Goal: Information Seeking & Learning: Learn about a topic

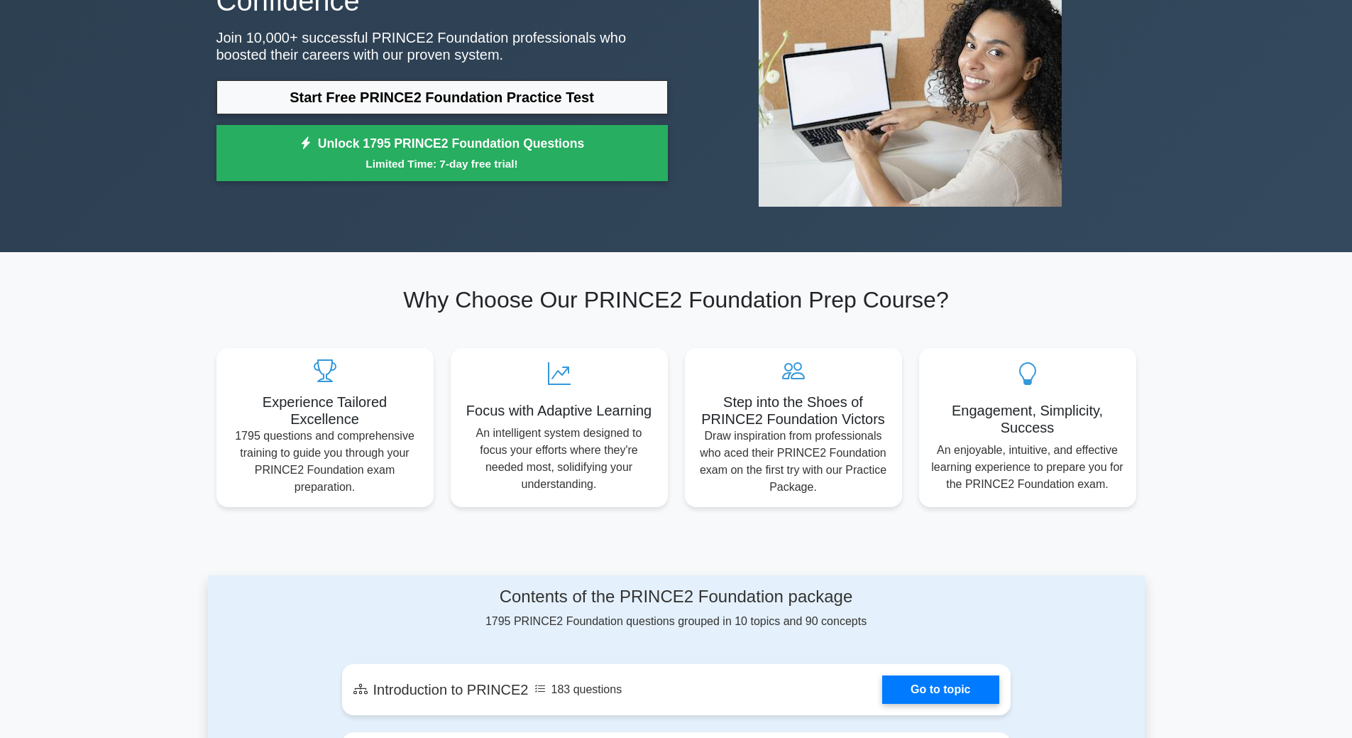
scroll to position [497, 0]
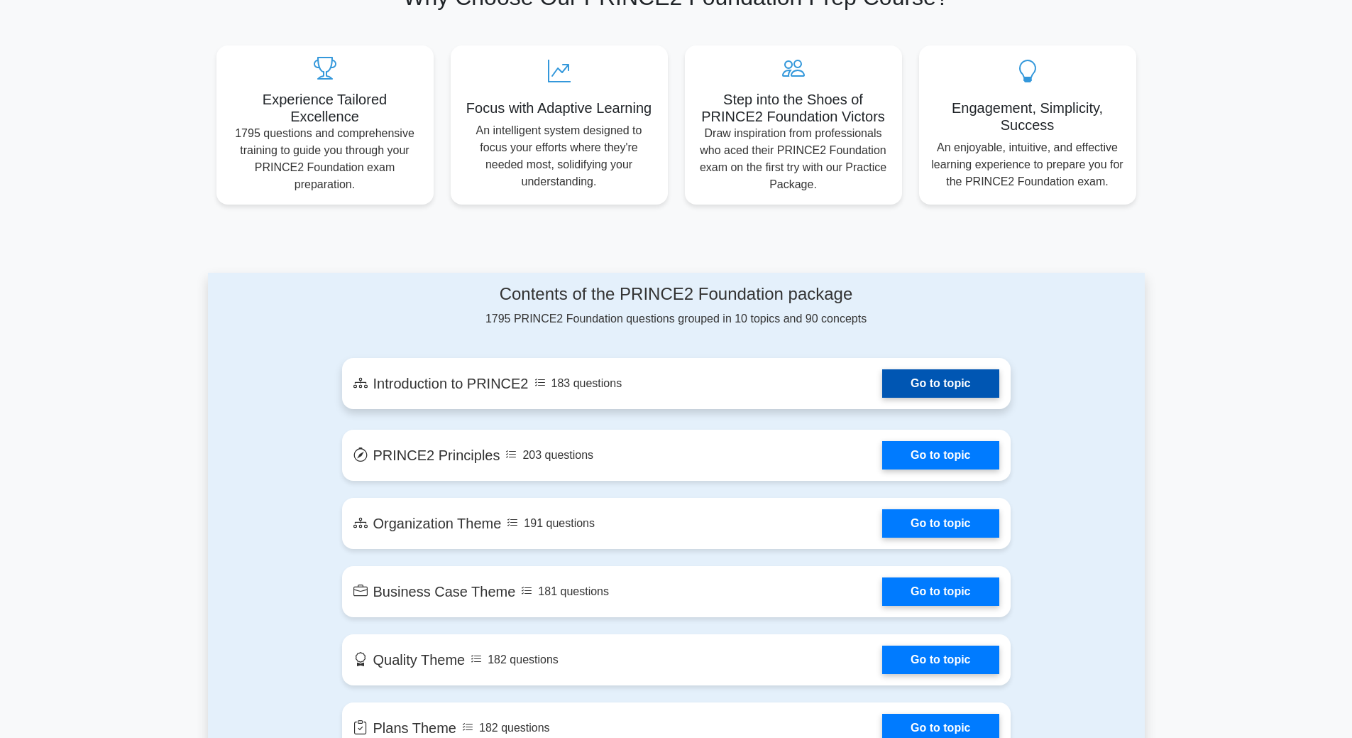
click at [935, 392] on link "Go to topic" at bounding box center [940, 383] width 116 height 28
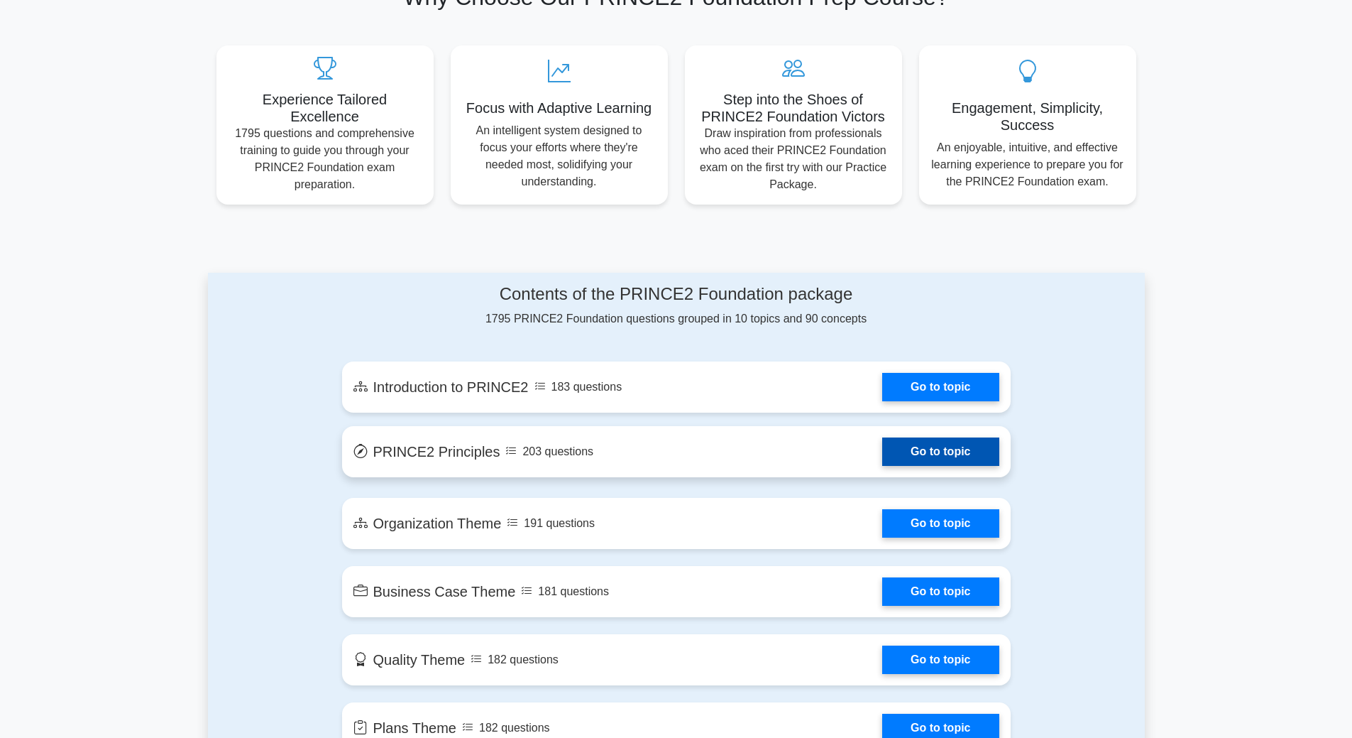
click at [936, 449] on link "Go to topic" at bounding box center [940, 451] width 116 height 28
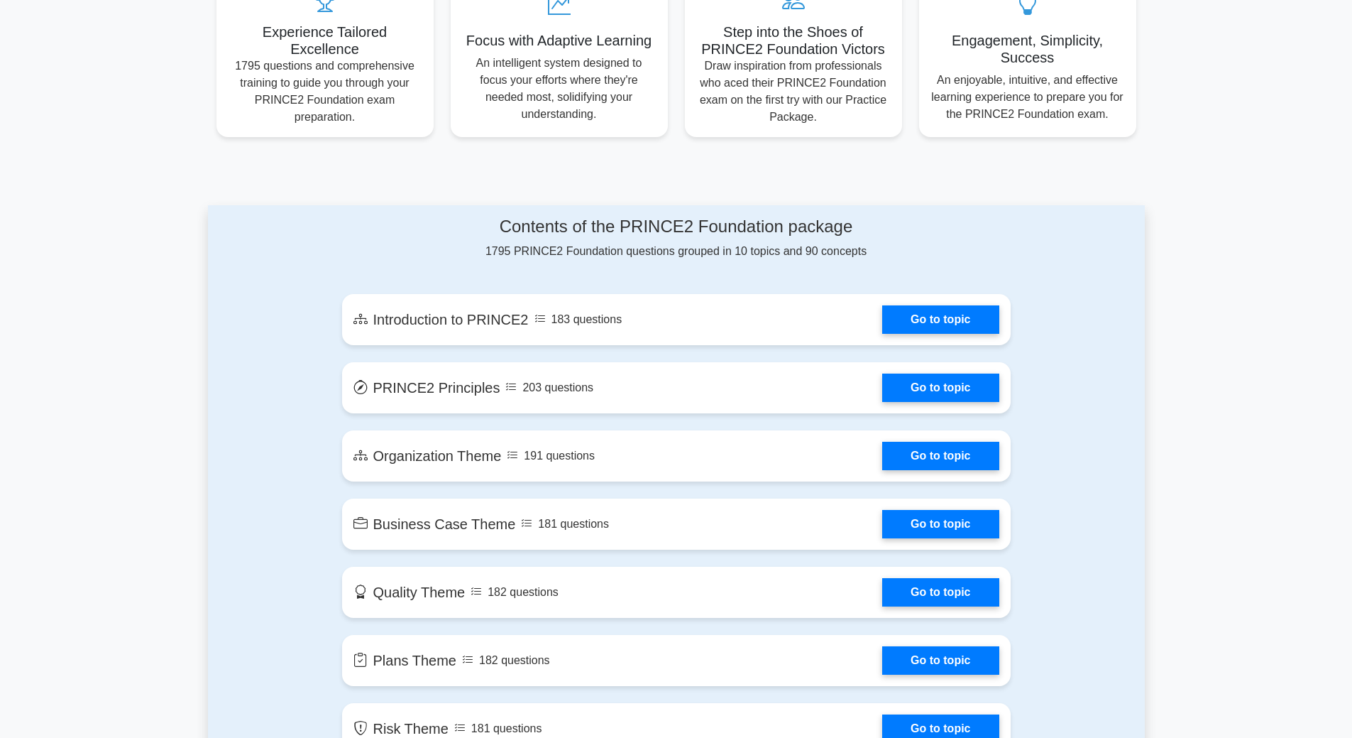
scroll to position [568, 0]
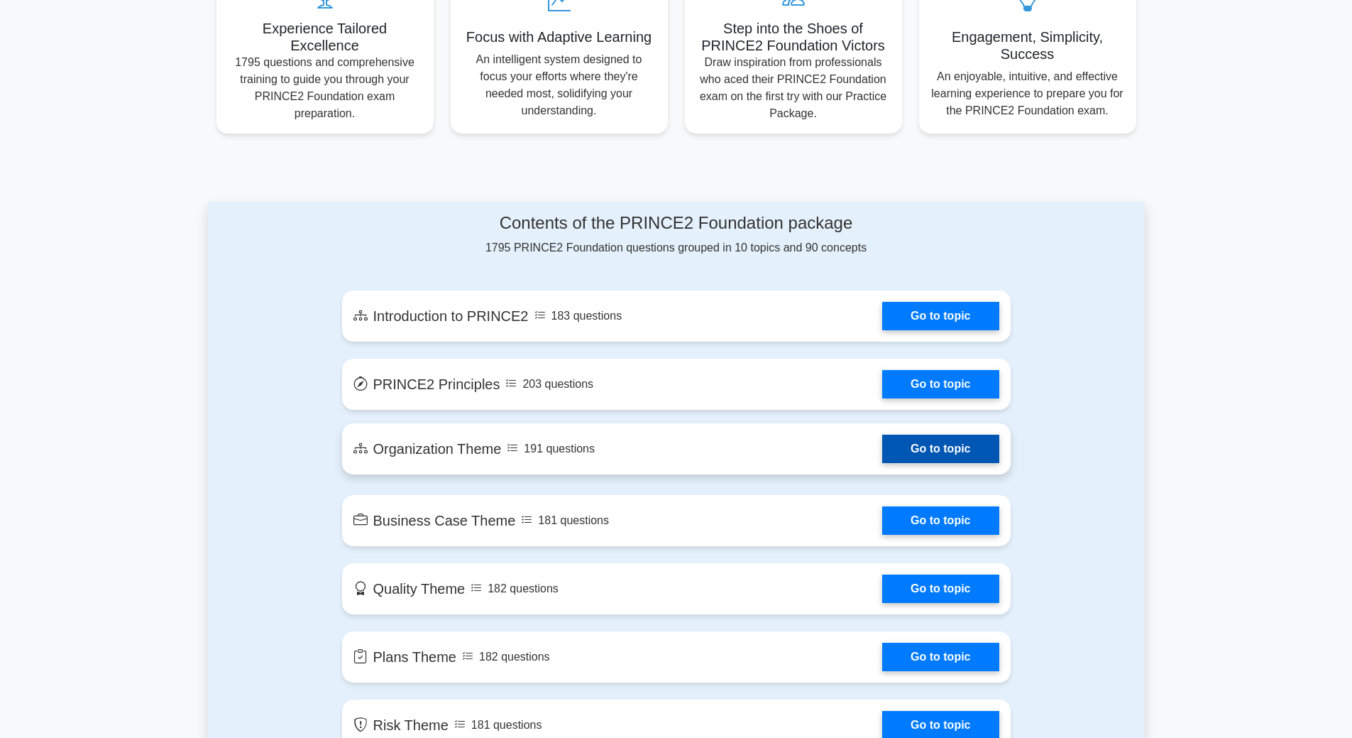
click at [911, 451] on link "Go to topic" at bounding box center [940, 448] width 116 height 28
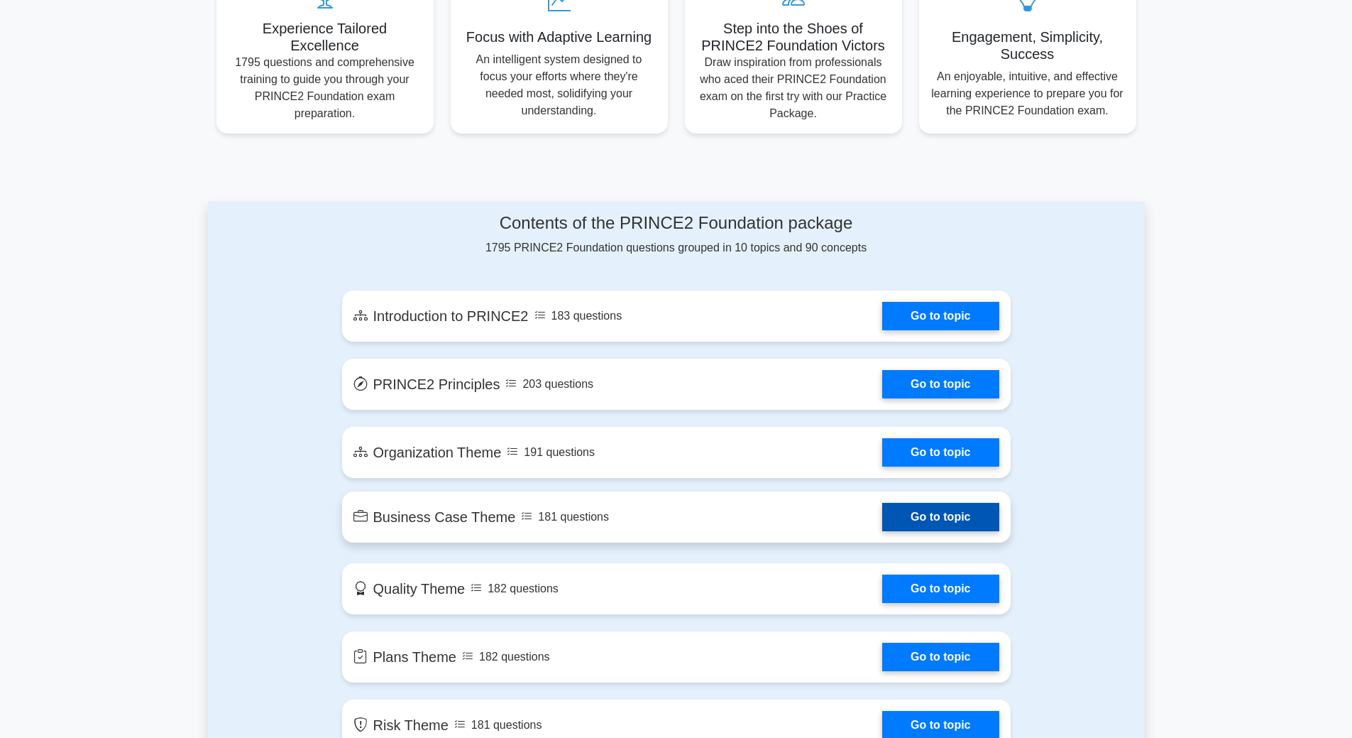
click at [936, 522] on link "Go to topic" at bounding box center [940, 517] width 116 height 28
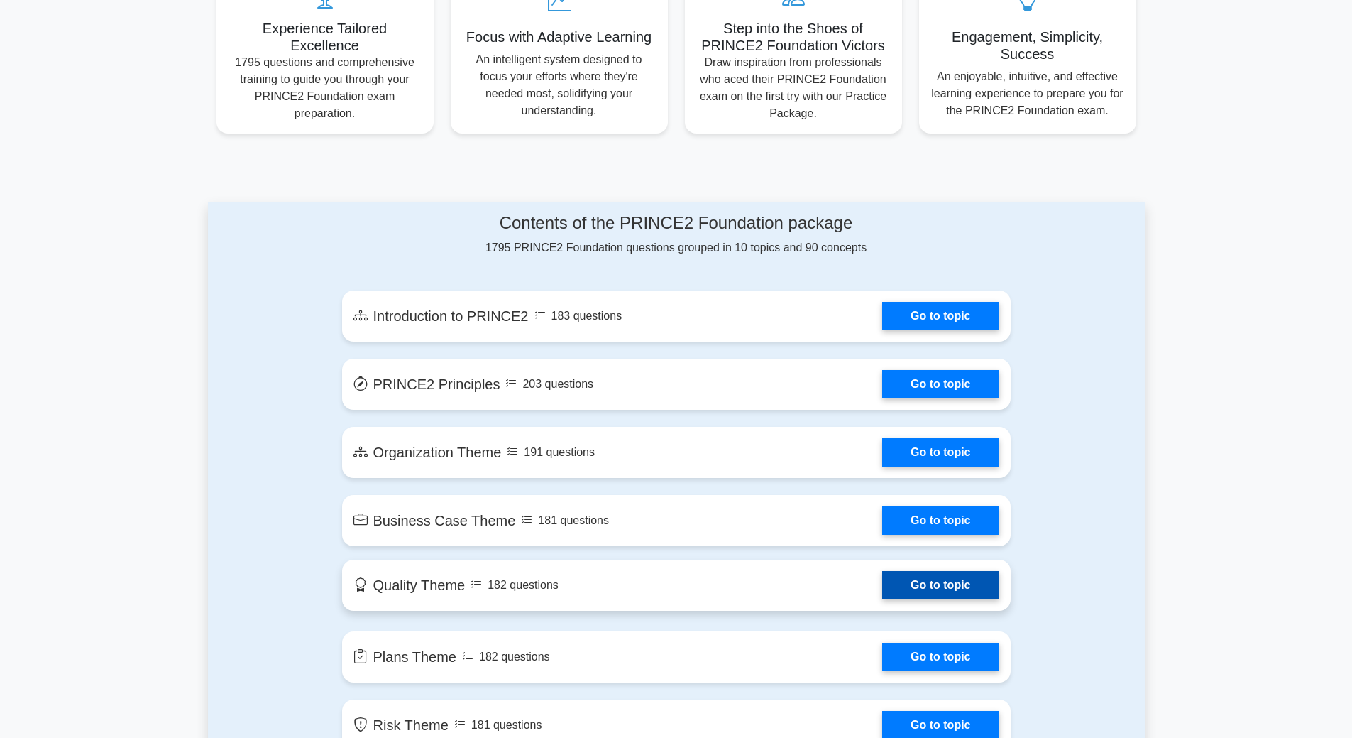
click at [943, 588] on link "Go to topic" at bounding box center [940, 585] width 116 height 28
click at [972, 639] on link "Go to topic" at bounding box center [940, 653] width 116 height 28
click at [939, 707] on link "Go to topic" at bounding box center [940, 721] width 116 height 28
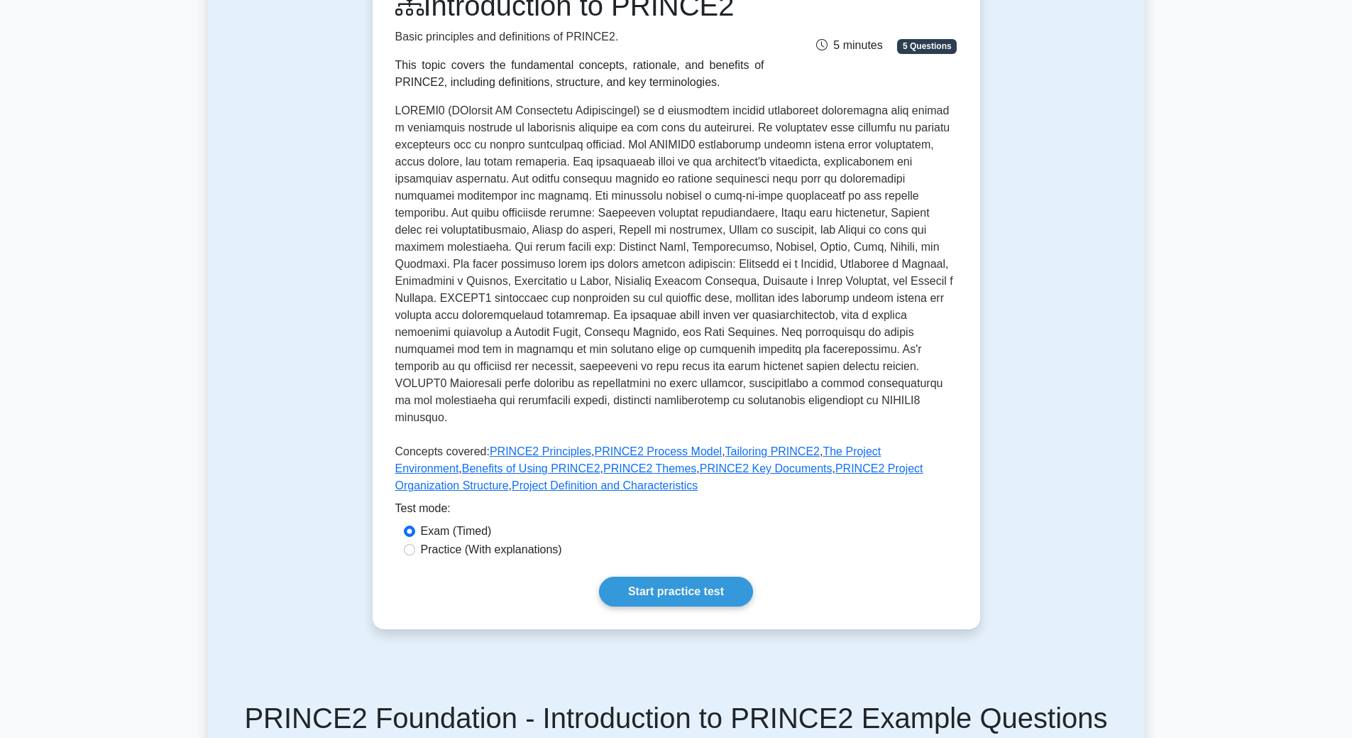
scroll to position [213, 0]
click at [716, 579] on link "Start practice test" at bounding box center [676, 591] width 154 height 30
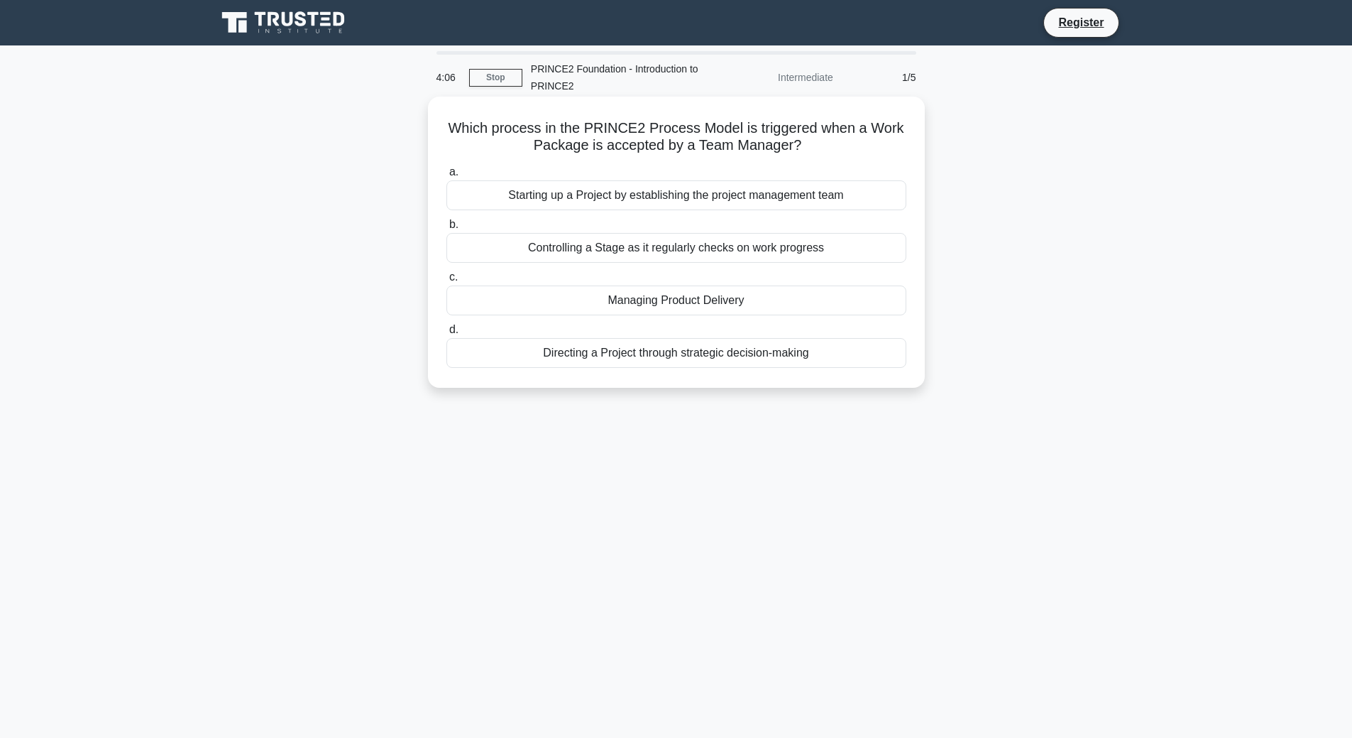
click at [711, 201] on div "Starting up a Project by establishing the project management team" at bounding box center [676, 195] width 460 height 30
click at [446, 177] on input "a. Starting up a Project by establishing the project management team" at bounding box center [446, 172] width 0 height 9
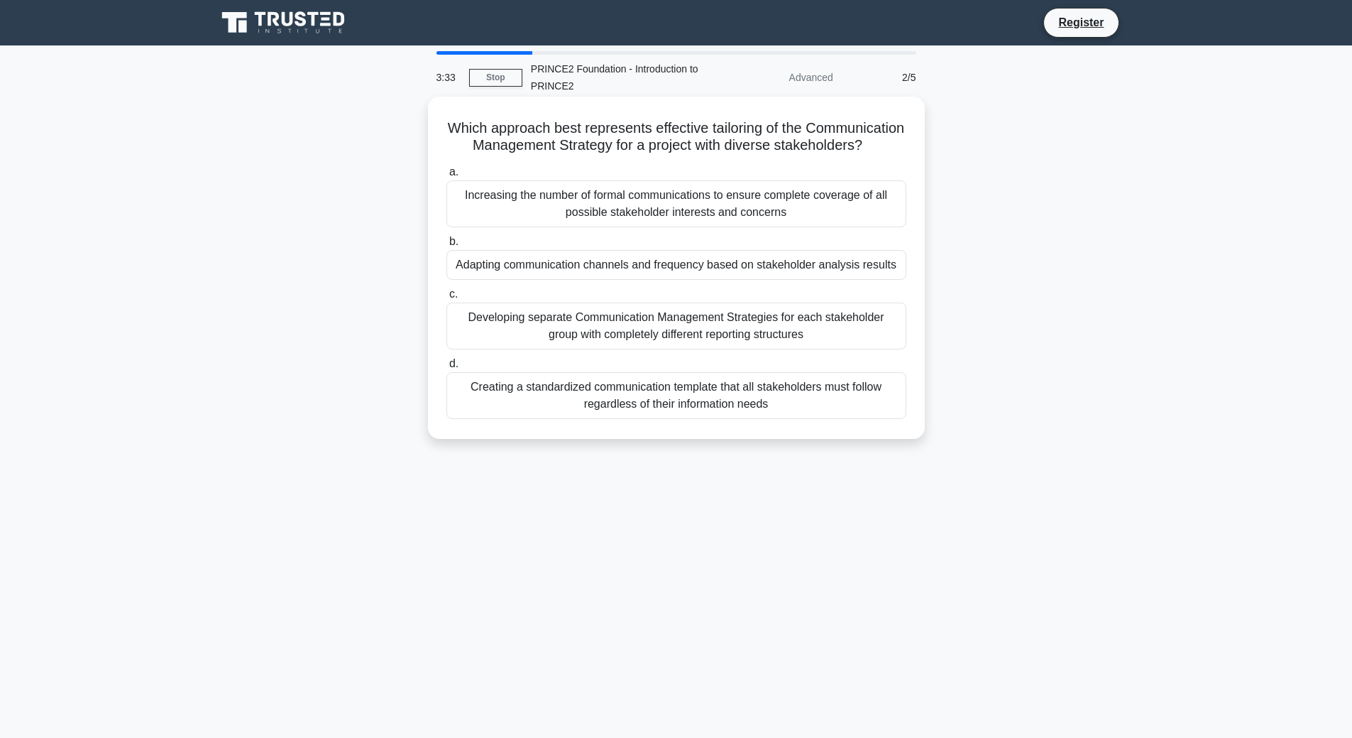
click at [762, 280] on div "Adapting communication channels and frequency based on stakeholder analysis res…" at bounding box center [676, 265] width 460 height 30
click at [446, 246] on input "b. Adapting communication channels and frequency based on stakeholder analysis …" at bounding box center [446, 241] width 0 height 9
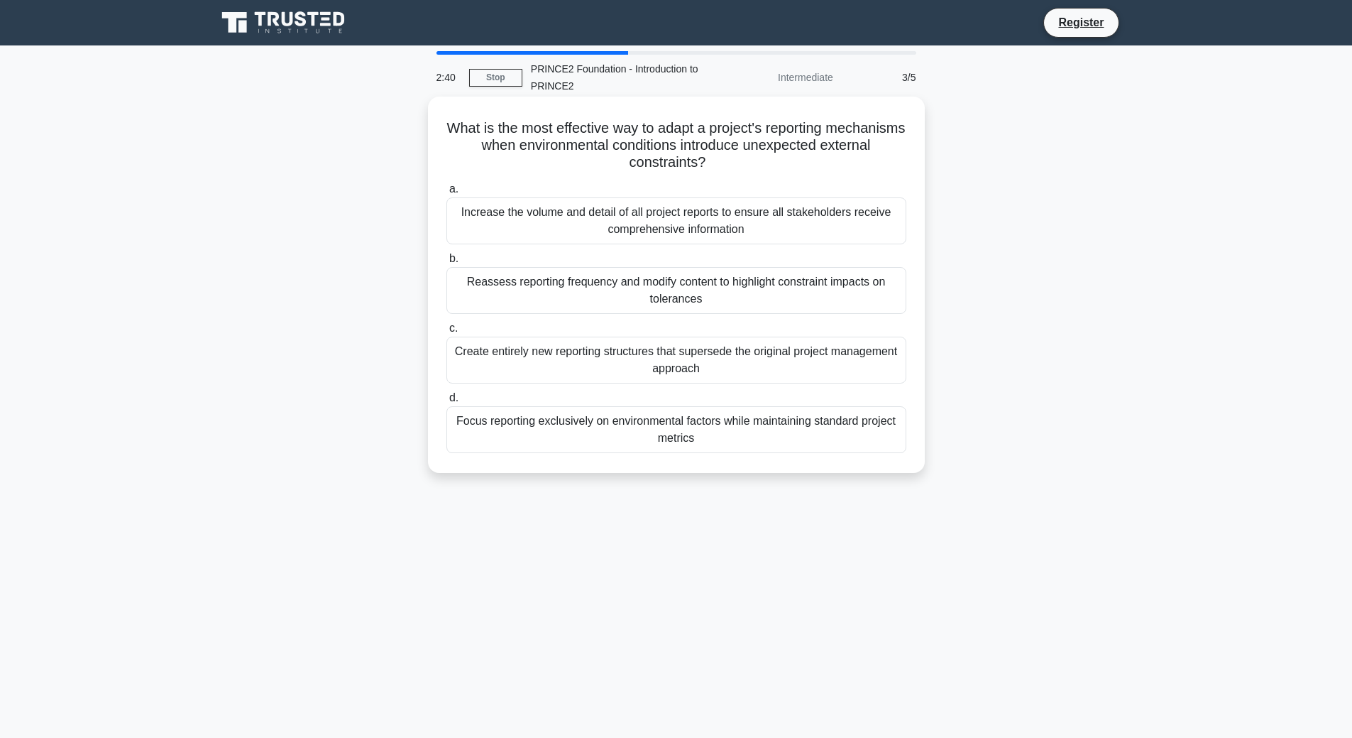
click at [706, 283] on div "Reassess reporting frequency and modify content to highlight constraint impacts…" at bounding box center [676, 290] width 460 height 47
click at [446, 263] on input "b. Reassess reporting frequency and modify content to highlight constraint impa…" at bounding box center [446, 258] width 0 height 9
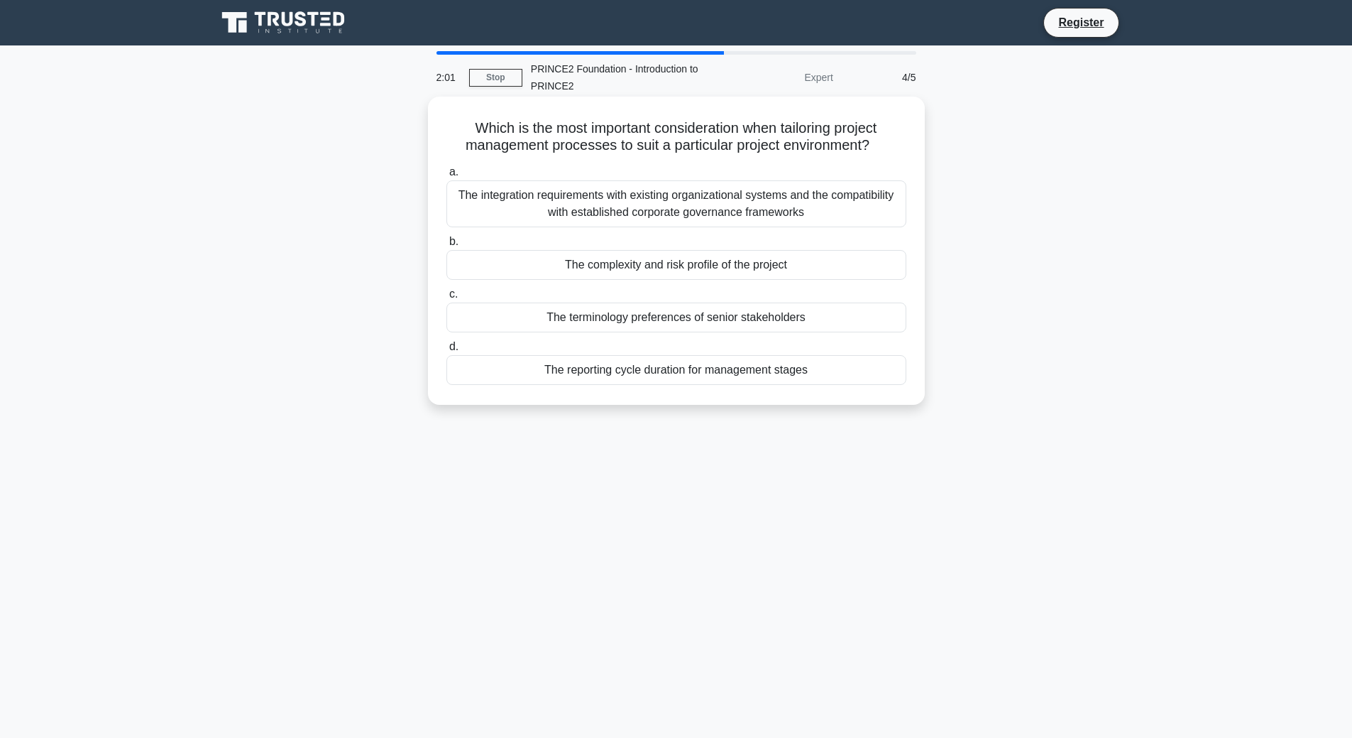
click at [776, 207] on div "The integration requirements with existing organizational systems and the compa…" at bounding box center [676, 203] width 460 height 47
click at [446, 177] on input "a. The integration requirements with existing organizational systems and the co…" at bounding box center [446, 172] width 0 height 9
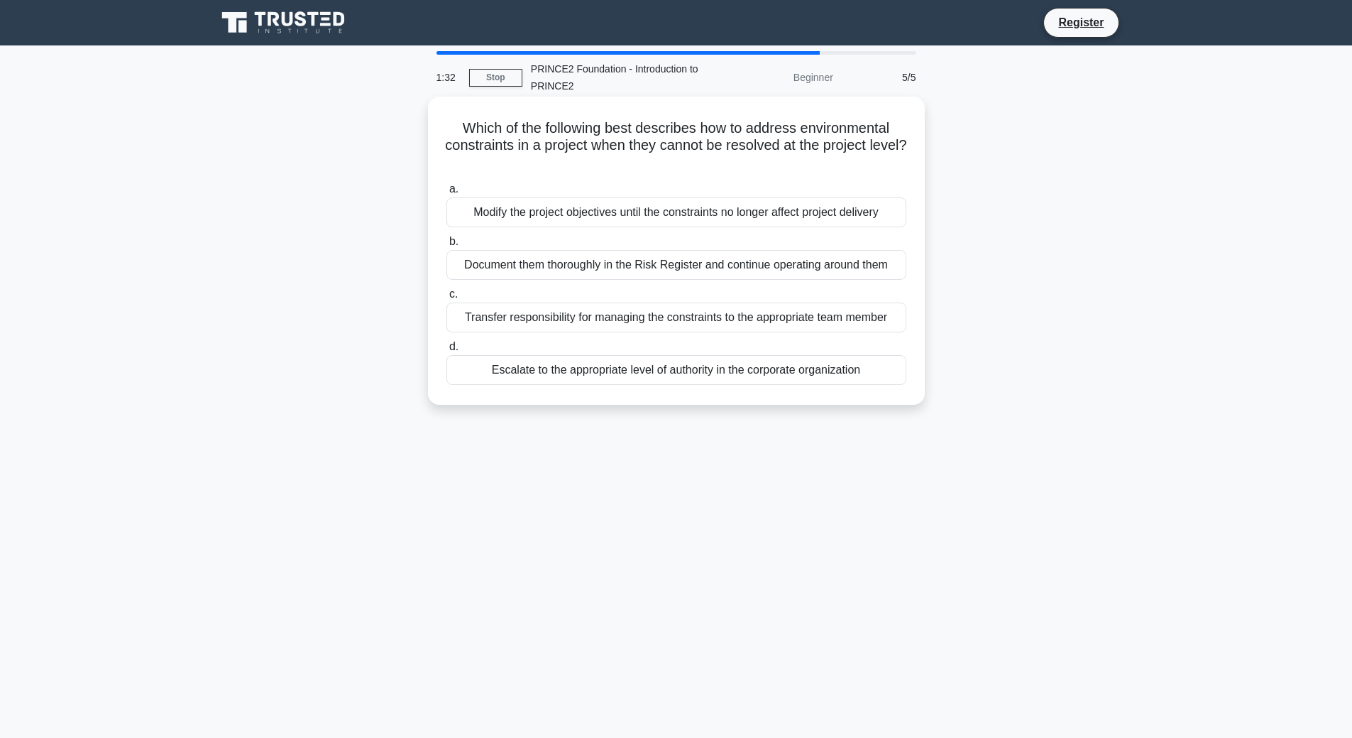
click at [824, 272] on div "Document them thoroughly in the Risk Register and continue operating around them" at bounding box center [676, 265] width 460 height 30
click at [446, 246] on input "b. Document them thoroughly in the Risk Register and continue operating around …" at bounding box center [446, 241] width 0 height 9
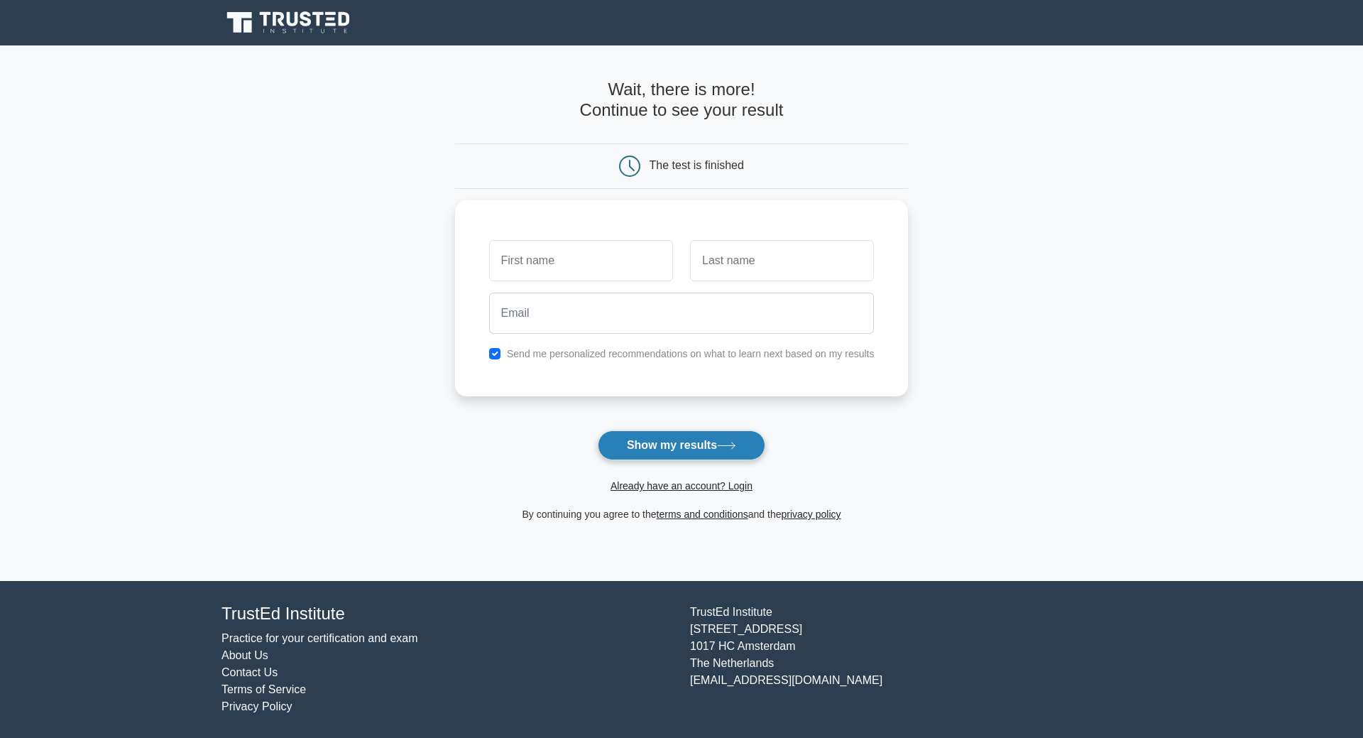
click at [689, 448] on button "Show my results" at bounding box center [682, 445] width 168 height 30
click at [496, 353] on input "checkbox" at bounding box center [494, 349] width 11 height 11
checkbox input "false"
click at [529, 285] on div at bounding box center [682, 309] width 402 height 53
drag, startPoint x: 532, startPoint y: 266, endPoint x: 547, endPoint y: 269, distance: 14.5
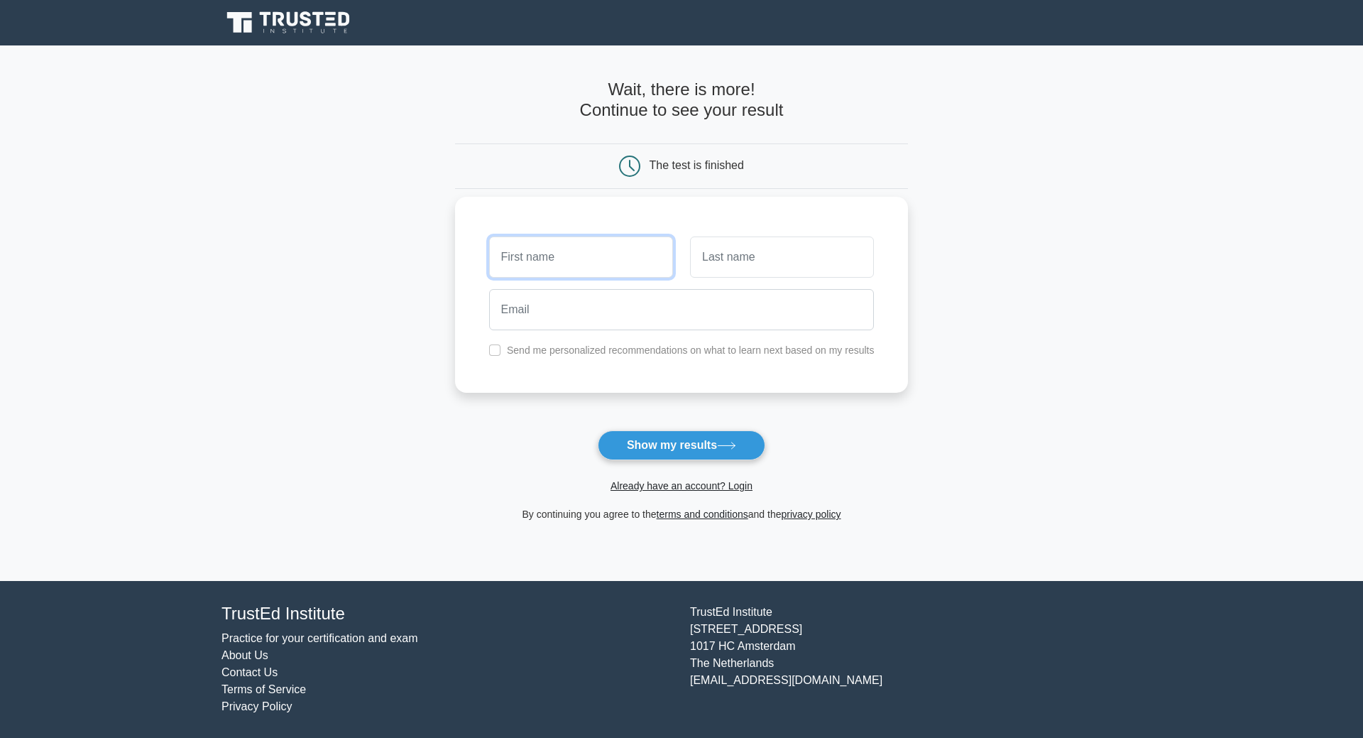
click at [531, 266] on input "text" at bounding box center [581, 256] width 184 height 41
type input "Rick"
type input "Stean"
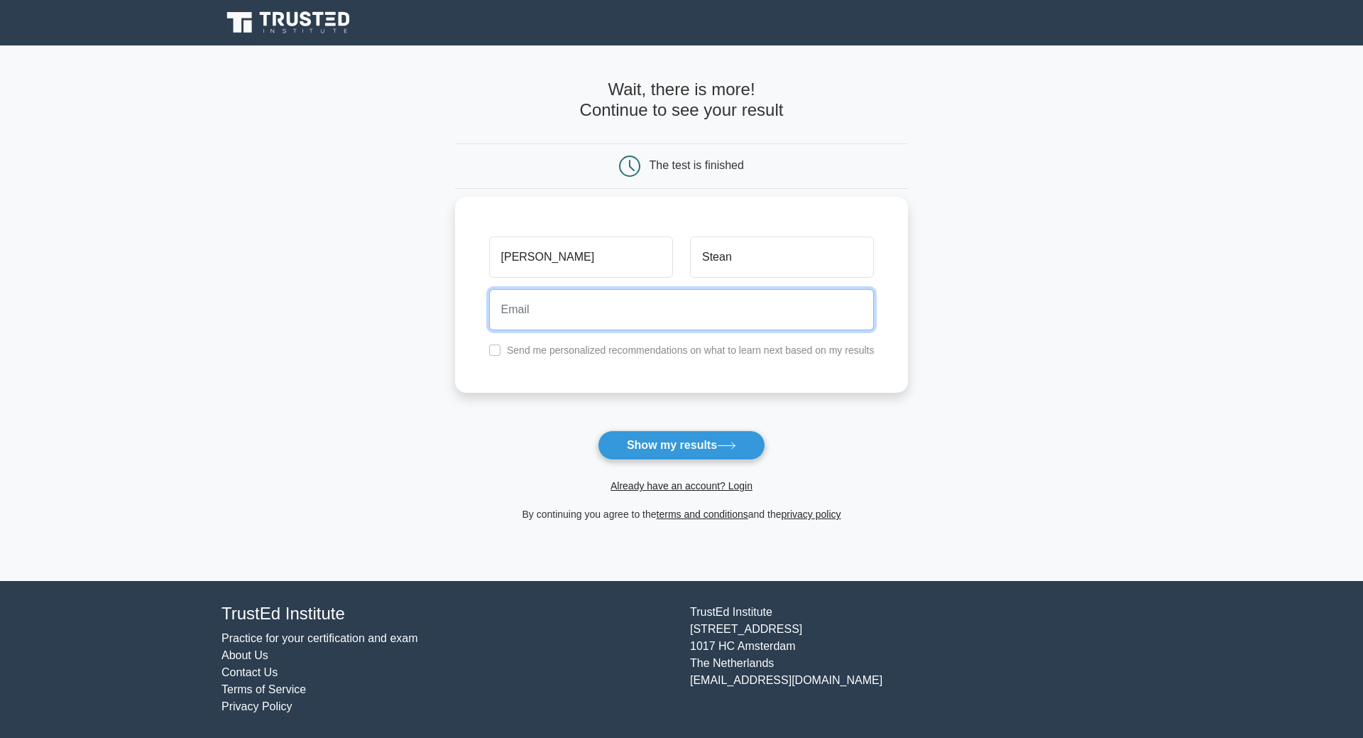
click at [567, 309] on input "email" at bounding box center [681, 309] width 385 height 41
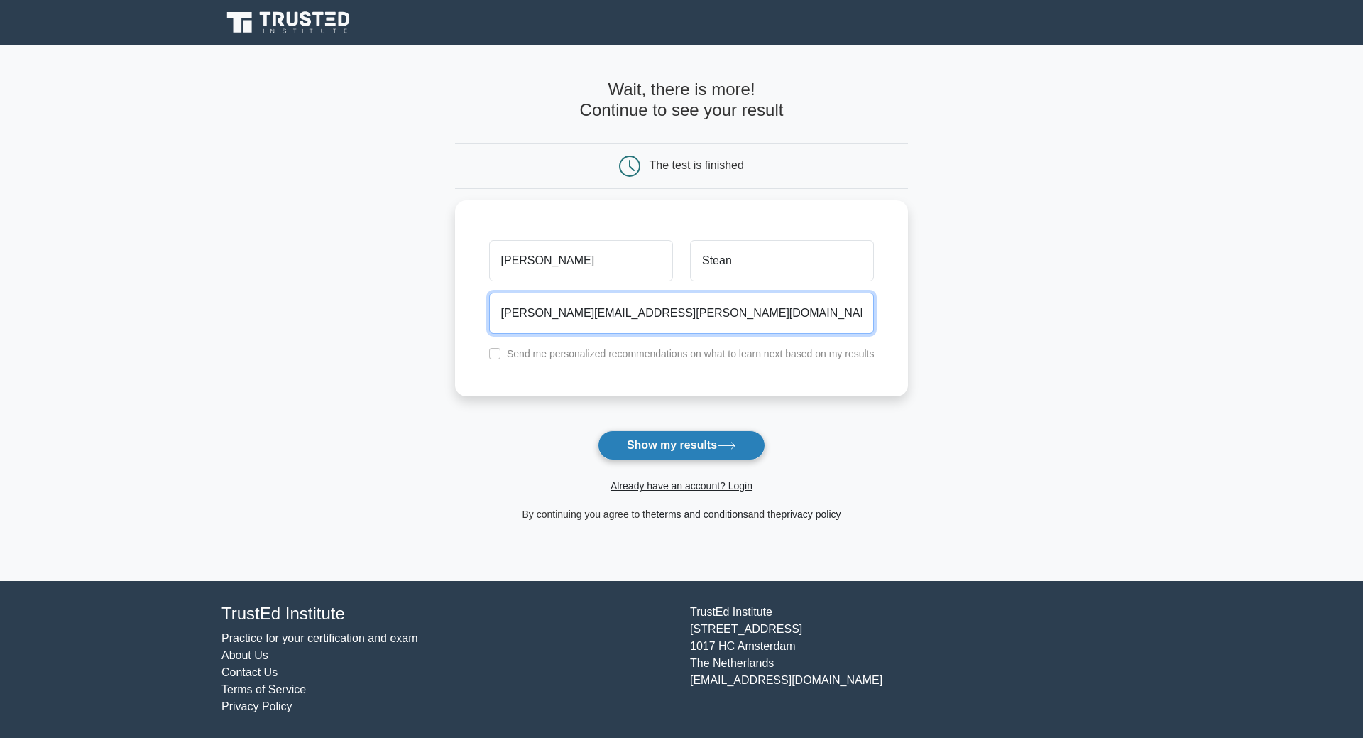
type input "rick.stean@gmail.com"
click at [668, 451] on button "Show my results" at bounding box center [682, 445] width 168 height 30
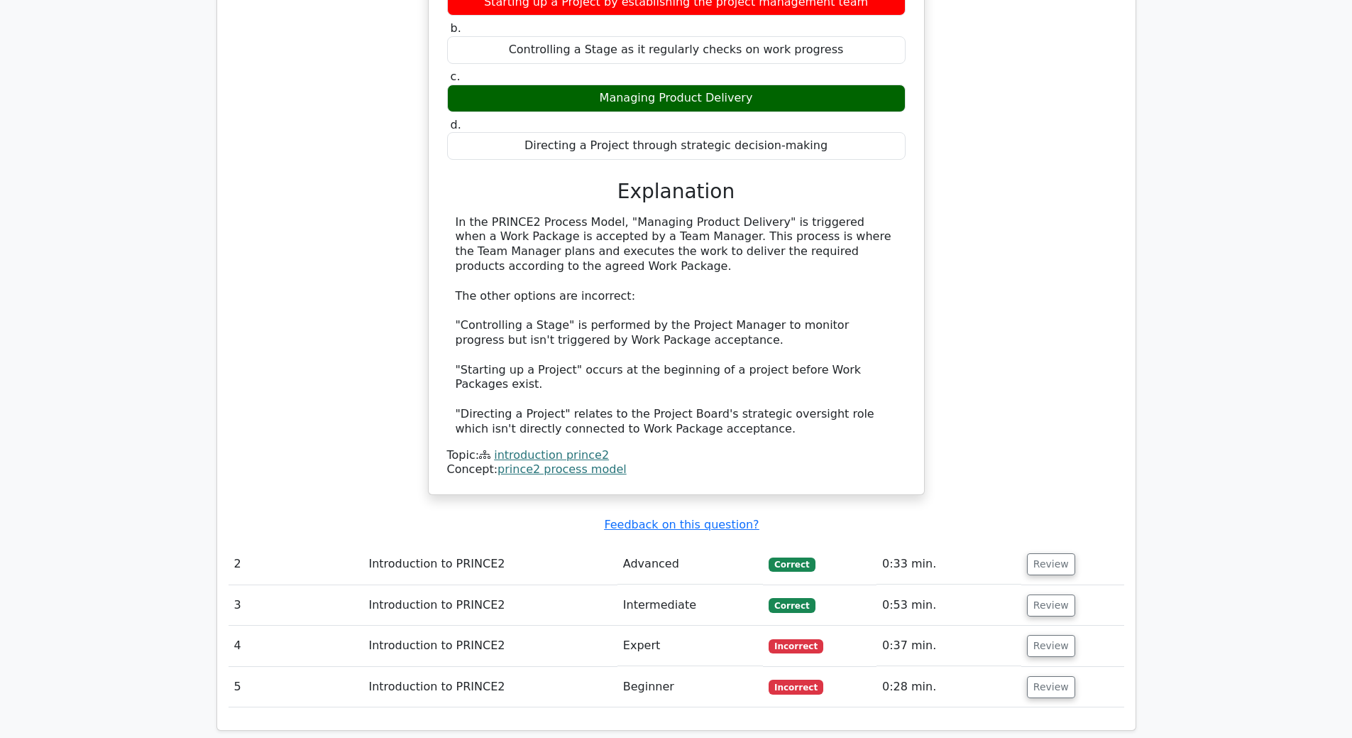
scroll to position [1207, 0]
click at [1041, 552] on button "Review" at bounding box center [1051, 563] width 48 height 22
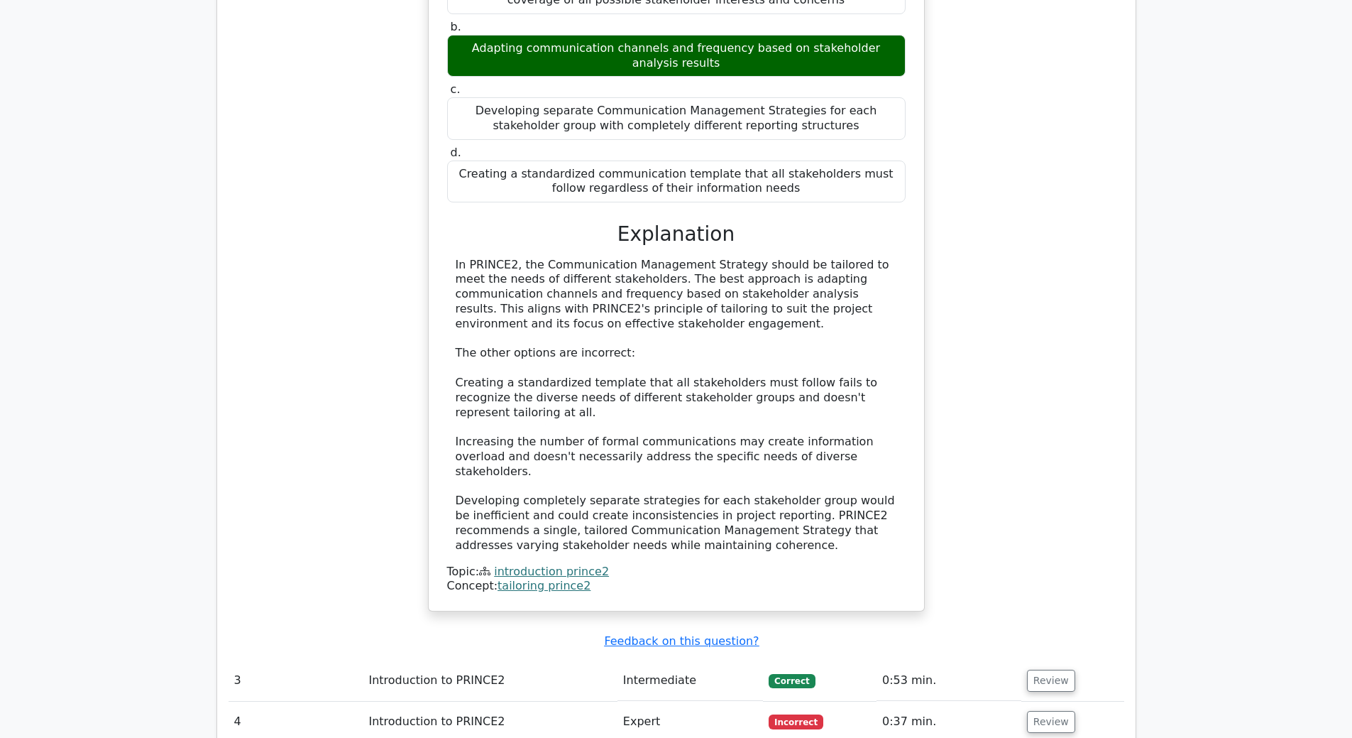
scroll to position [1988, 0]
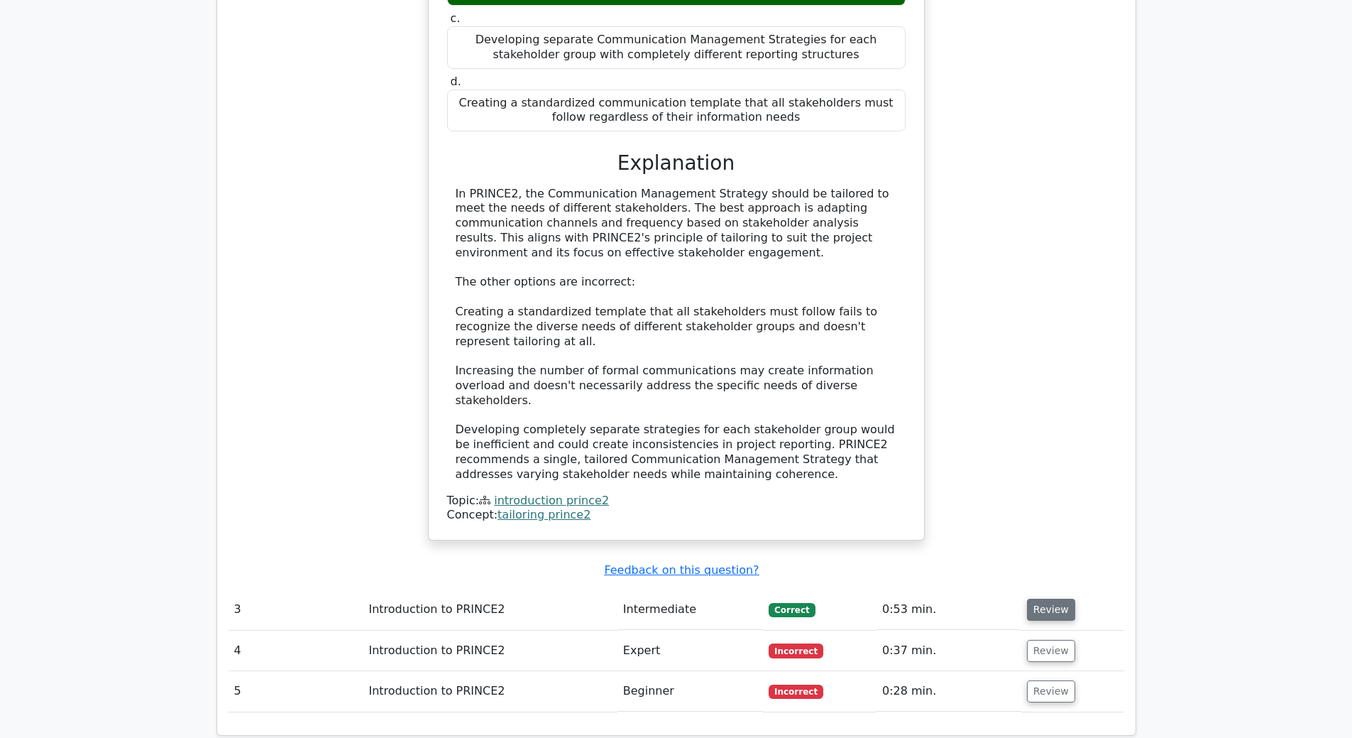
click at [1048, 598] on button "Review" at bounding box center [1051, 609] width 48 height 22
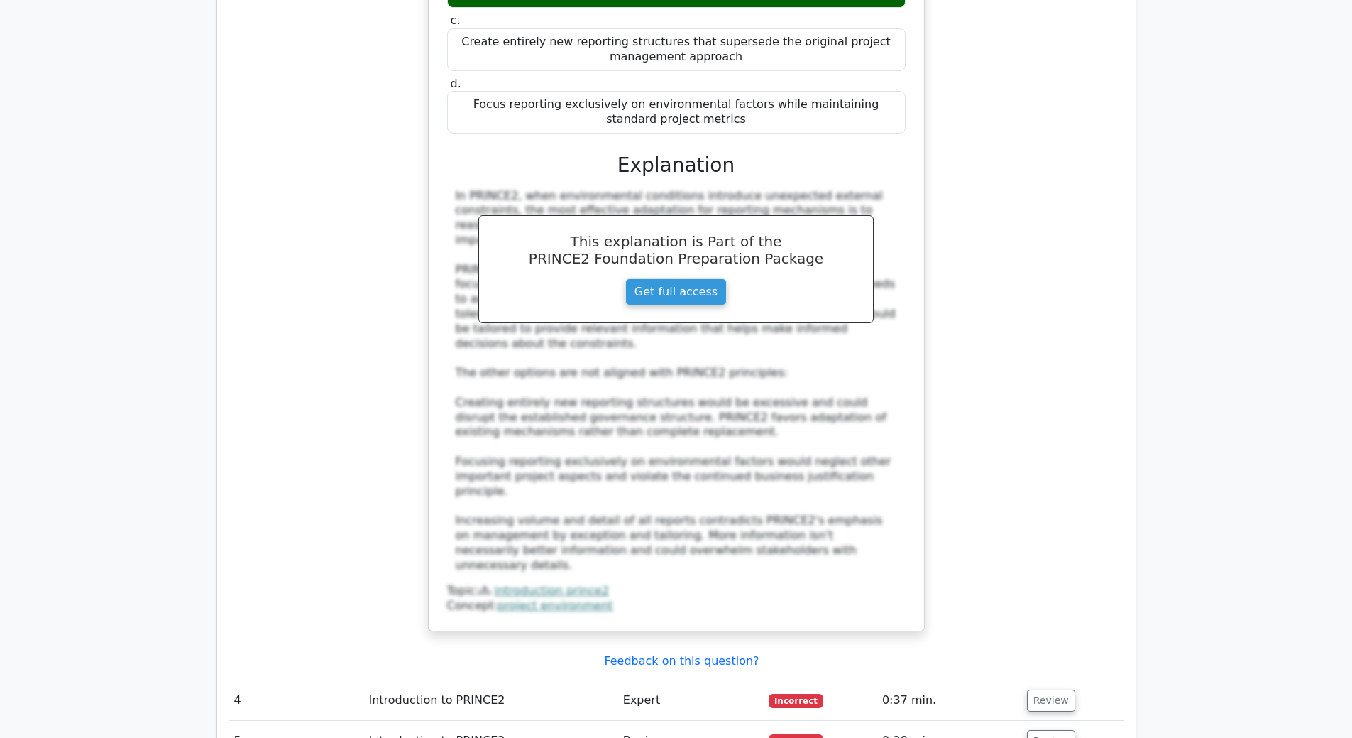
scroll to position [2839, 0]
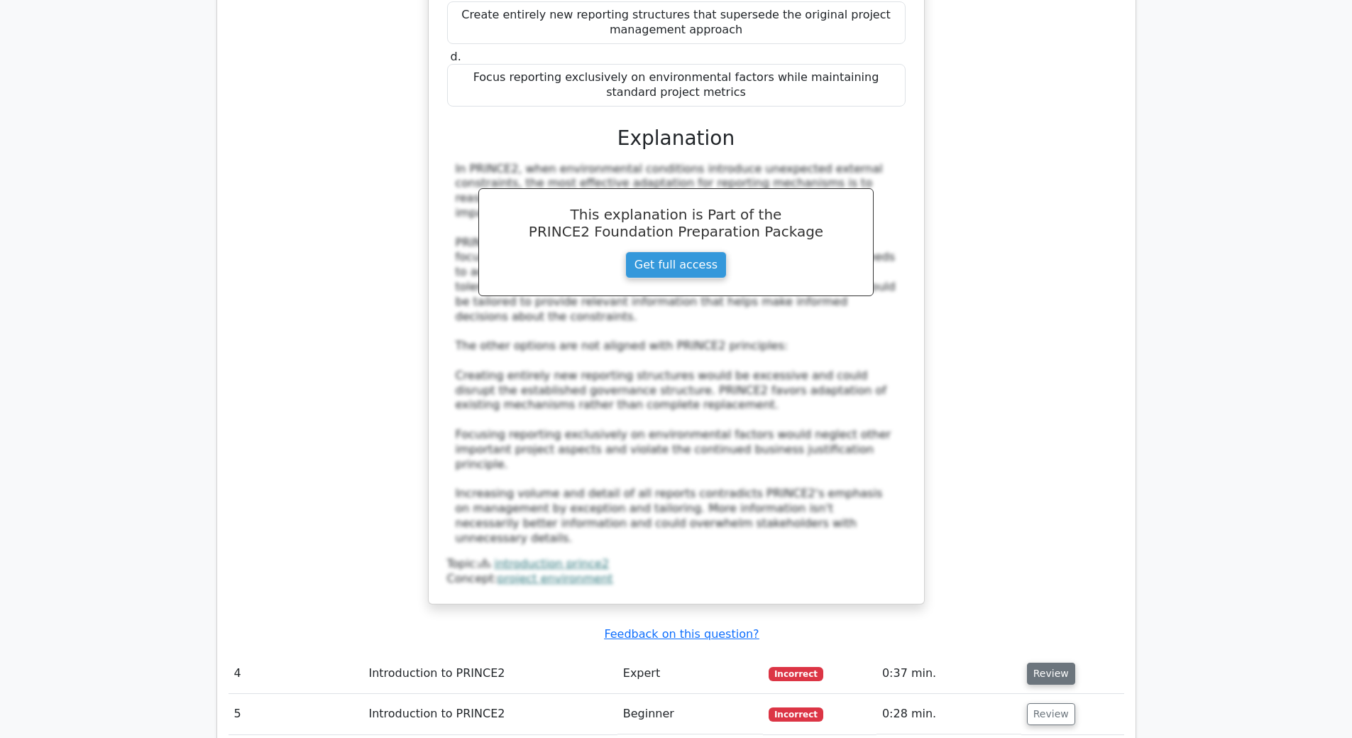
click at [1043, 662] on button "Review" at bounding box center [1051, 673] width 48 height 22
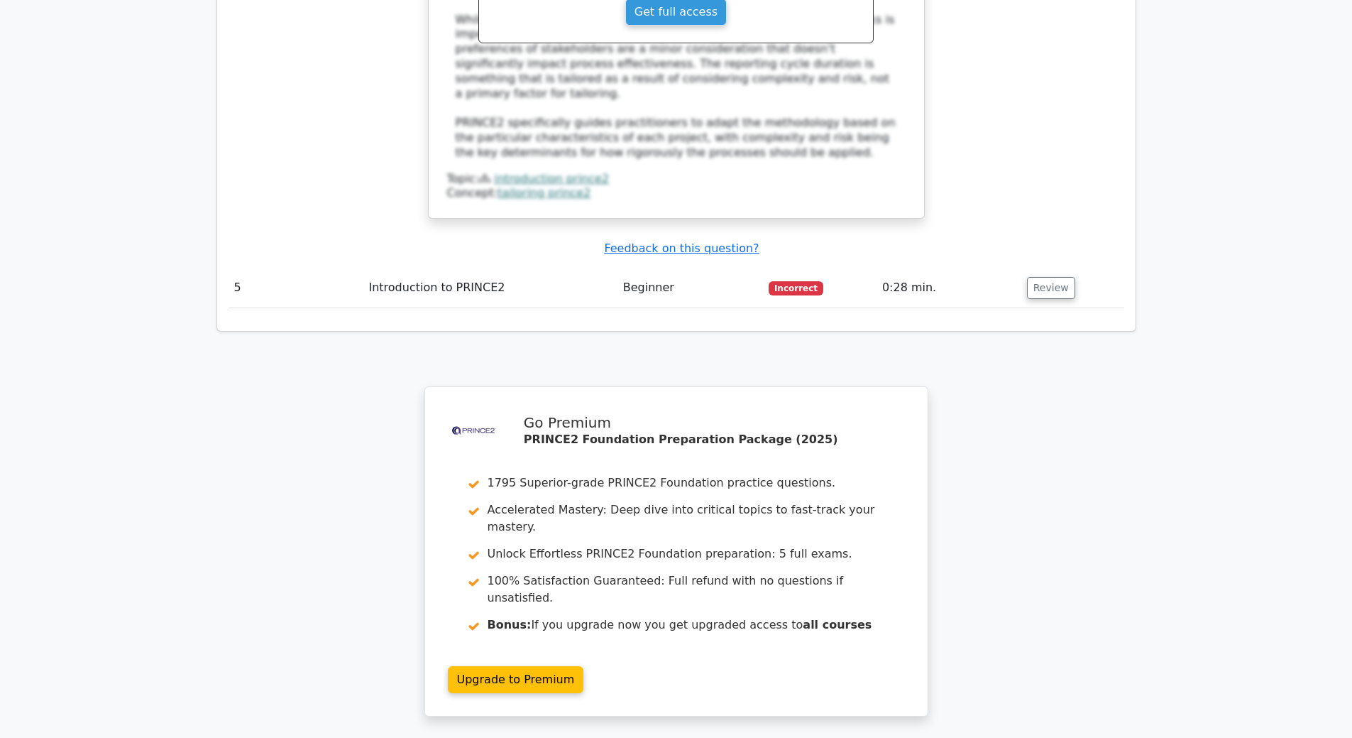
scroll to position [3975, 0]
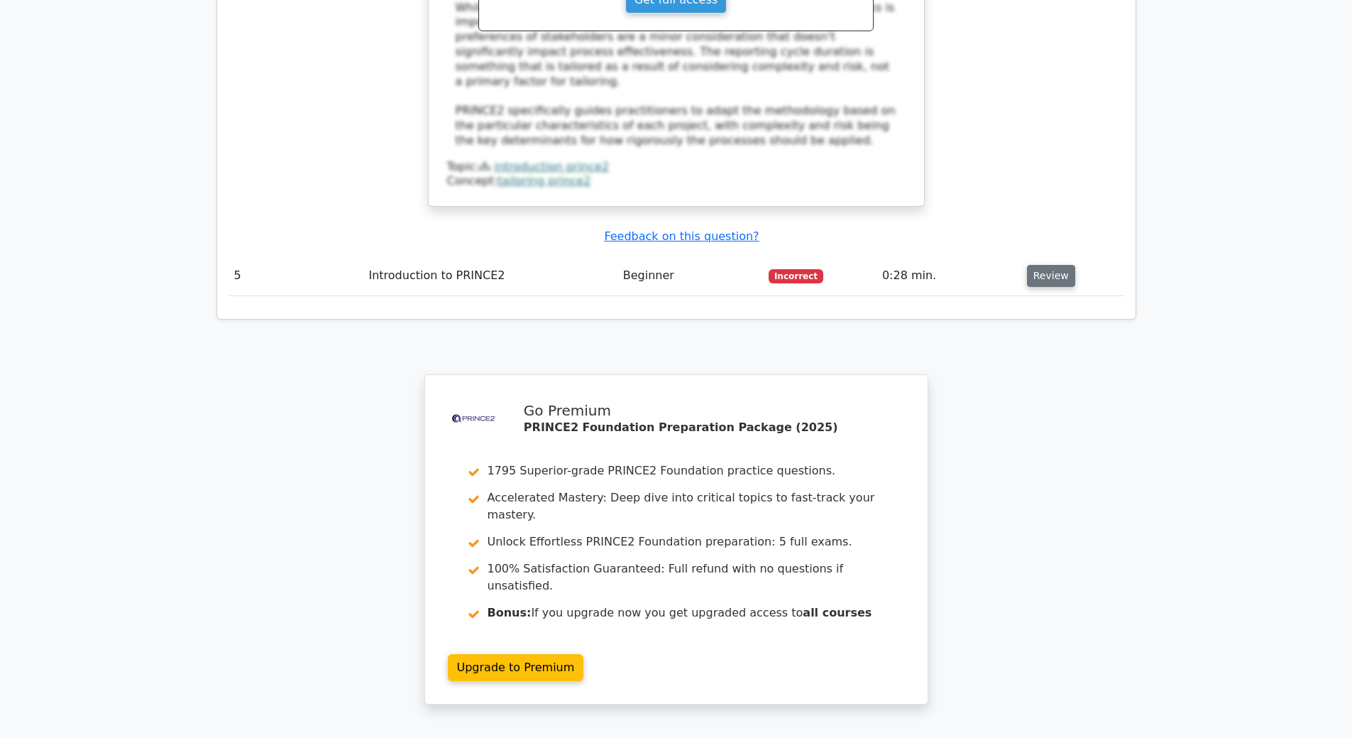
click at [1027, 265] on button "Review" at bounding box center [1051, 276] width 48 height 22
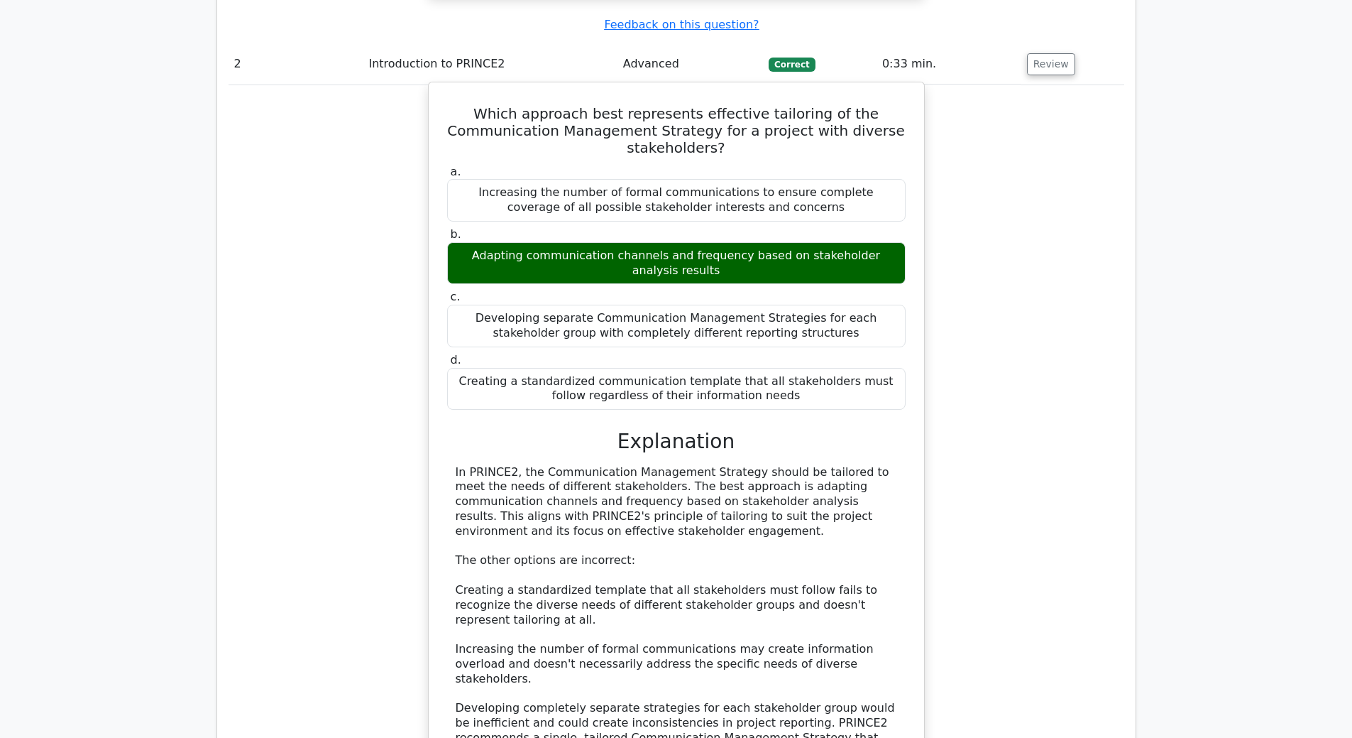
scroll to position [1704, 0]
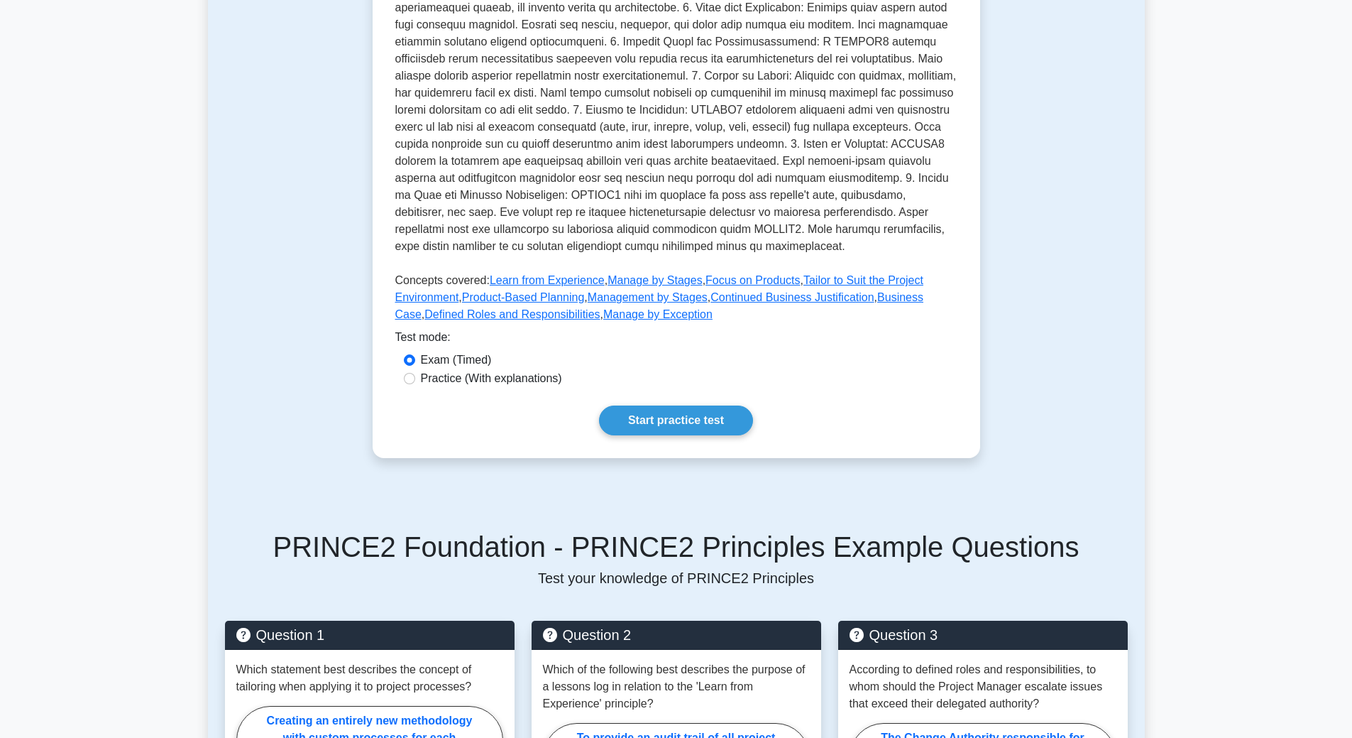
scroll to position [426, 0]
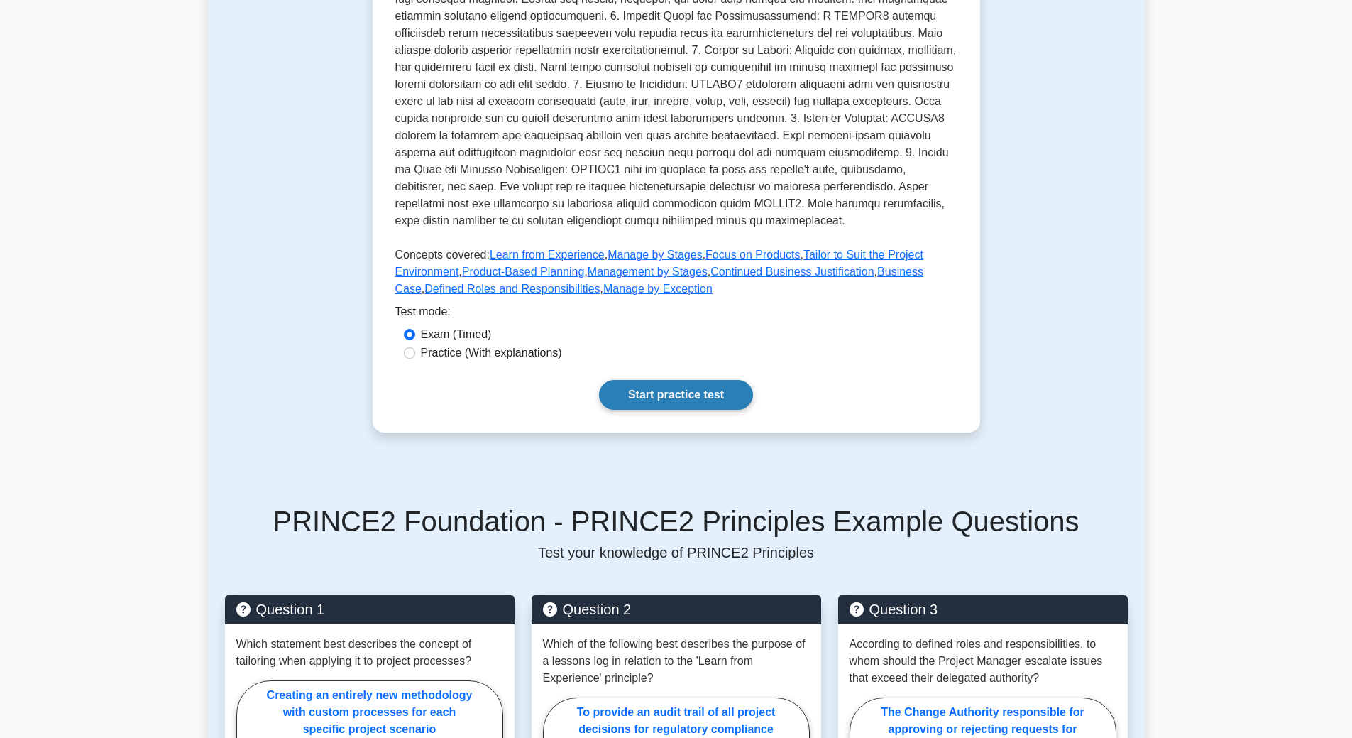
click at [681, 400] on link "Start practice test" at bounding box center [676, 395] width 154 height 30
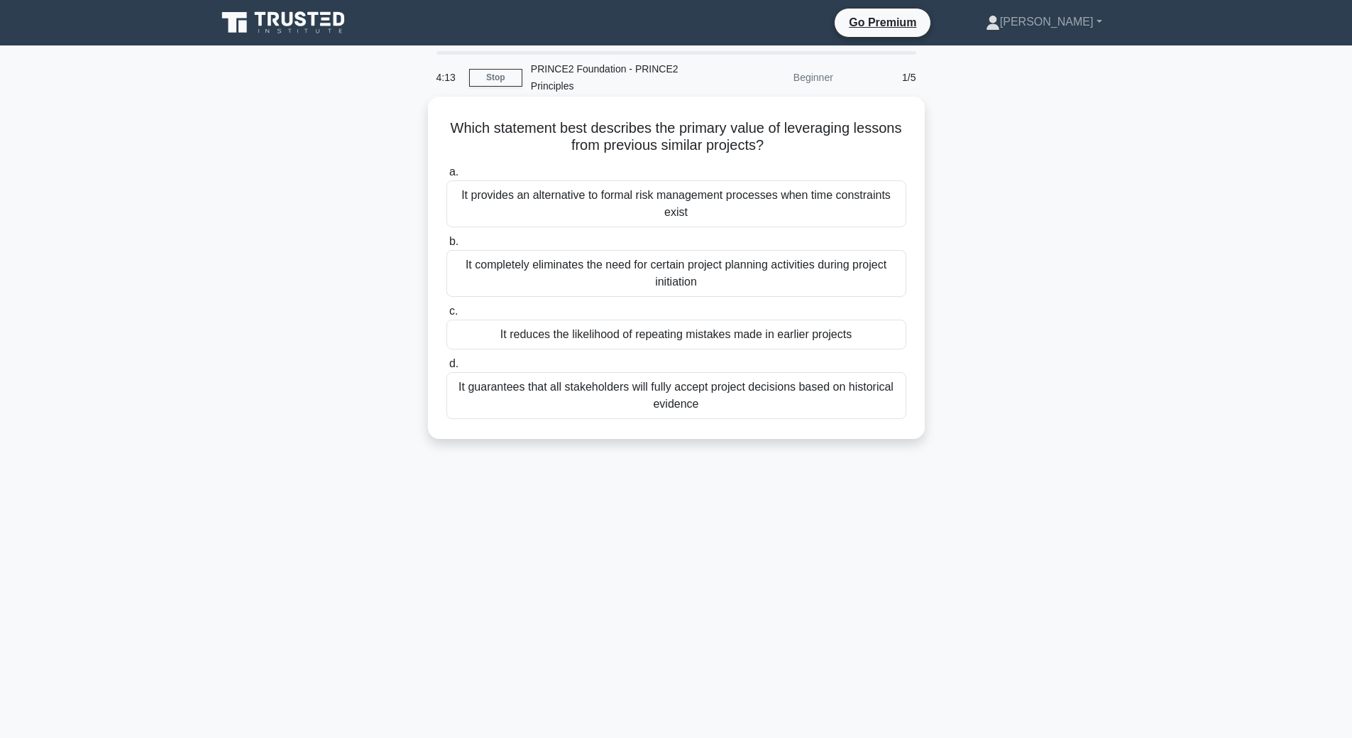
click at [719, 339] on div "It reduces the likelihood of repeating mistakes made in earlier projects" at bounding box center [676, 334] width 460 height 30
click at [446, 316] on input "c. It reduces the likelihood of repeating mistakes made in earlier projects" at bounding box center [446, 311] width 0 height 9
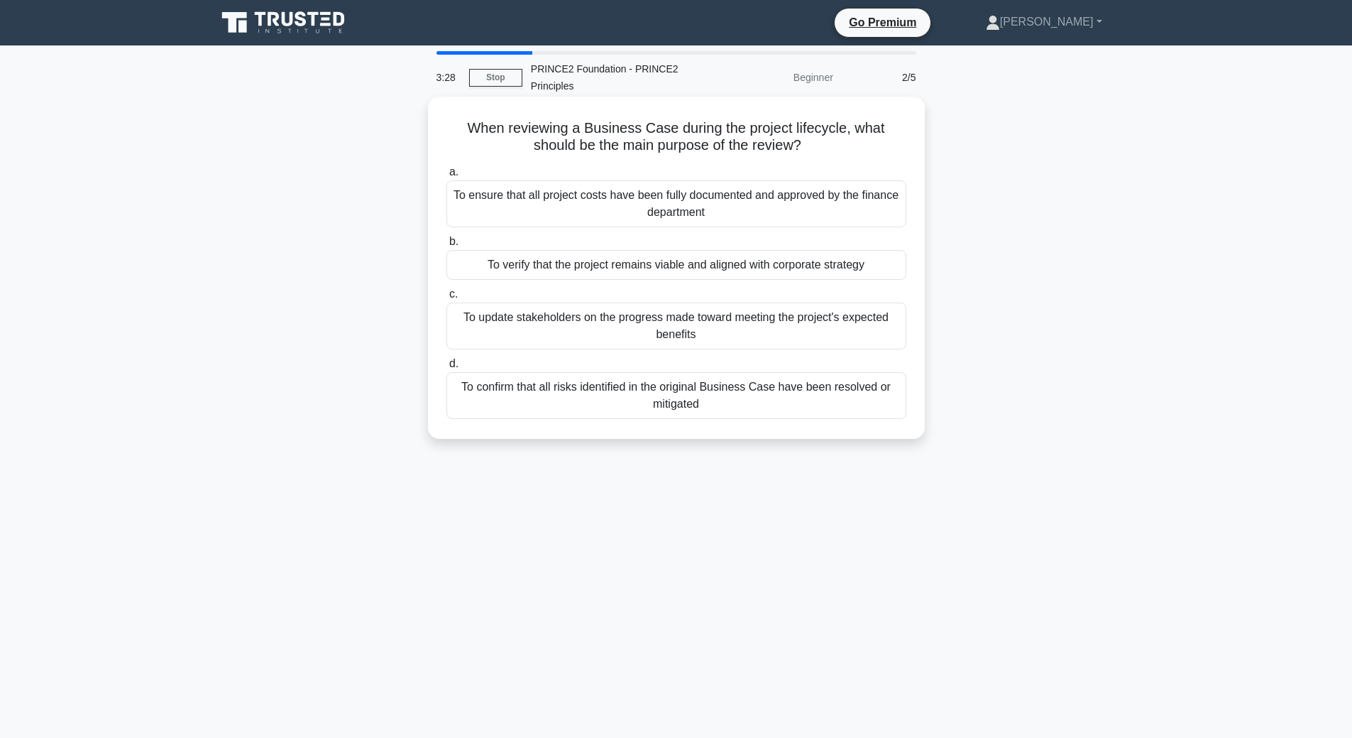
click at [676, 266] on div "To verify that the project remains viable and aligned with corporate strategy" at bounding box center [676, 265] width 460 height 30
click at [446, 246] on input "b. To verify that the project remains viable and aligned with corporate strategy" at bounding box center [446, 241] width 0 height 9
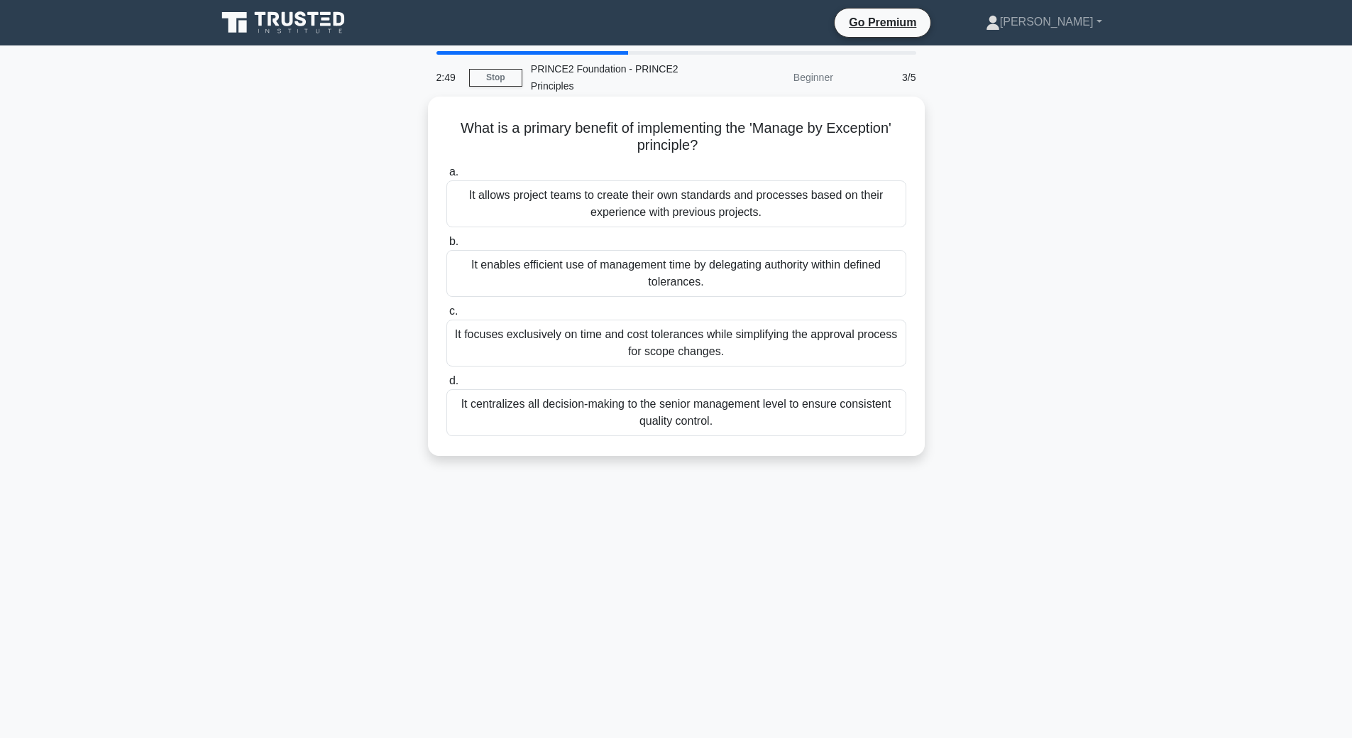
click at [676, 339] on div "It focuses exclusively on time and cost tolerances while simplifying the approv…" at bounding box center [676, 342] width 460 height 47
click at [446, 316] on input "c. It focuses exclusively on time and cost tolerances while simplifying the app…" at bounding box center [446, 311] width 0 height 9
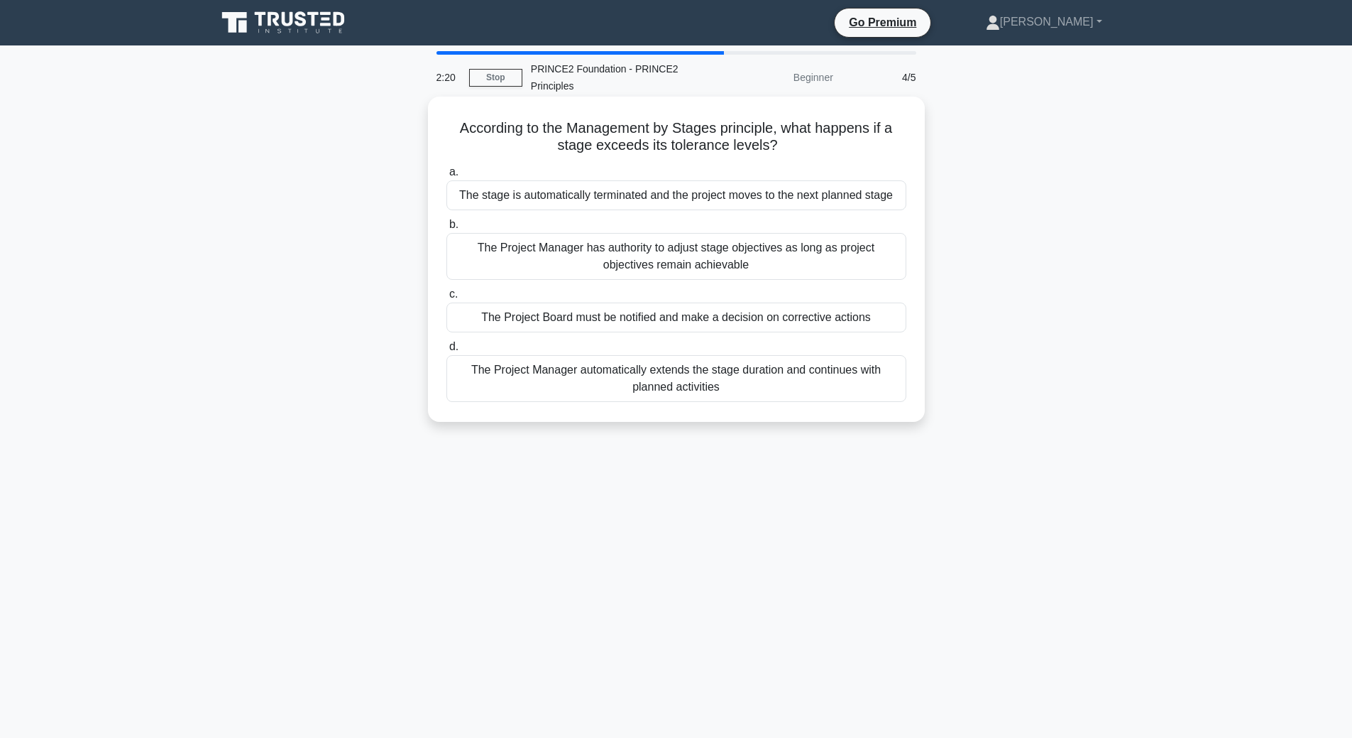
click at [640, 314] on div "The Project Board must be notified and make a decision on corrective actions" at bounding box center [676, 317] width 460 height 30
click at [446, 299] on input "c. The Project Board must be notified and make a decision on corrective actions" at bounding box center [446, 294] width 0 height 9
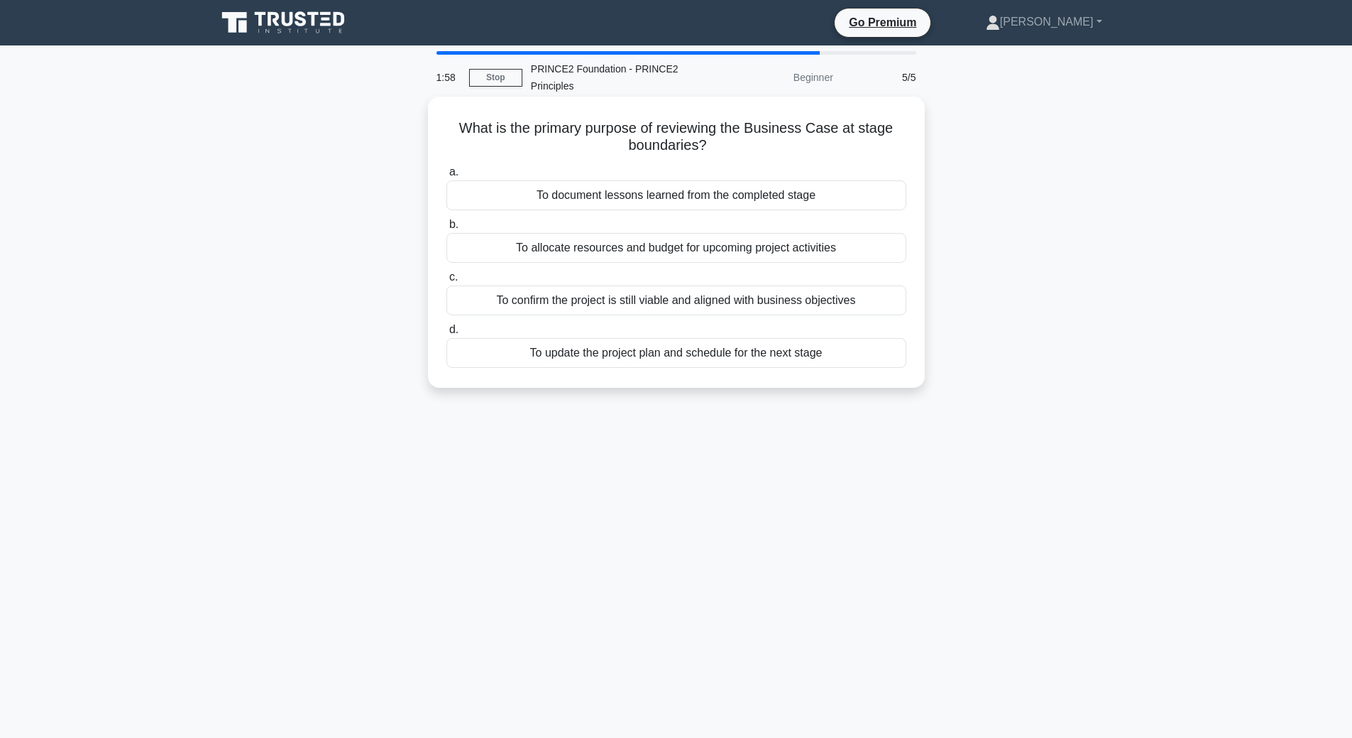
click at [839, 300] on div "To confirm the project is still viable and aligned with business objectives" at bounding box center [676, 300] width 460 height 30
click at [446, 282] on input "c. To confirm the project is still viable and aligned with business objectives" at bounding box center [446, 277] width 0 height 9
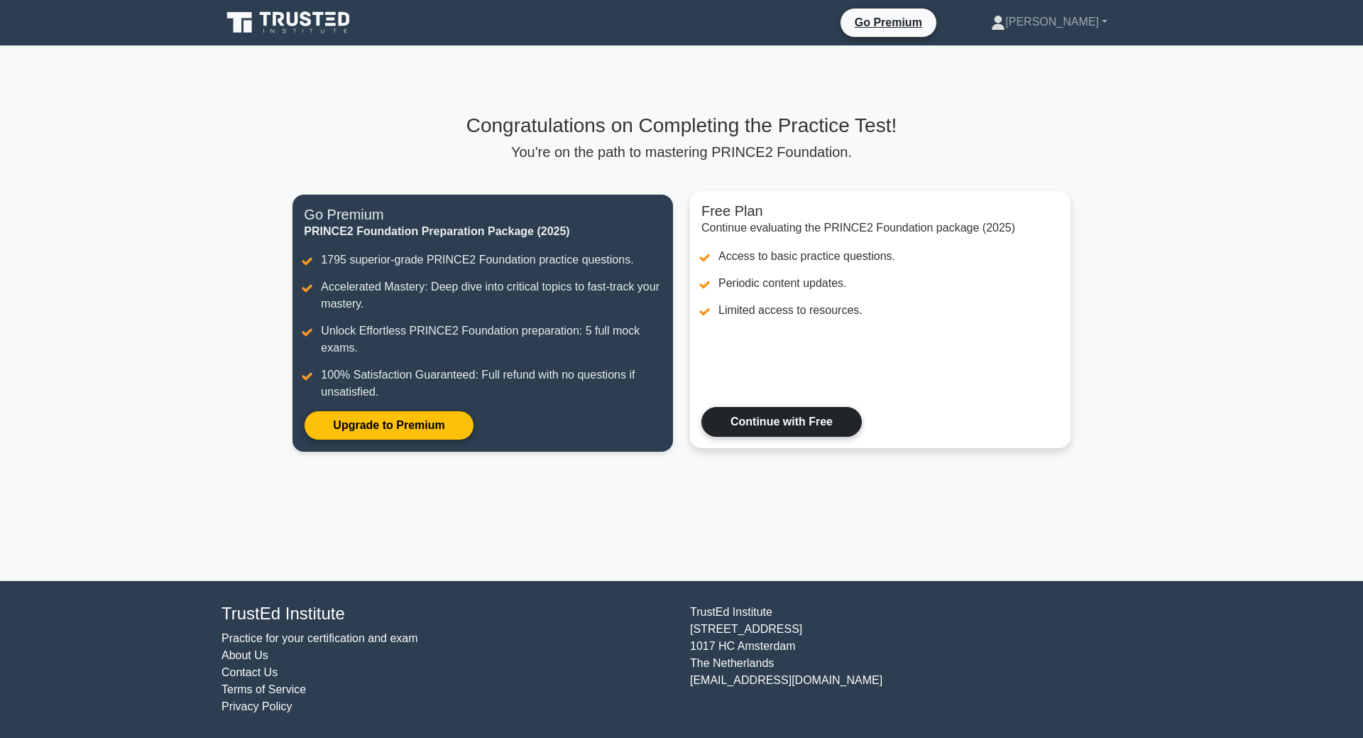
click at [841, 419] on link "Continue with Free" at bounding box center [781, 422] width 160 height 30
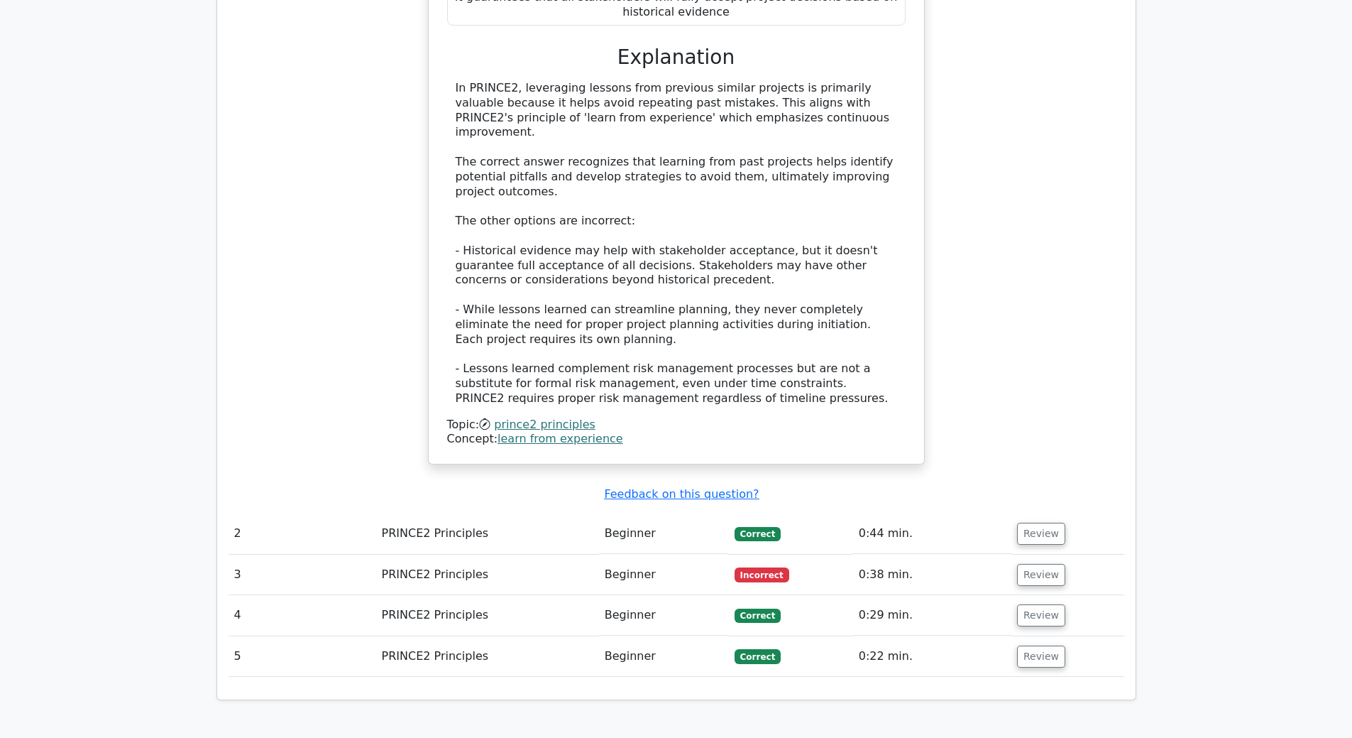
scroll to position [1420, 0]
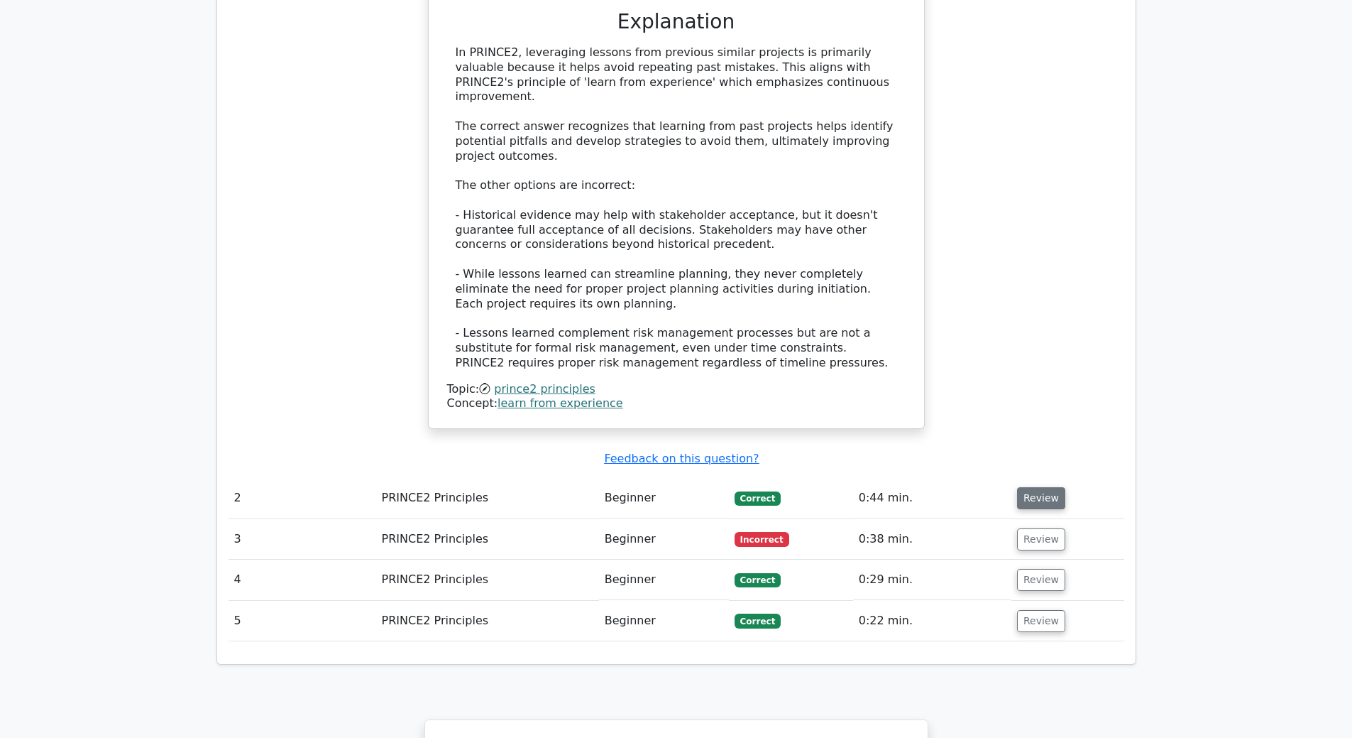
click at [1036, 487] on button "Review" at bounding box center [1041, 498] width 48 height 22
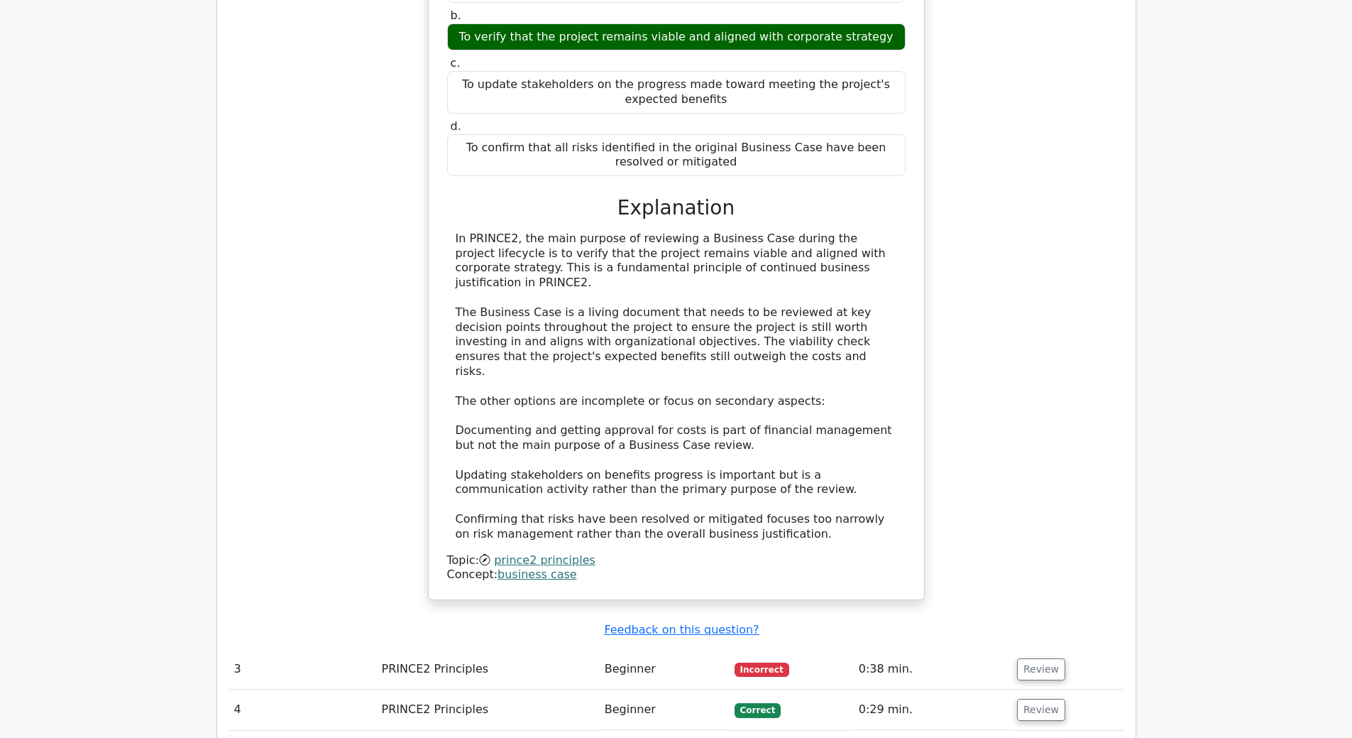
scroll to position [2130, 0]
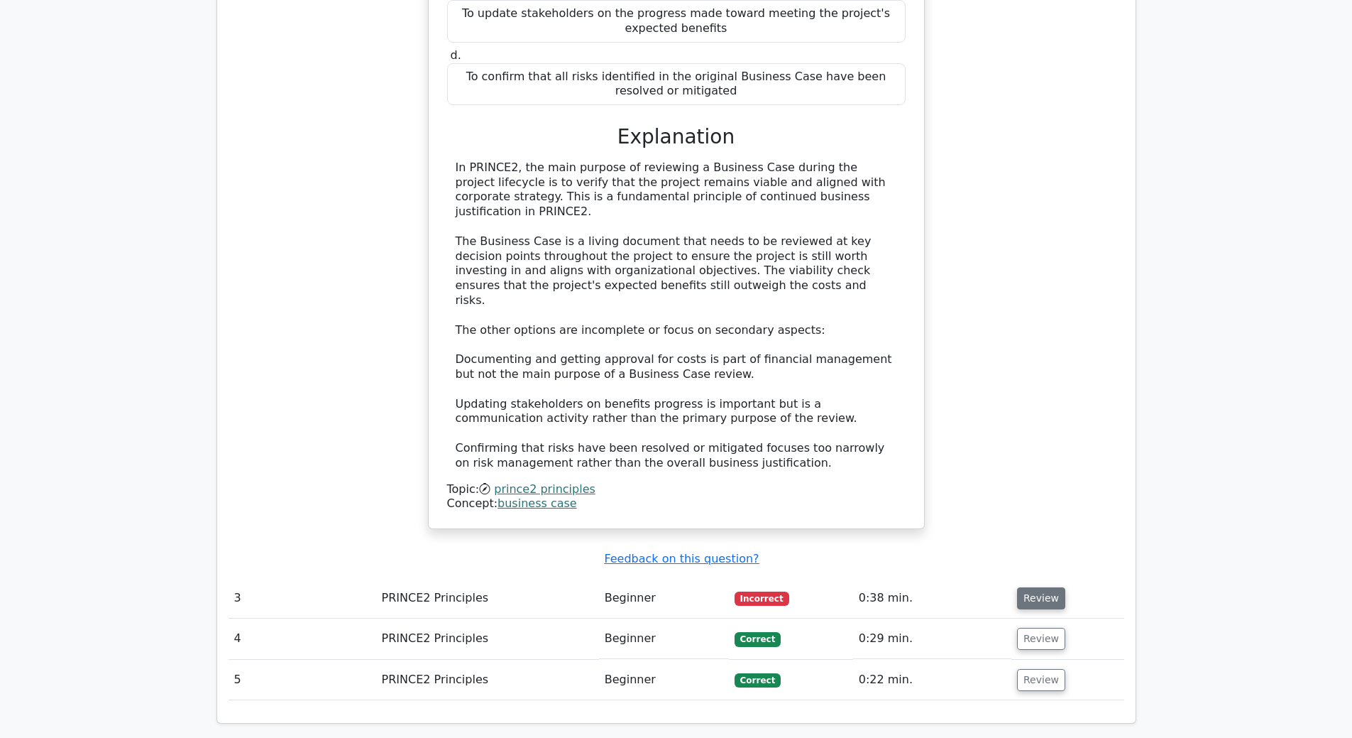
click at [1042, 587] on button "Review" at bounding box center [1041, 598] width 48 height 22
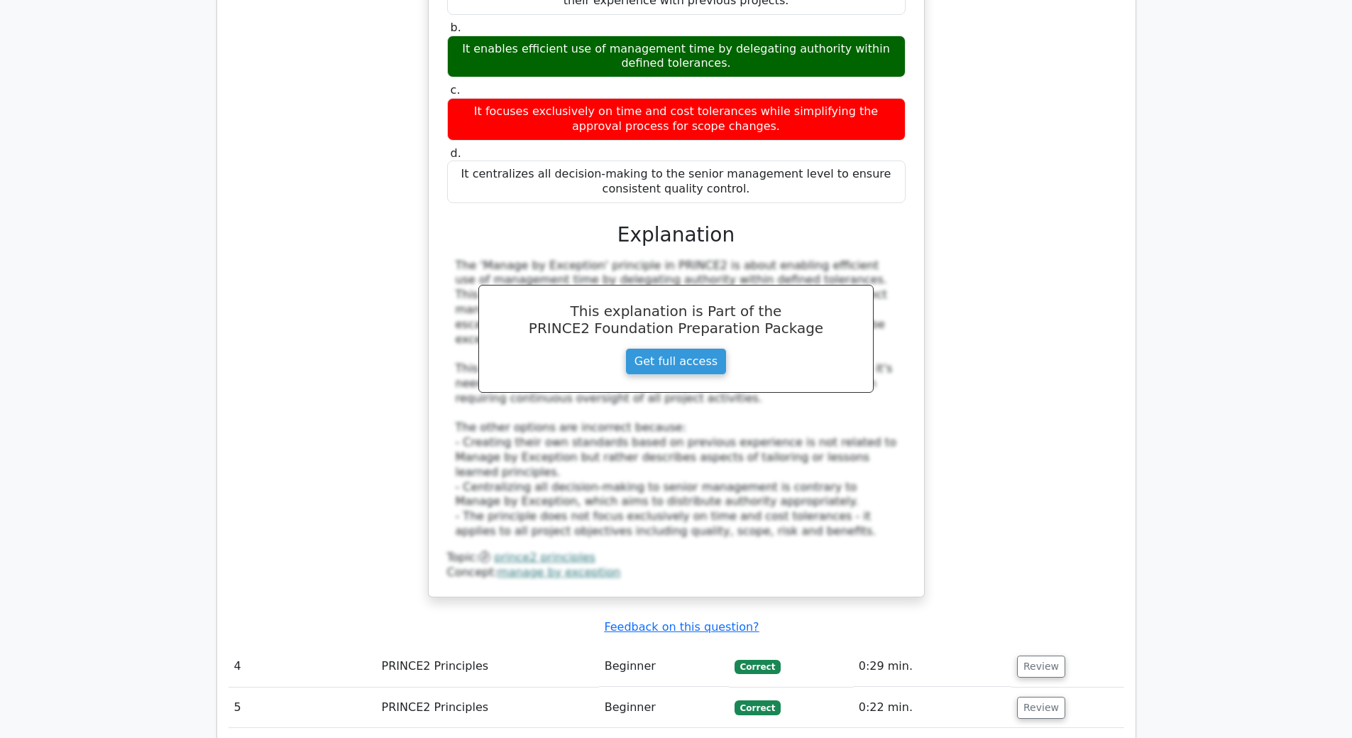
scroll to position [2910, 0]
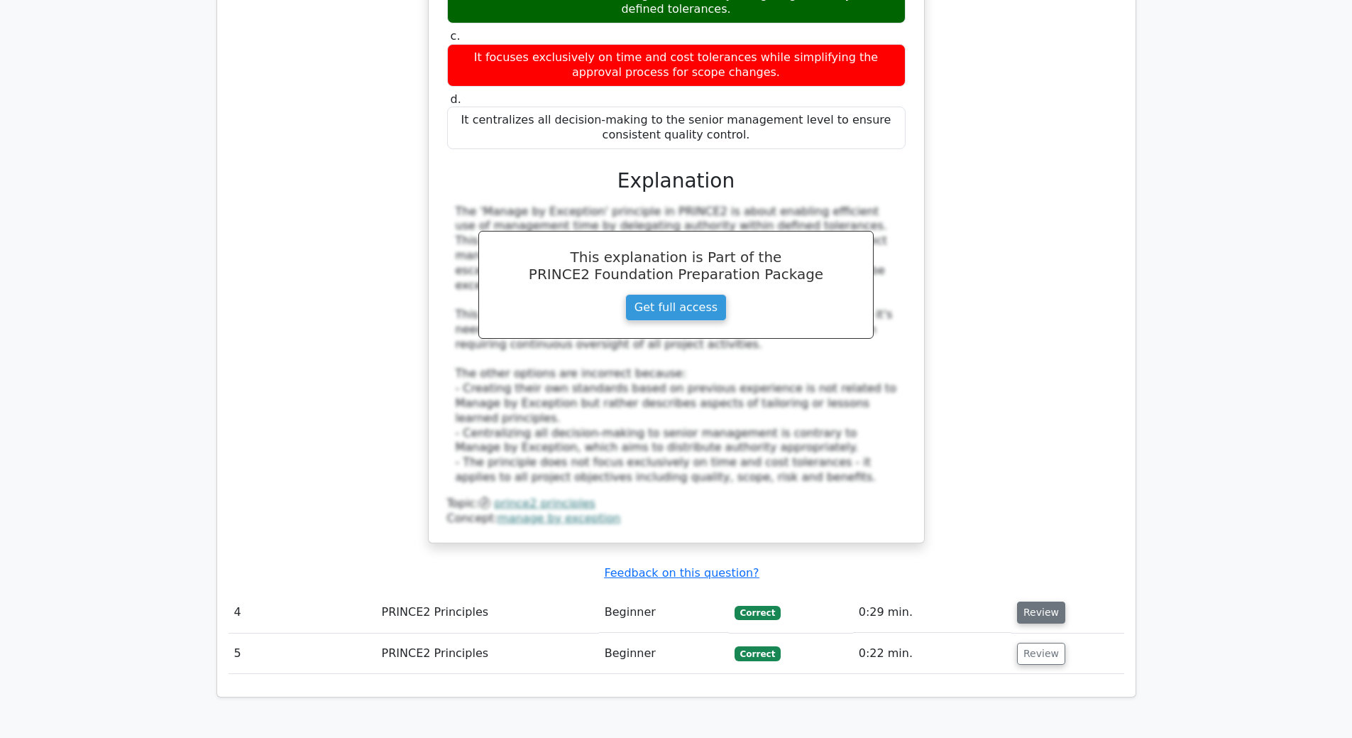
click at [1026, 601] on button "Review" at bounding box center [1041, 612] width 48 height 22
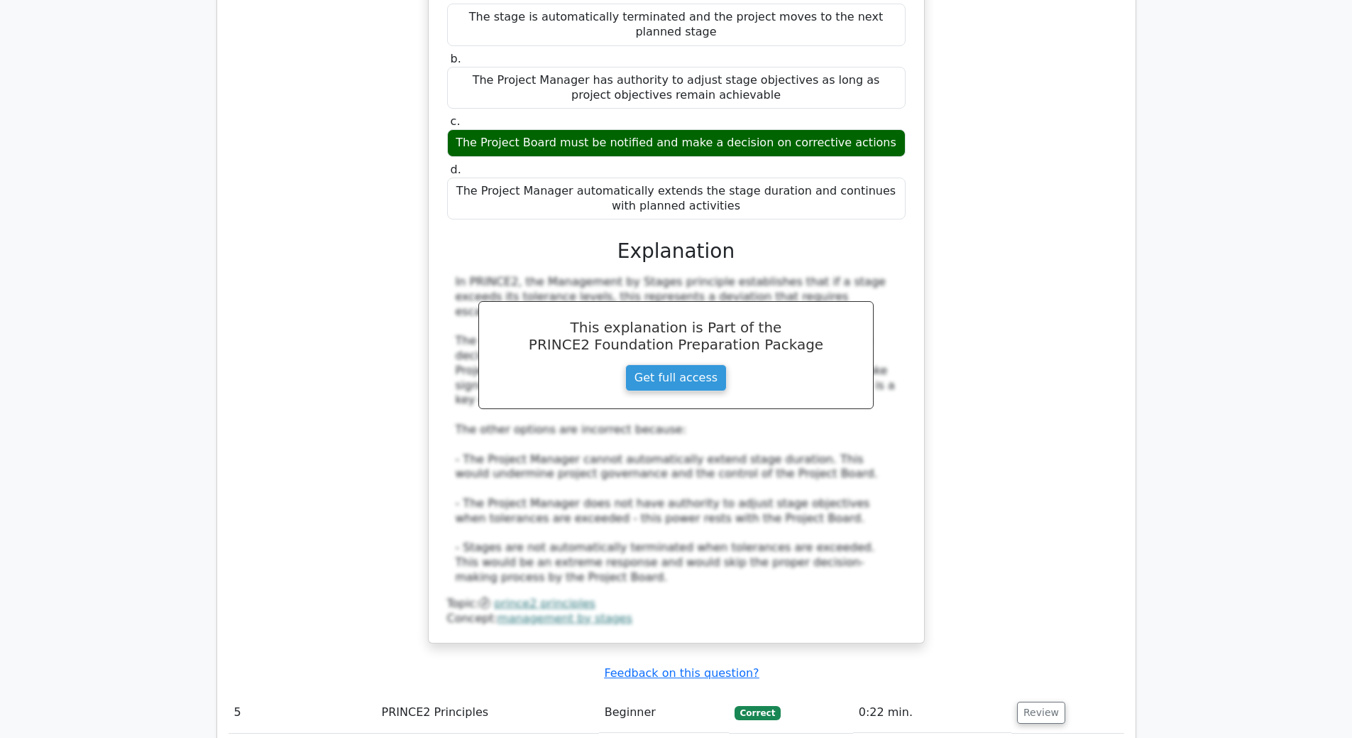
scroll to position [3691, 0]
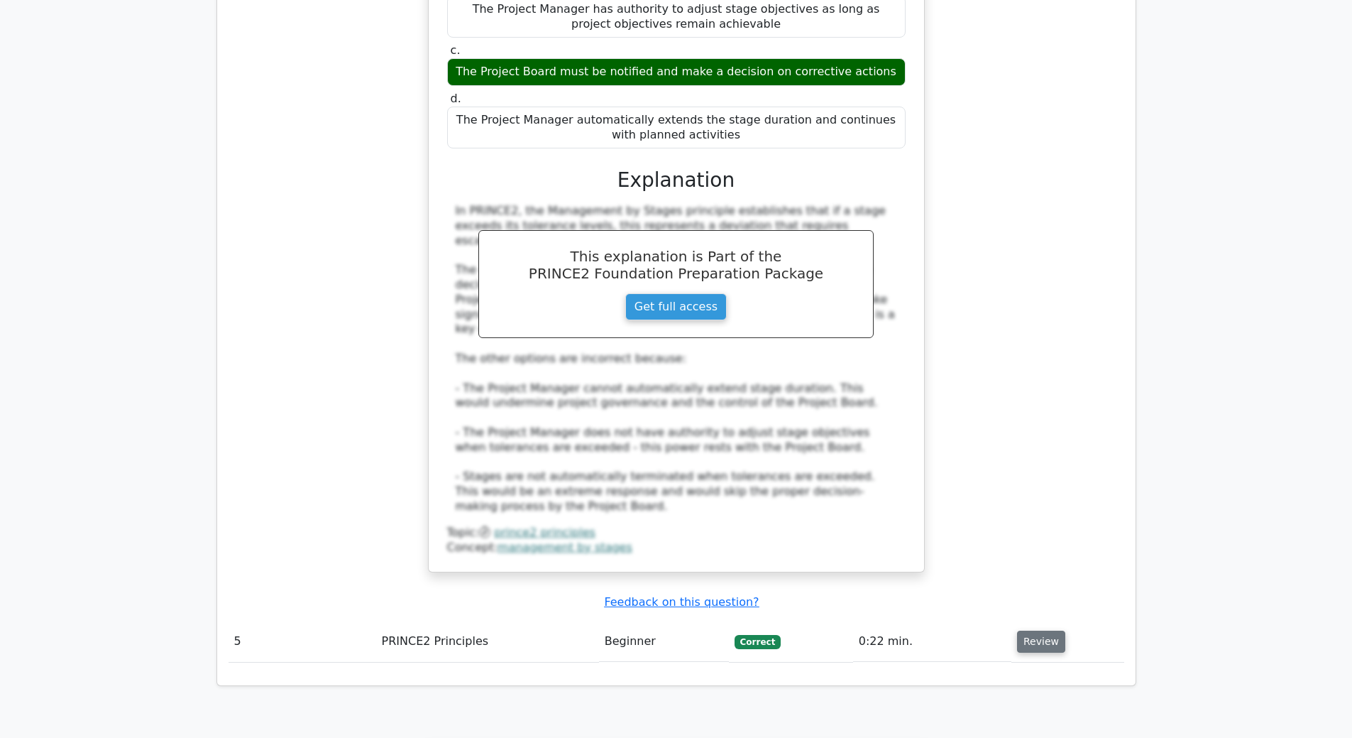
click at [1032, 630] on button "Review" at bounding box center [1041, 641] width 48 height 22
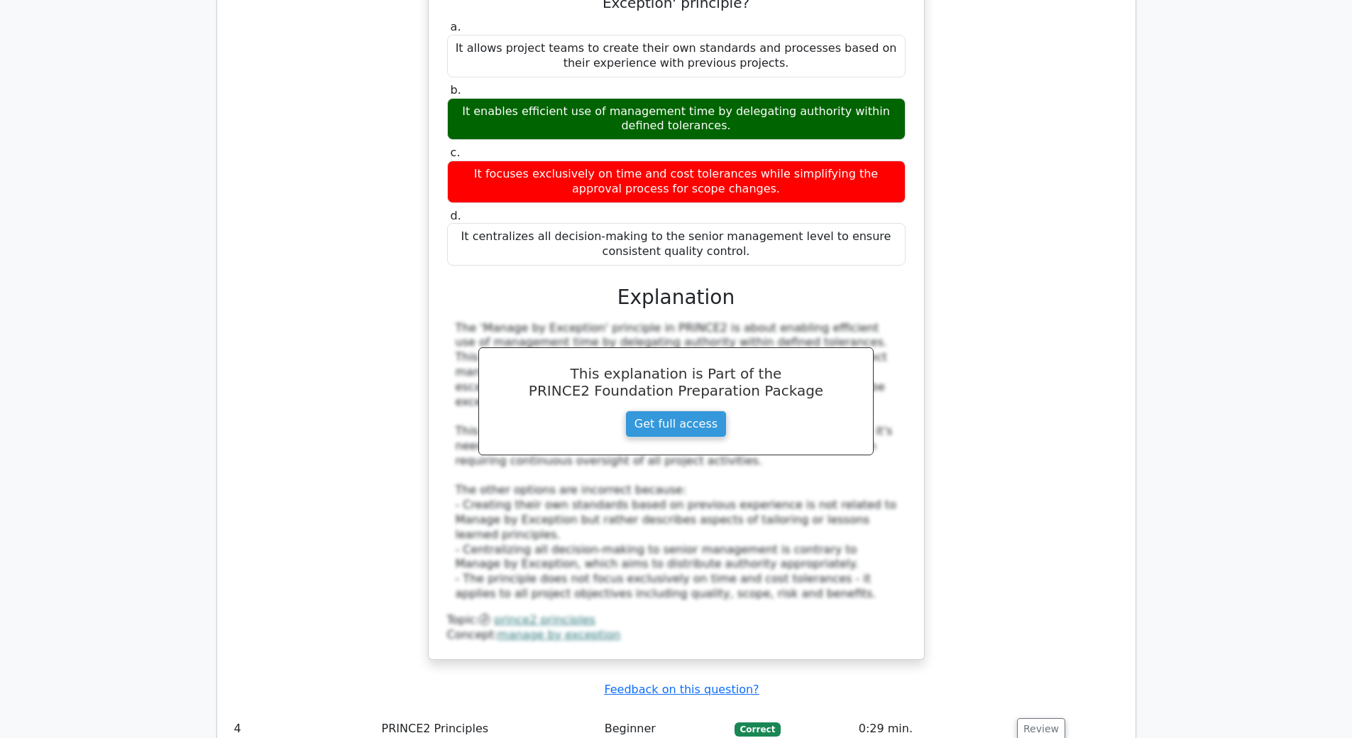
scroll to position [2555, 0]
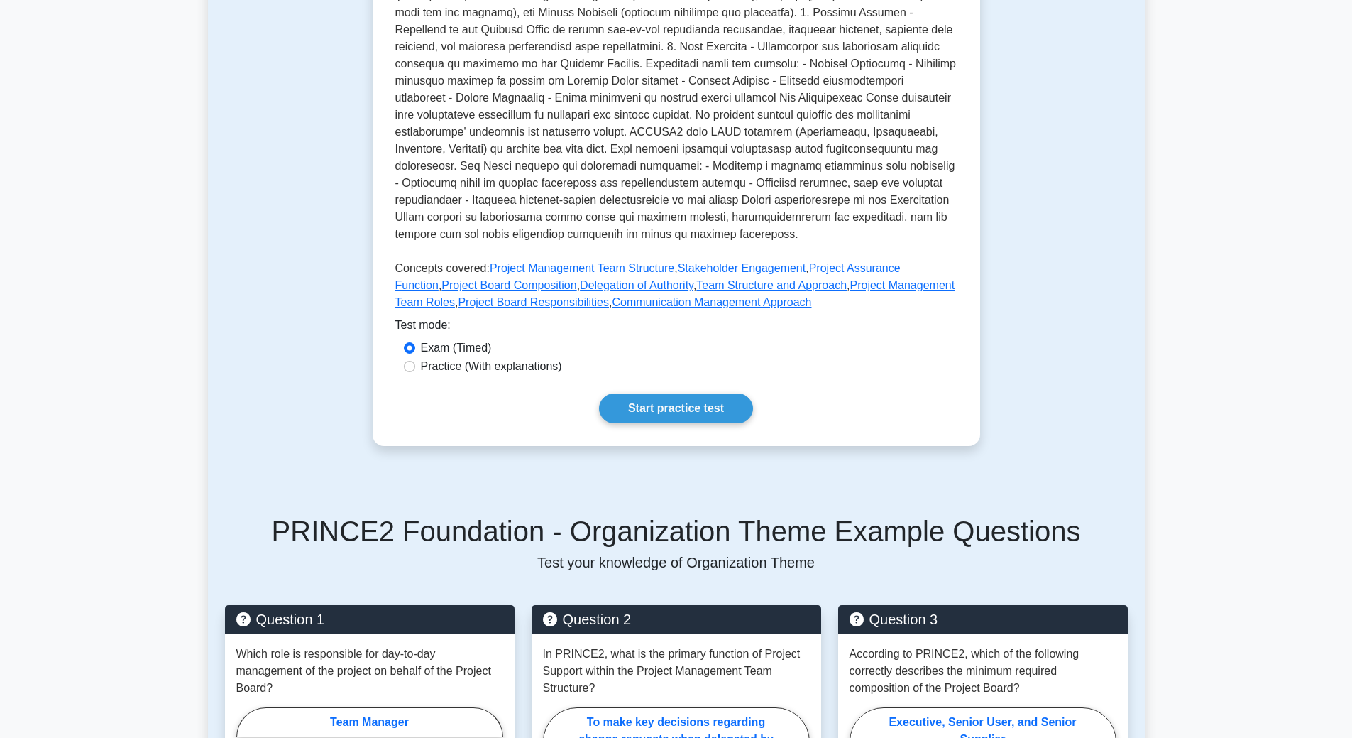
scroll to position [639, 0]
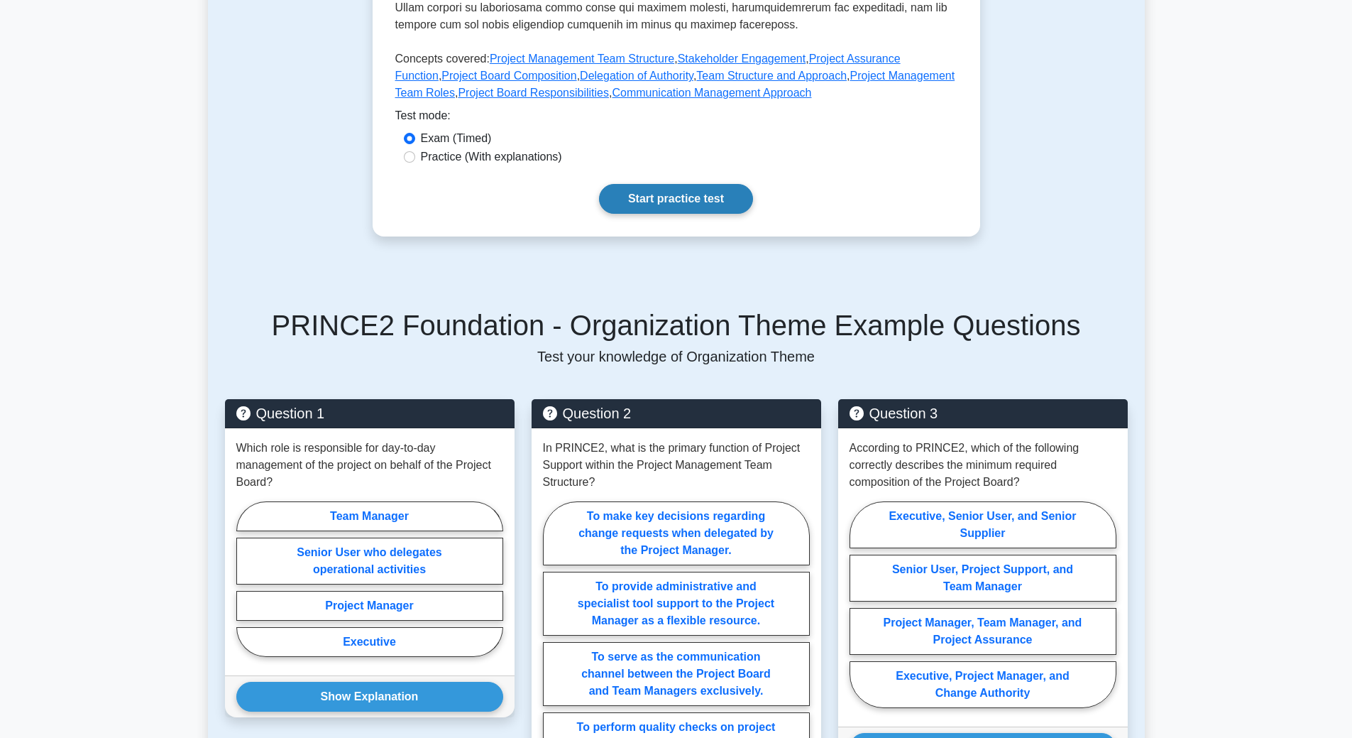
click at [675, 190] on link "Start practice test" at bounding box center [676, 199] width 154 height 30
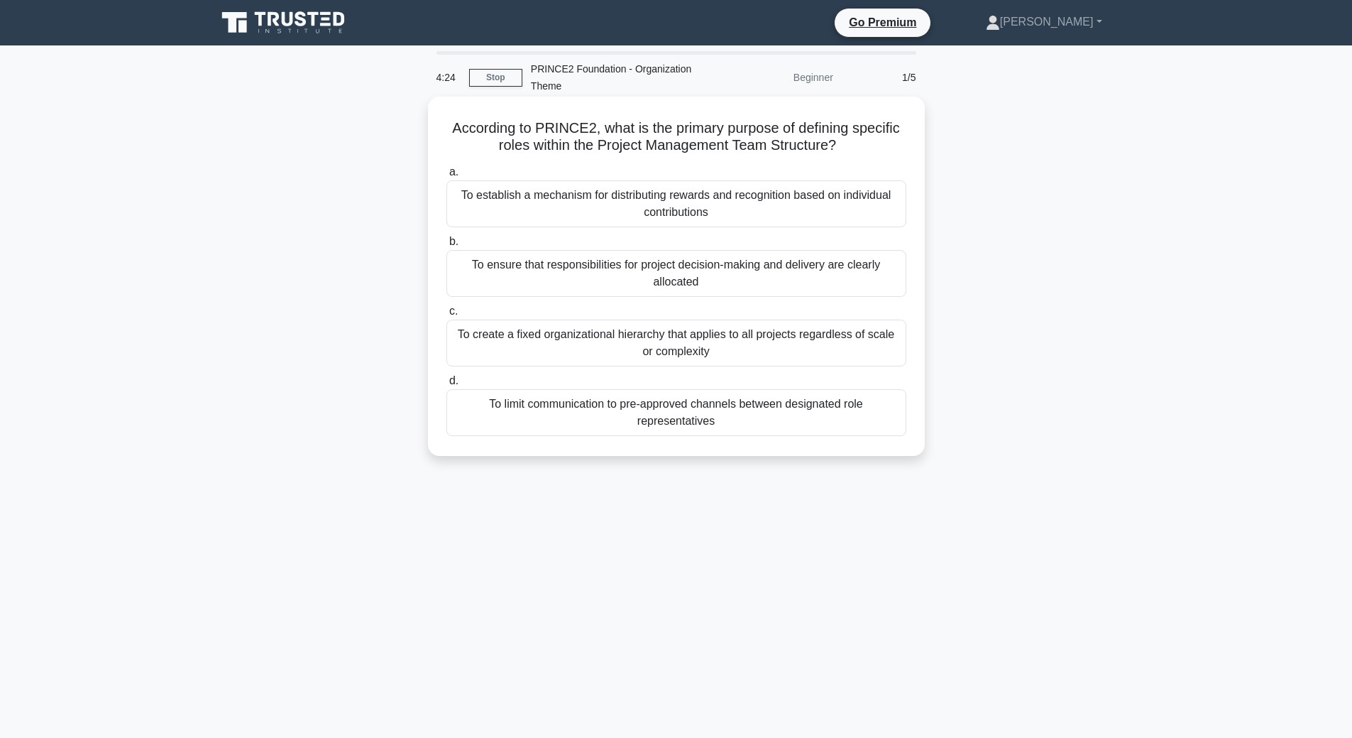
click at [702, 269] on div "To ensure that responsibilities for project decision-making and delivery are cl…" at bounding box center [676, 273] width 460 height 47
click at [446, 246] on input "b. To ensure that responsibilities for project decision-making and delivery are…" at bounding box center [446, 241] width 0 height 9
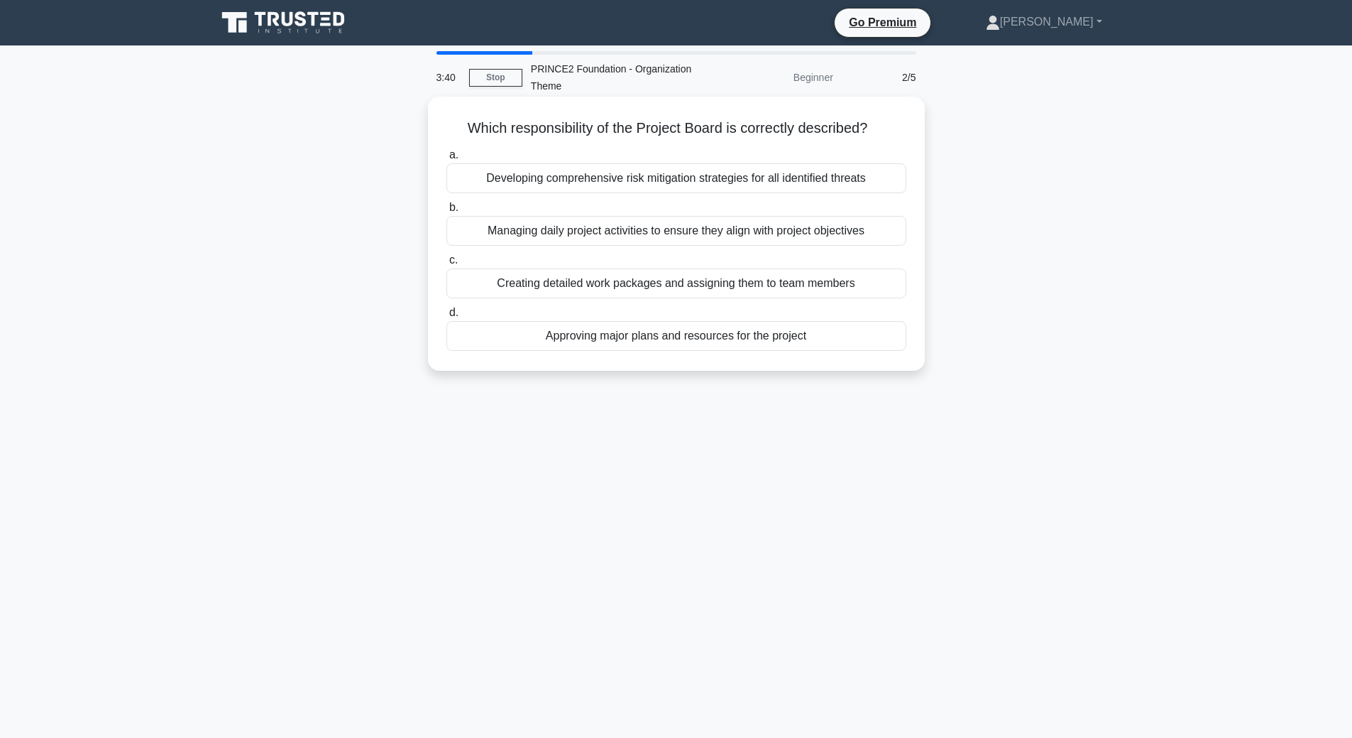
click at [740, 345] on div "Approving major plans and resources for the project" at bounding box center [676, 336] width 460 height 30
click at [446, 317] on input "d. Approving major plans and resources for the project" at bounding box center [446, 312] width 0 height 9
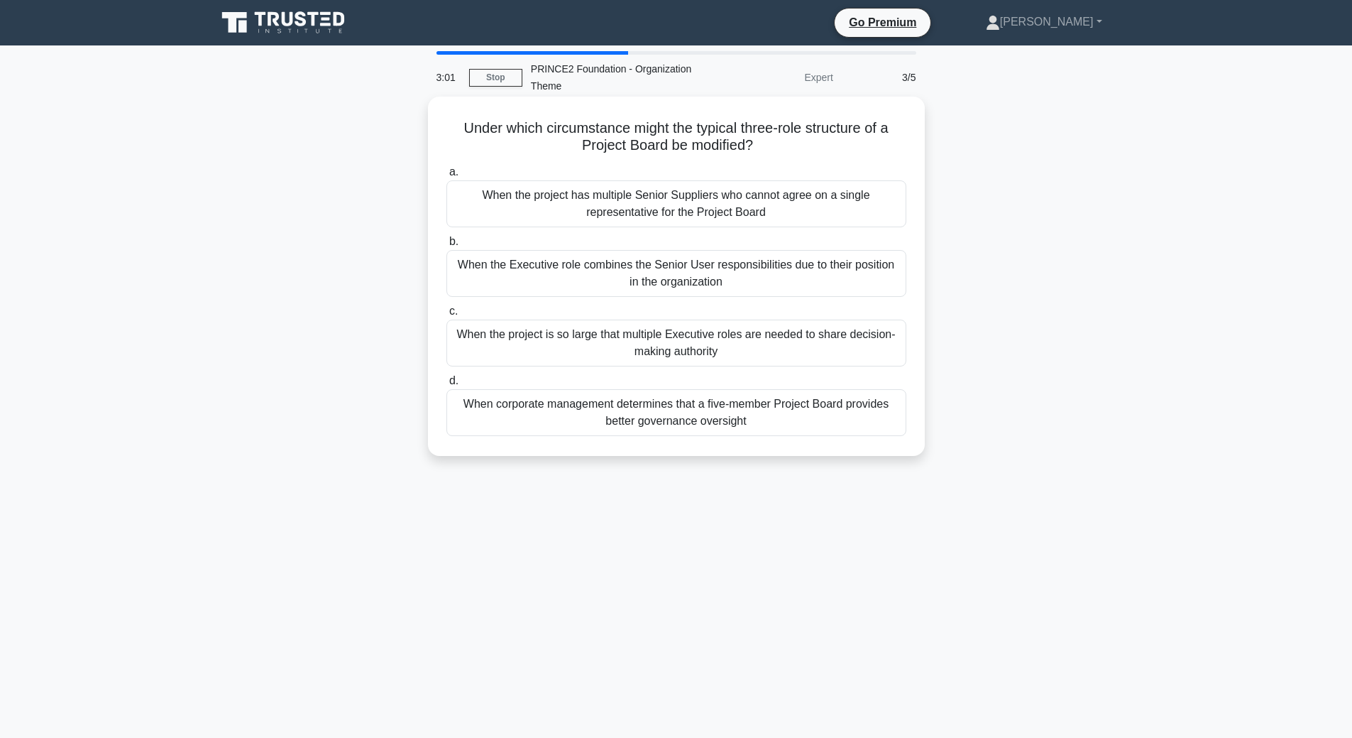
click at [747, 340] on div "When the project is so large that multiple Executive roles are needed to share …" at bounding box center [676, 342] width 460 height 47
click at [446, 316] on input "c. When the project is so large that multiple Executive roles are needed to sha…" at bounding box center [446, 311] width 0 height 9
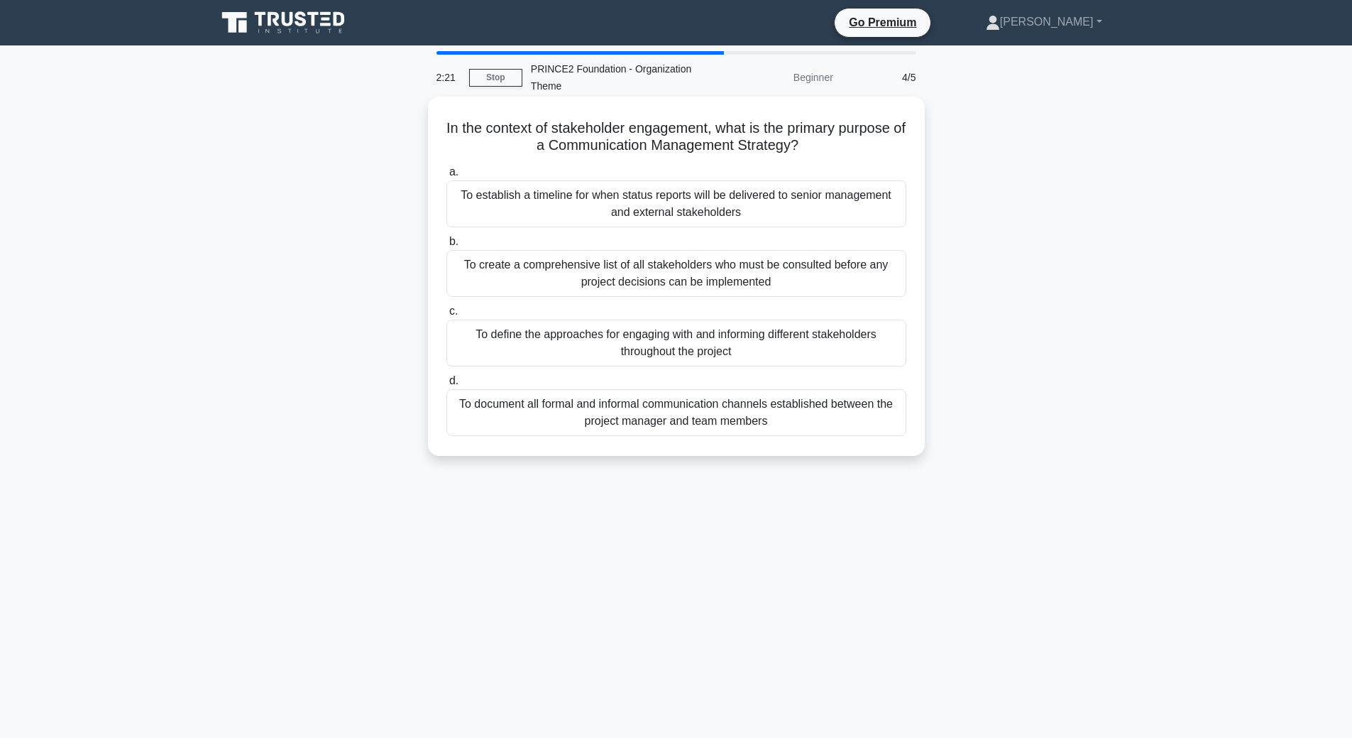
click at [747, 341] on div "To define the approaches for engaging with and informing different stakeholders…" at bounding box center [676, 342] width 460 height 47
click at [446, 316] on input "c. To define the approaches for engaging with and informing different stakehold…" at bounding box center [446, 311] width 0 height 9
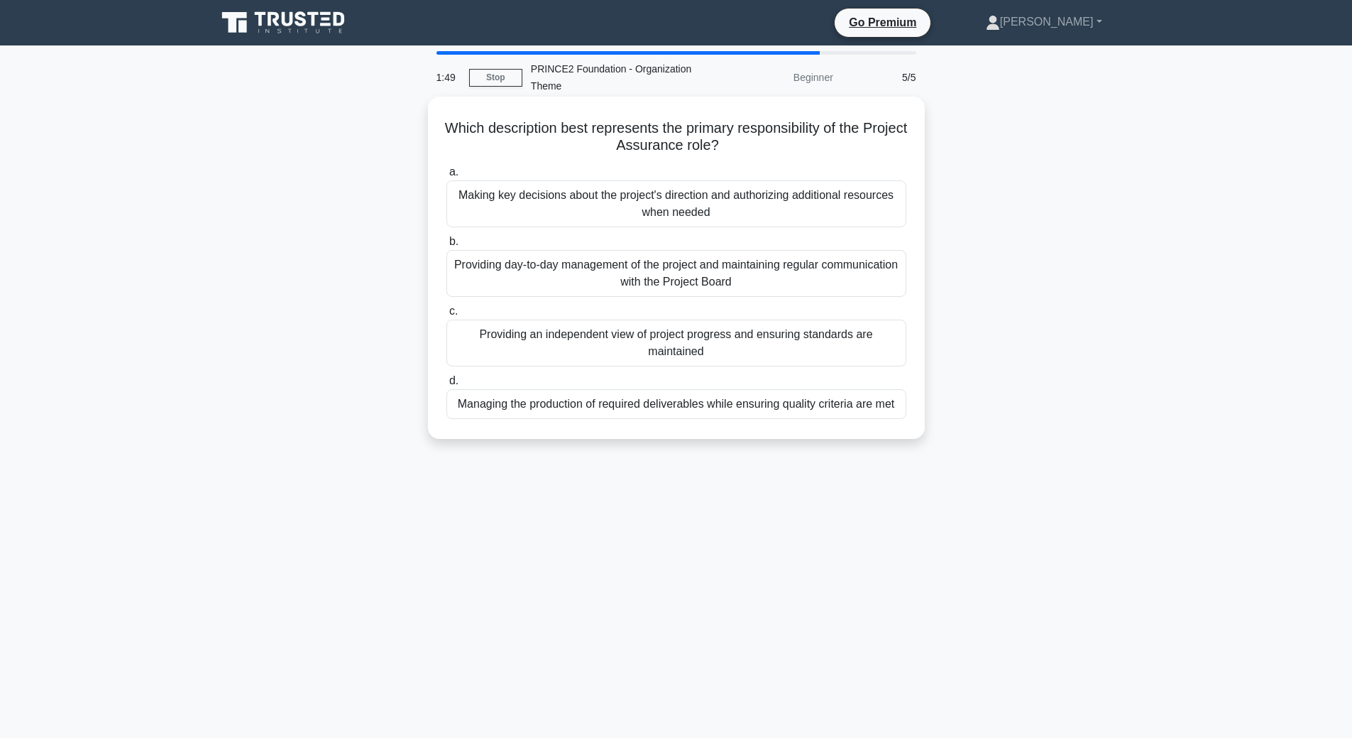
click at [746, 346] on div "Providing an independent view of project progress and ensuring standards are ma…" at bounding box center [676, 342] width 460 height 47
click at [446, 316] on input "c. Providing an independent view of project progress and ensuring standards are…" at bounding box center [446, 311] width 0 height 9
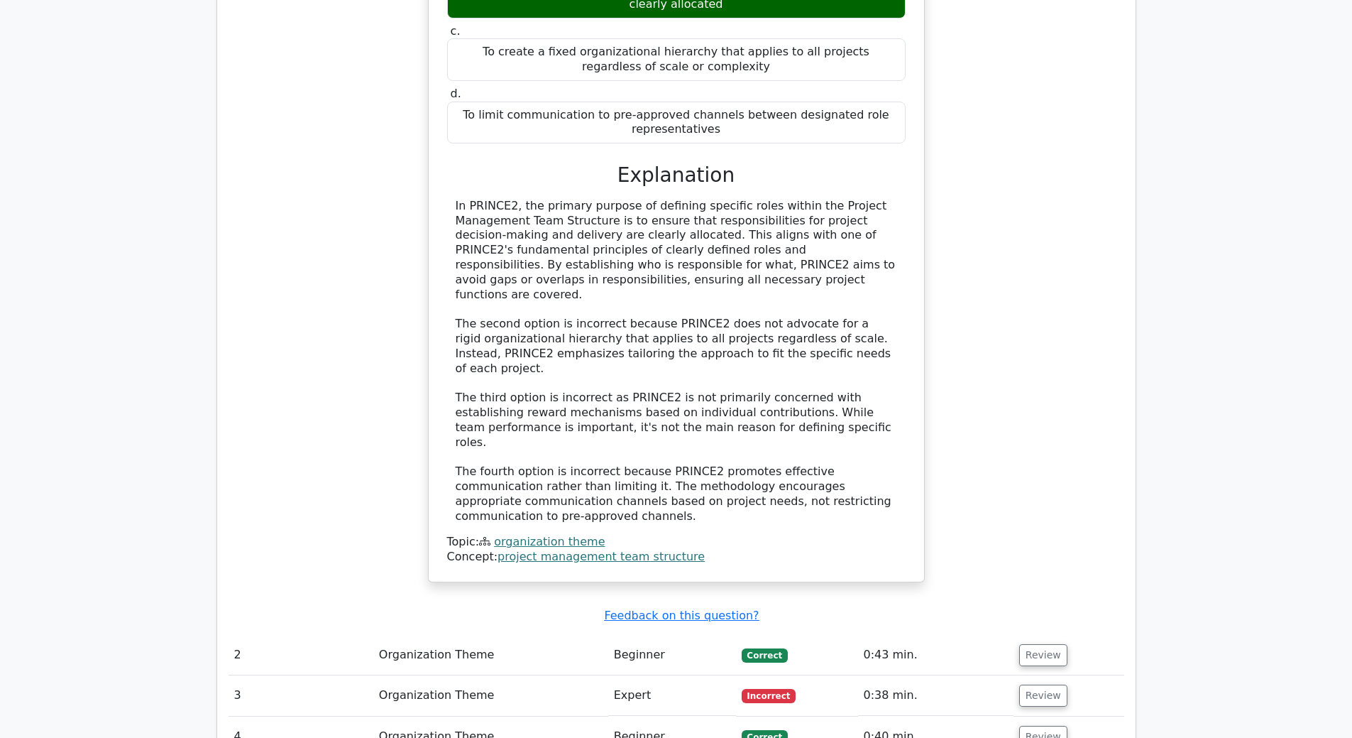
scroll to position [1349, 0]
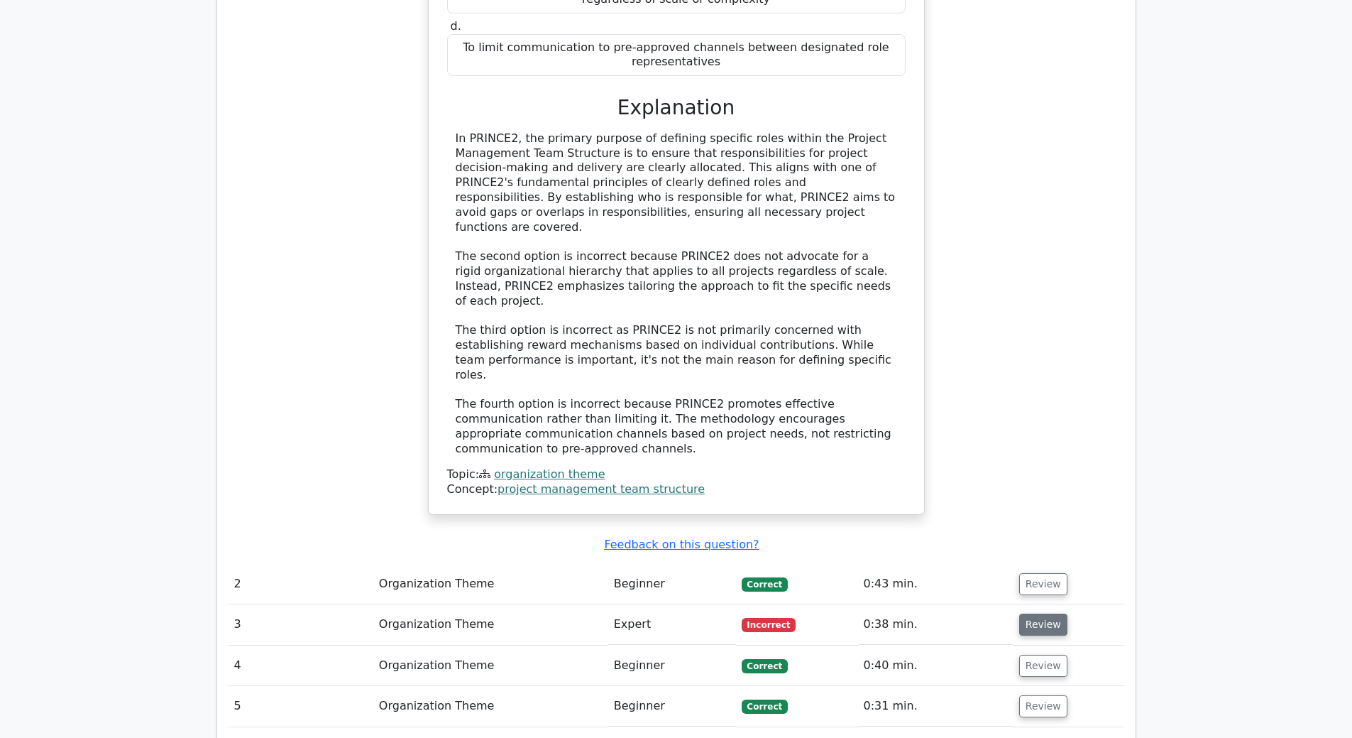
click at [1043, 613] on button "Review" at bounding box center [1043, 624] width 48 height 22
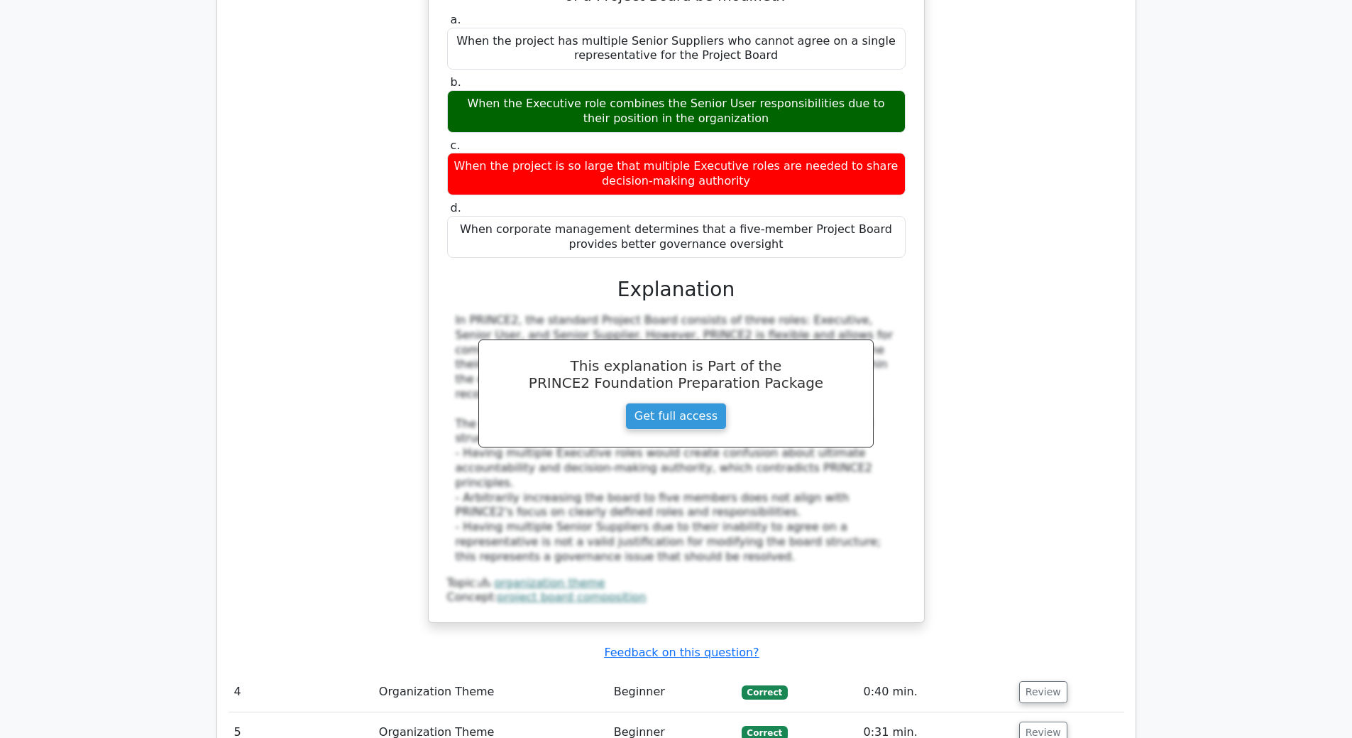
scroll to position [2130, 0]
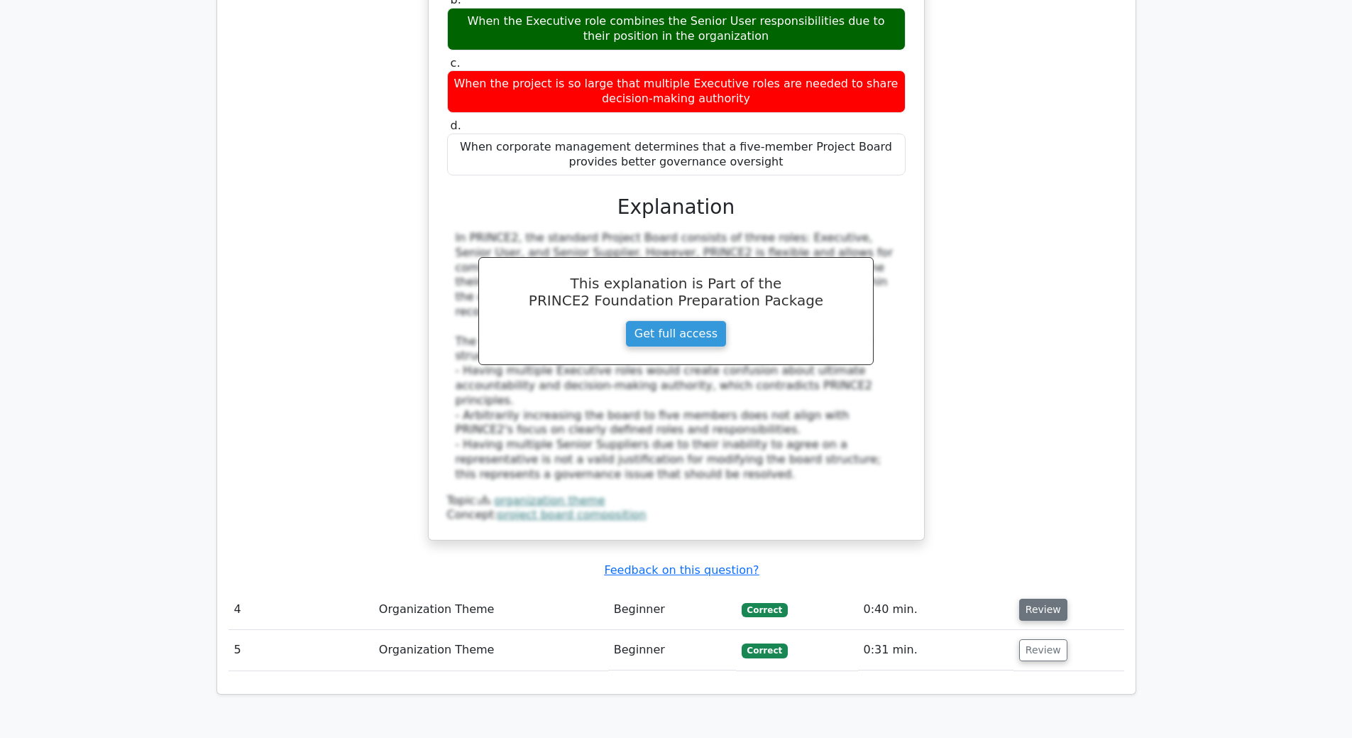
click at [1029, 598] on button "Review" at bounding box center [1043, 609] width 48 height 22
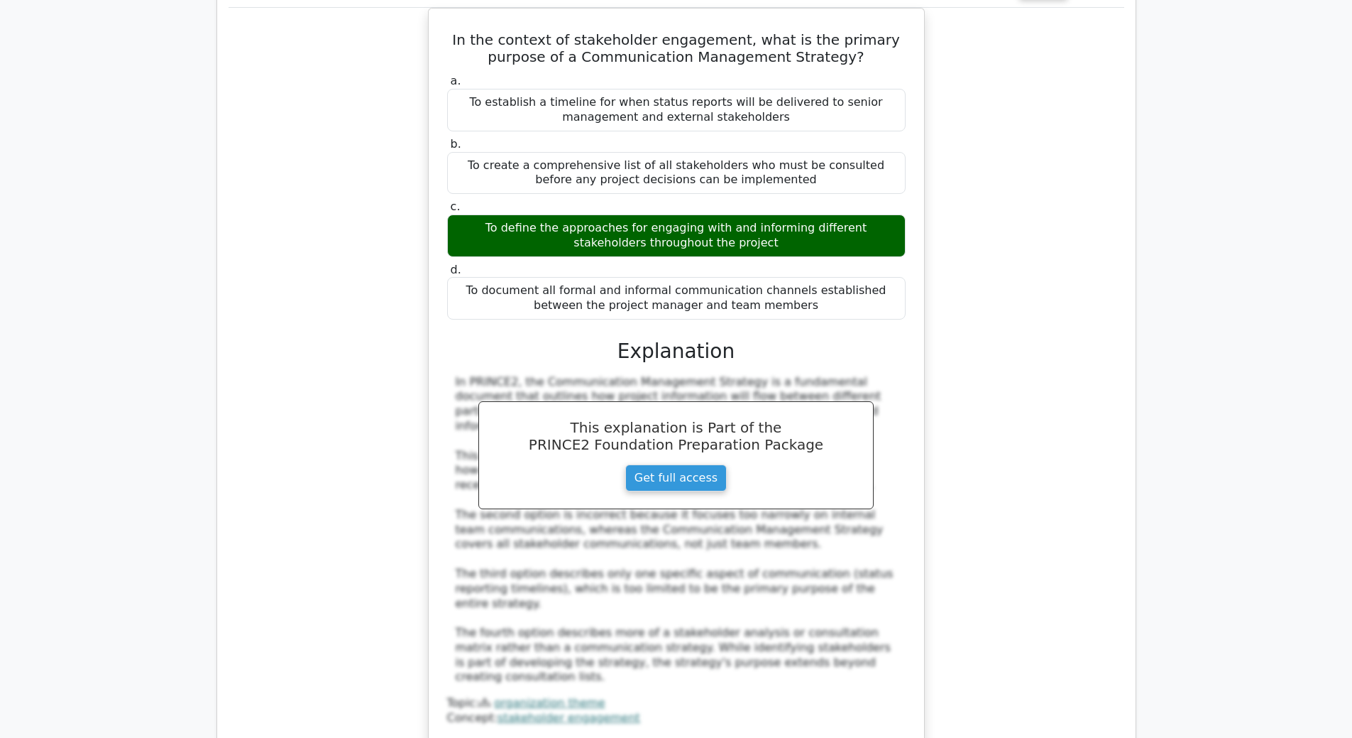
scroll to position [2839, 0]
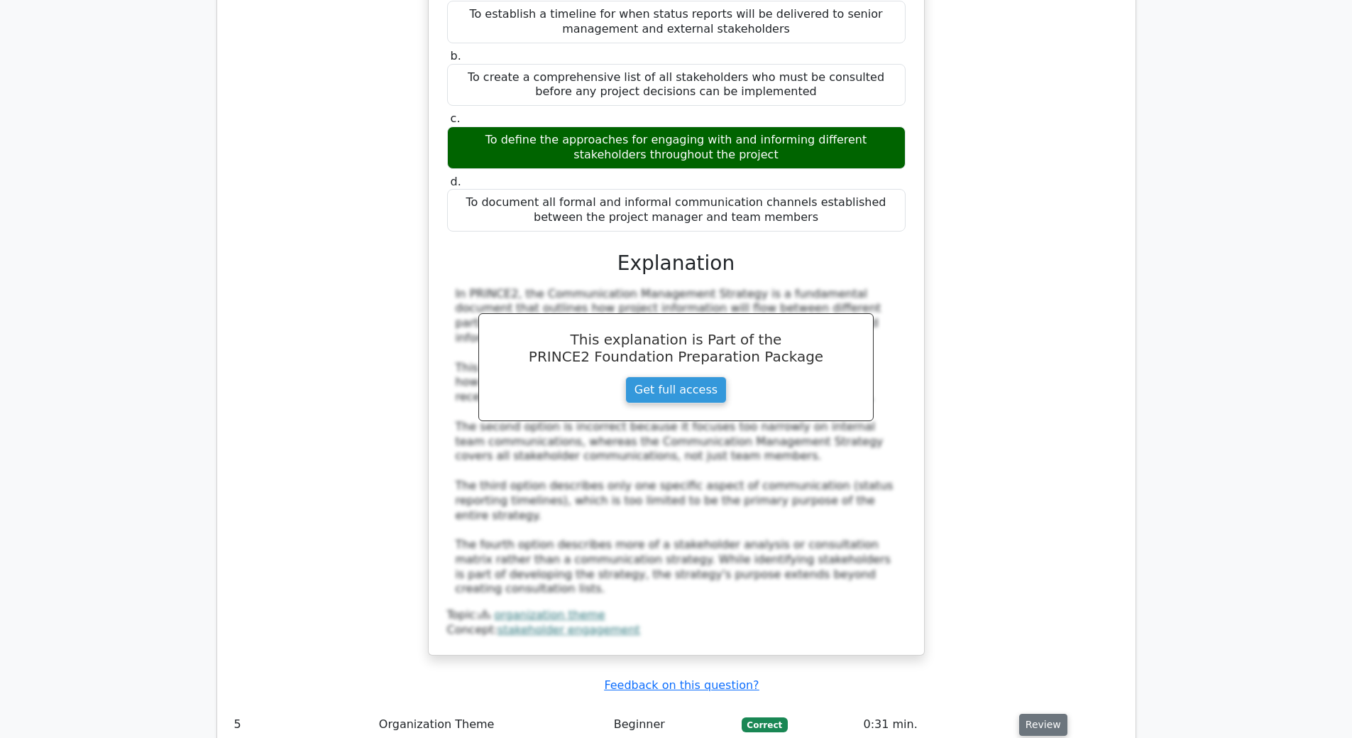
click at [1021, 713] on button "Review" at bounding box center [1043, 724] width 48 height 22
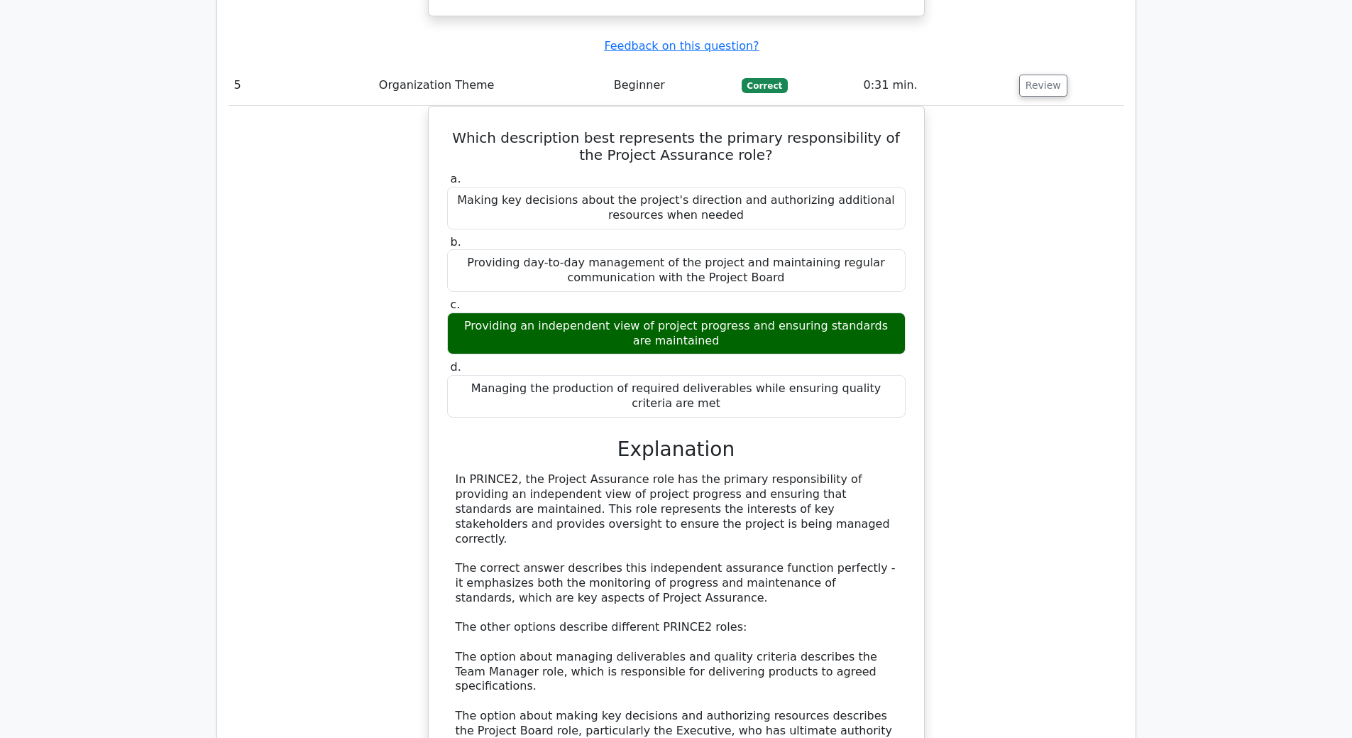
scroll to position [3407, 0]
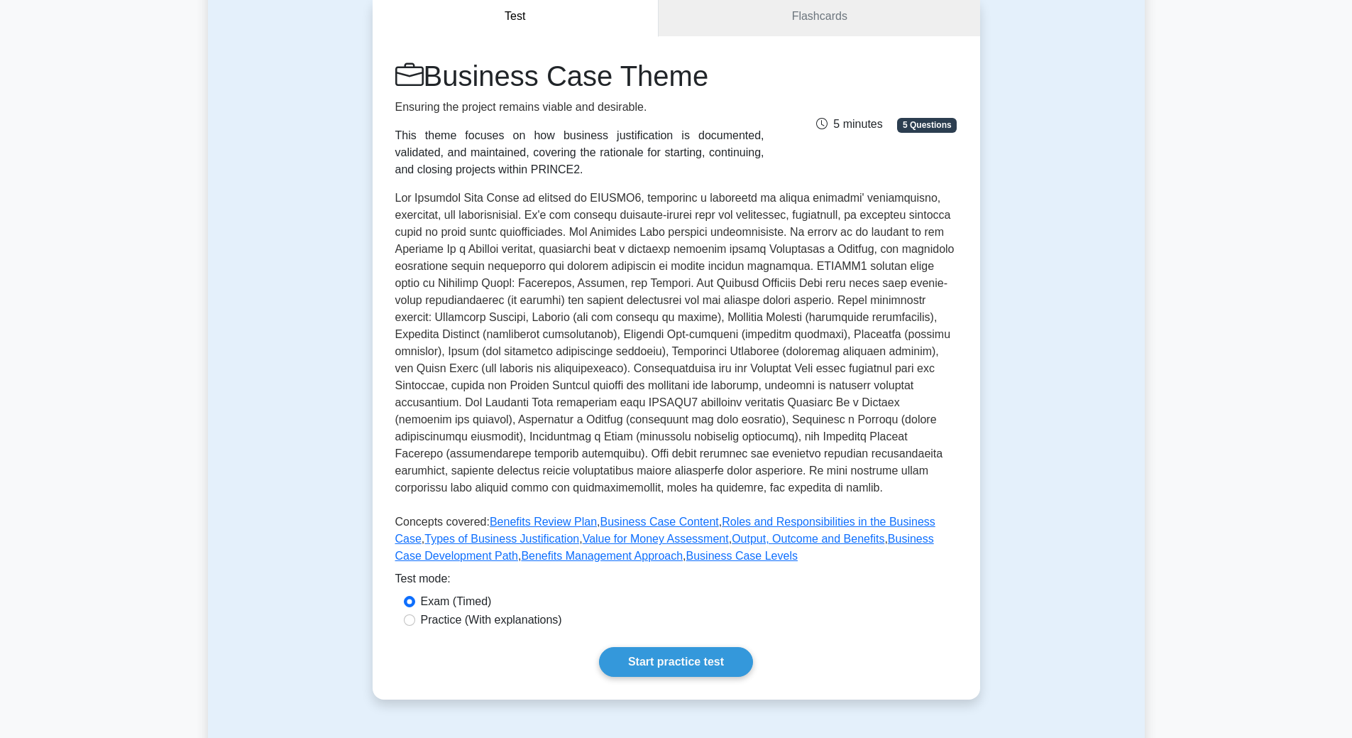
scroll to position [426, 0]
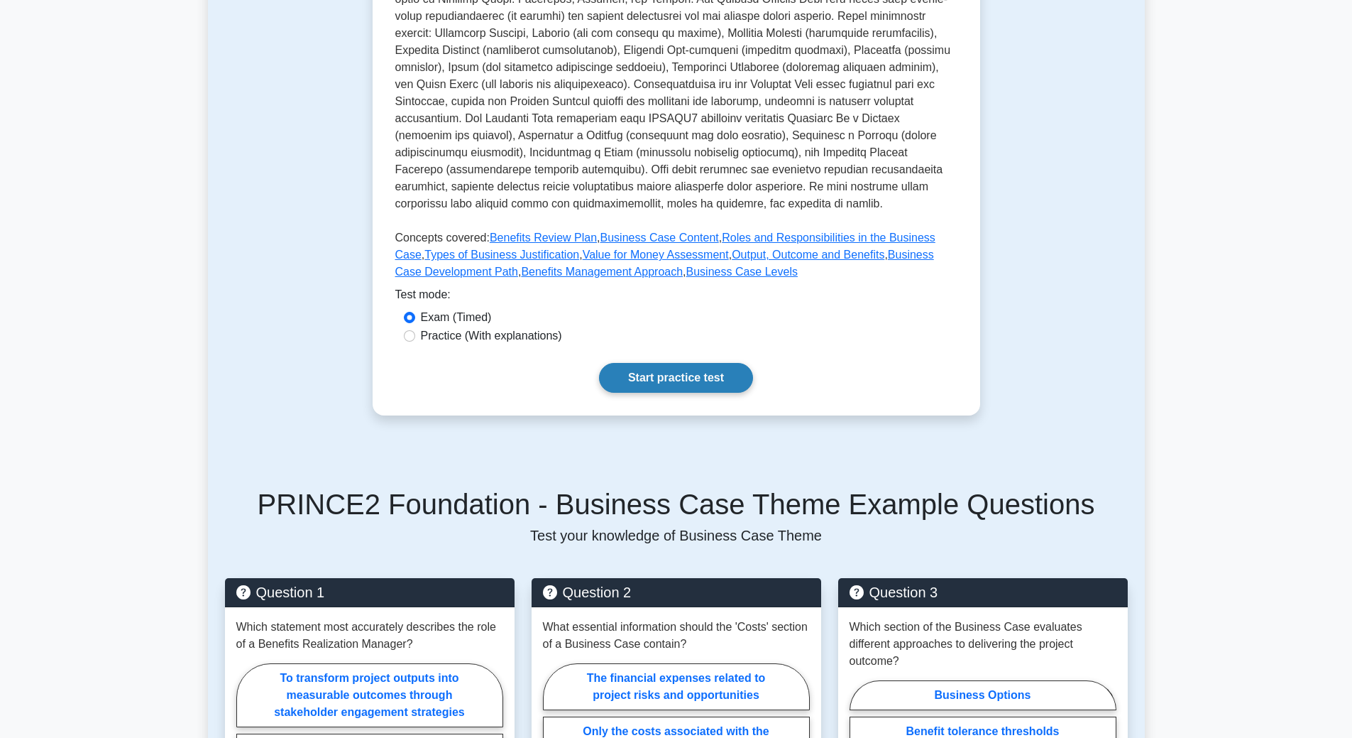
click at [716, 383] on link "Start practice test" at bounding box center [676, 378] width 154 height 30
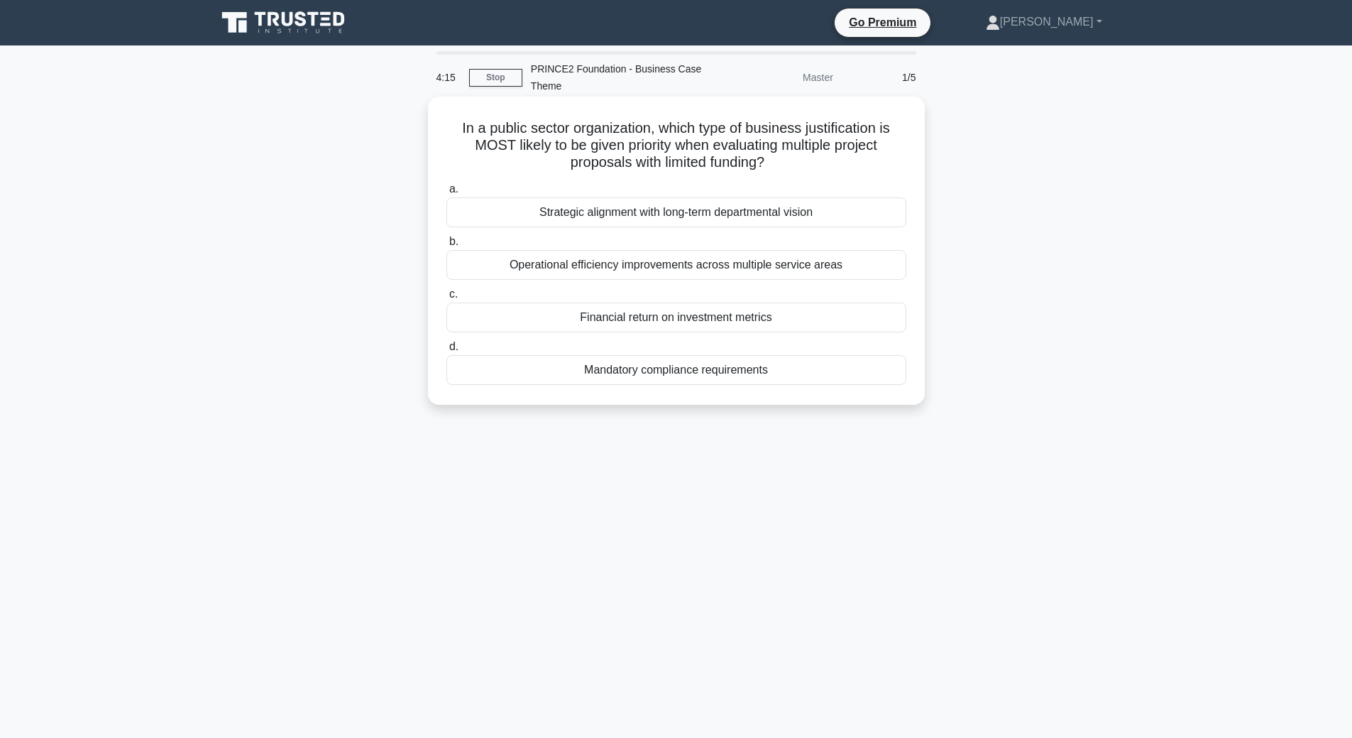
click at [718, 217] on div "Strategic alignment with long-term departmental vision" at bounding box center [676, 212] width 460 height 30
click at [446, 194] on input "a. Strategic alignment with long-term departmental vision" at bounding box center [446, 189] width 0 height 9
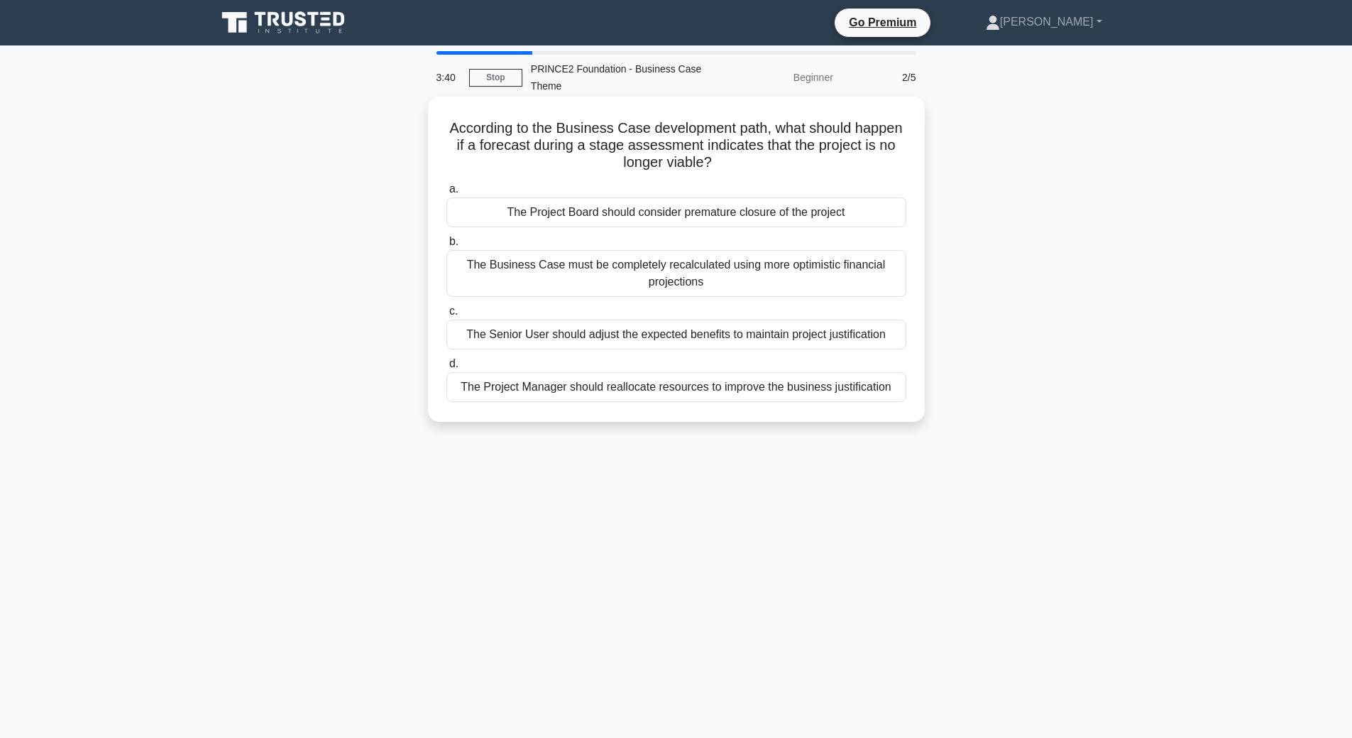
click at [611, 214] on div "The Project Board should consider premature closure of the project" at bounding box center [676, 212] width 460 height 30
click at [446, 194] on input "a. The Project Board should consider premature closure of the project" at bounding box center [446, 189] width 0 height 9
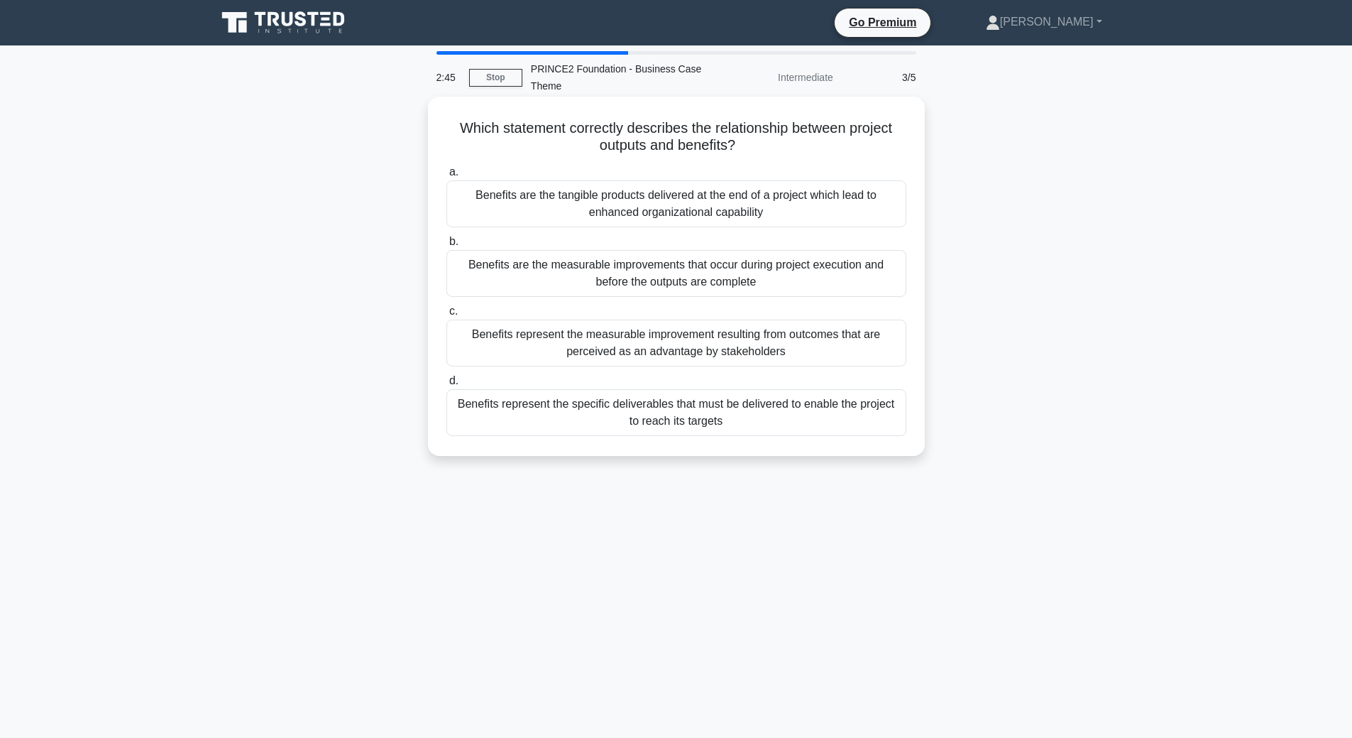
click at [787, 204] on div "Benefits are the tangible products delivered at the end of a project which lead…" at bounding box center [676, 203] width 460 height 47
click at [446, 177] on input "a. Benefits are the tangible products delivered at the end of a project which l…" at bounding box center [446, 172] width 0 height 9
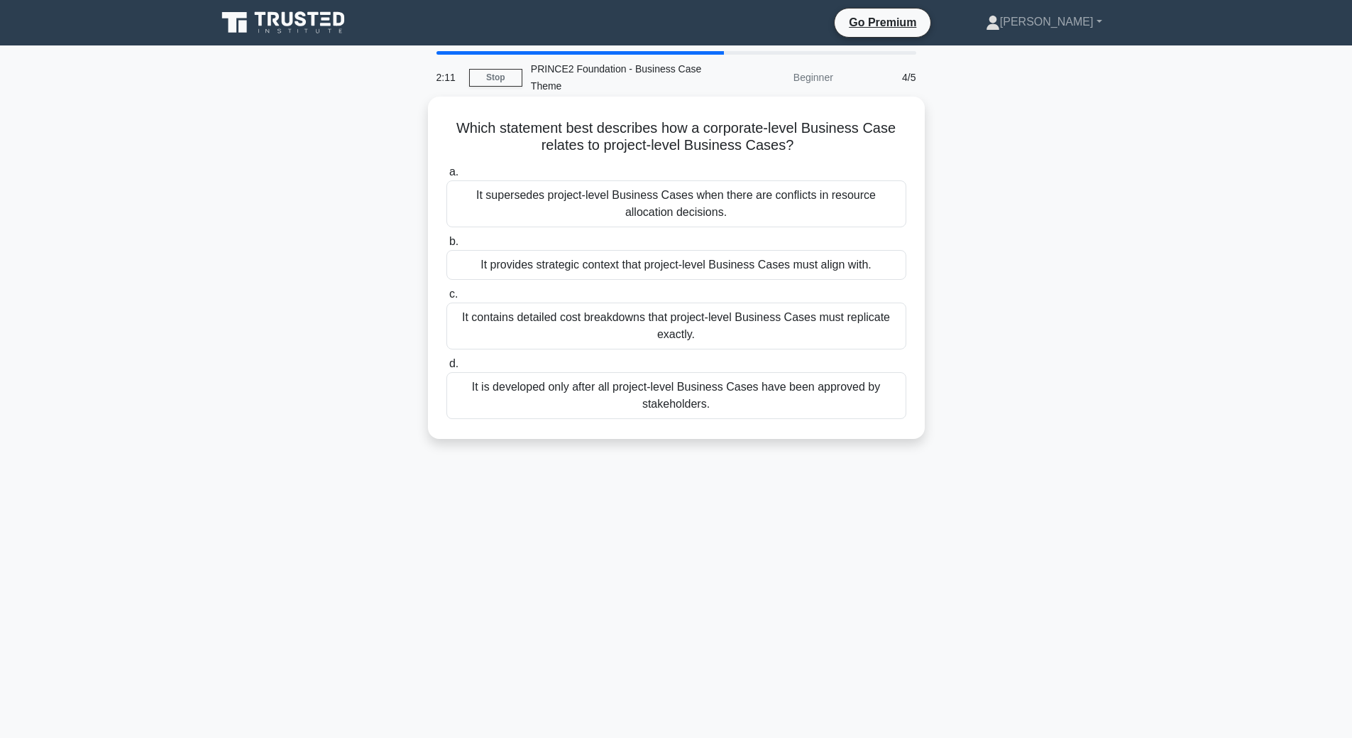
click at [613, 261] on div "It provides strategic context that project-level Business Cases must align with." at bounding box center [676, 265] width 460 height 30
click at [446, 246] on input "b. It provides strategic context that project-level Business Cases must align w…" at bounding box center [446, 241] width 0 height 9
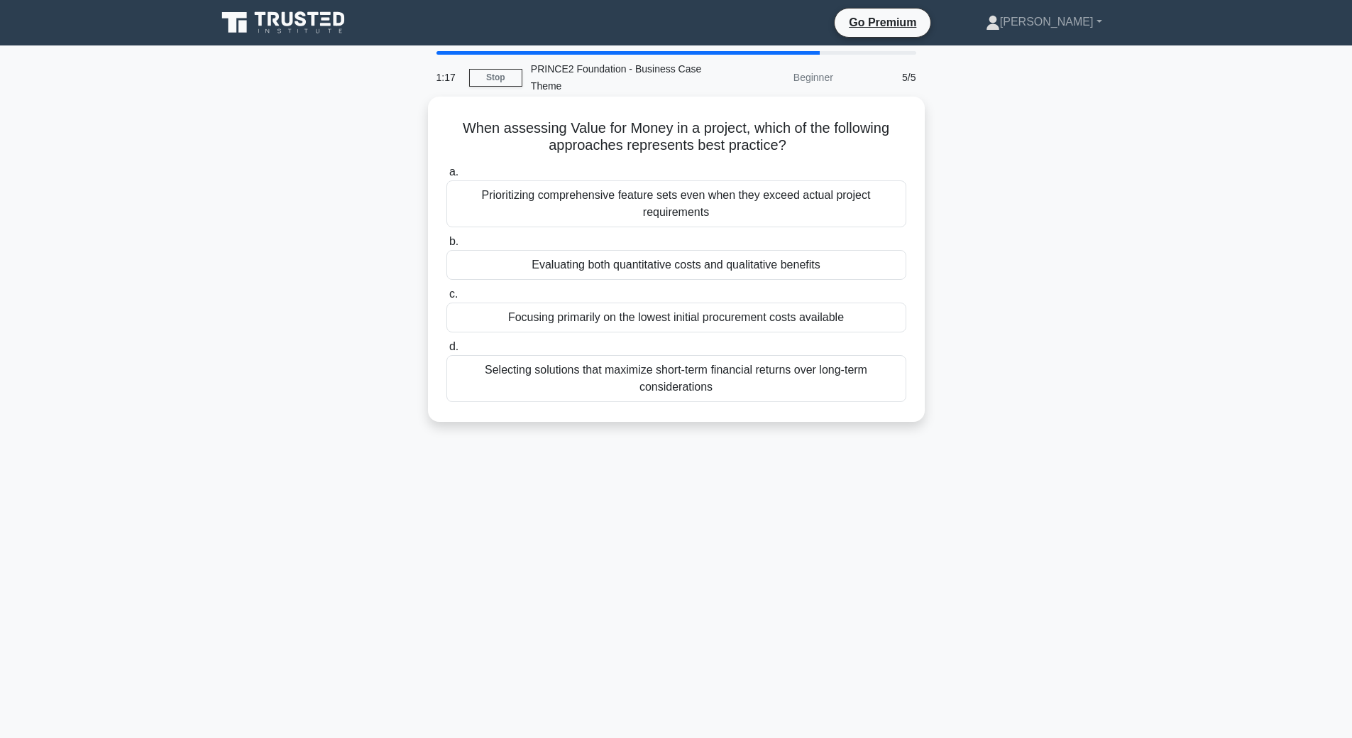
click at [791, 268] on div "Evaluating both quantitative costs and qualitative benefits" at bounding box center [676, 265] width 460 height 30
click at [446, 246] on input "b. Evaluating both quantitative costs and qualitative benefits" at bounding box center [446, 241] width 0 height 9
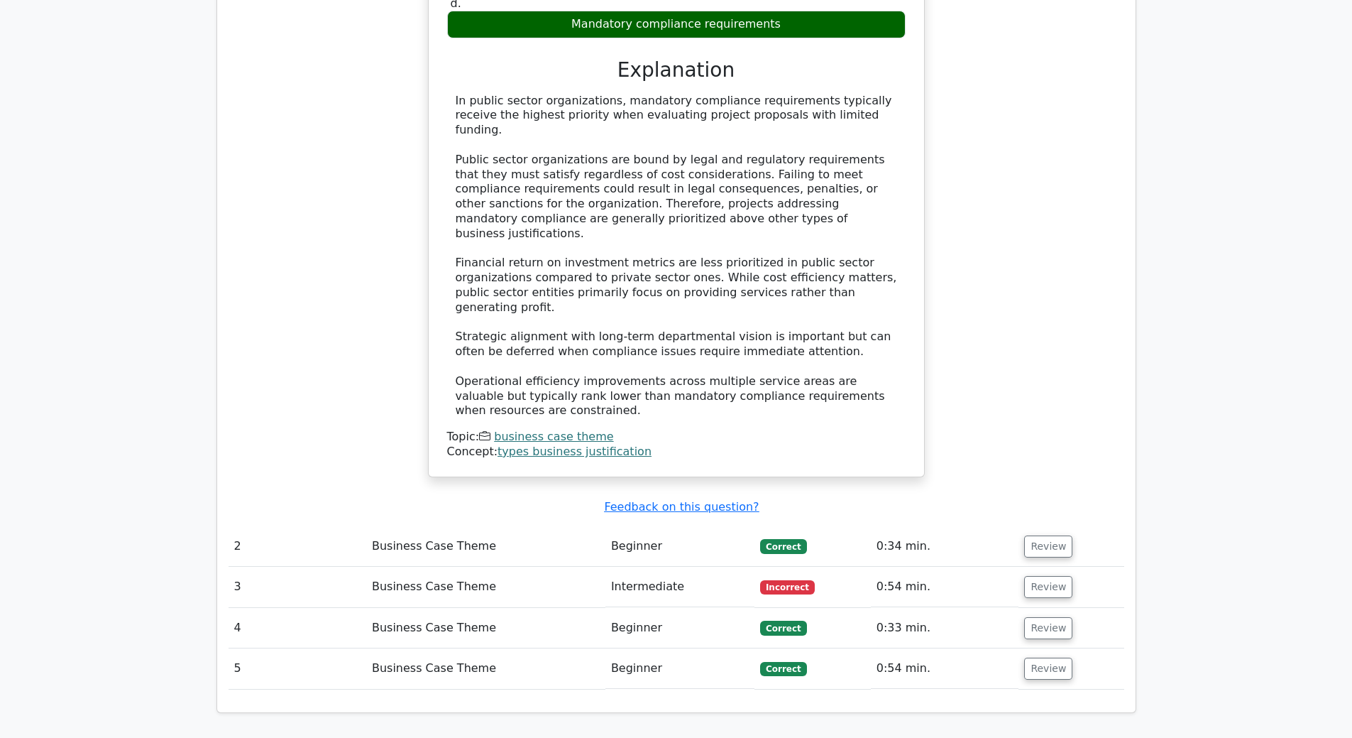
scroll to position [1349, 0]
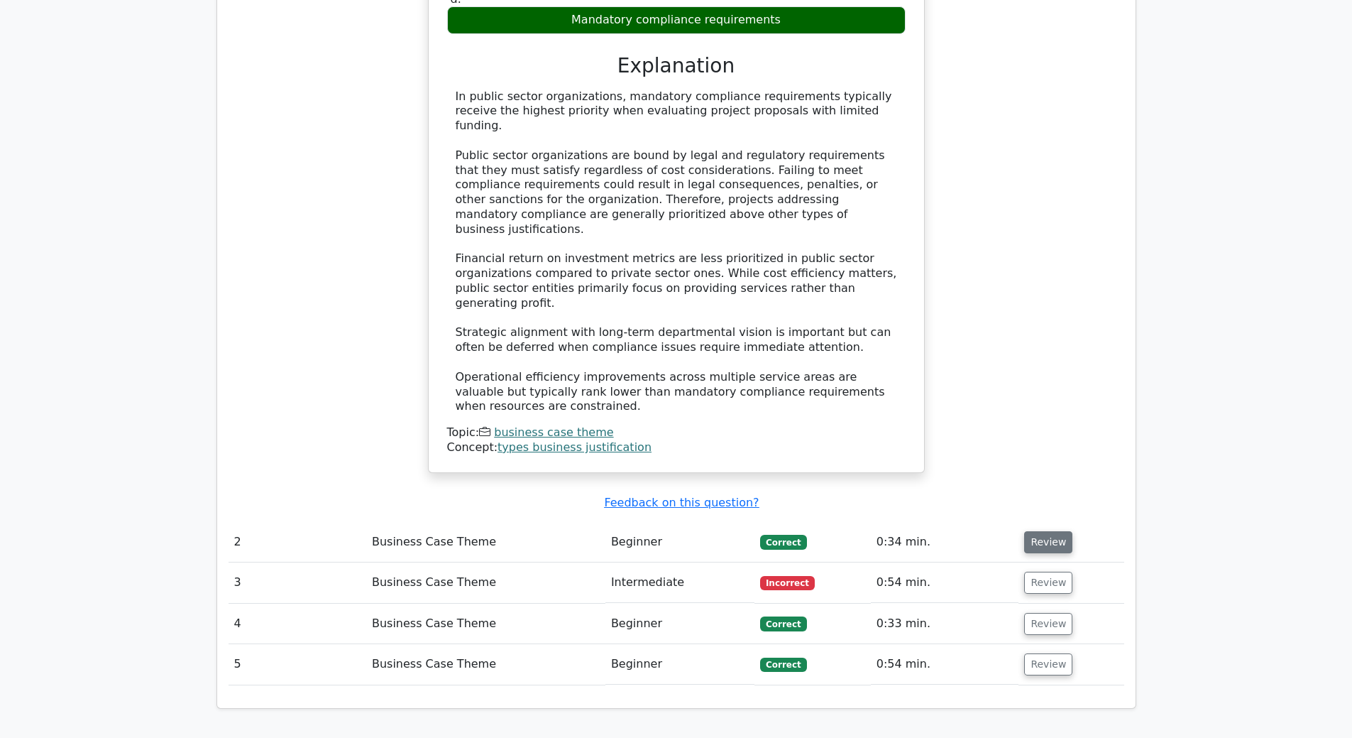
click at [1040, 531] on button "Review" at bounding box center [1048, 542] width 48 height 22
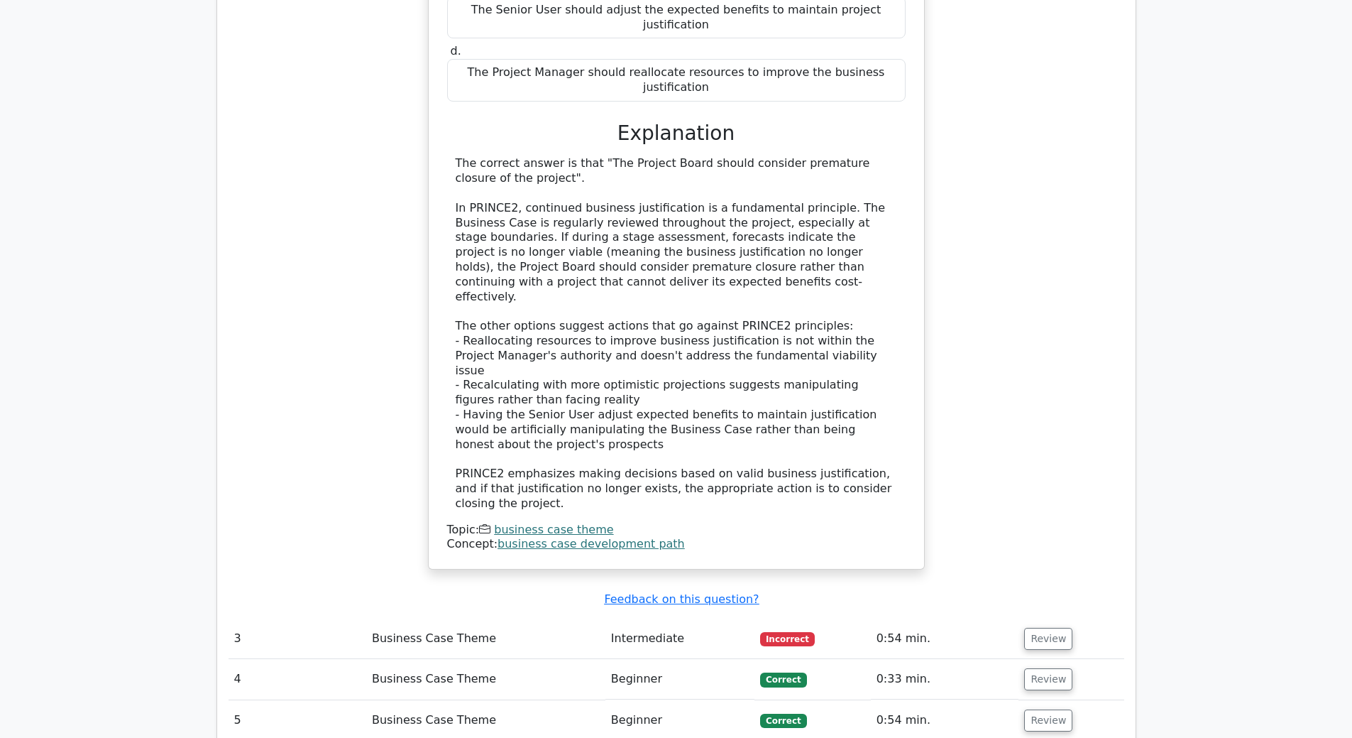
scroll to position [2130, 0]
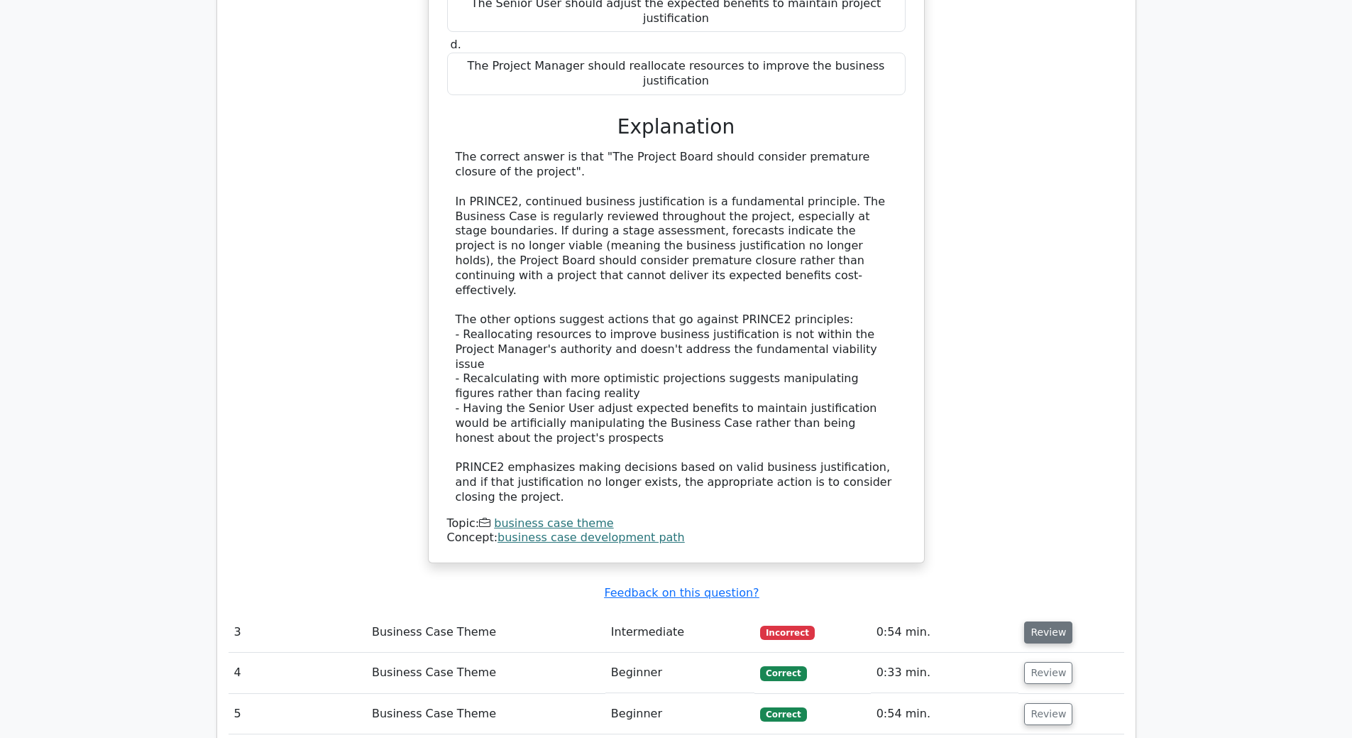
click at [1046, 621] on button "Review" at bounding box center [1048, 632] width 48 height 22
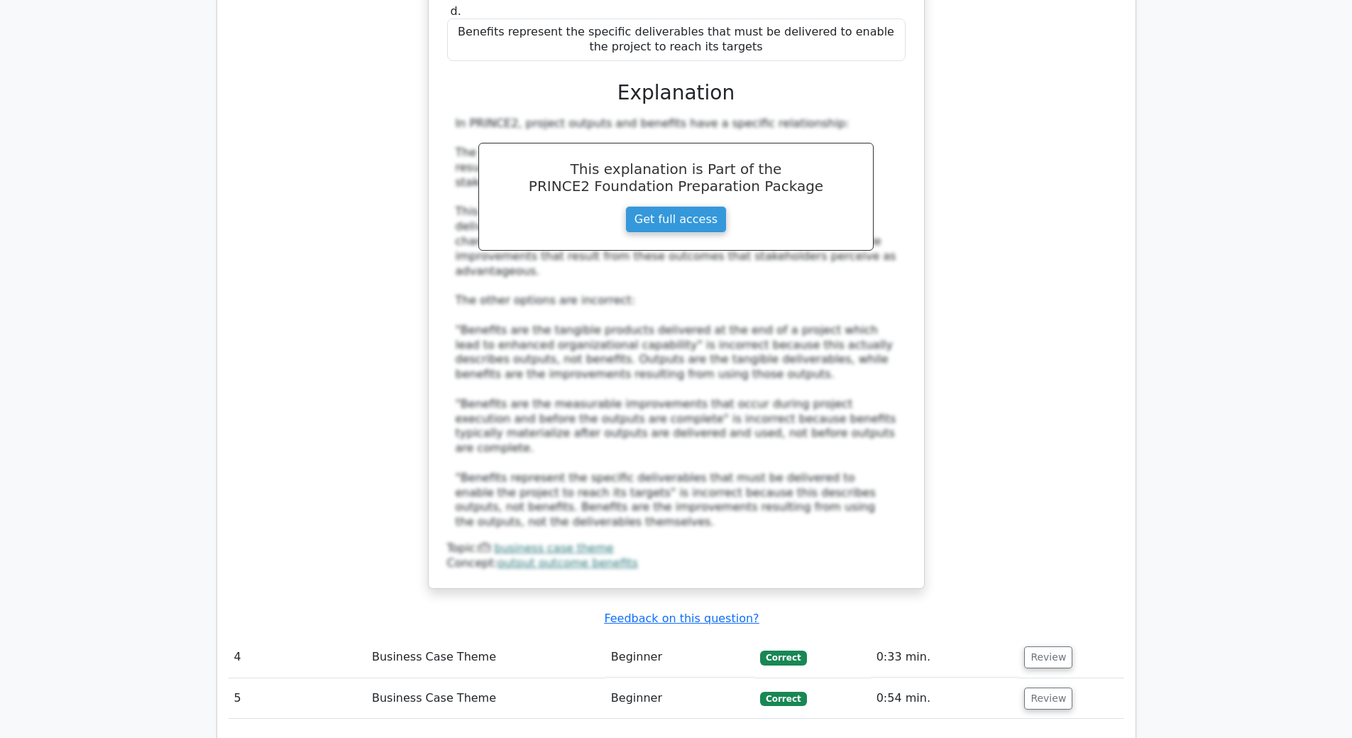
scroll to position [3052, 0]
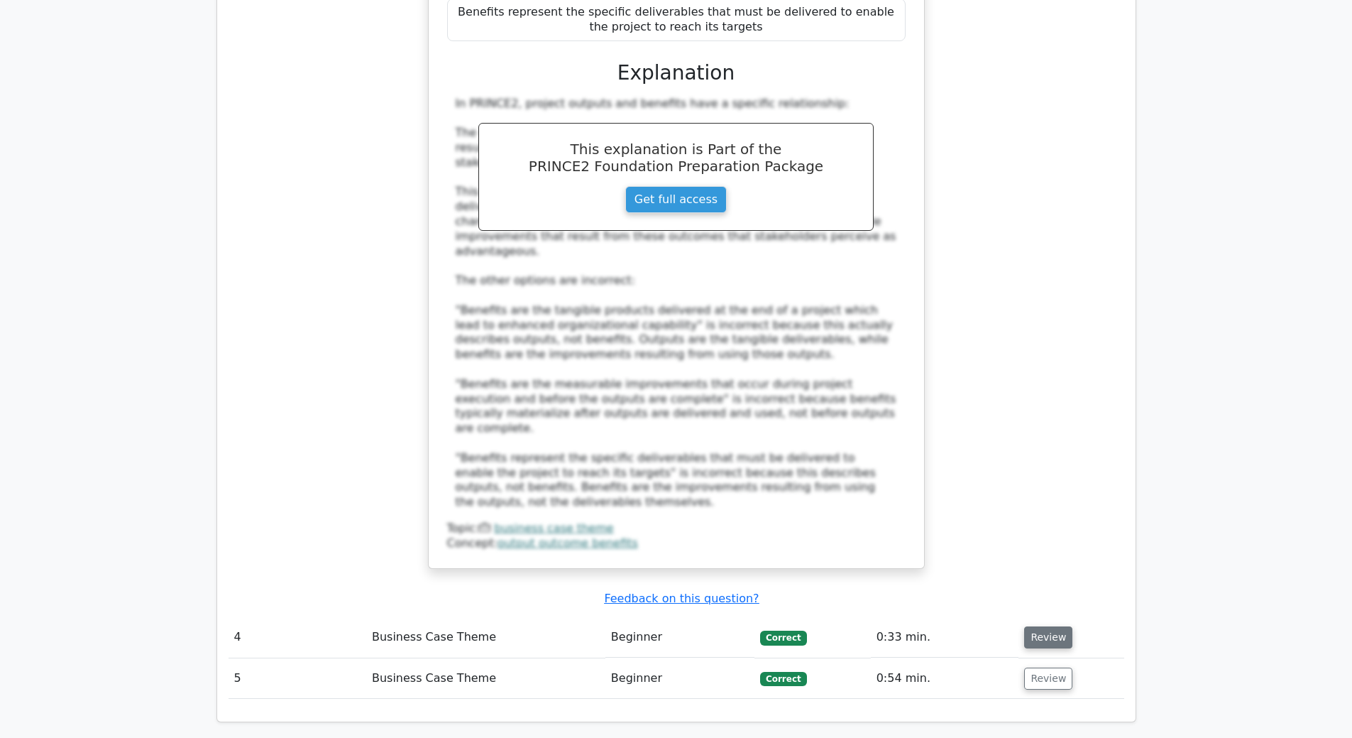
click at [1052, 626] on button "Review" at bounding box center [1048, 637] width 48 height 22
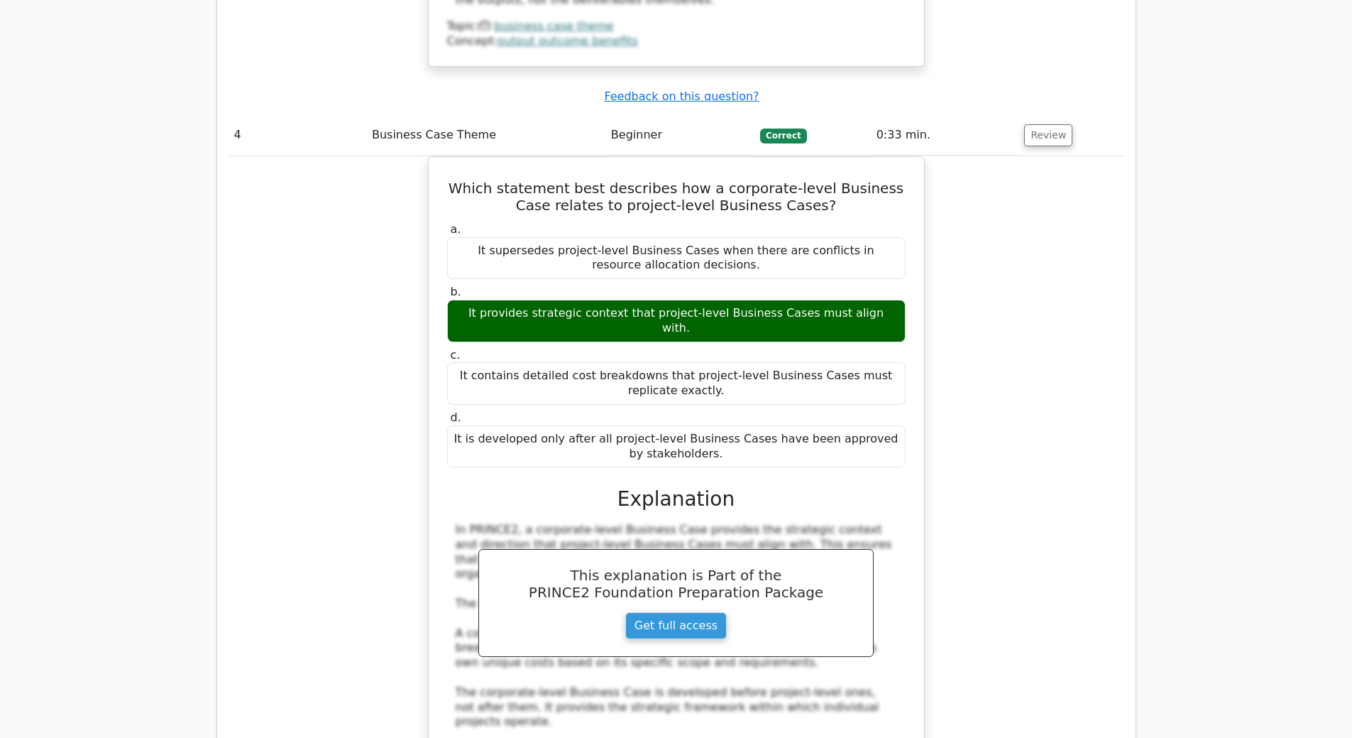
scroll to position [3620, 0]
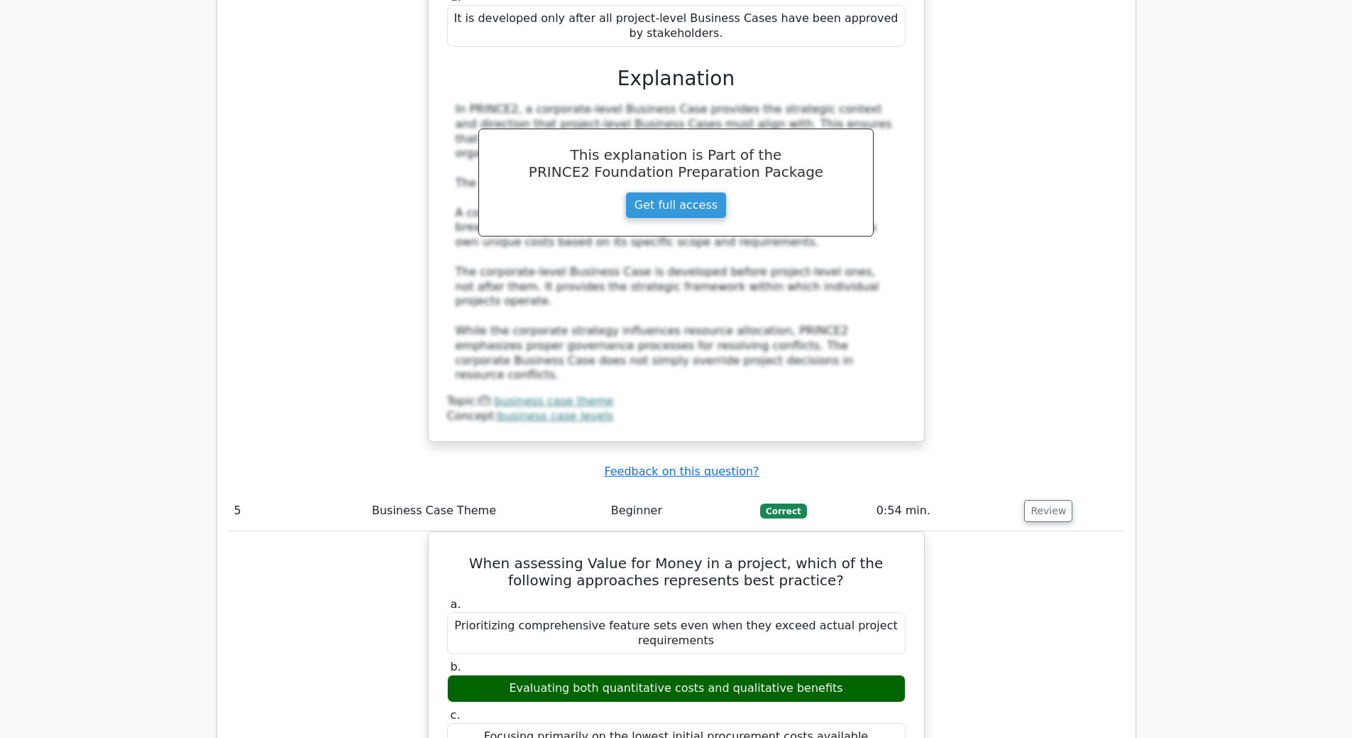
scroll to position [3975, 0]
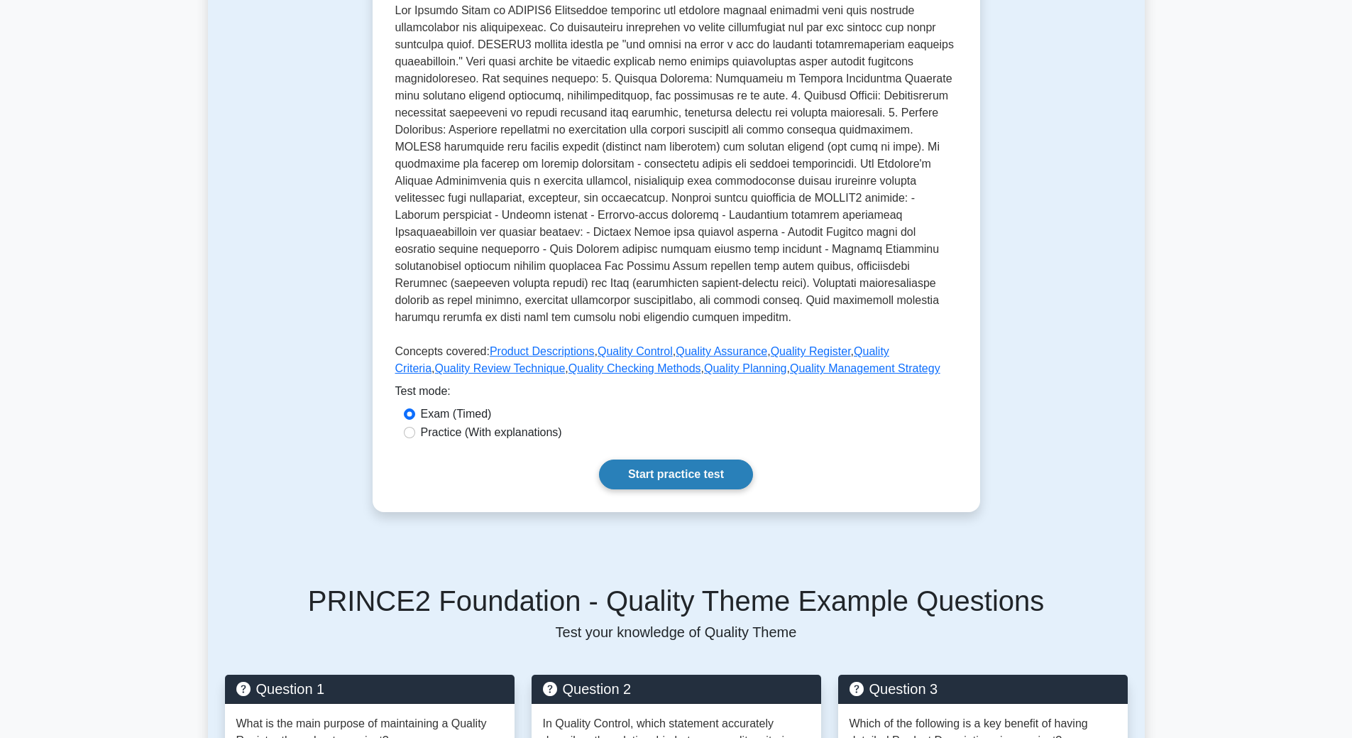
scroll to position [355, 0]
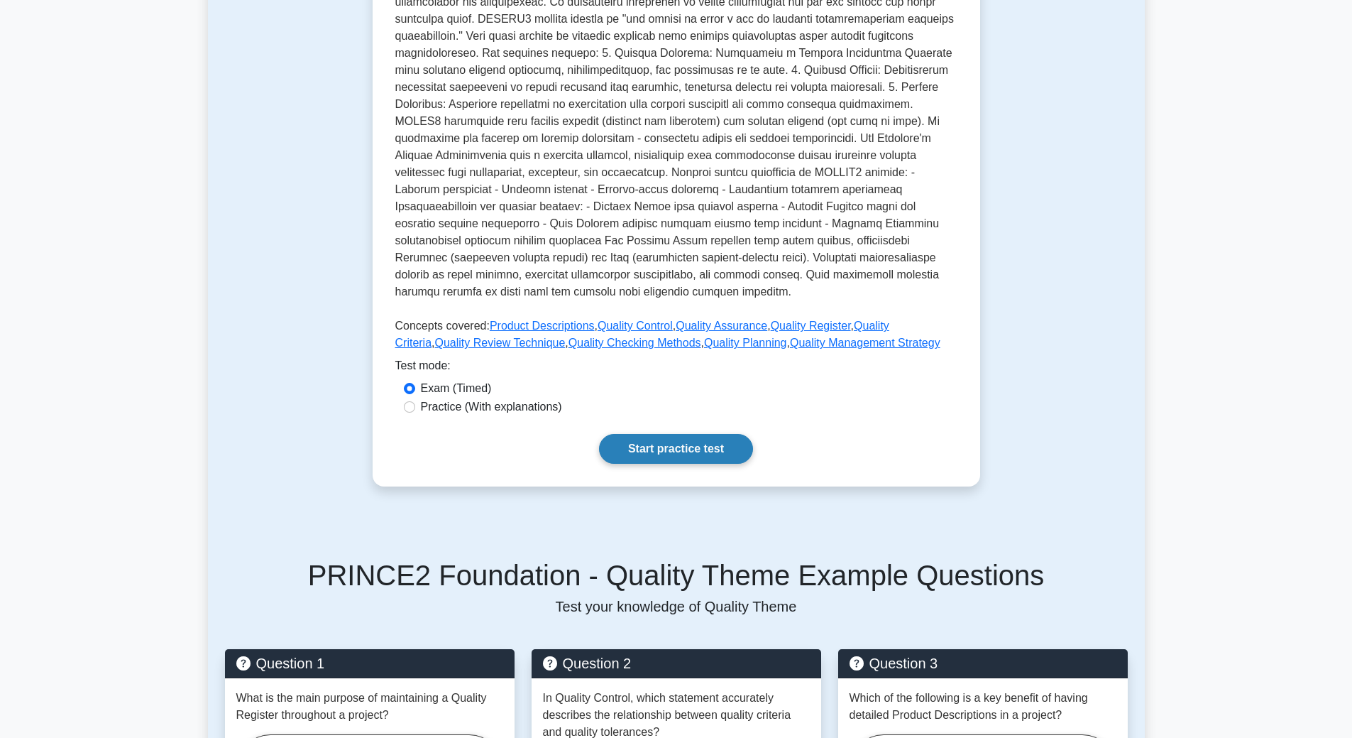
click at [623, 437] on link "Start practice test" at bounding box center [676, 449] width 154 height 30
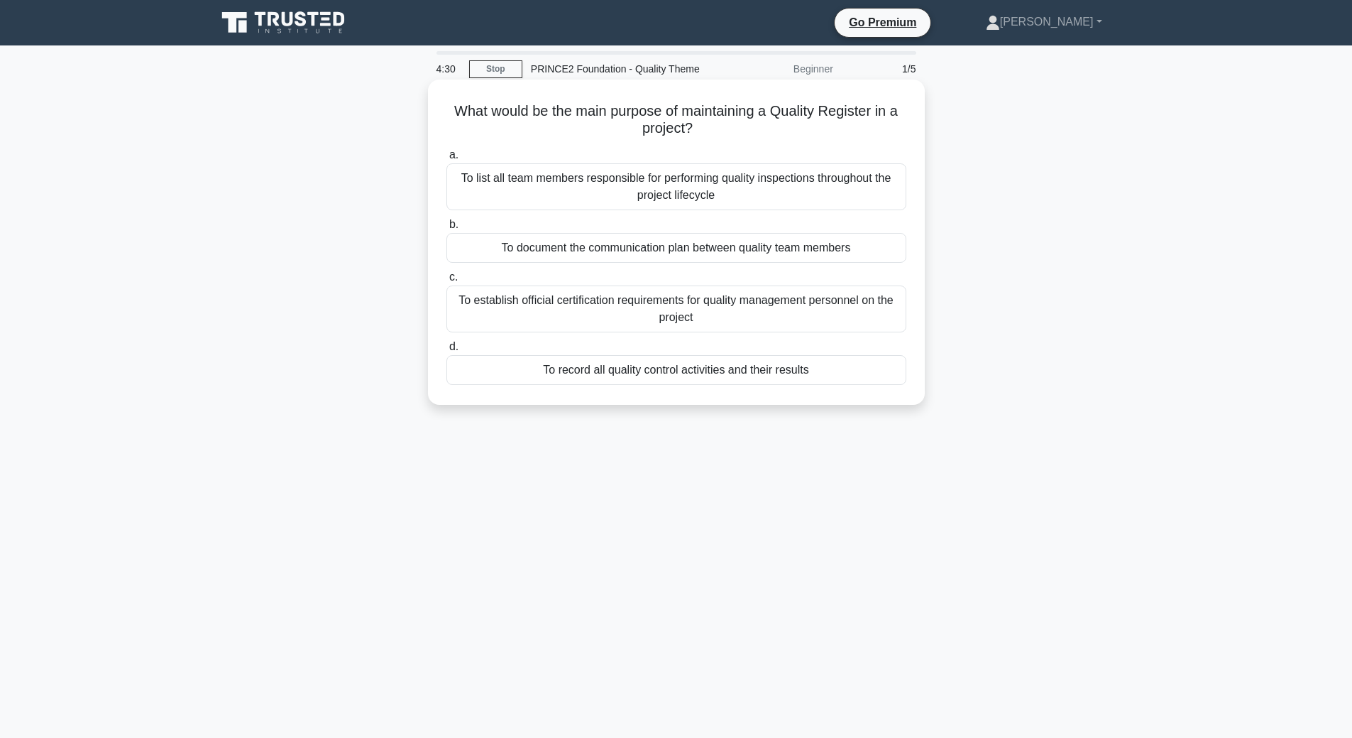
click at [564, 372] on div "To record all quality control activities and their results" at bounding box center [676, 370] width 460 height 30
click at [446, 351] on input "d. To record all quality control activities and their results" at bounding box center [446, 346] width 0 height 9
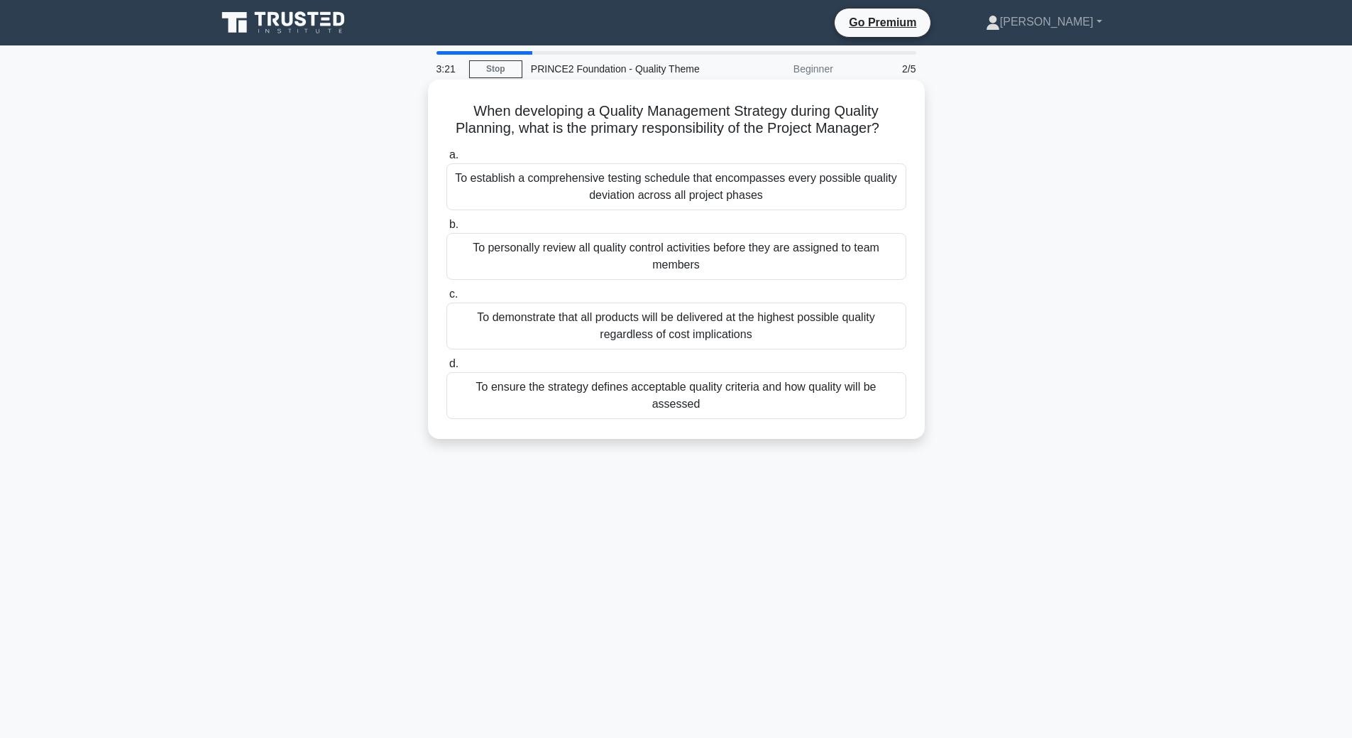
click at [669, 398] on div "To ensure the strategy defines acceptable quality criteria and how quality will…" at bounding box center [676, 395] width 460 height 47
click at [446, 368] on input "d. To ensure the strategy defines acceptable quality criteria and how quality w…" at bounding box center [446, 363] width 0 height 9
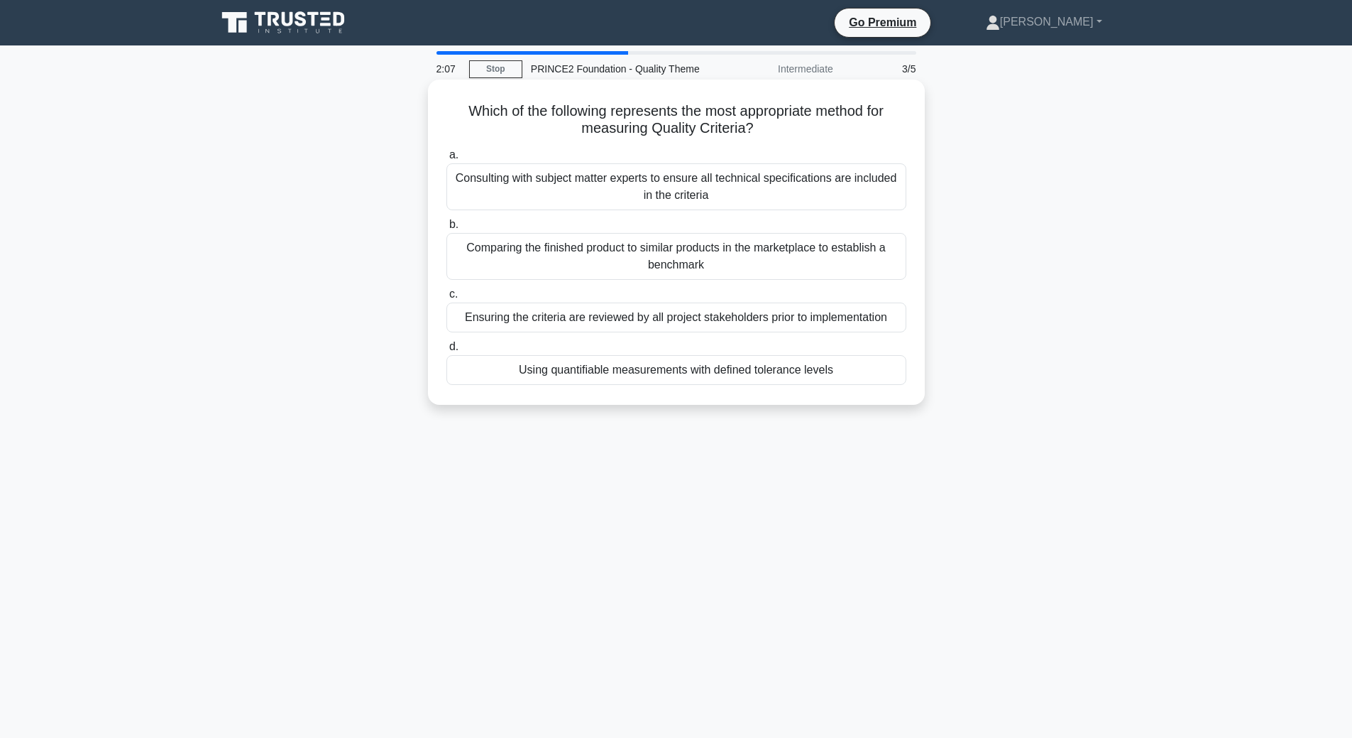
click at [788, 191] on div "Consulting with subject matter experts to ensure all technical specifications a…" at bounding box center [676, 186] width 460 height 47
click at [446, 160] on input "a. Consulting with subject matter experts to ensure all technical specification…" at bounding box center [446, 154] width 0 height 9
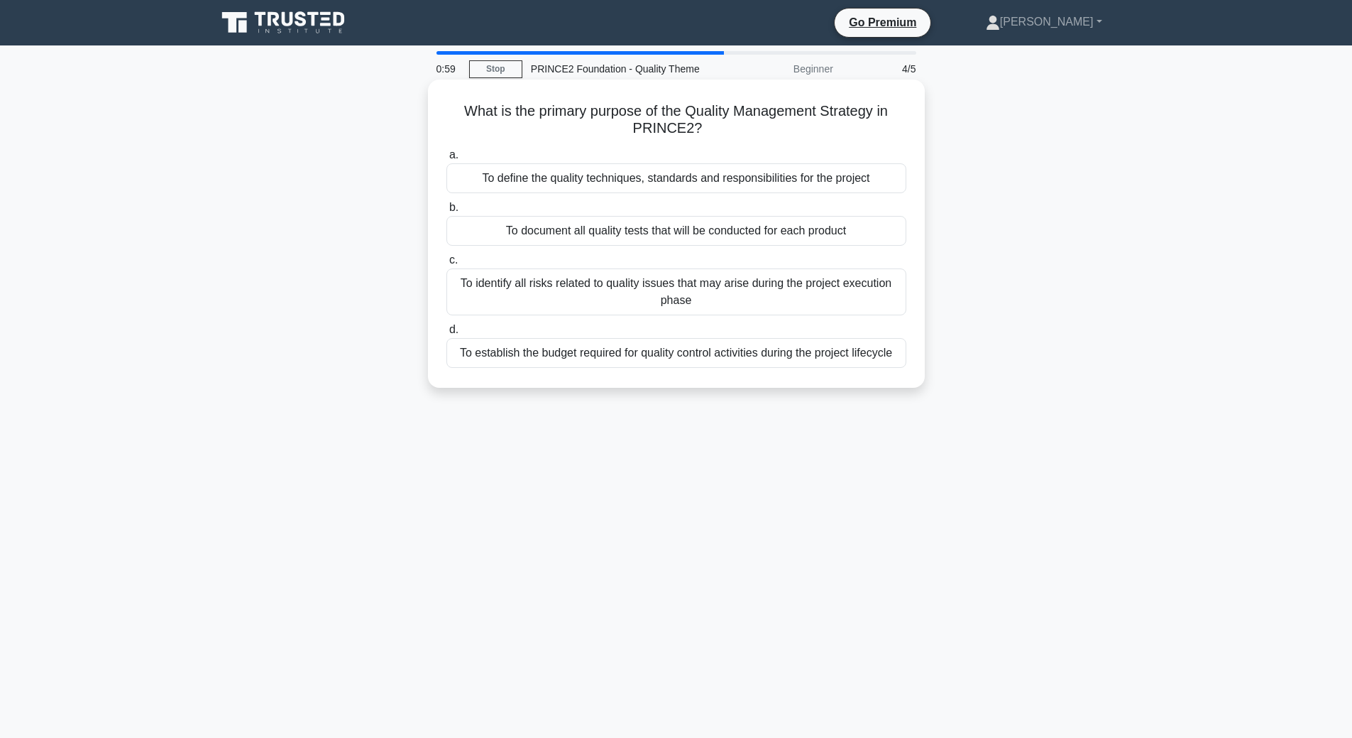
click at [806, 170] on div "To define the quality techniques, standards and responsibilities for the project" at bounding box center [676, 178] width 460 height 30
click at [446, 160] on input "a. To define the quality techniques, standards and responsibilities for the pro…" at bounding box center [446, 154] width 0 height 9
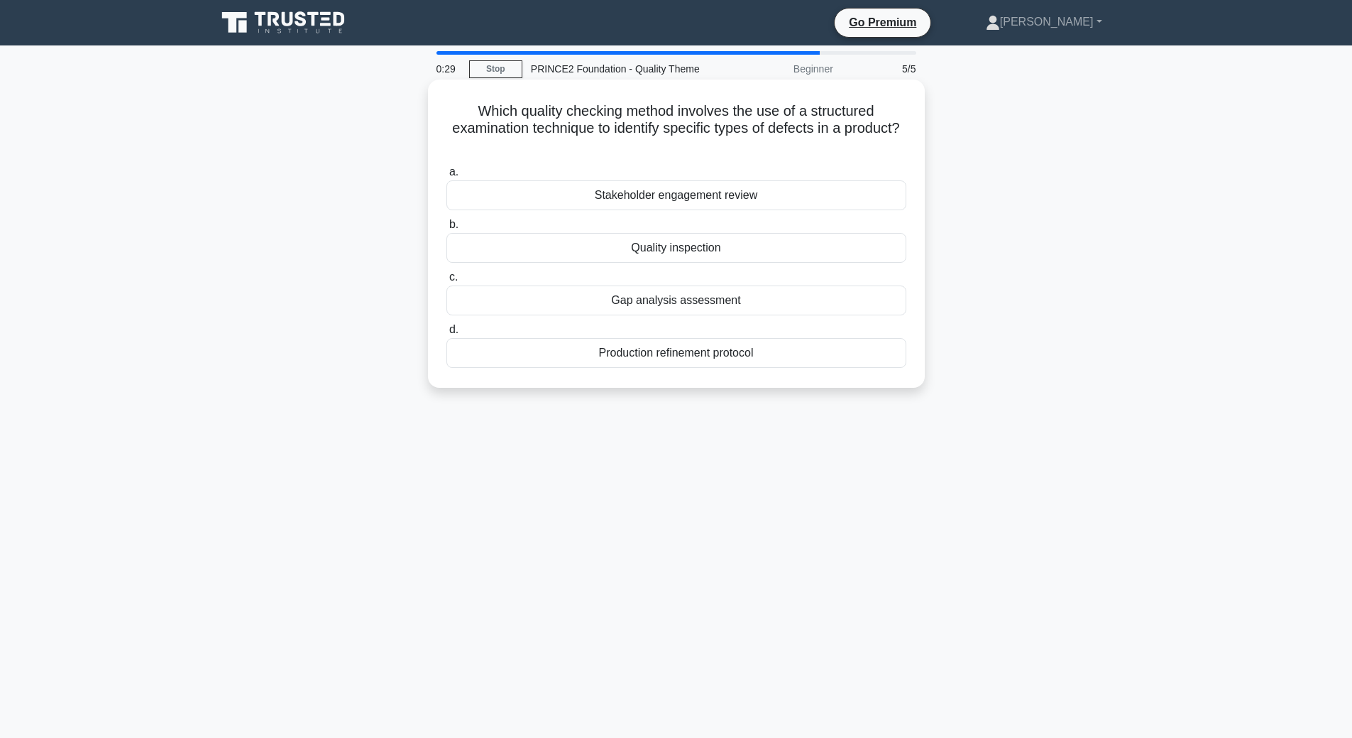
click at [711, 349] on div "Production refinement protocol" at bounding box center [676, 353] width 460 height 30
click at [446, 334] on input "d. Production refinement protocol" at bounding box center [446, 329] width 0 height 9
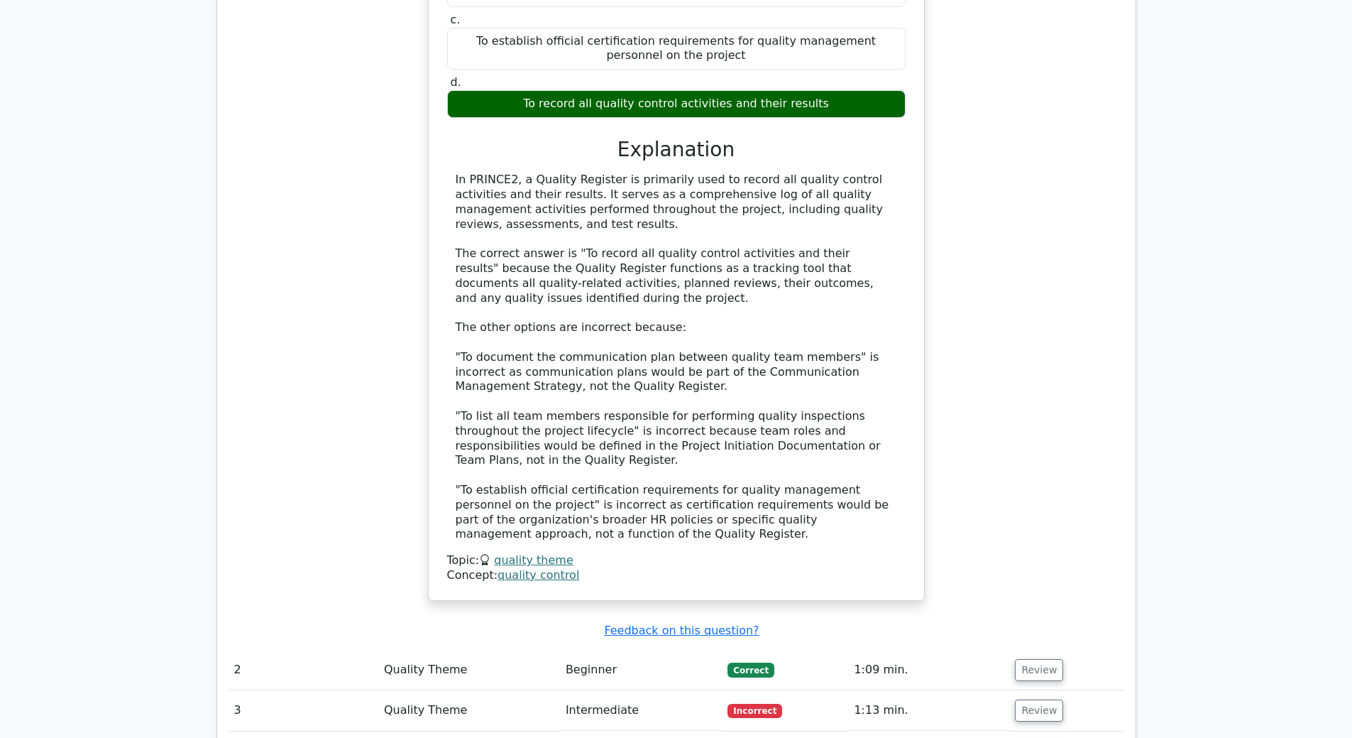
scroll to position [1349, 0]
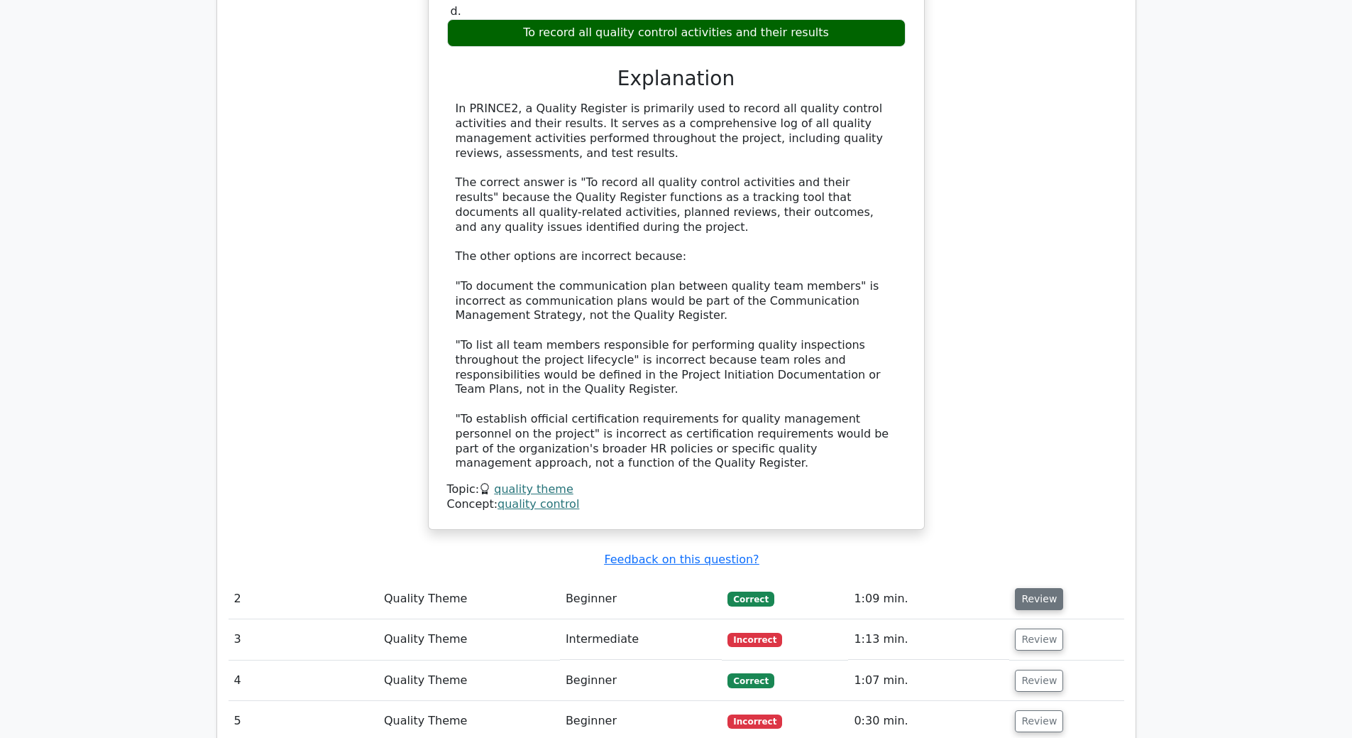
click at [1036, 588] on button "Review" at bounding box center [1039, 599] width 48 height 22
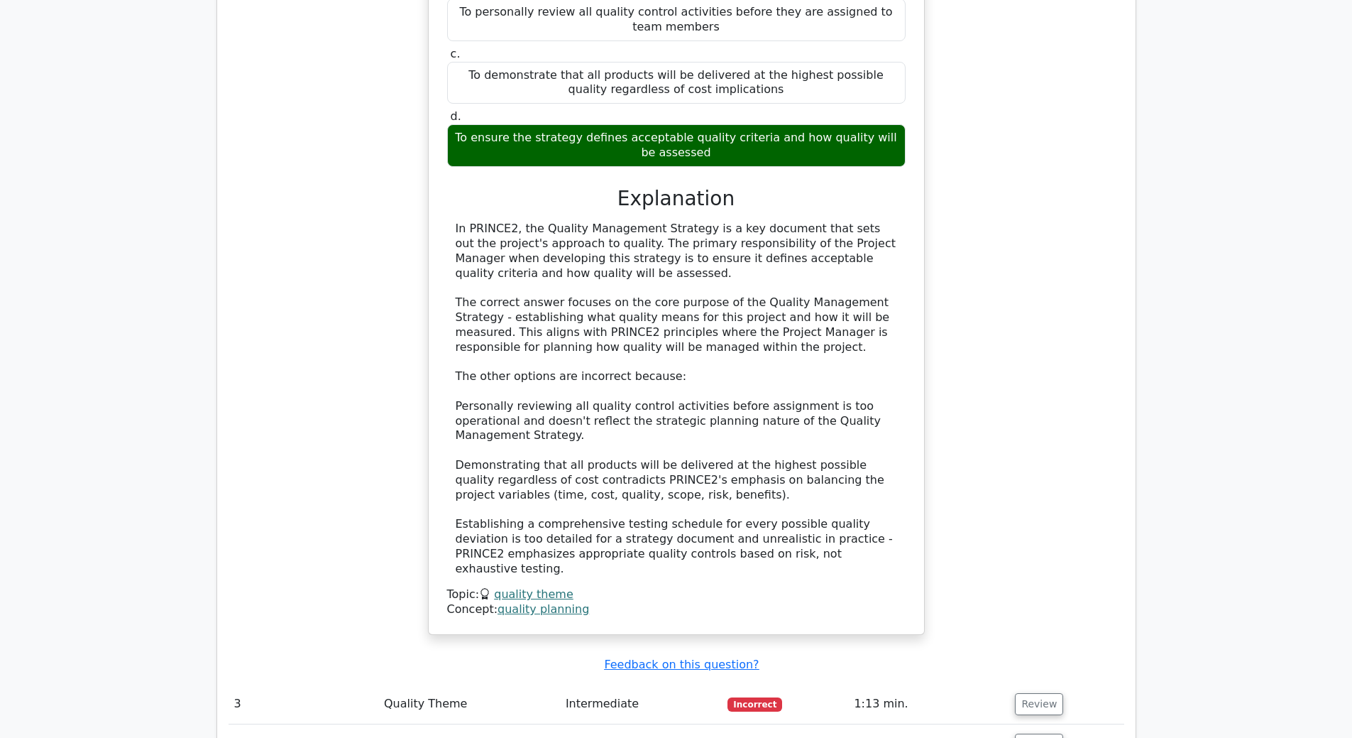
scroll to position [2201, 0]
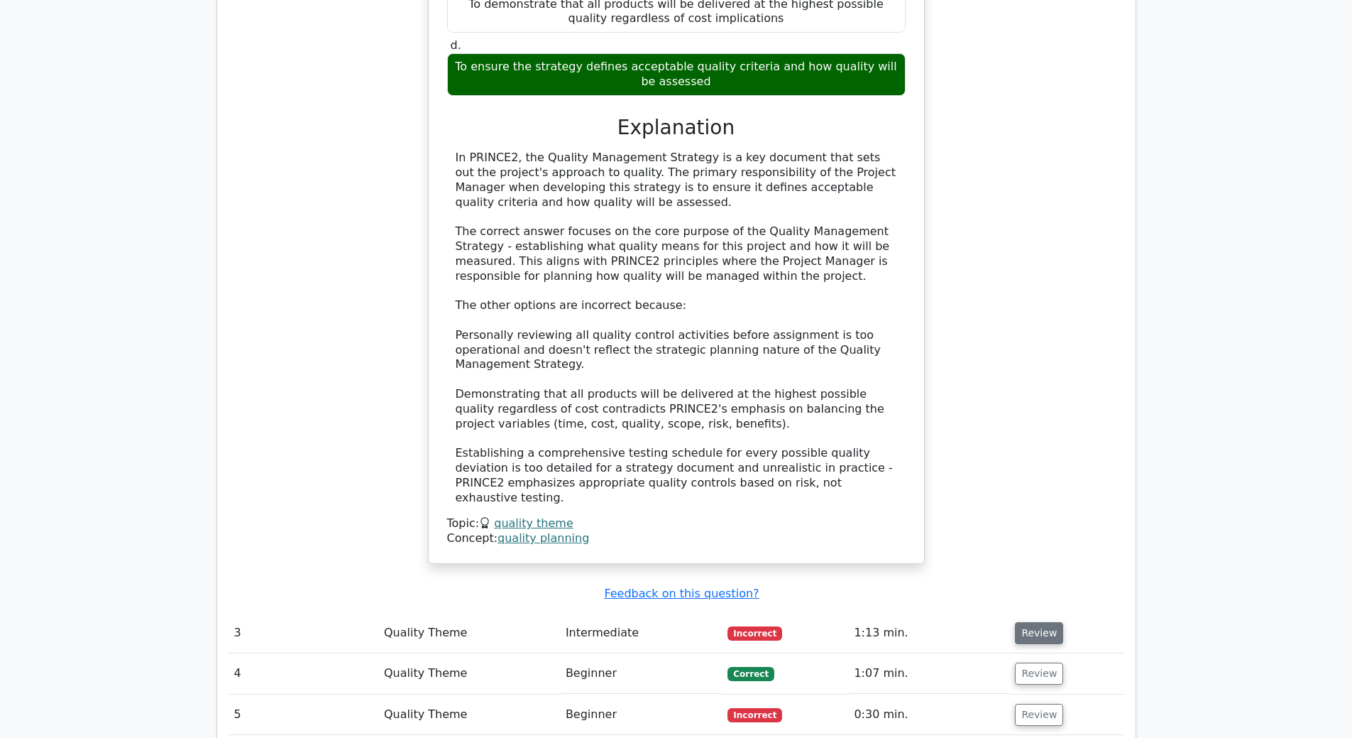
click at [1026, 622] on button "Review" at bounding box center [1039, 633] width 48 height 22
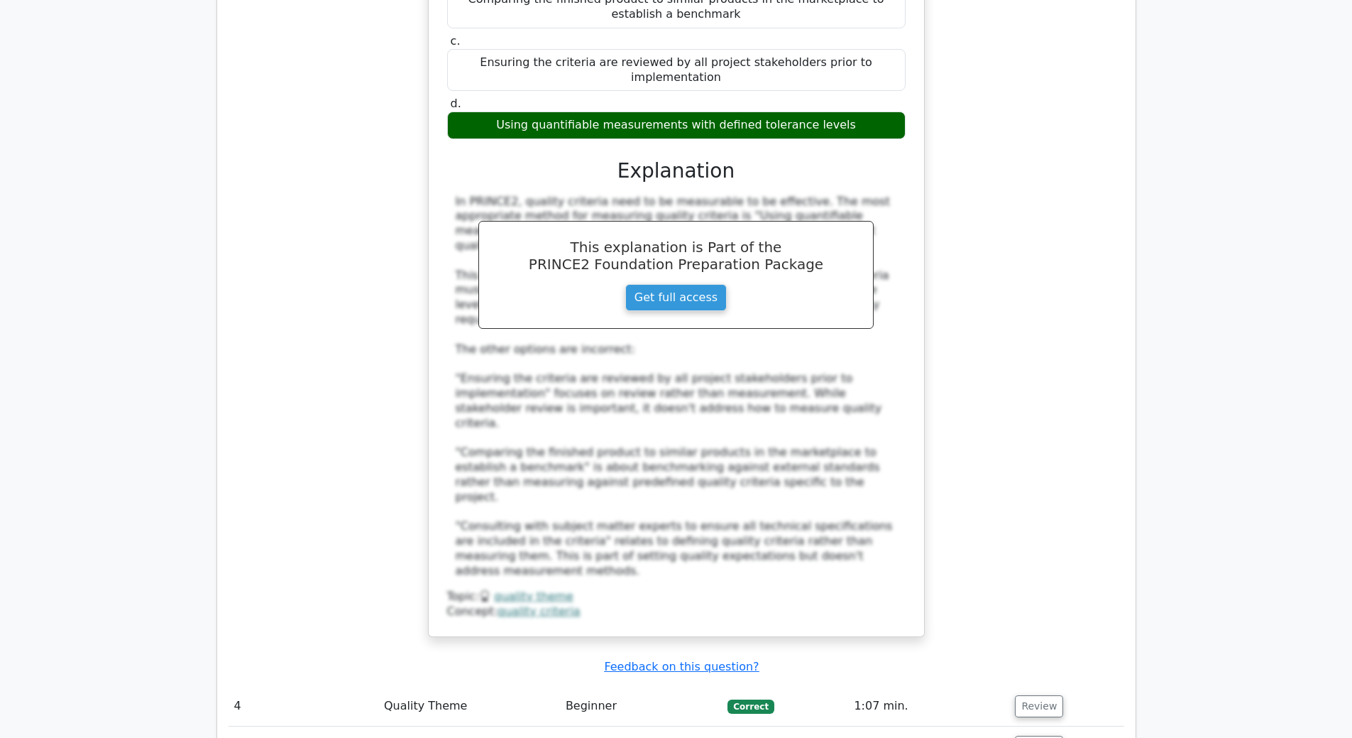
scroll to position [3052, 0]
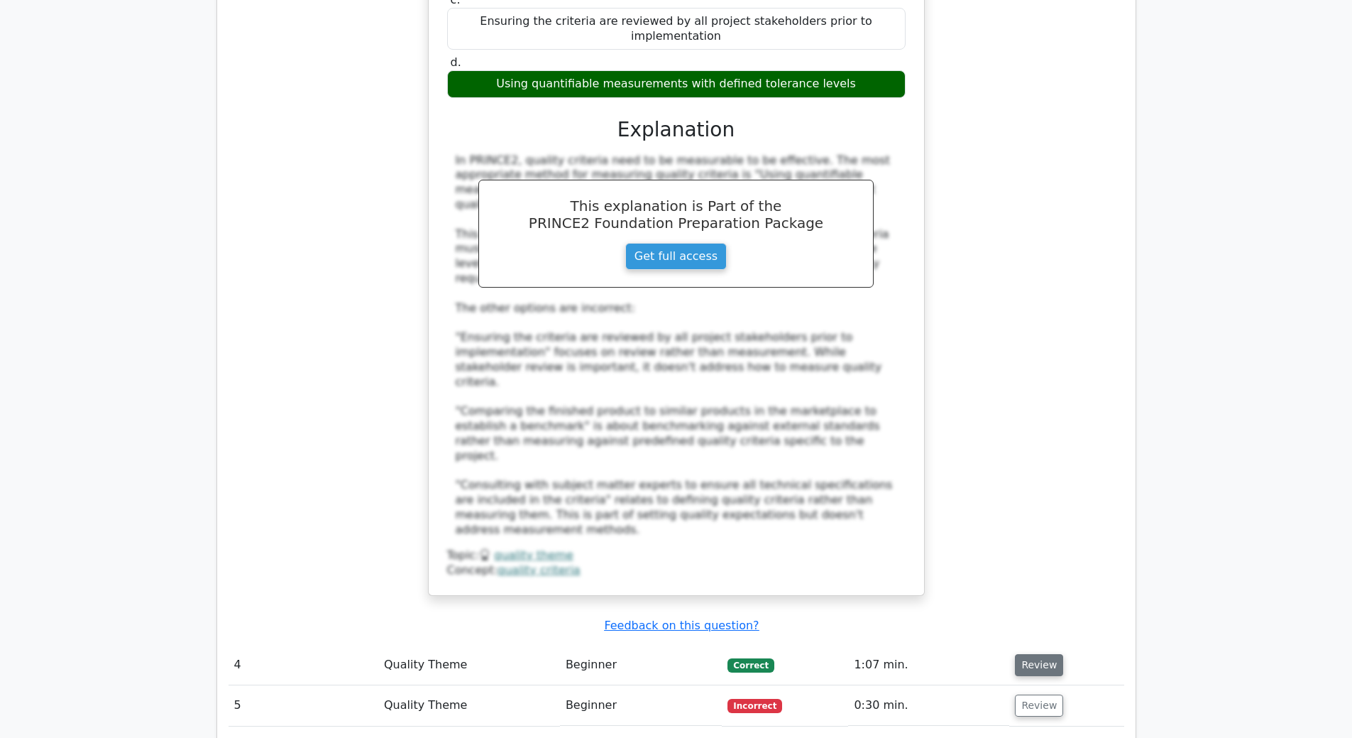
click at [1024, 654] on button "Review" at bounding box center [1039, 665] width 48 height 22
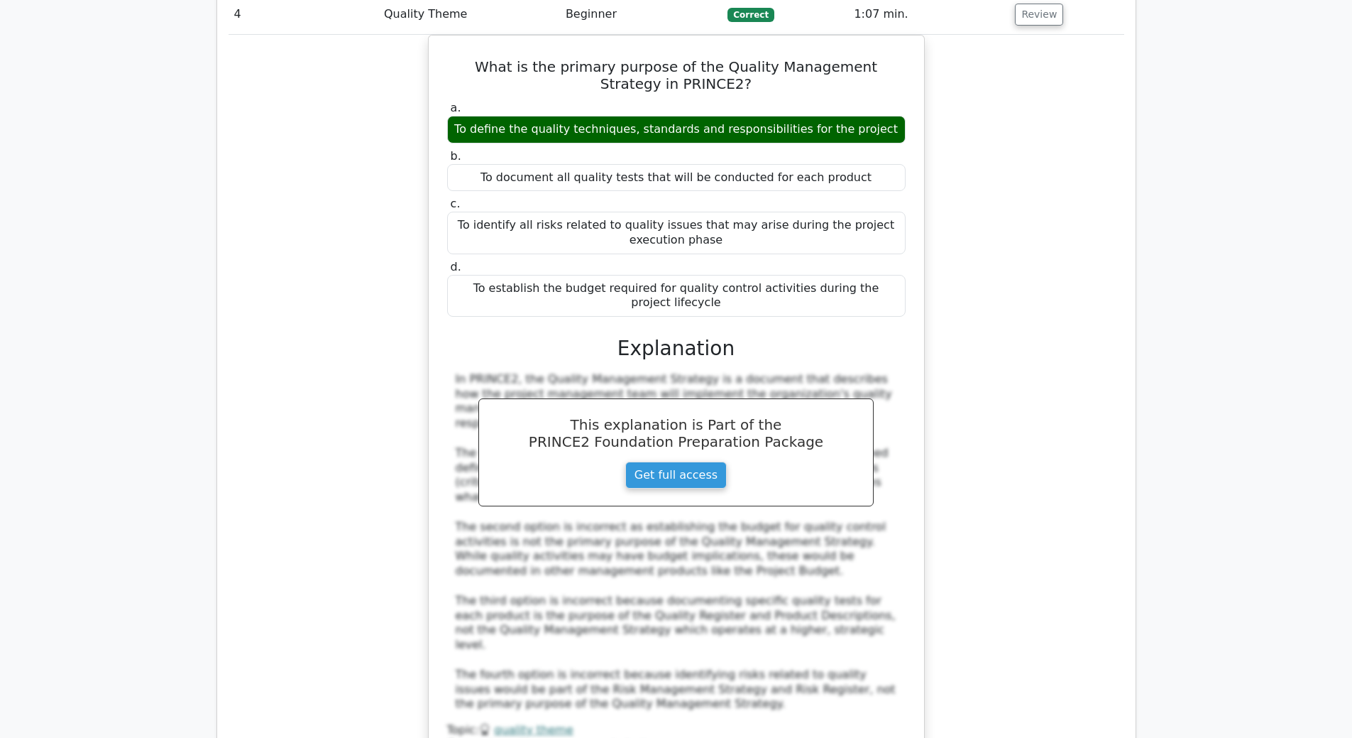
scroll to position [3833, 0]
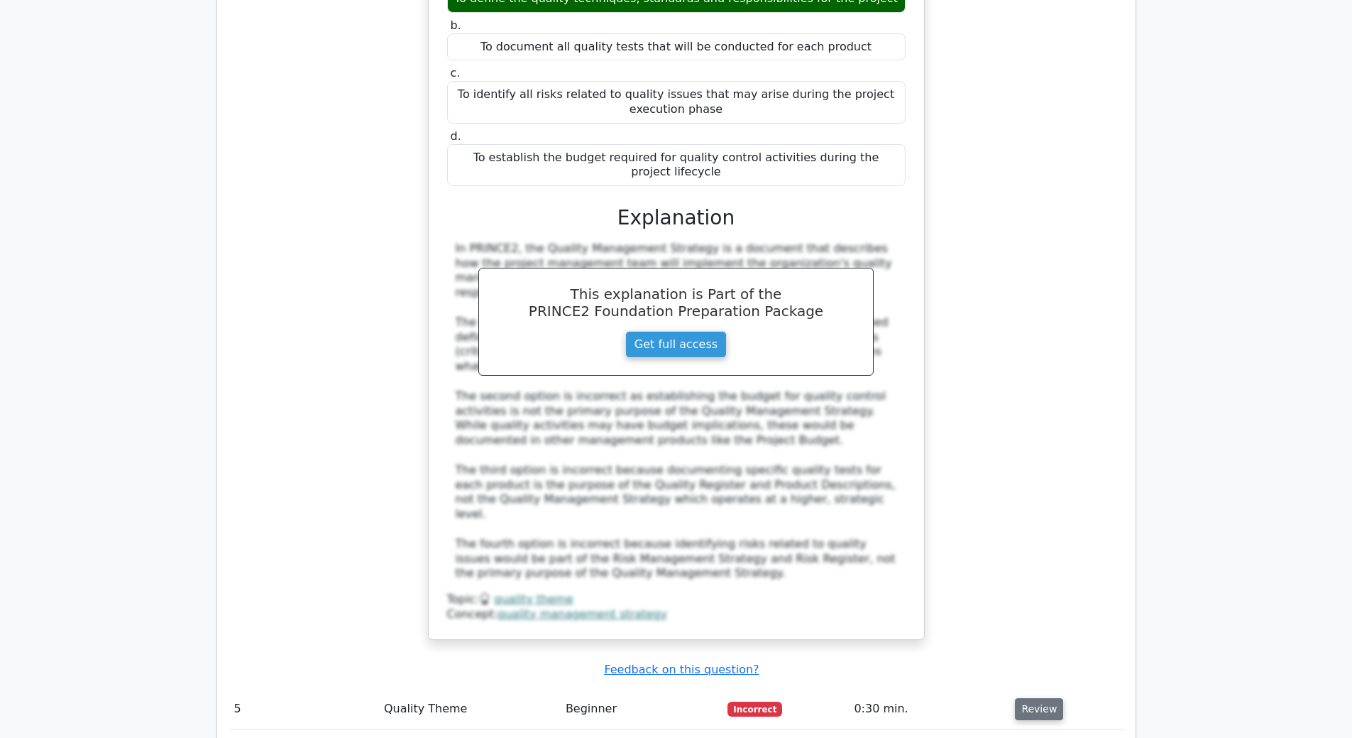
click at [1032, 698] on button "Review" at bounding box center [1039, 709] width 48 height 22
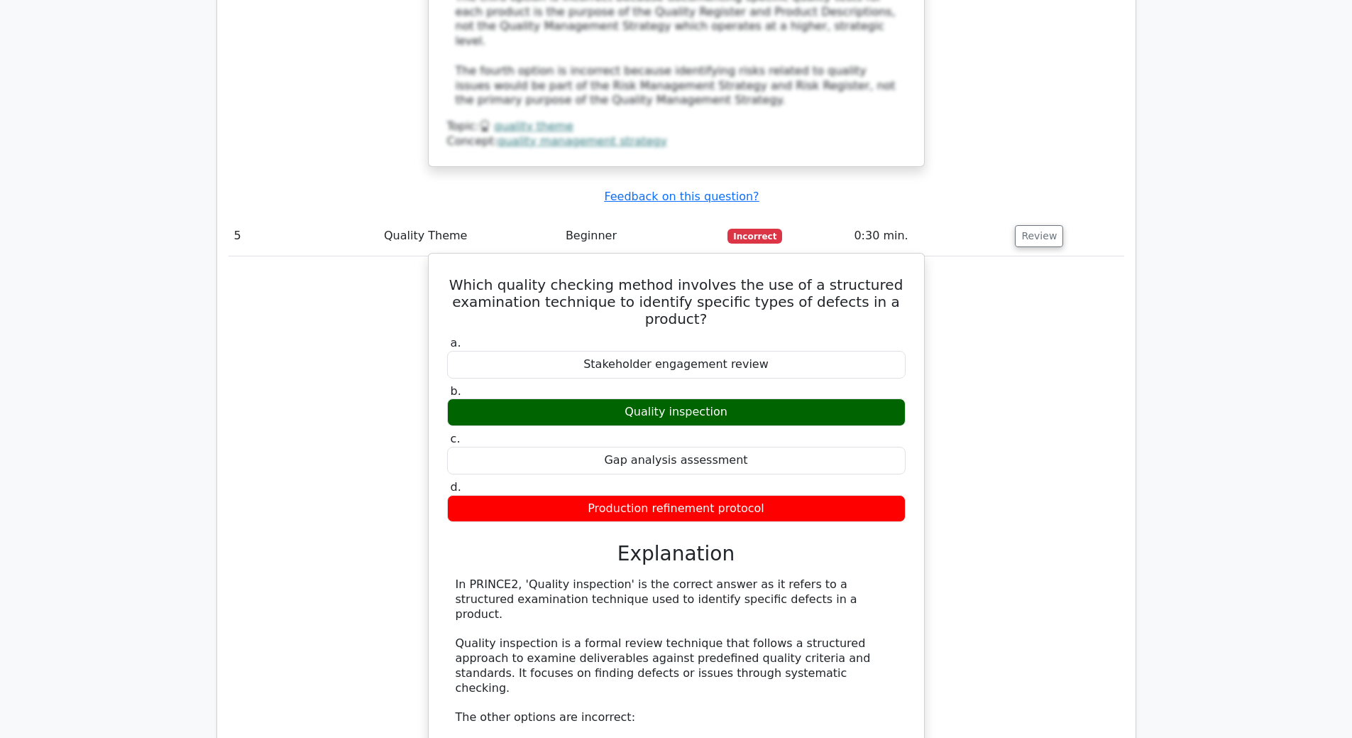
scroll to position [4330, 0]
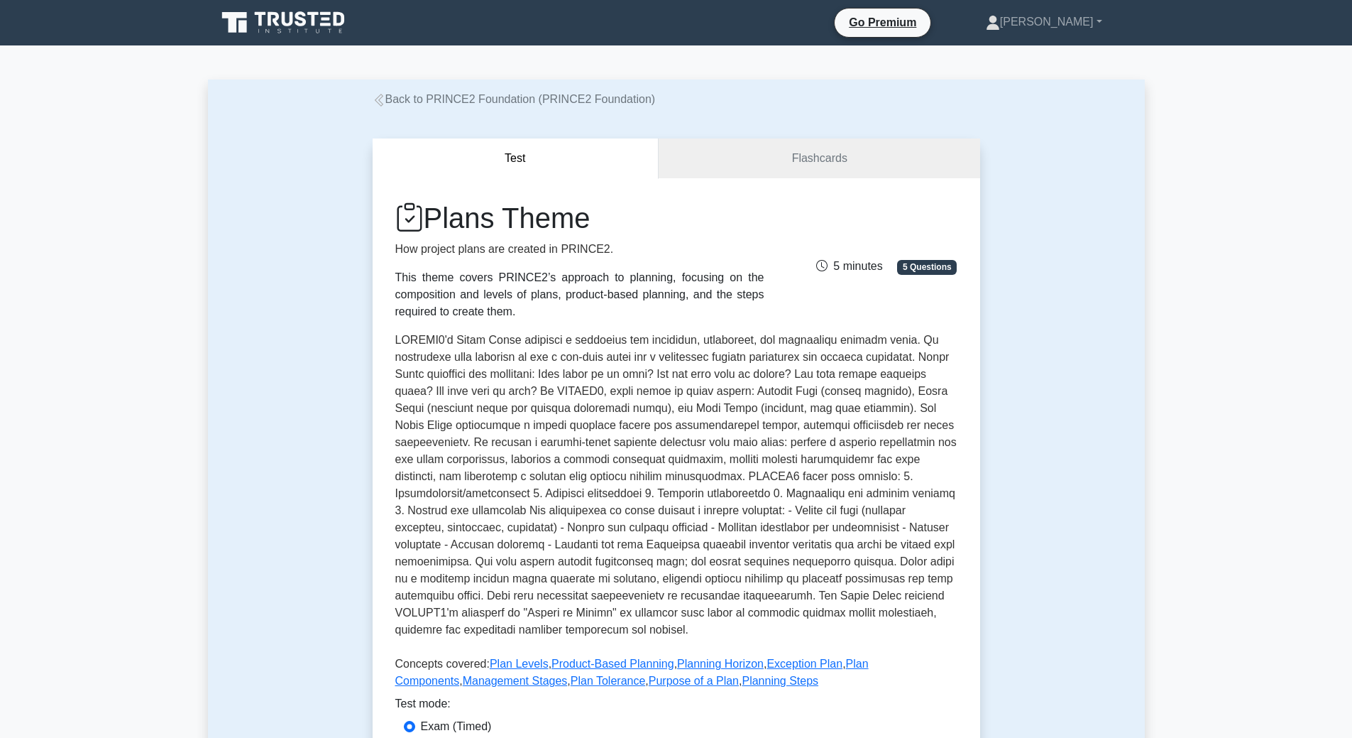
scroll to position [213, 0]
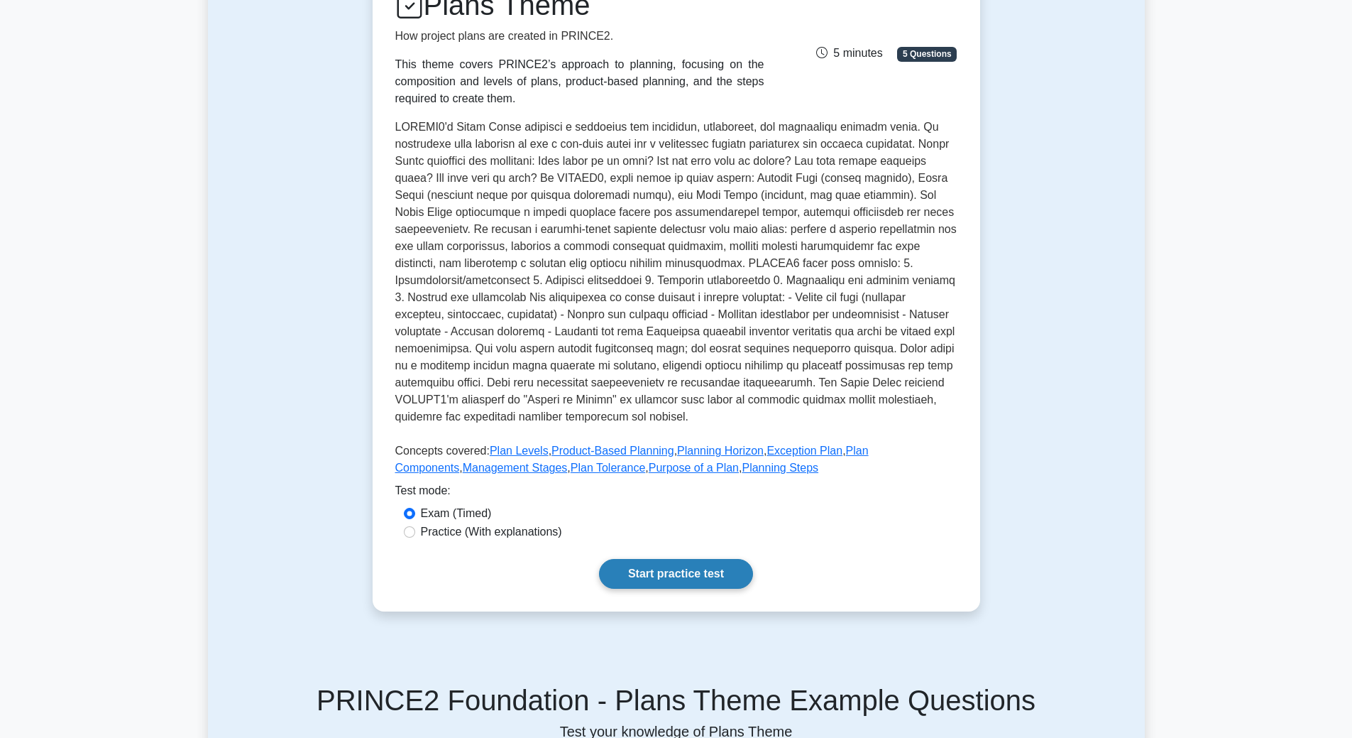
click at [684, 579] on link "Start practice test" at bounding box center [676, 574] width 154 height 30
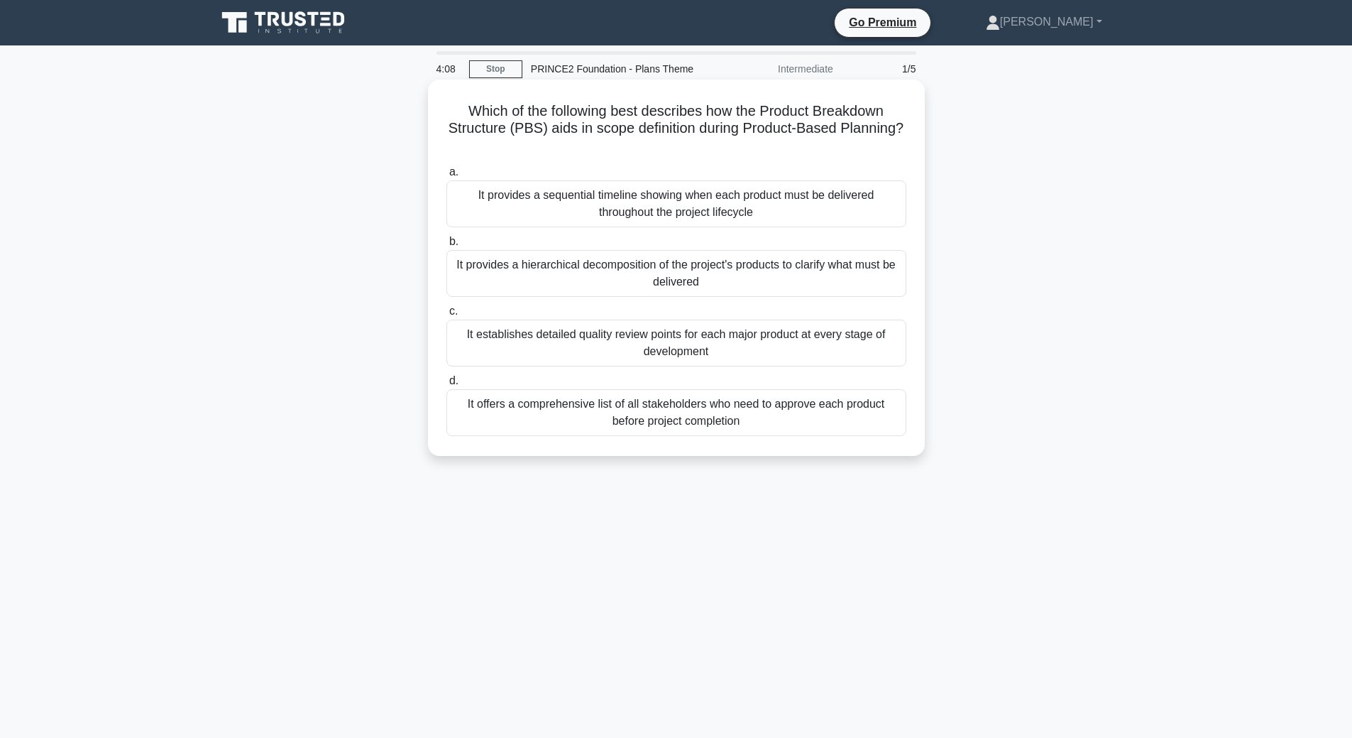
click at [786, 273] on div "It provides a hierarchical decomposition of the project's products to clarify w…" at bounding box center [676, 273] width 460 height 47
click at [446, 246] on input "b. It provides a hierarchical decomposition of the project's products to clarif…" at bounding box center [446, 241] width 0 height 9
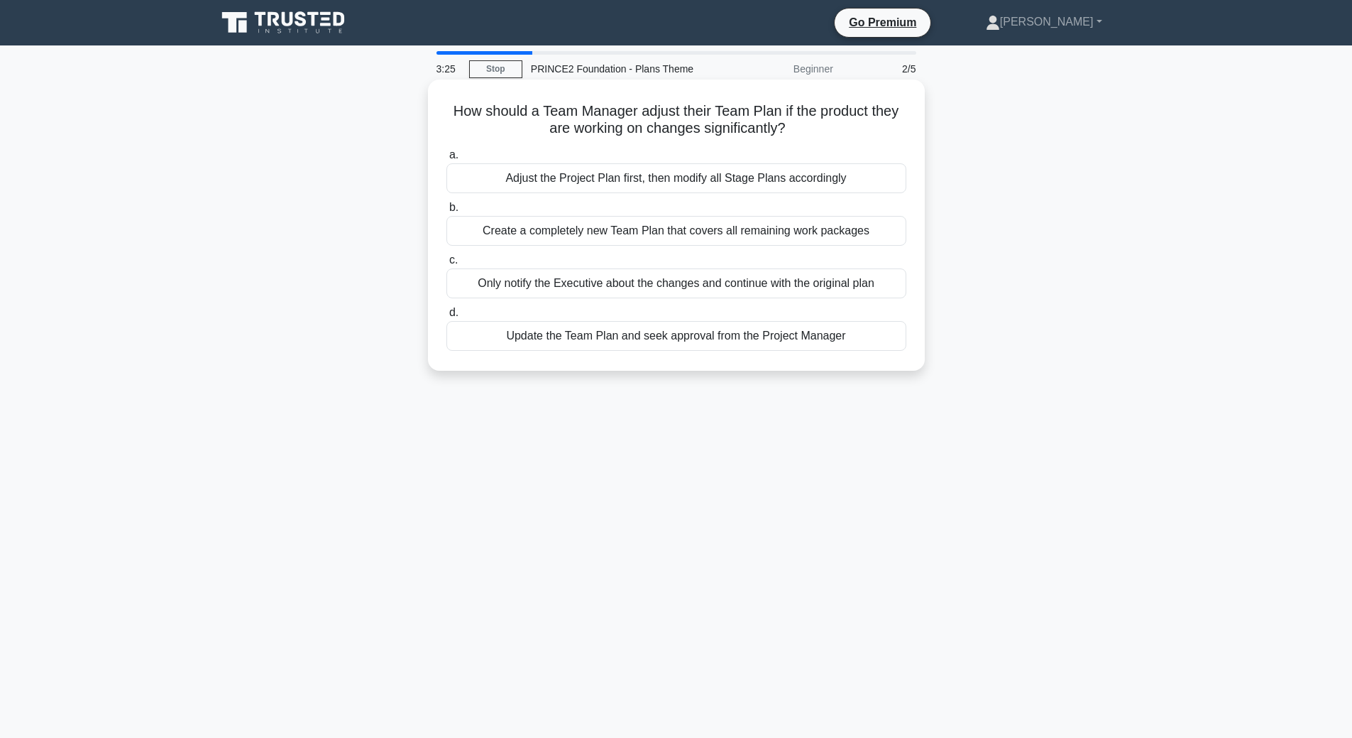
click at [740, 345] on div "Update the Team Plan and seek approval from the Project Manager" at bounding box center [676, 336] width 460 height 30
click at [446, 317] on input "d. Update the Team Plan and seek approval from the Project Manager" at bounding box center [446, 312] width 0 height 9
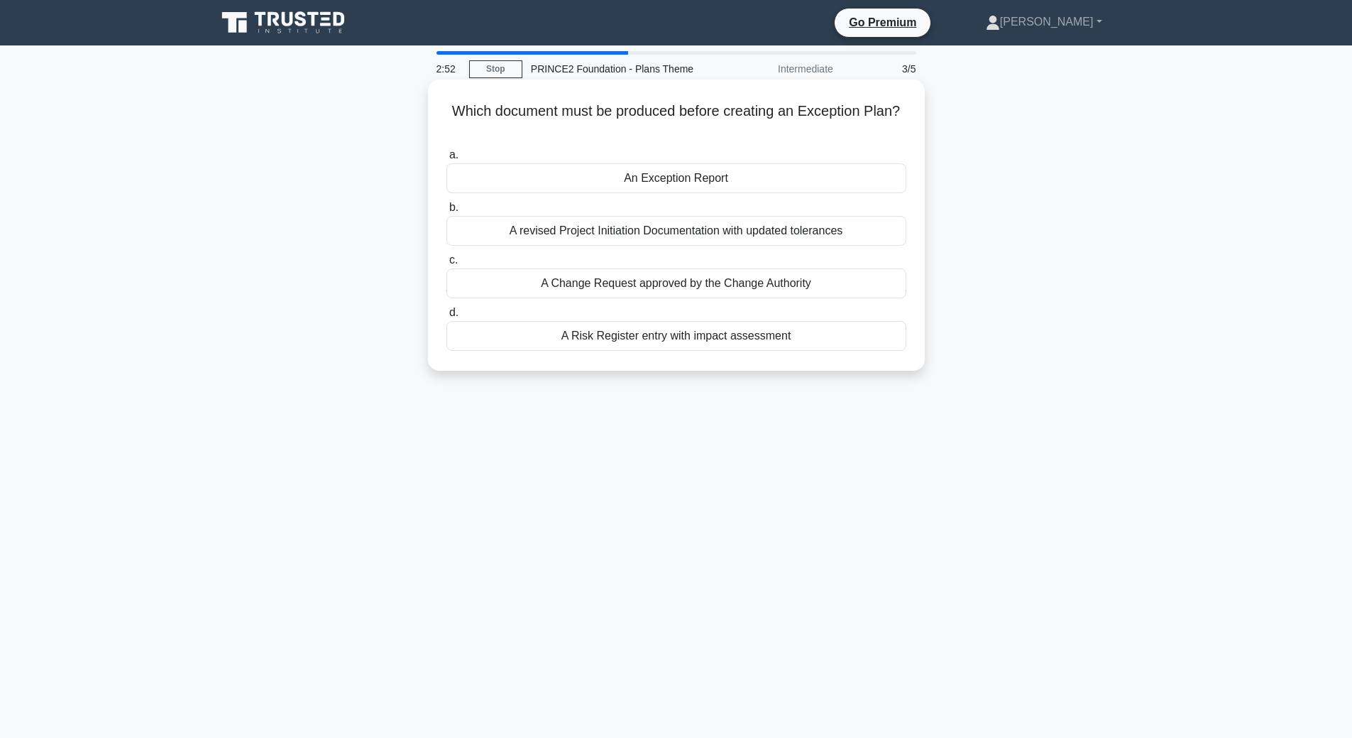
click at [811, 173] on div "An Exception Report" at bounding box center [676, 178] width 460 height 30
click at [446, 160] on input "a. An Exception Report" at bounding box center [446, 154] width 0 height 9
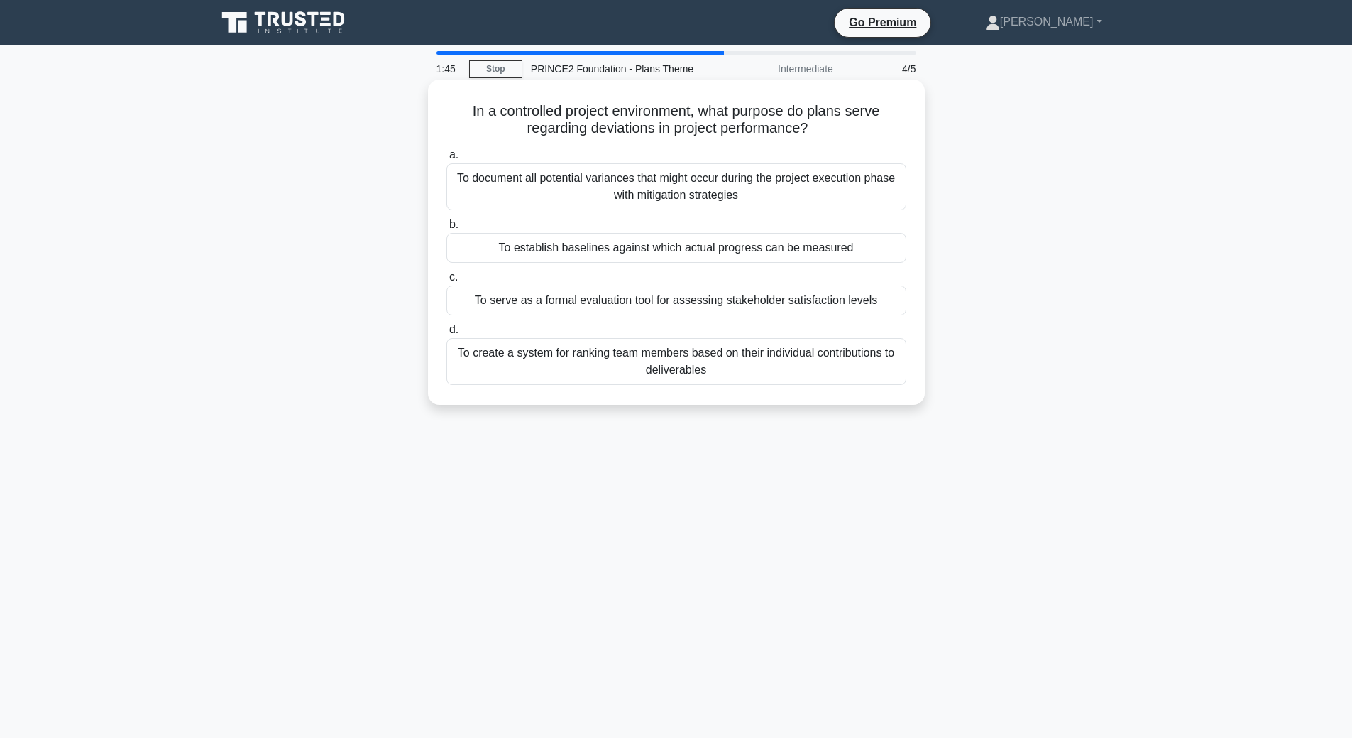
click at [765, 192] on div "To document all potential variances that might occur during the project executi…" at bounding box center [676, 186] width 460 height 47
click at [446, 160] on input "a. To document all potential variances that might occur during the project exec…" at bounding box center [446, 154] width 0 height 9
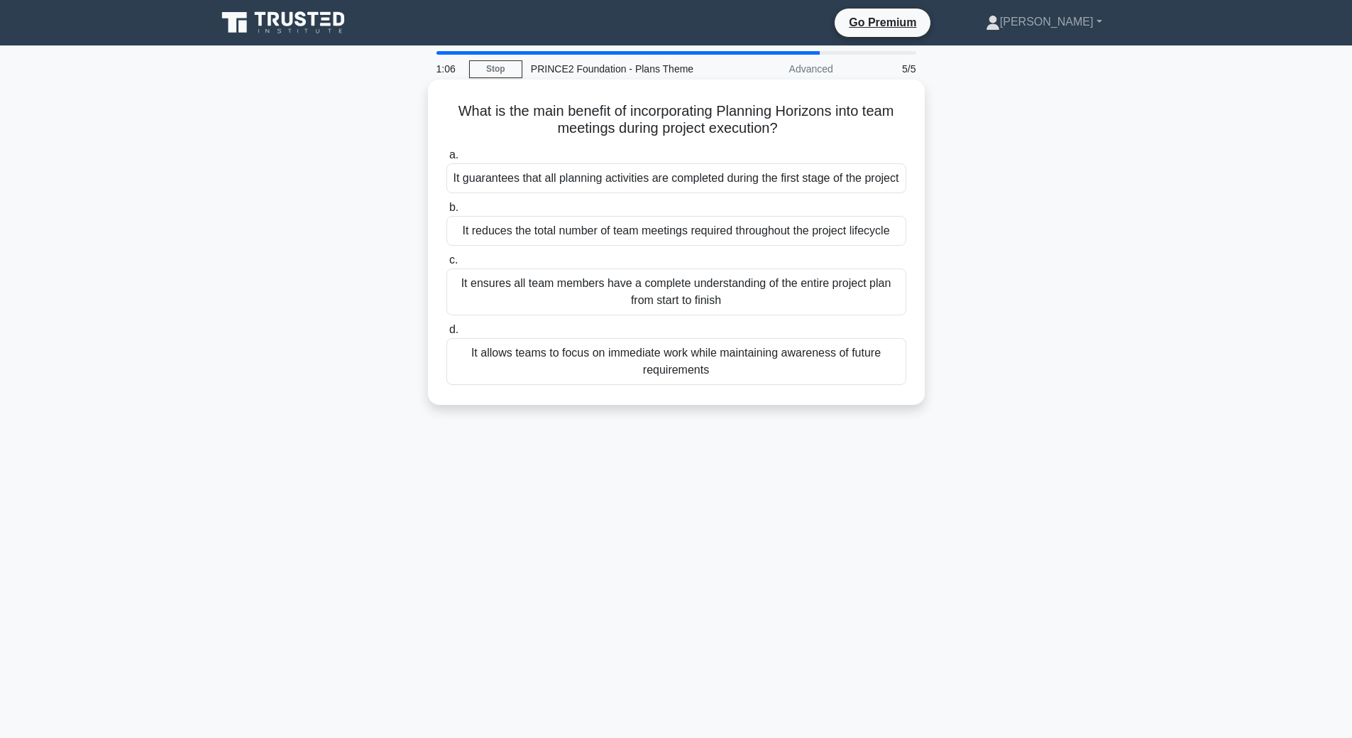
click at [756, 312] on div "It ensures all team members have a complete understanding of the entire project…" at bounding box center [676, 291] width 460 height 47
click at [446, 265] on input "c. It ensures all team members have a complete understanding of the entire proj…" at bounding box center [446, 260] width 0 height 9
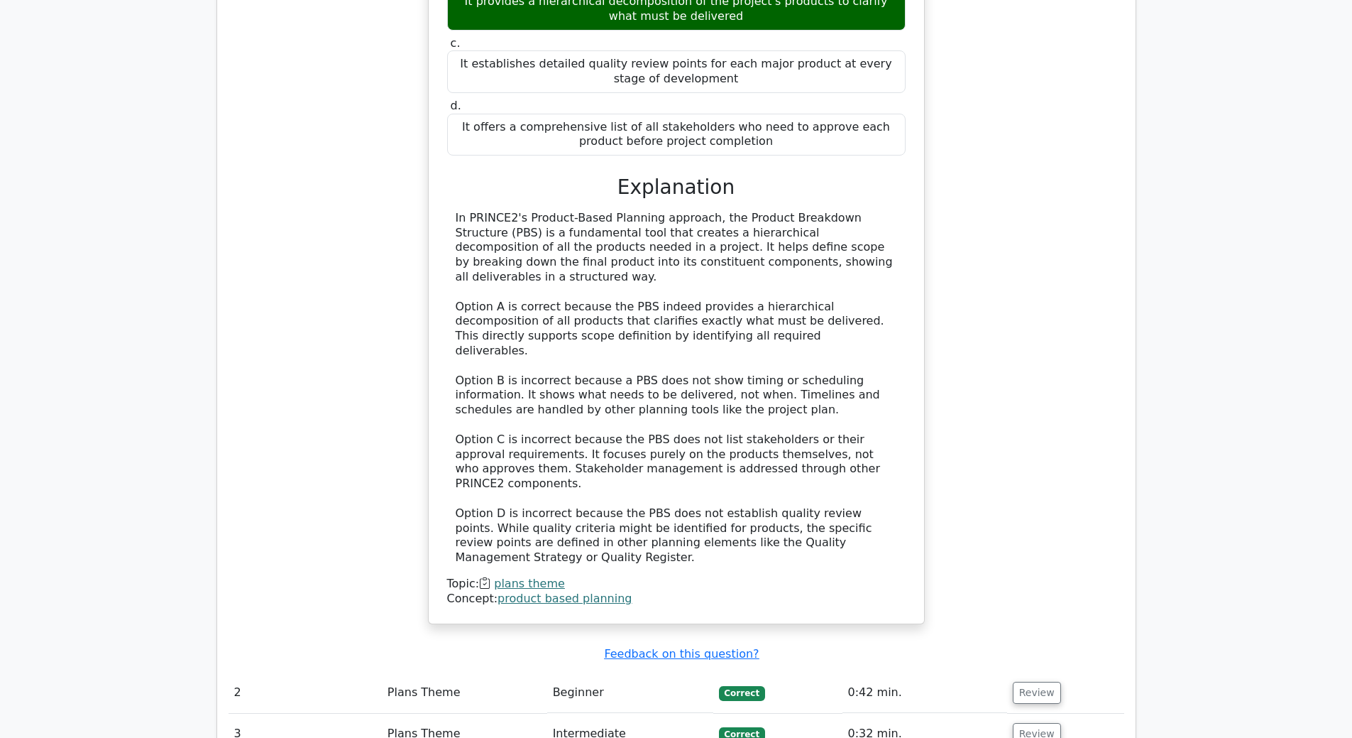
scroll to position [1349, 0]
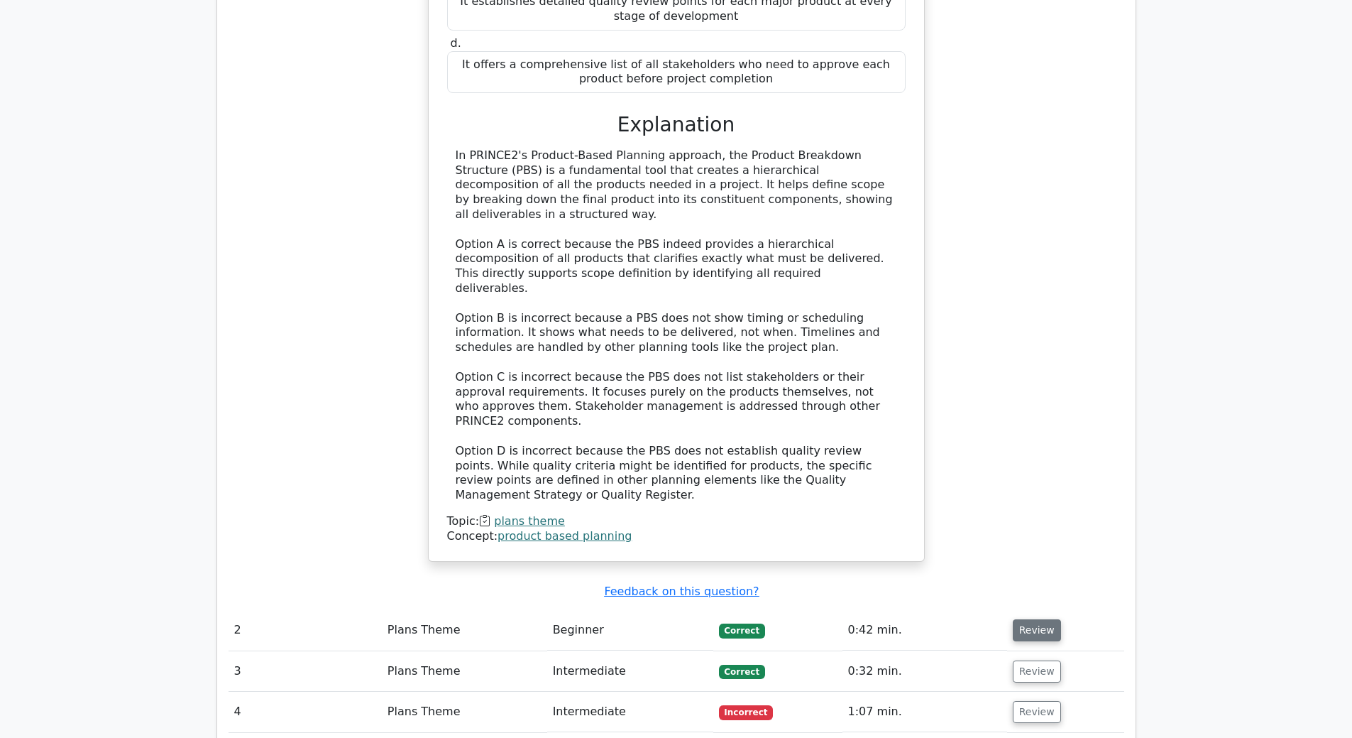
click at [1043, 619] on button "Review" at bounding box center [1037, 630] width 48 height 22
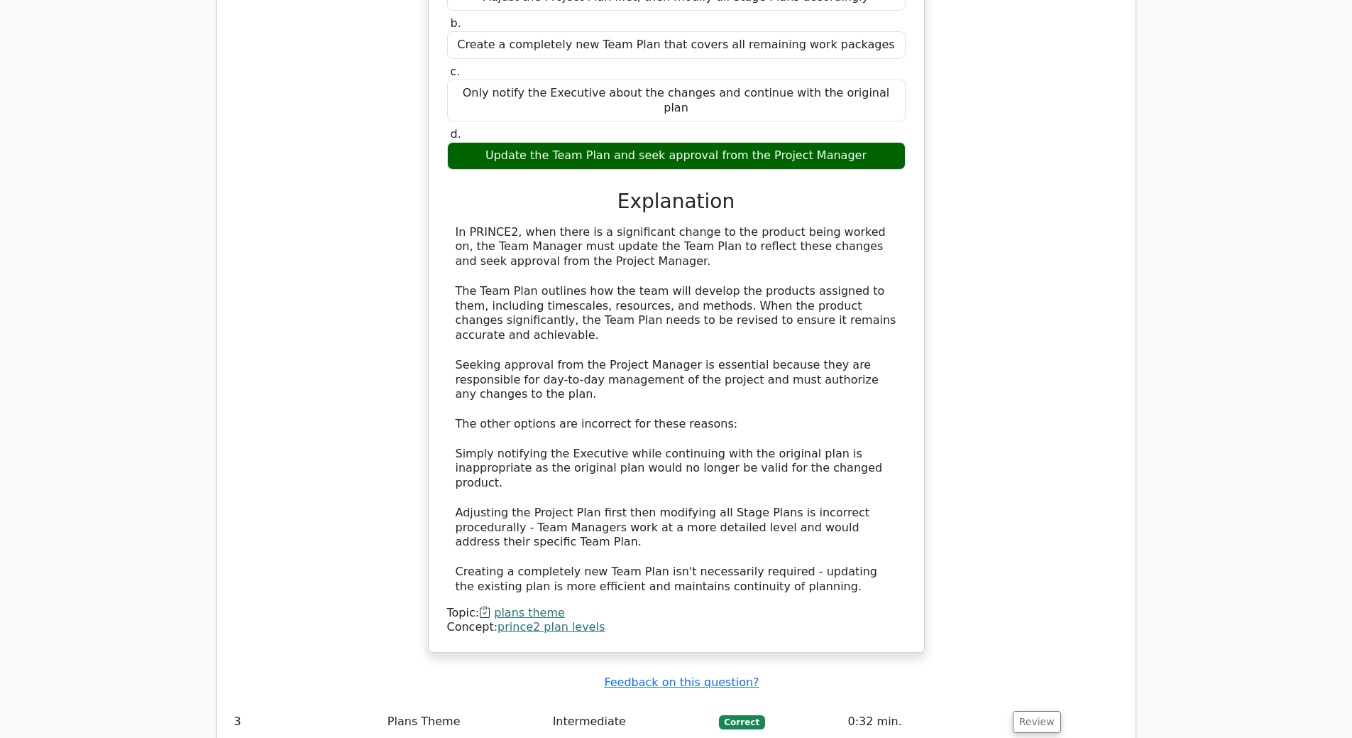
scroll to position [2130, 0]
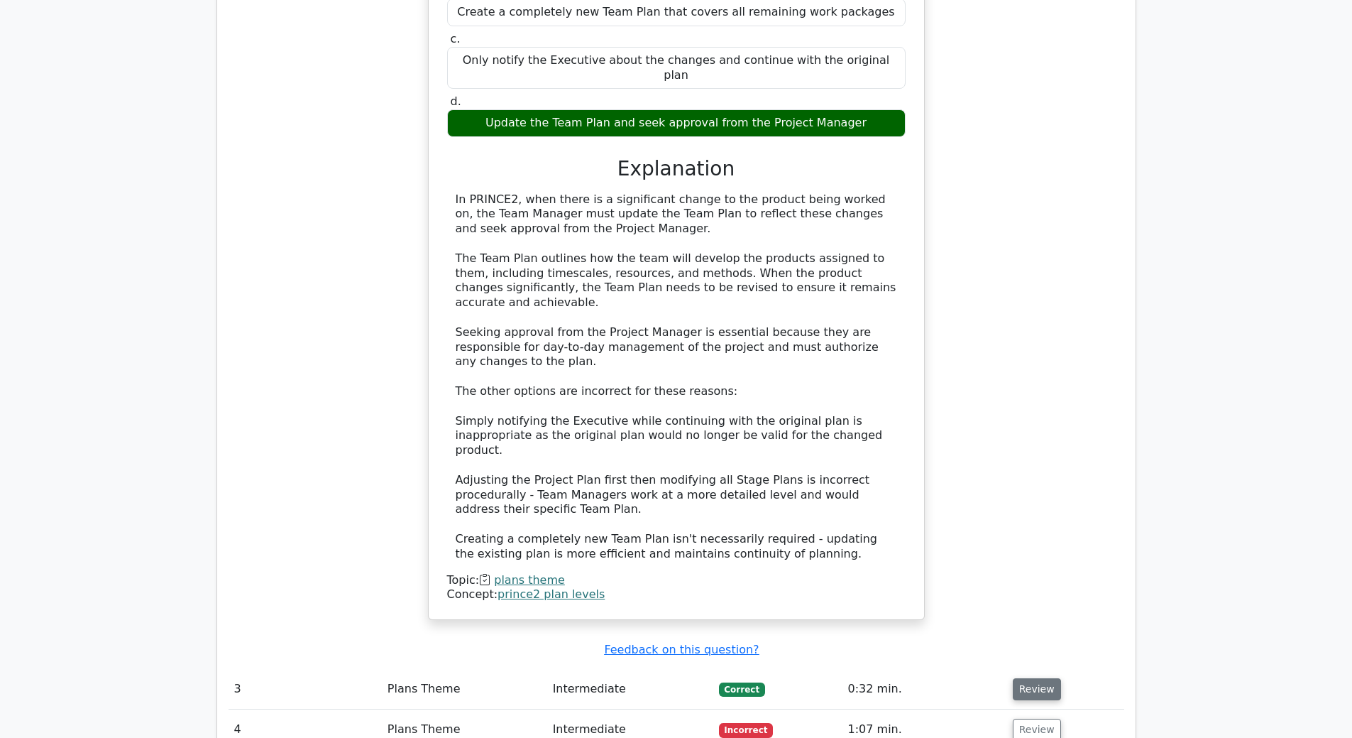
click at [1033, 678] on button "Review" at bounding box center [1037, 689] width 48 height 22
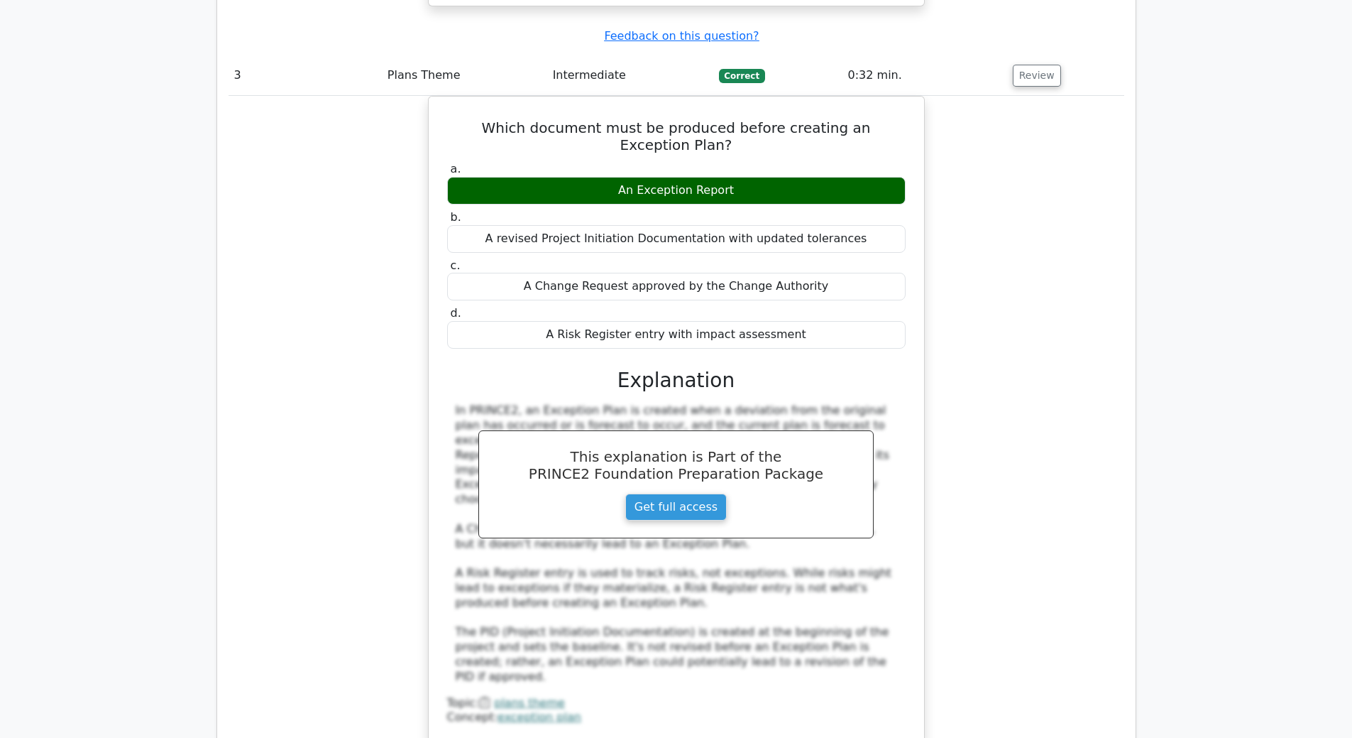
scroll to position [2768, 0]
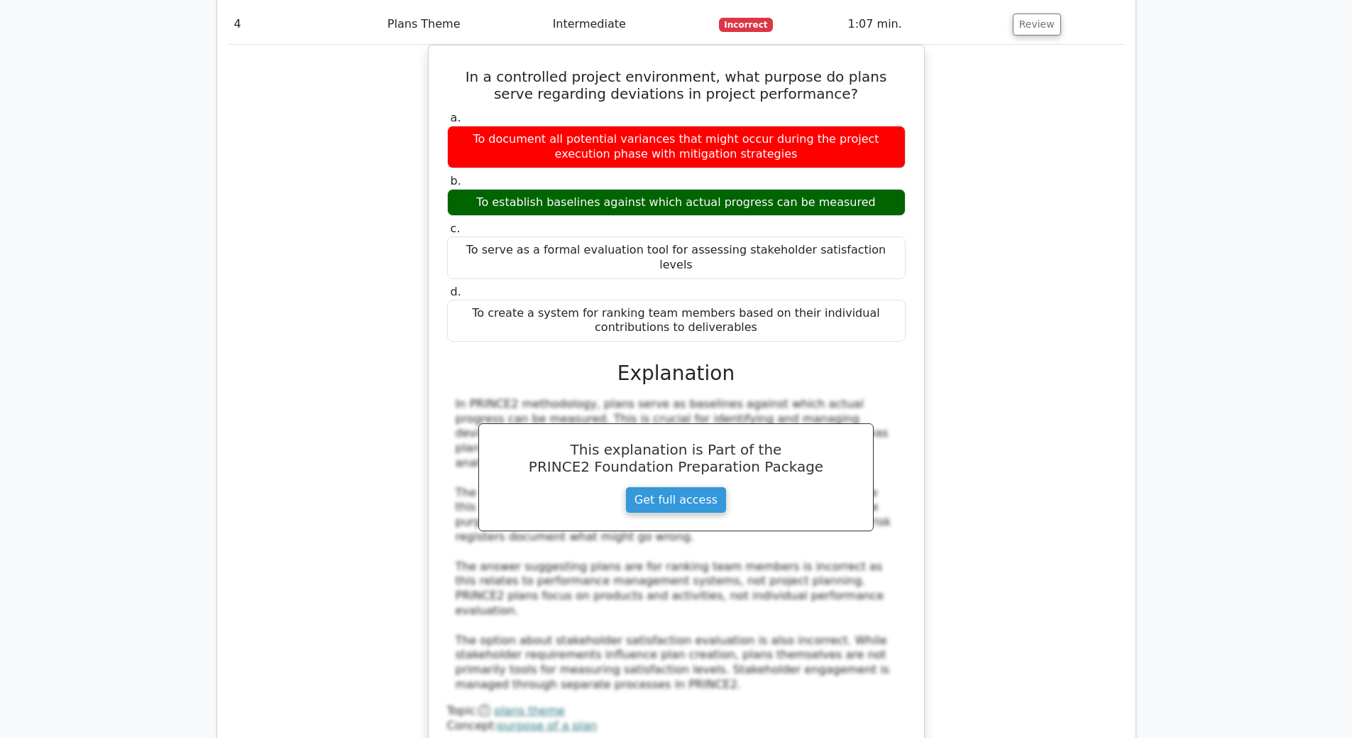
scroll to position [3549, 0]
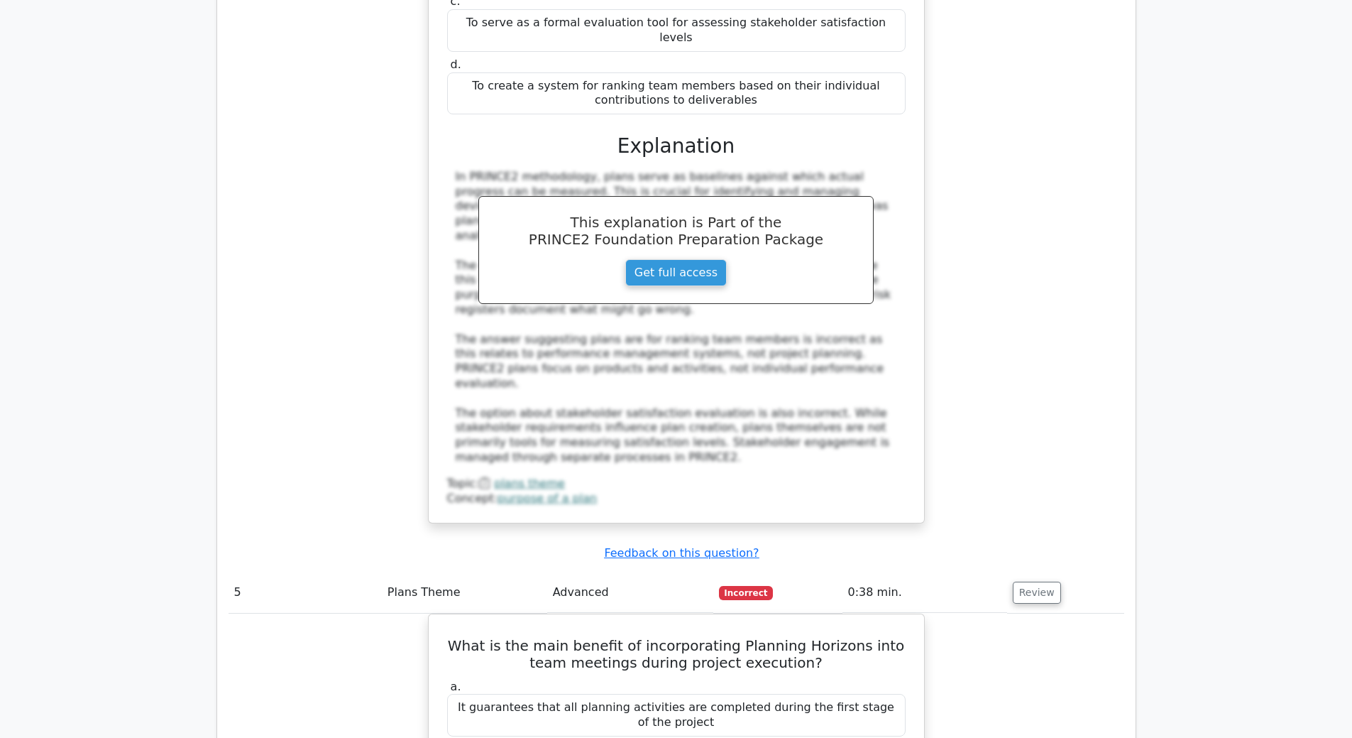
scroll to position [3762, 0]
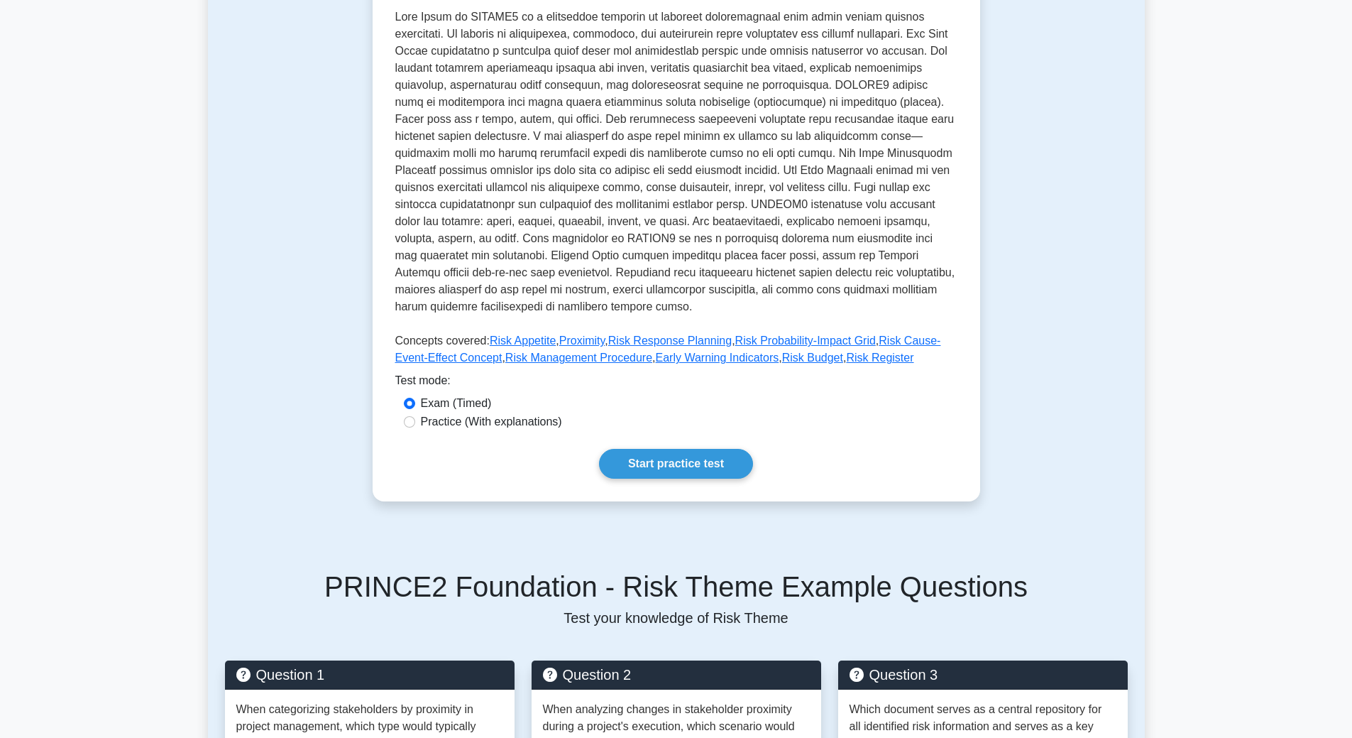
scroll to position [355, 0]
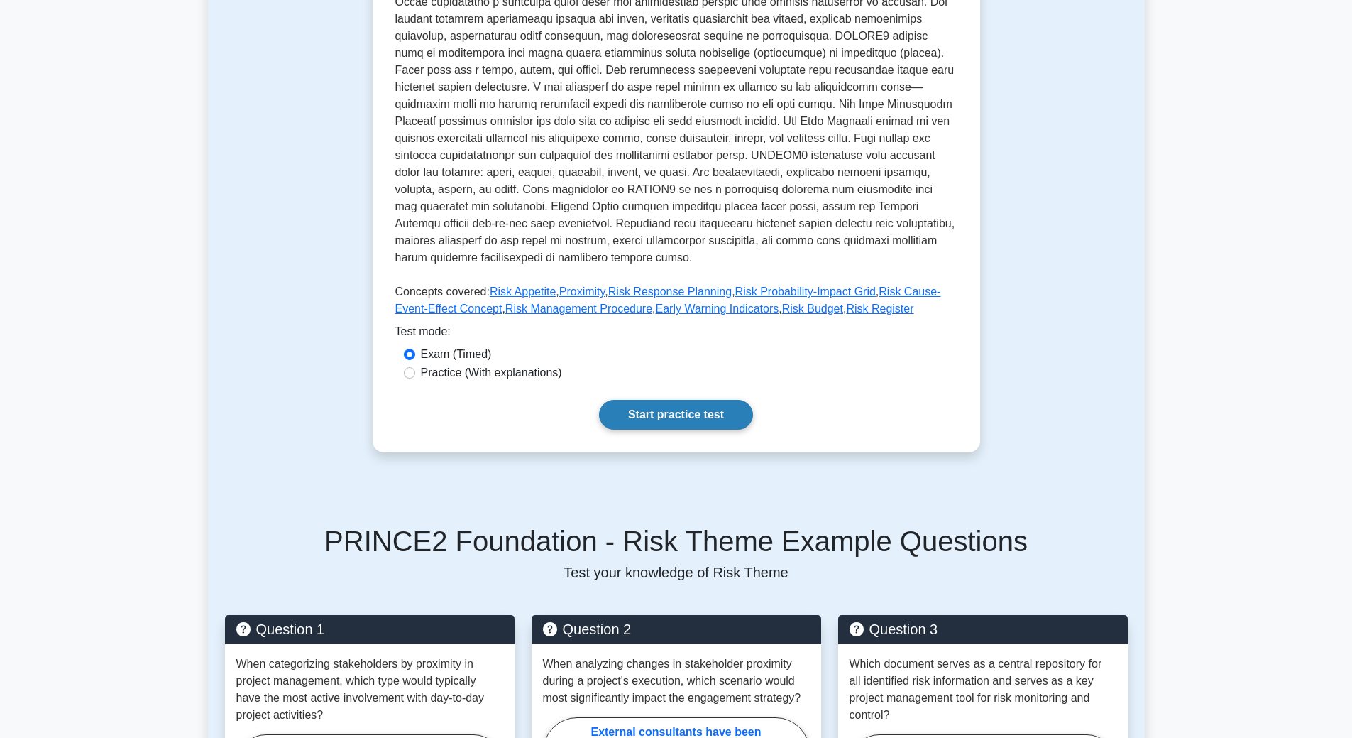
click at [648, 400] on link "Start practice test" at bounding box center [676, 415] width 154 height 30
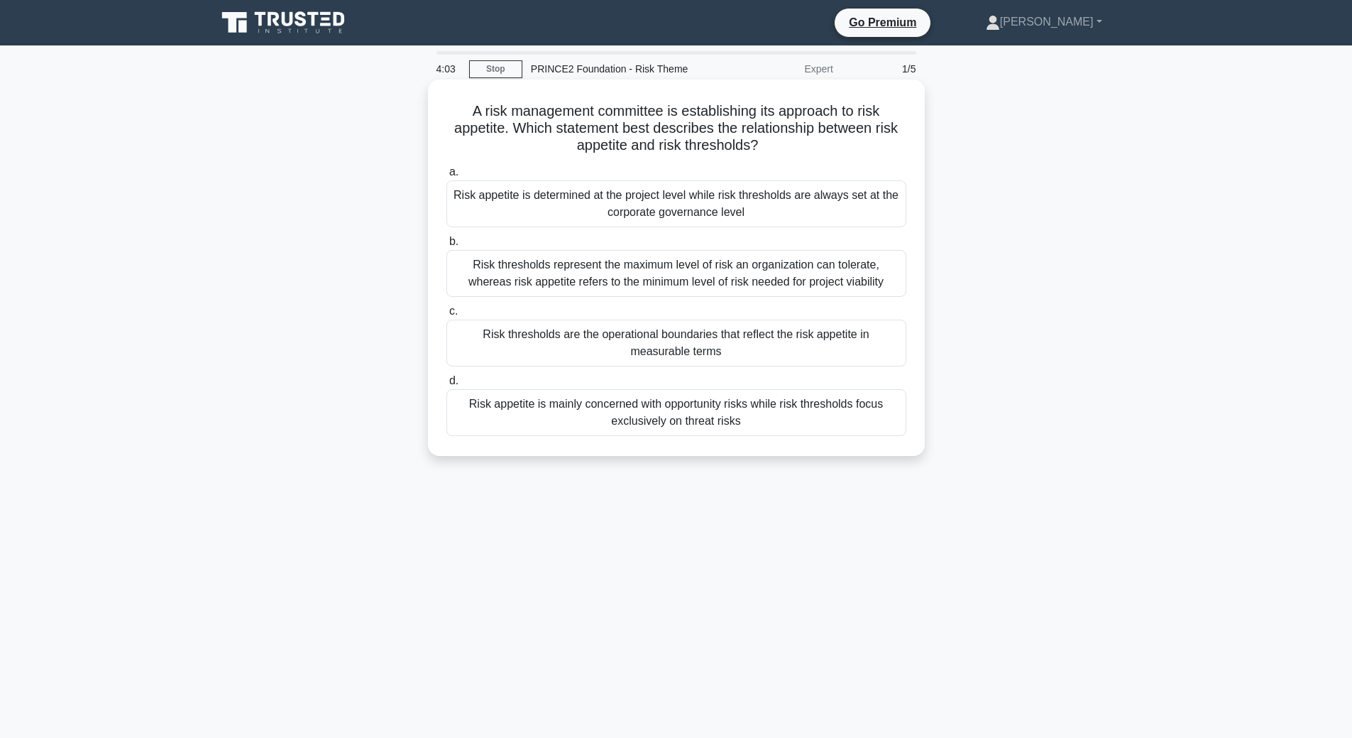
click at [760, 279] on div "Risk thresholds represent the maximum level of risk an organization can tolerat…" at bounding box center [676, 273] width 460 height 47
click at [446, 246] on input "b. Risk thresholds represent the maximum level of risk an organization can tole…" at bounding box center [446, 241] width 0 height 9
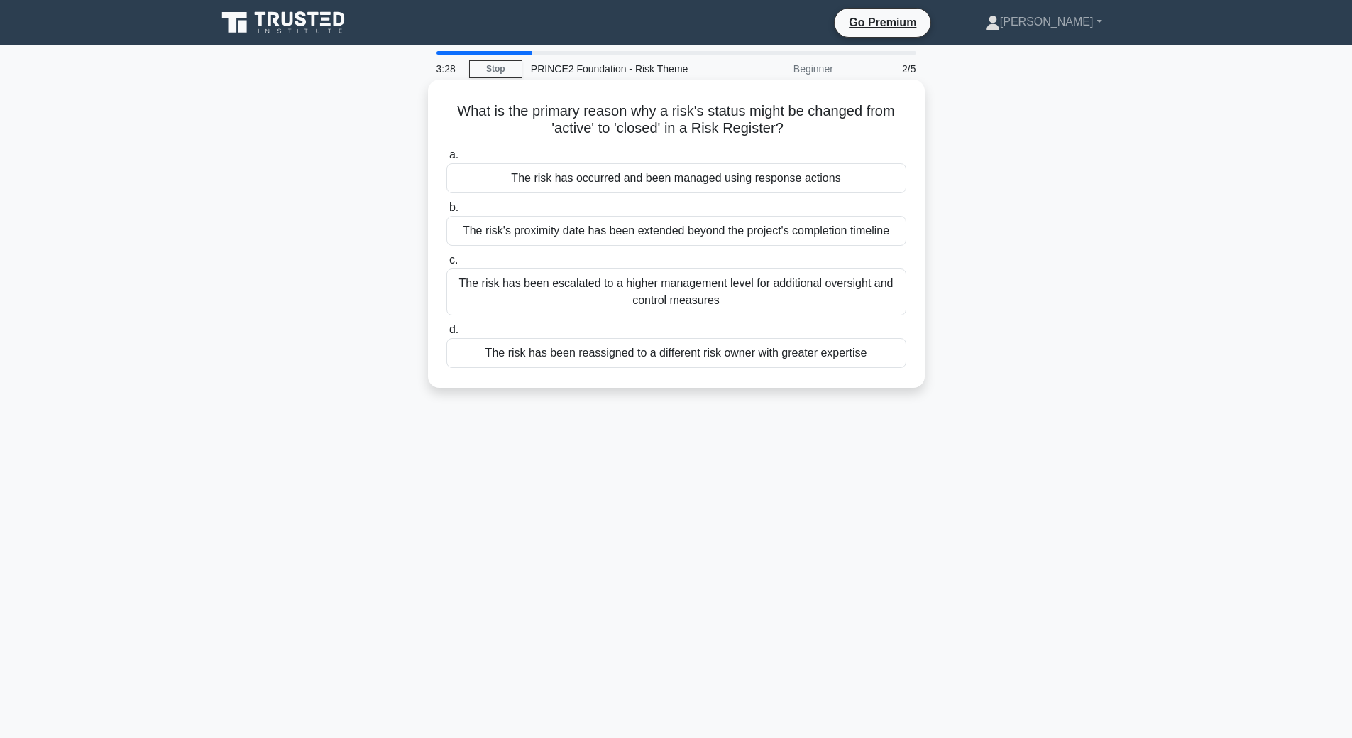
click at [657, 185] on div "The risk has occurred and been managed using response actions" at bounding box center [676, 178] width 460 height 30
click at [446, 160] on input "a. The risk has occurred and been managed using response actions" at bounding box center [446, 154] width 0 height 9
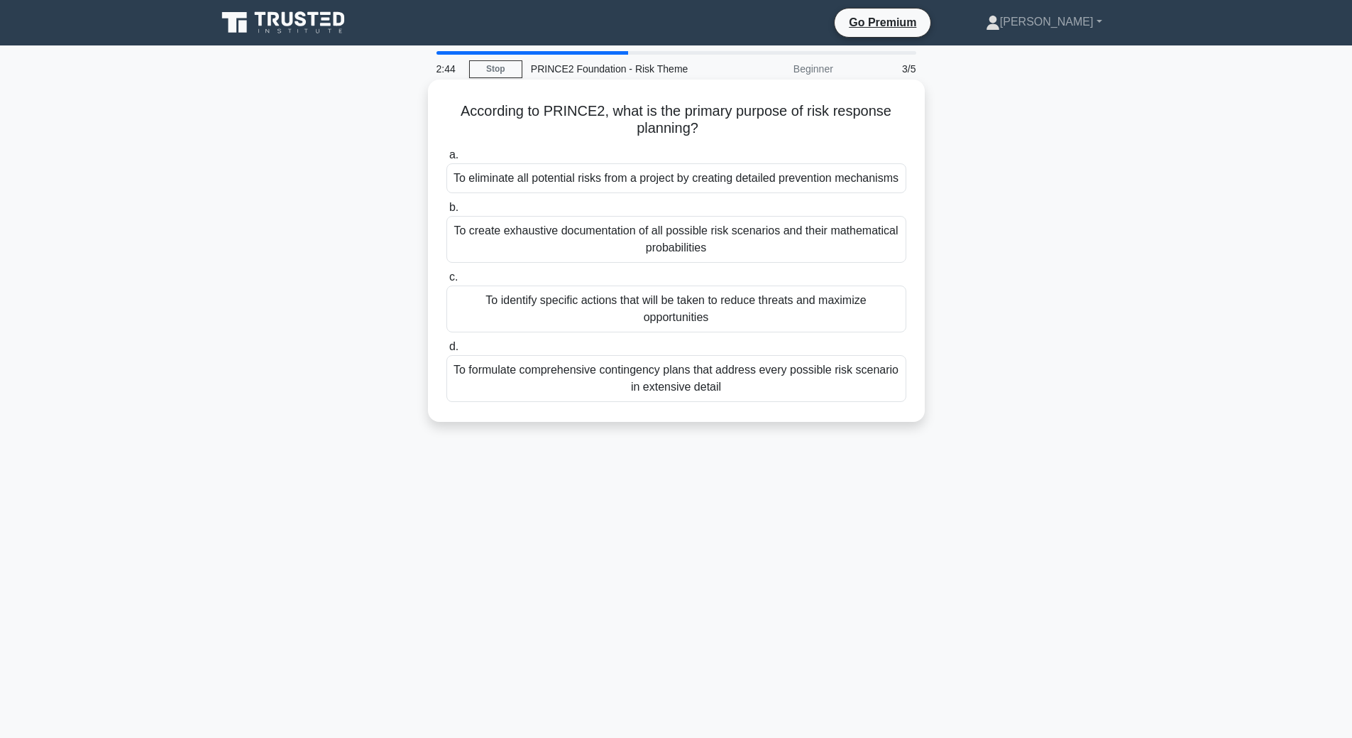
click at [738, 380] on div "To formulate comprehensive contingency plans that address every possible risk s…" at bounding box center [676, 378] width 460 height 47
click at [446, 351] on input "d. To formulate comprehensive contingency plans that address every possible ris…" at bounding box center [446, 346] width 0 height 9
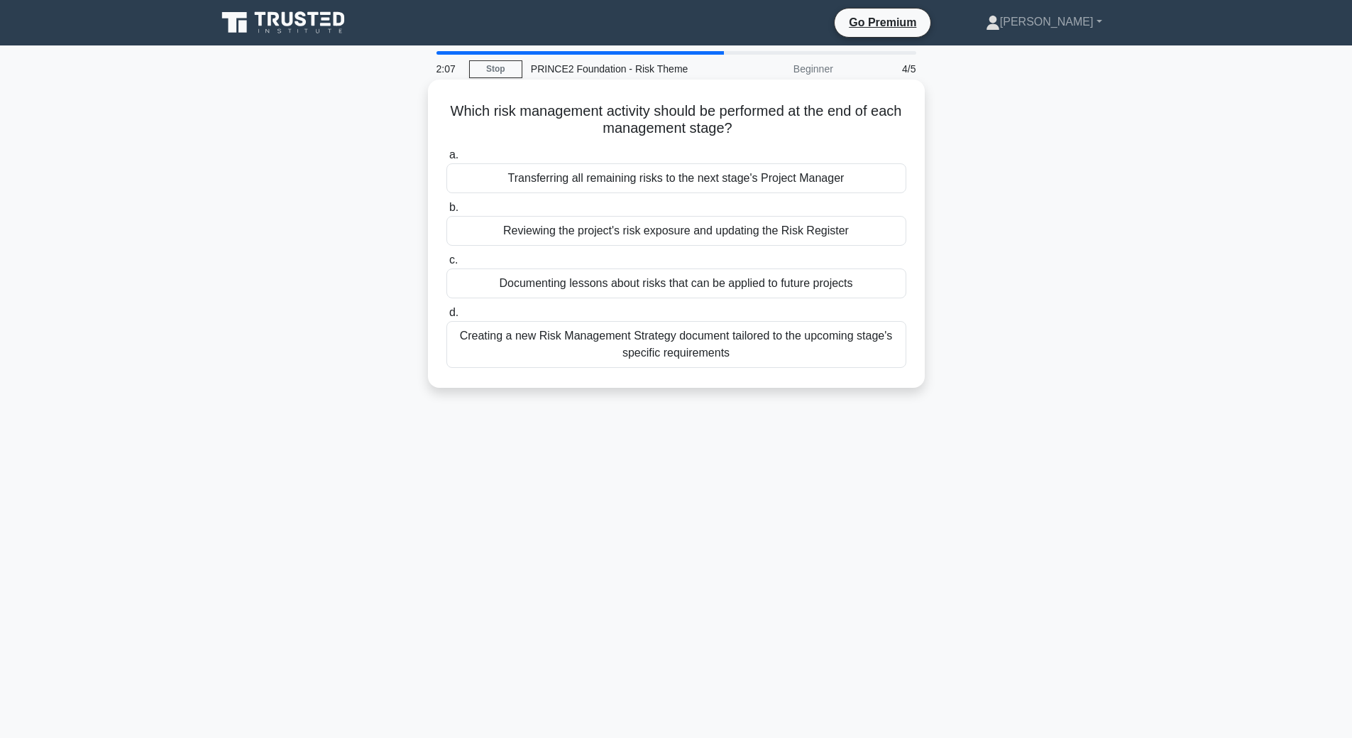
click at [640, 231] on div "Reviewing the project's risk exposure and updating the Risk Register" at bounding box center [676, 231] width 460 height 30
click at [446, 212] on input "b. Reviewing the project's risk exposure and updating the Risk Register" at bounding box center [446, 207] width 0 height 9
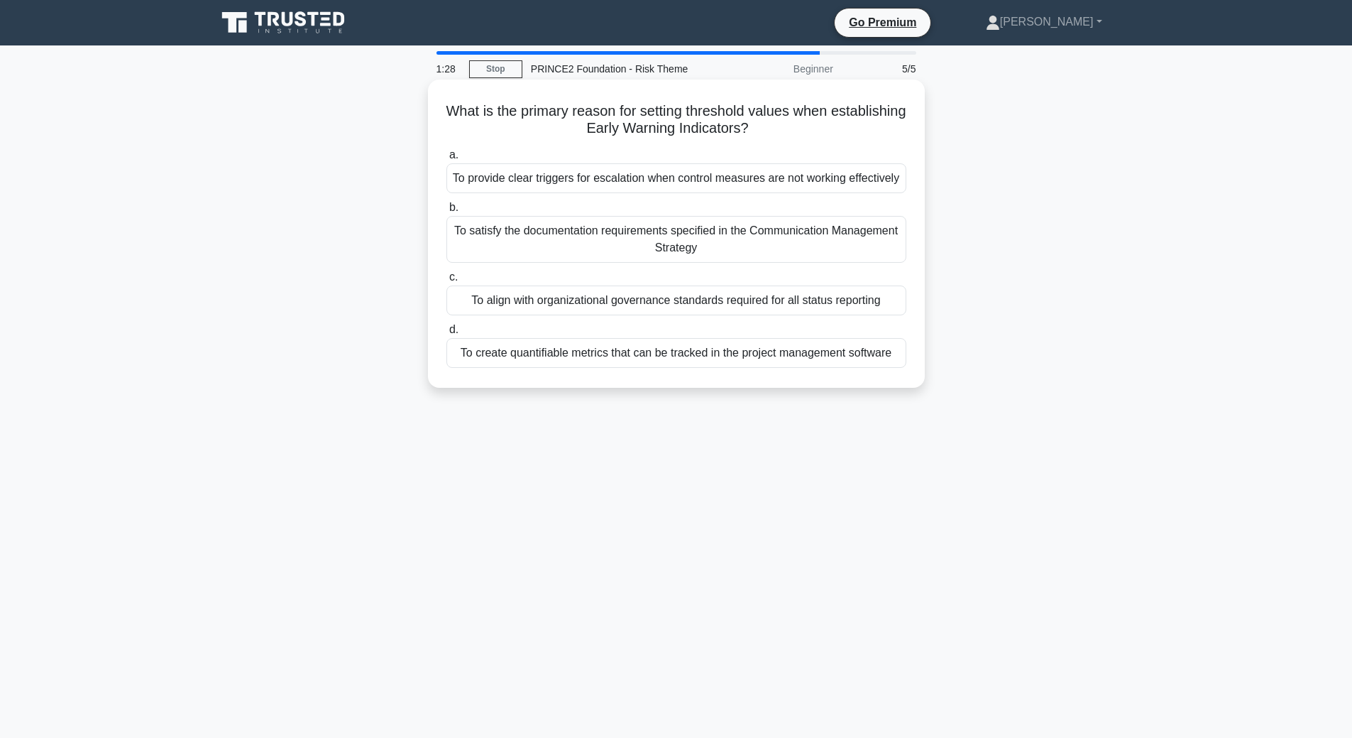
click at [675, 180] on div "To provide clear triggers for escalation when control measures are not working …" at bounding box center [676, 178] width 460 height 30
click at [446, 160] on input "a. To provide clear triggers for escalation when control measures are not worki…" at bounding box center [446, 154] width 0 height 9
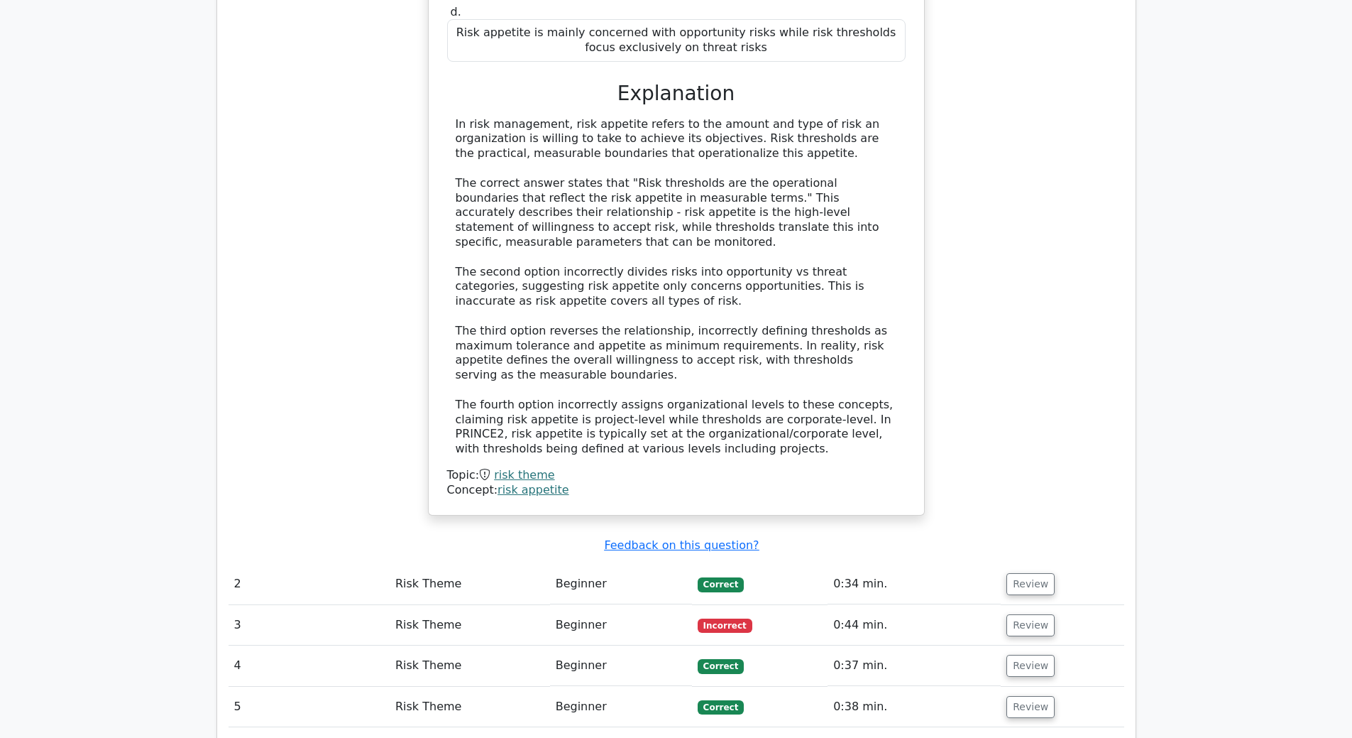
scroll to position [1420, 0]
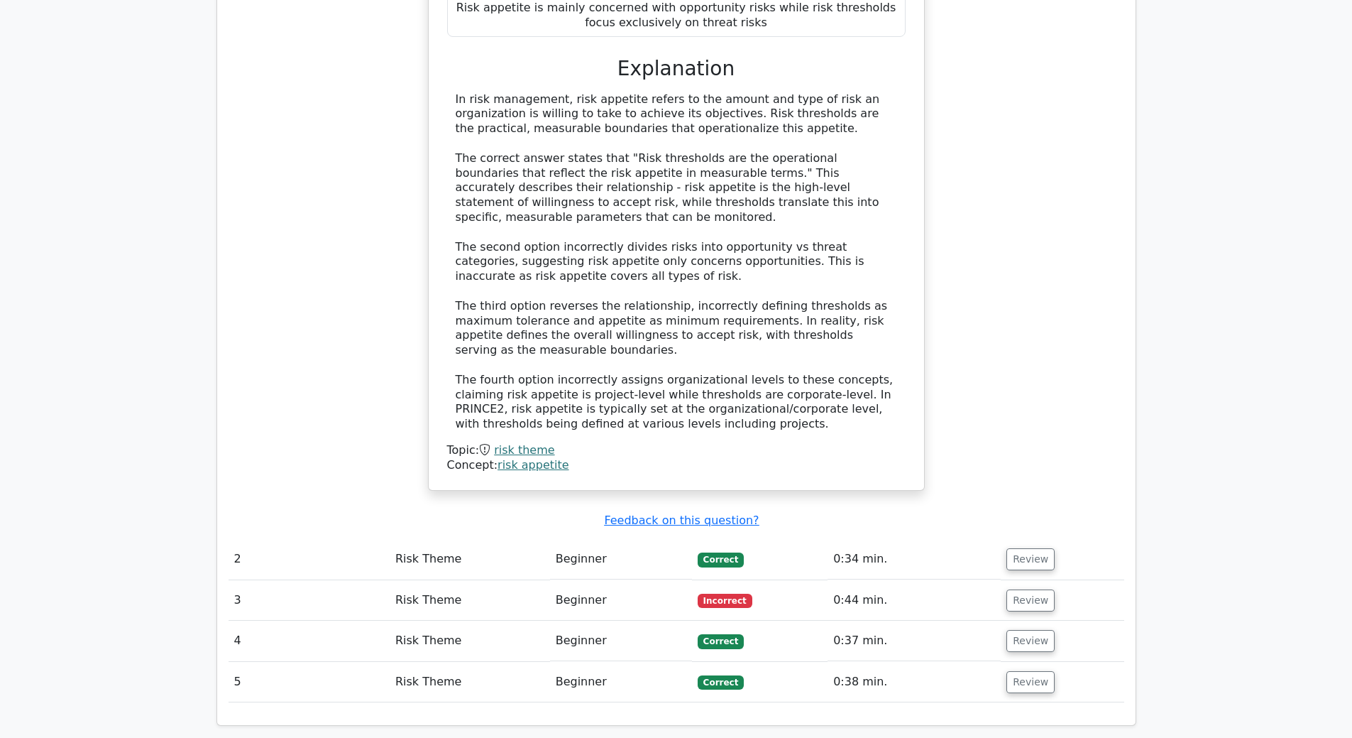
click at [1046, 539] on td "Review" at bounding box center [1062, 559] width 123 height 40
click at [1031, 548] on button "Review" at bounding box center [1031, 559] width 48 height 22
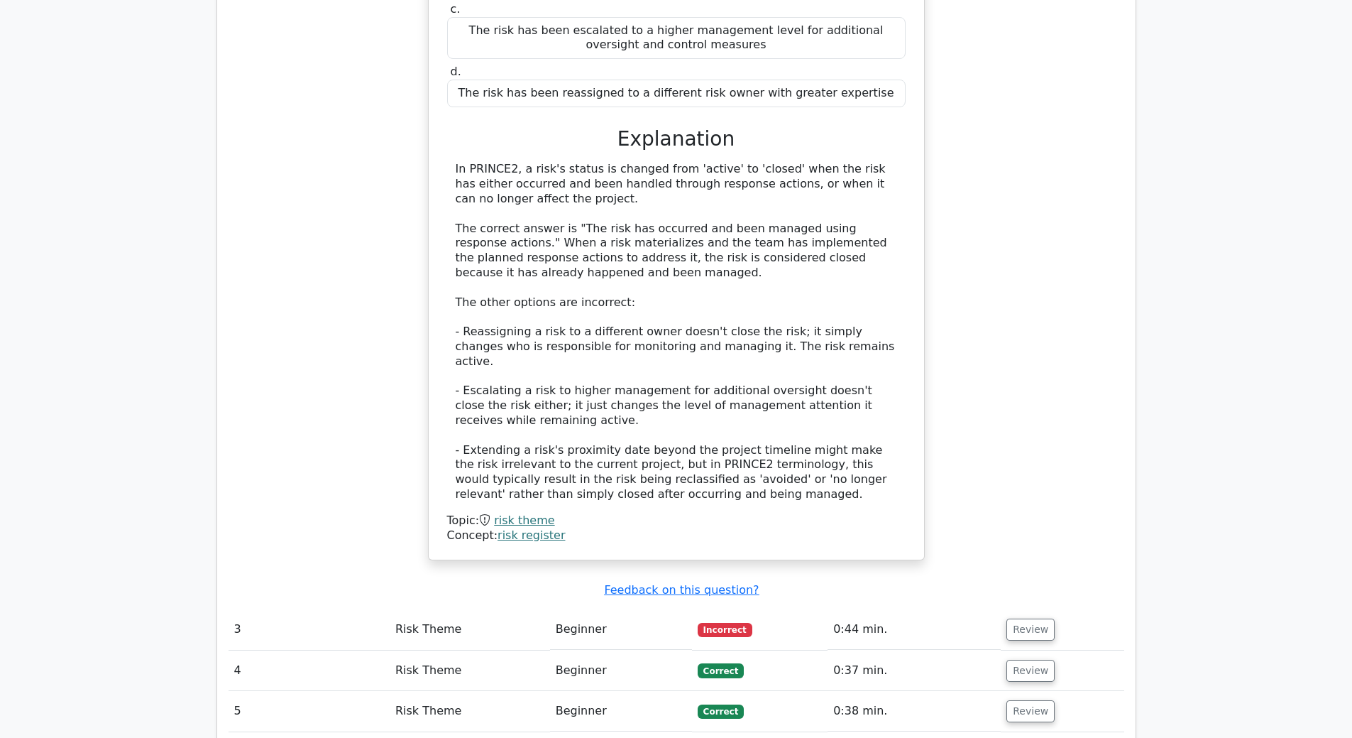
scroll to position [2201, 0]
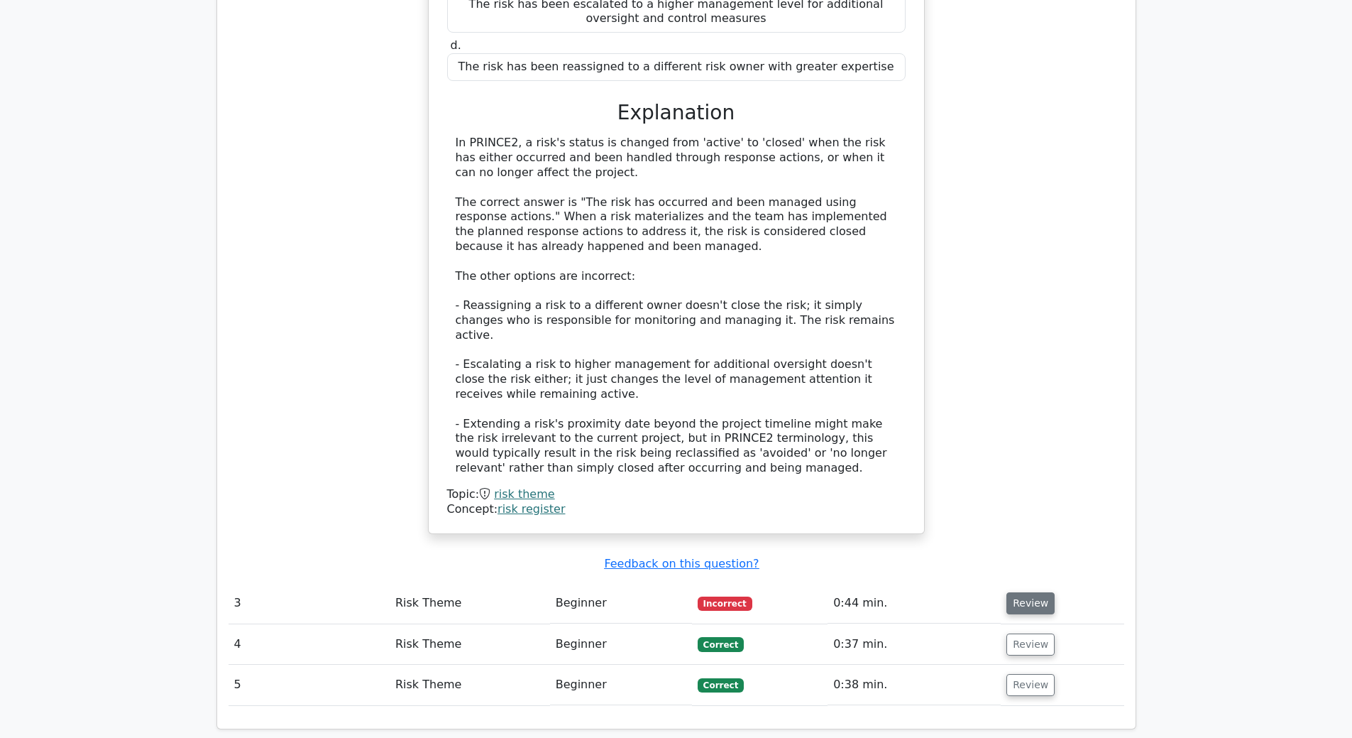
click at [1028, 592] on button "Review" at bounding box center [1031, 603] width 48 height 22
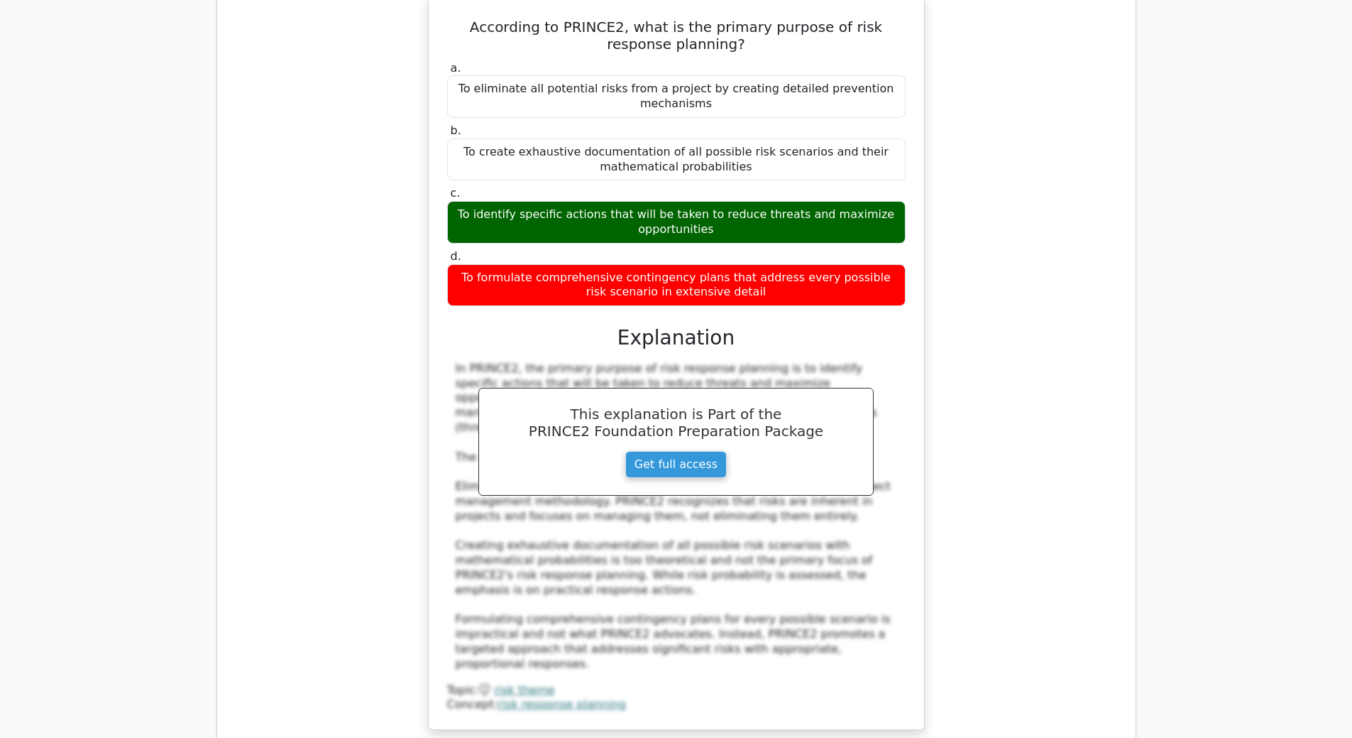
scroll to position [2910, 0]
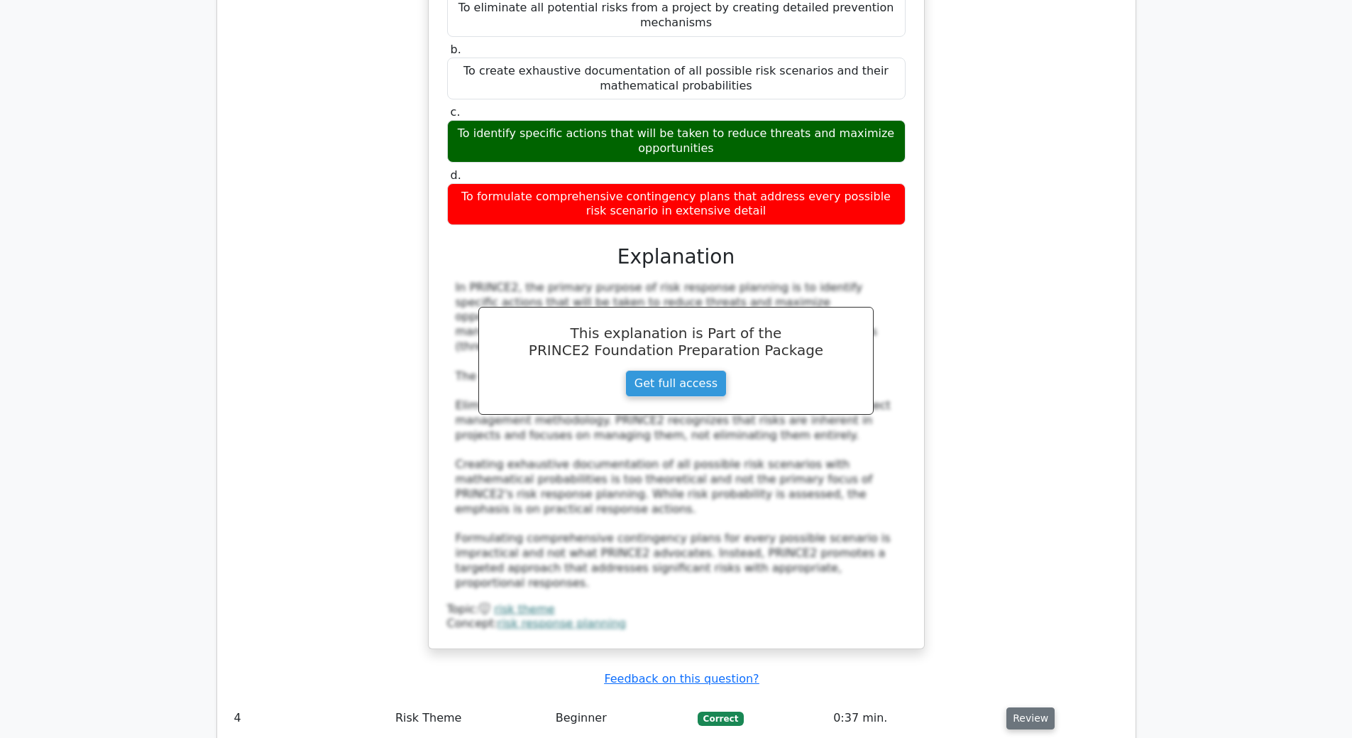
click at [1015, 707] on button "Review" at bounding box center [1031, 718] width 48 height 22
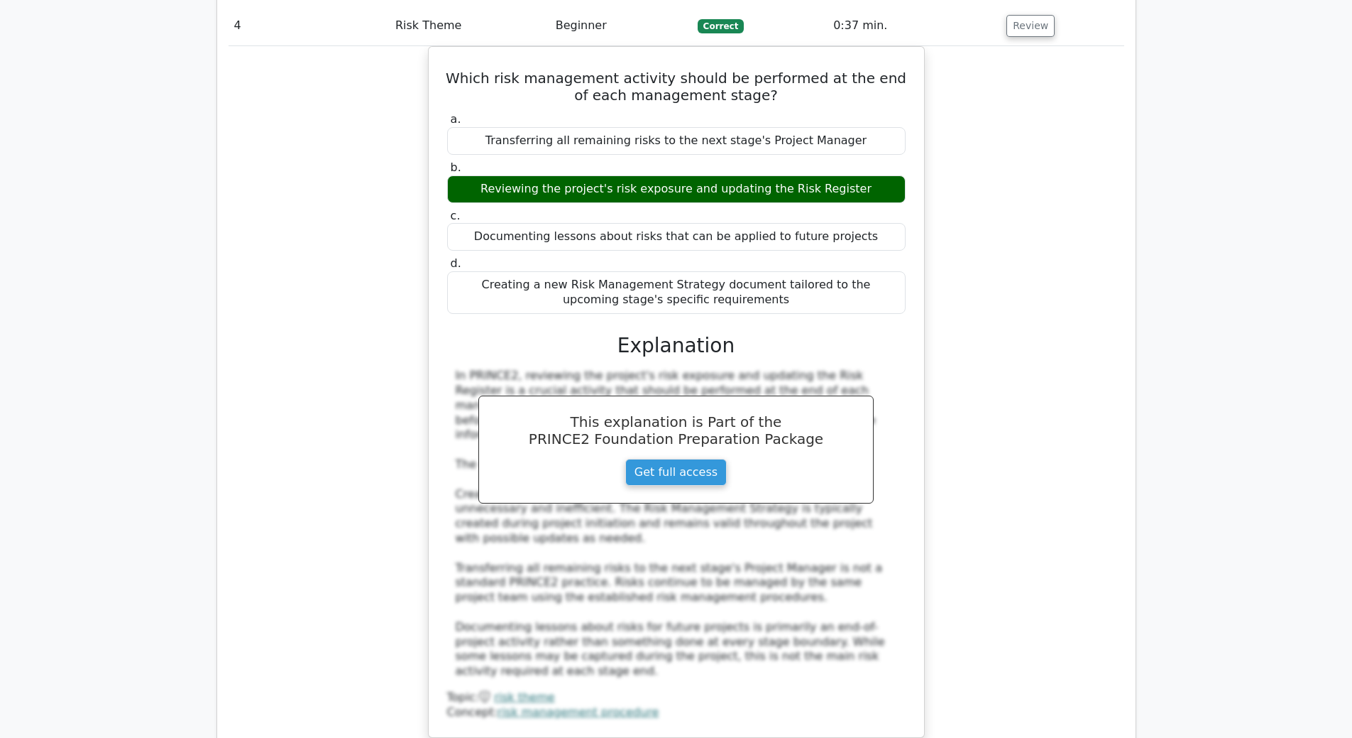
scroll to position [3691, 0]
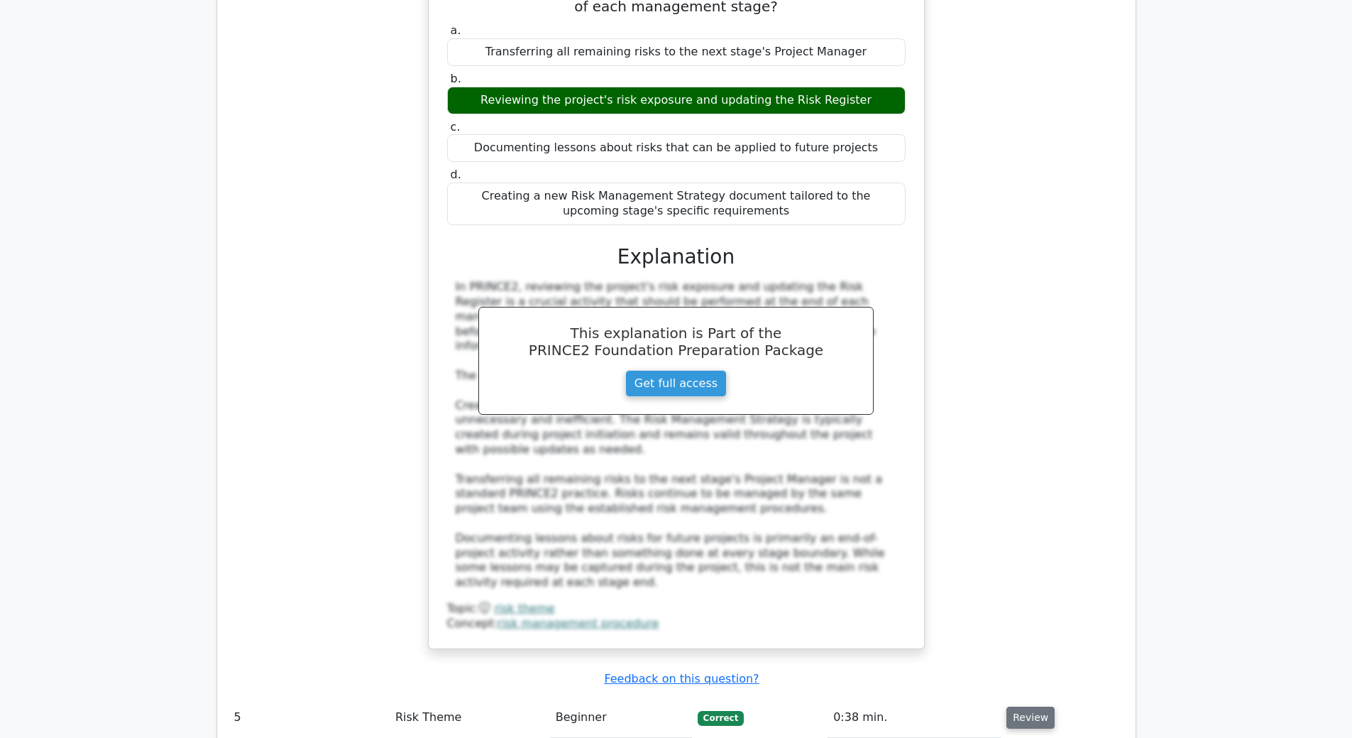
click at [1015, 706] on button "Review" at bounding box center [1031, 717] width 48 height 22
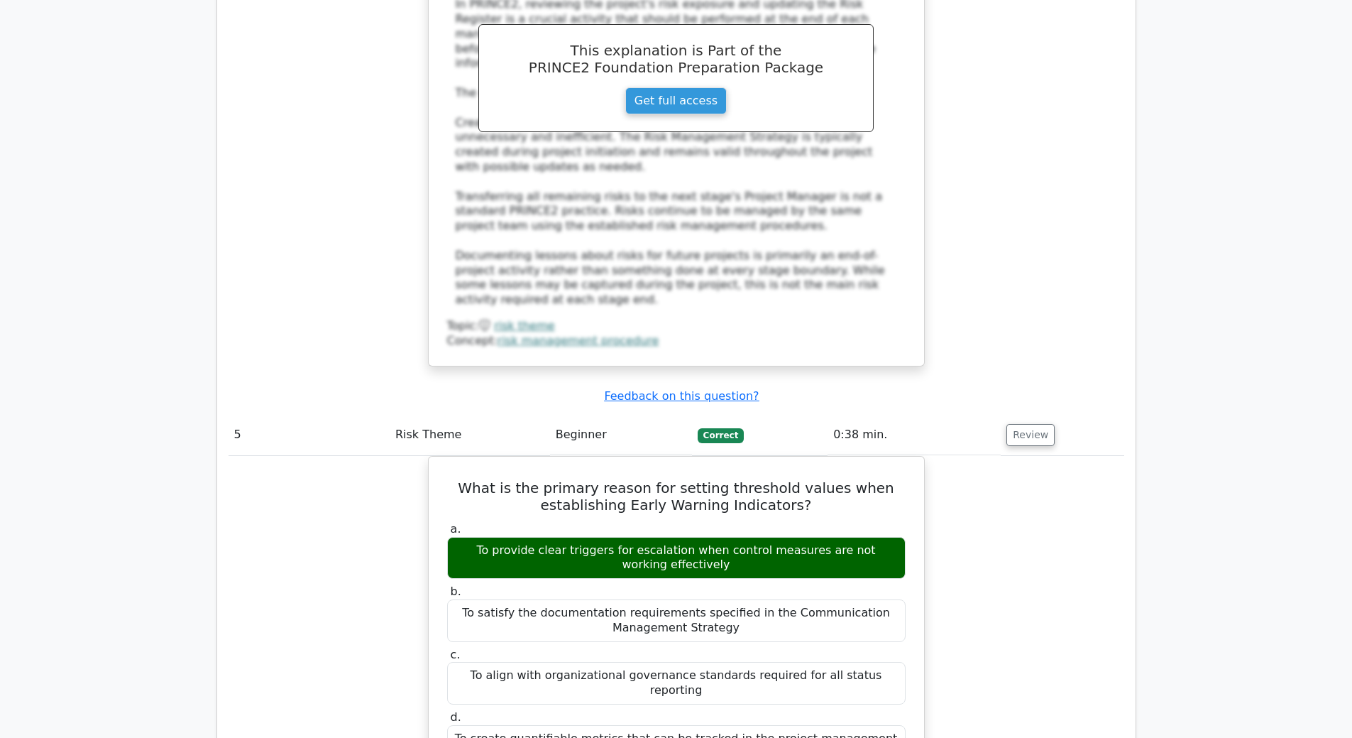
scroll to position [3975, 0]
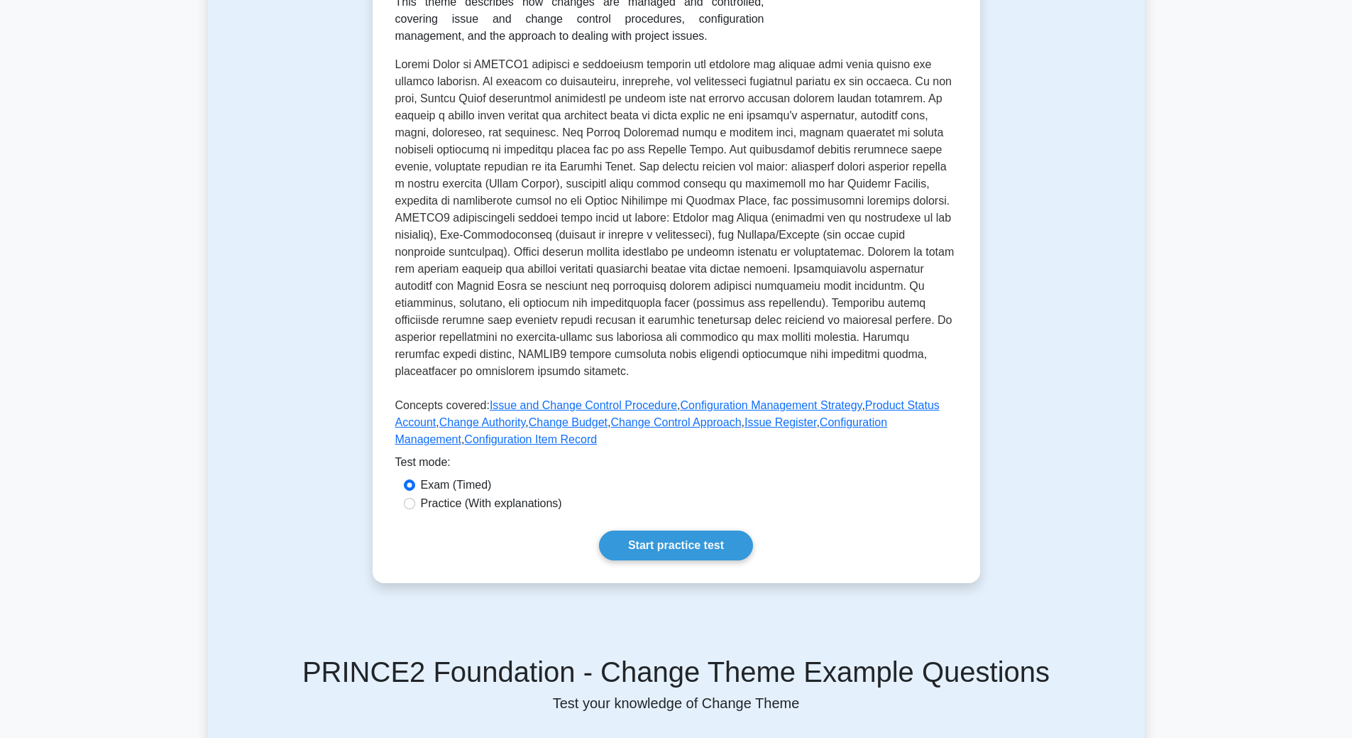
scroll to position [284, 0]
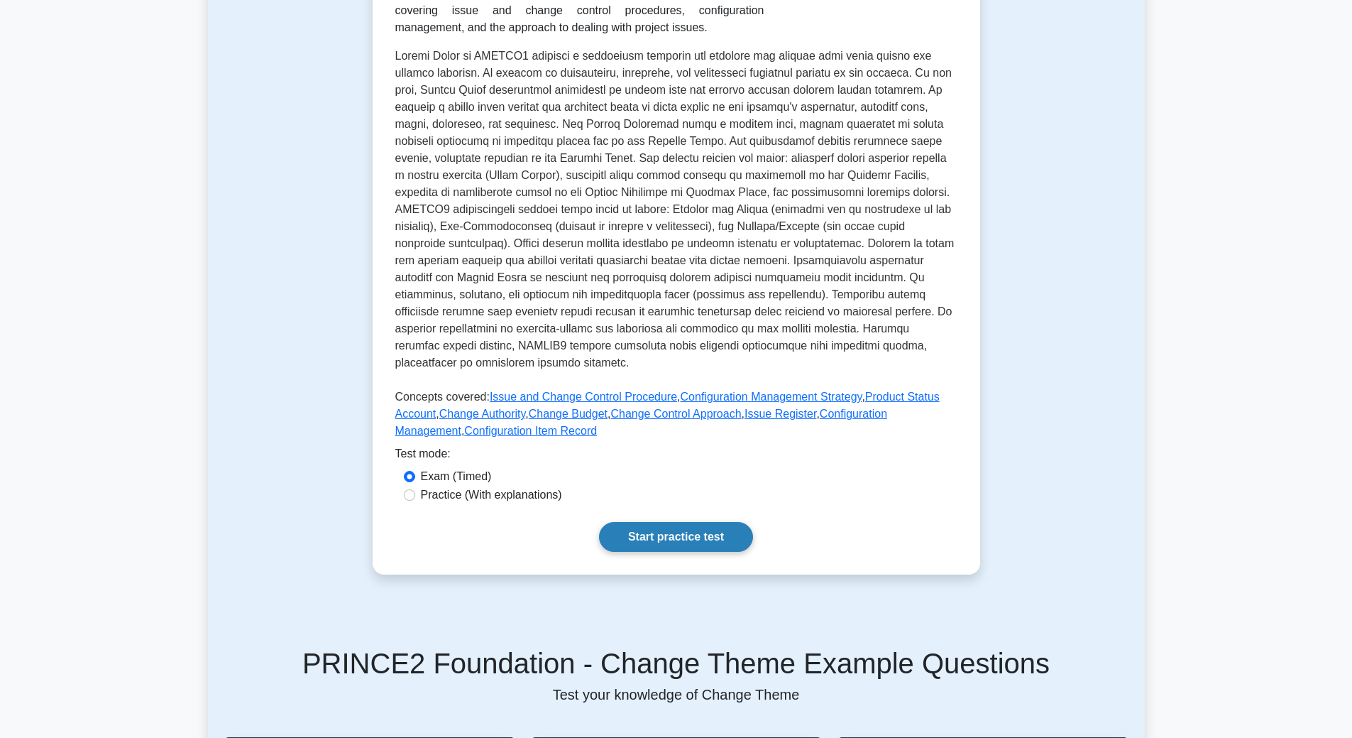
click at [681, 522] on link "Start practice test" at bounding box center [676, 537] width 154 height 30
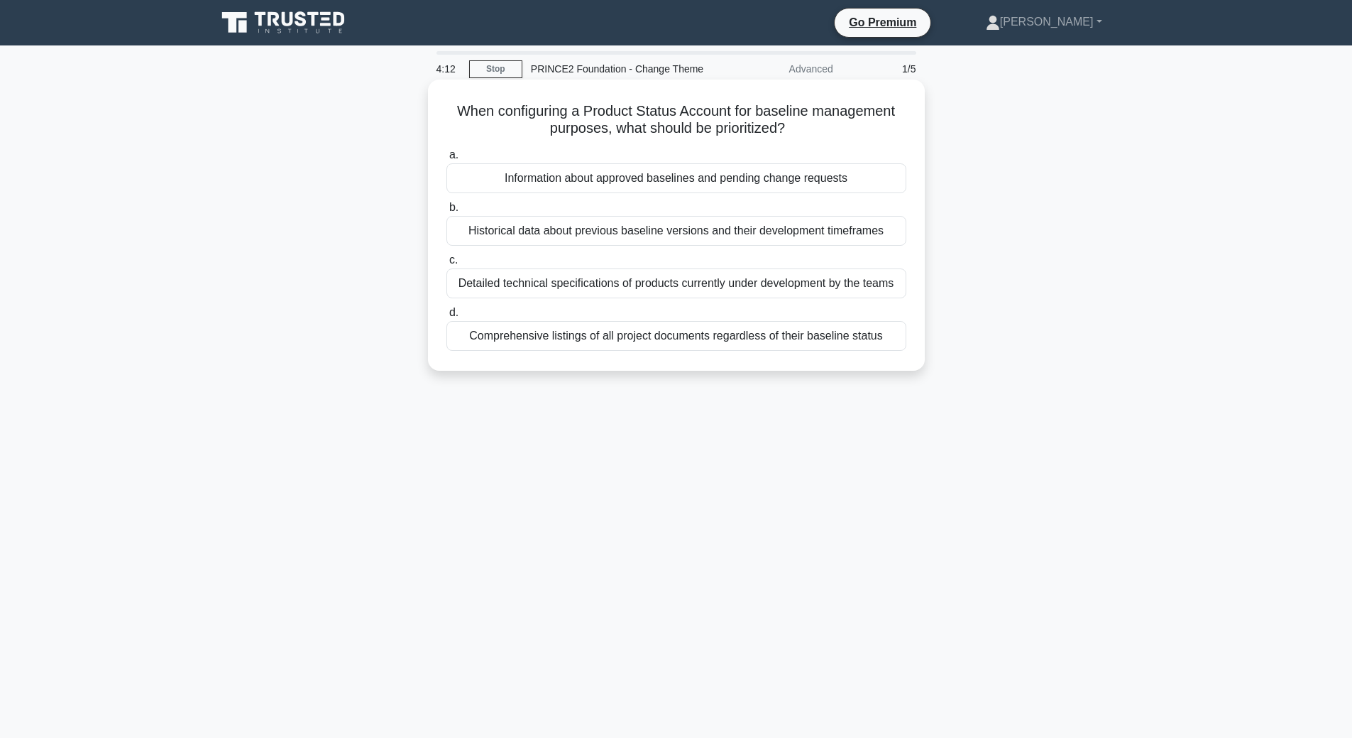
click at [490, 178] on div "Information about approved baselines and pending change requests" at bounding box center [676, 178] width 460 height 30
click at [446, 160] on input "a. Information about approved baselines and pending change requests" at bounding box center [446, 154] width 0 height 9
click at [561, 339] on div "They serve as the primary repository for storing all issue reports throughout t…" at bounding box center [676, 336] width 460 height 30
click at [446, 317] on input "d. They serve as the primary repository for storing all issue reports throughou…" at bounding box center [446, 312] width 0 height 9
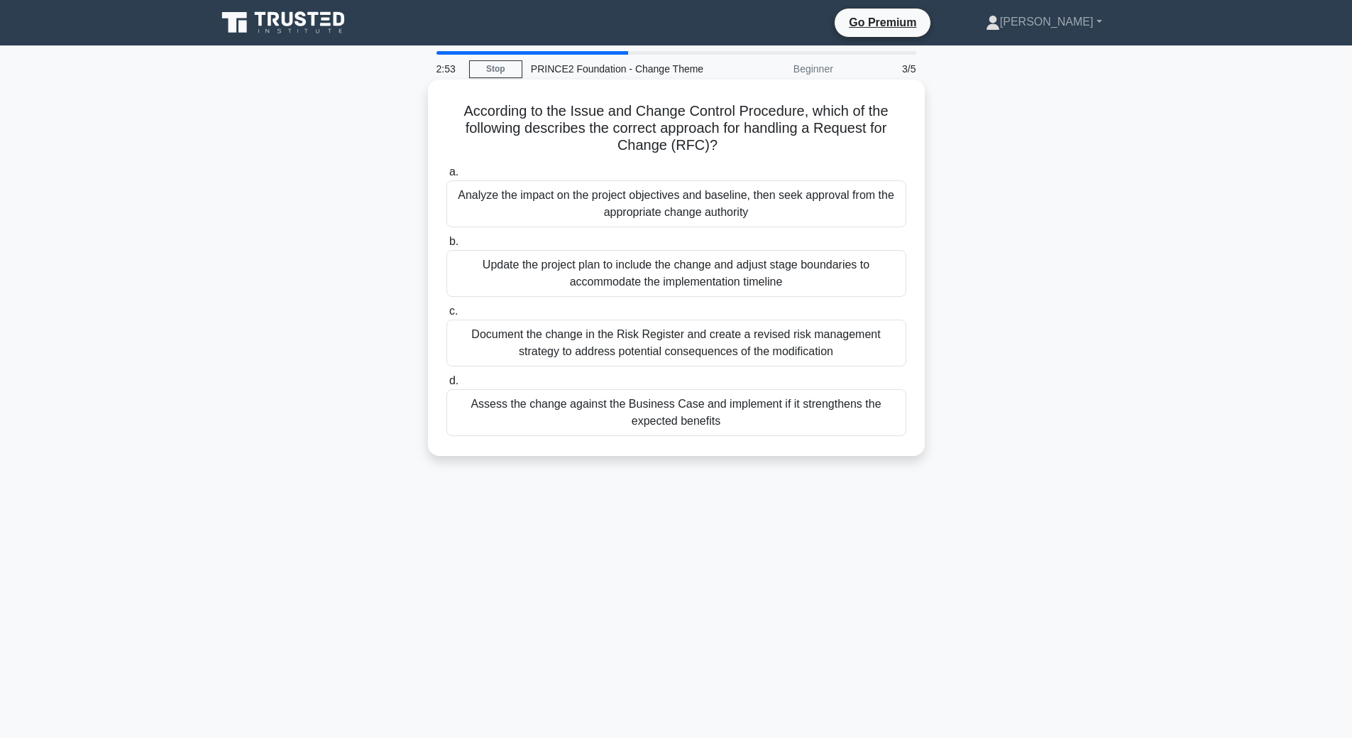
click at [551, 204] on div "Analyze the impact on the project objectives and baseline, then seek approval f…" at bounding box center [676, 203] width 460 height 47
click at [446, 177] on input "a. Analyze the impact on the project objectives and baseline, then seek approva…" at bounding box center [446, 172] width 0 height 9
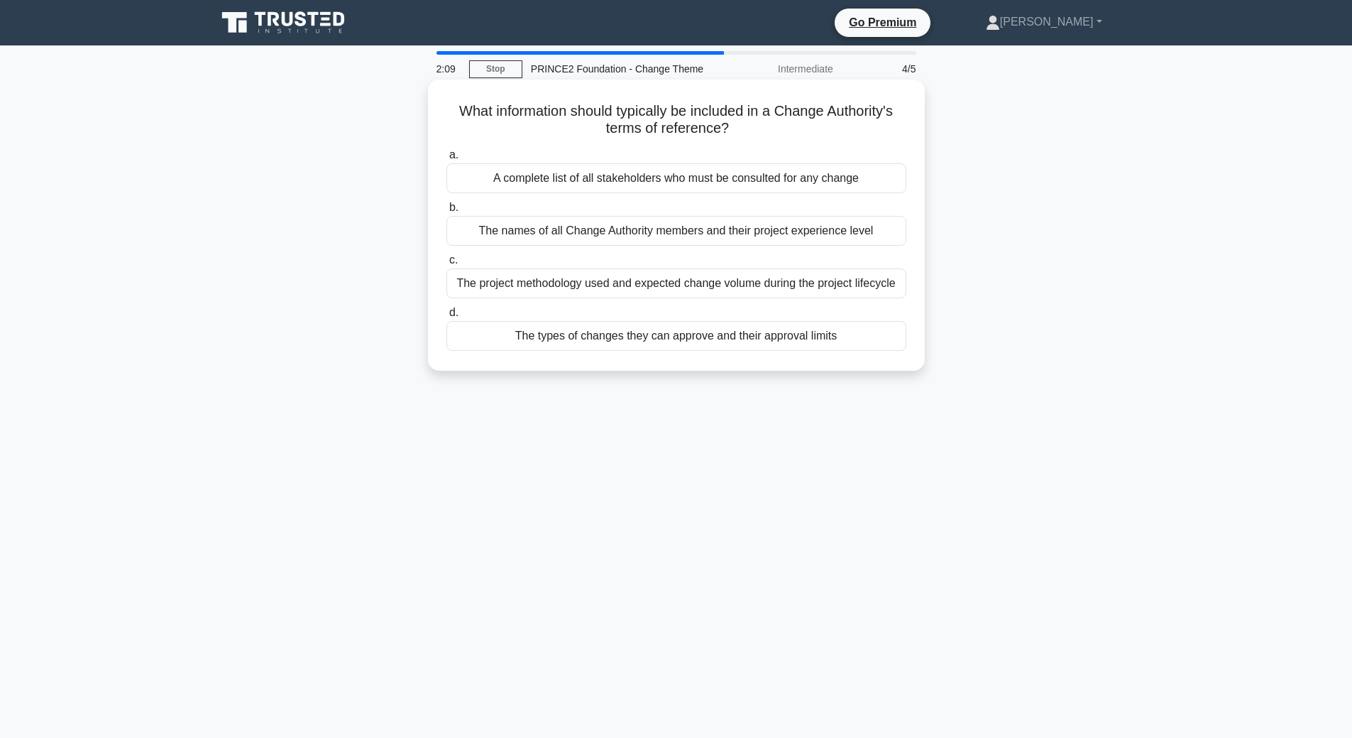
click at [787, 344] on div "The types of changes they can approve and their approval limits" at bounding box center [676, 336] width 460 height 30
click at [446, 317] on input "d. The types of changes they can approve and their approval limits" at bounding box center [446, 312] width 0 height 9
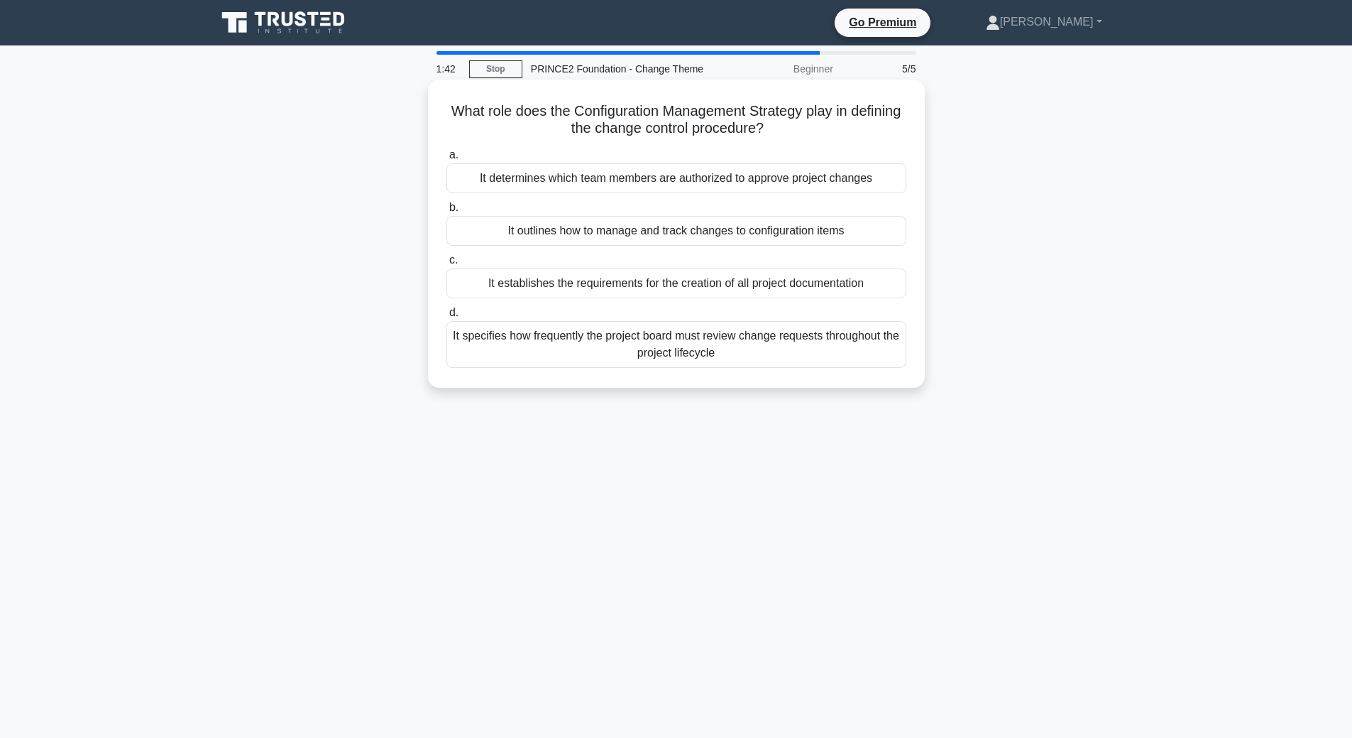
click at [845, 340] on div "It specifies how frequently the project board must review change requests throu…" at bounding box center [676, 344] width 460 height 47
click at [446, 317] on input "d. It specifies how frequently the project board must review change requests th…" at bounding box center [446, 312] width 0 height 9
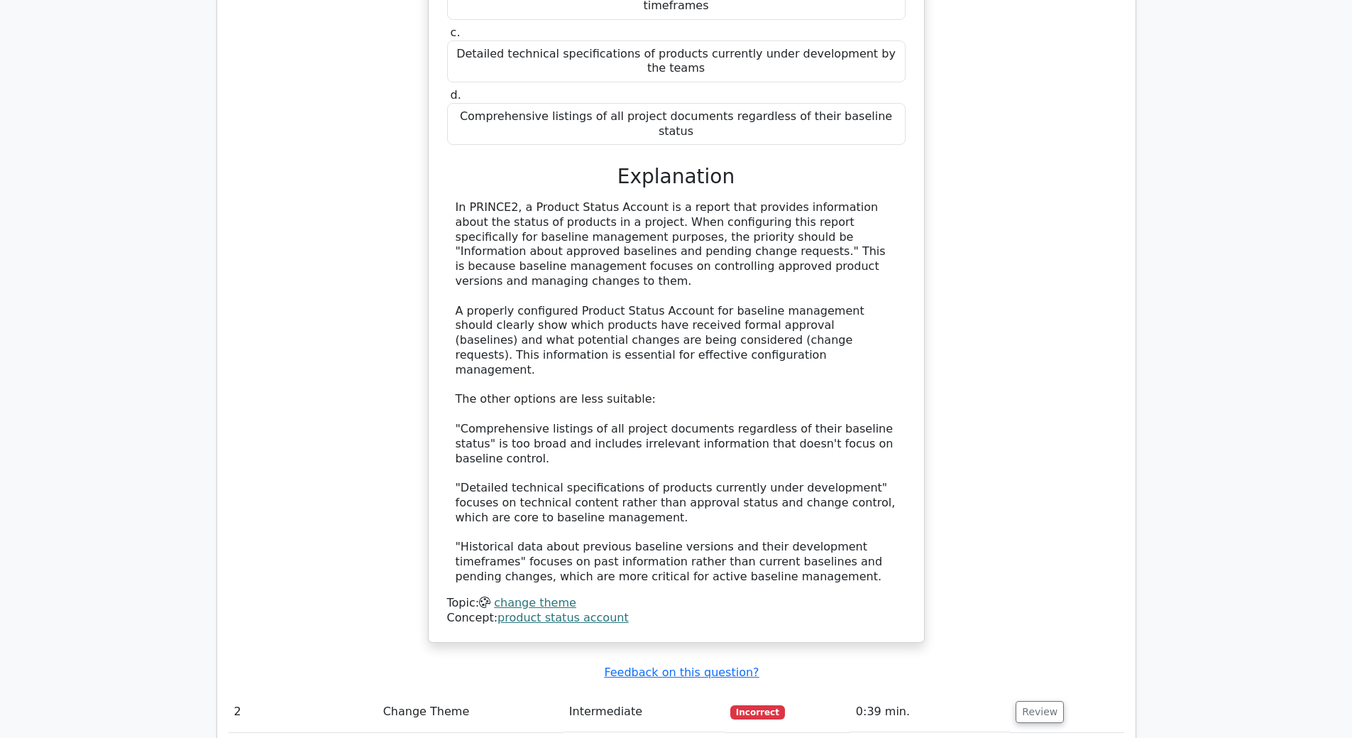
scroll to position [1278, 0]
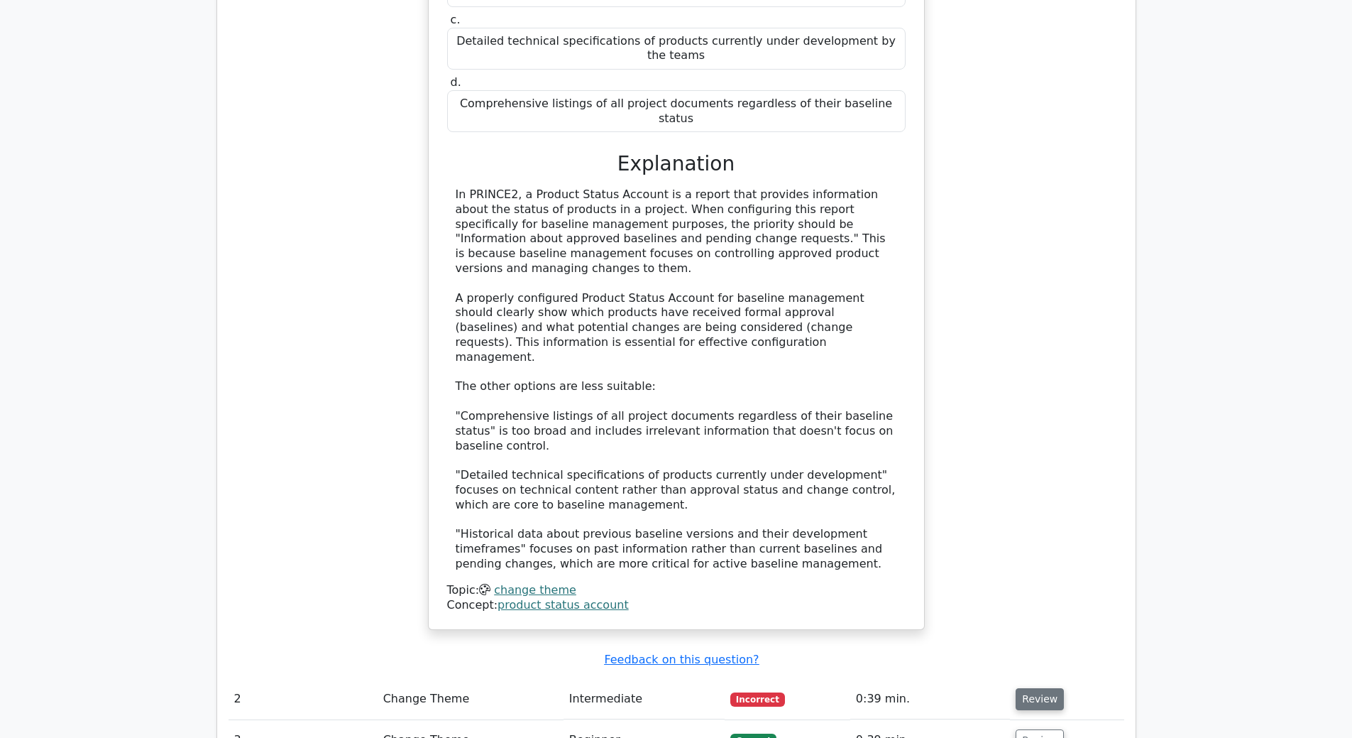
click at [1027, 688] on button "Review" at bounding box center [1040, 699] width 48 height 22
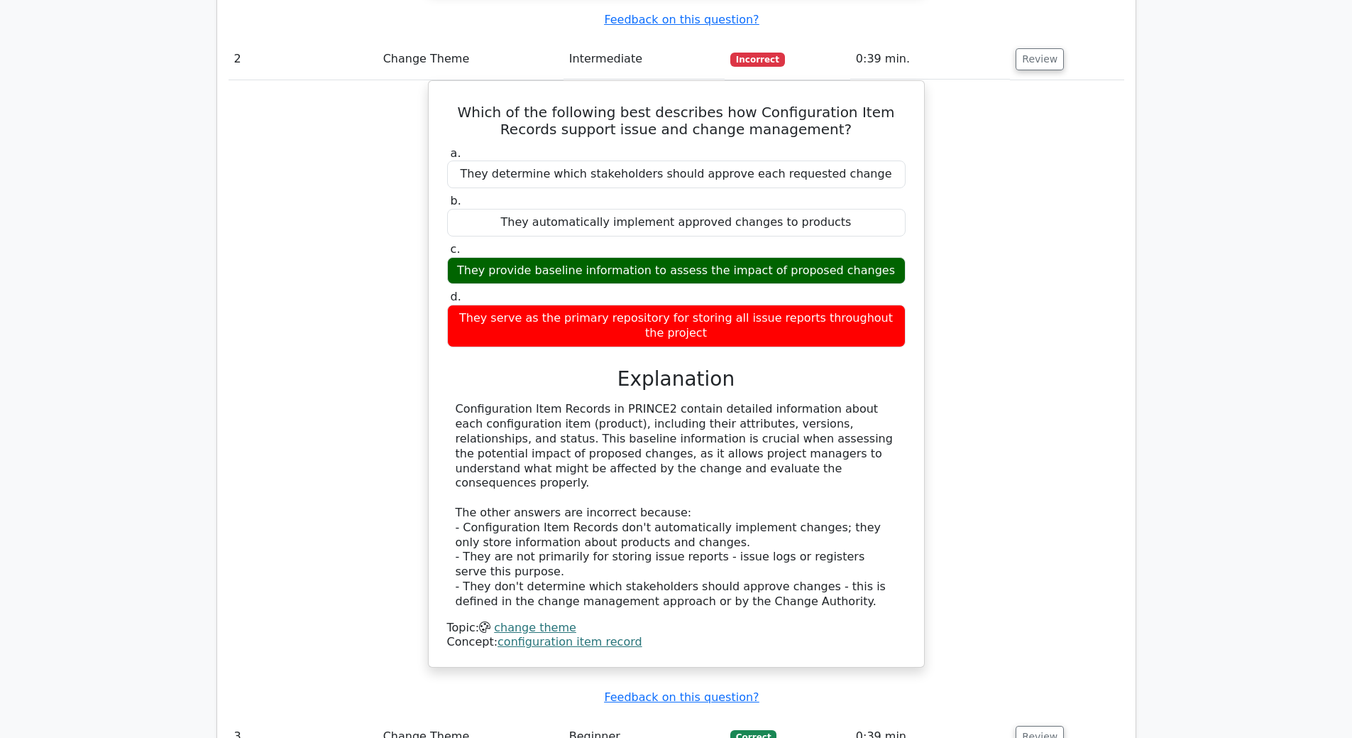
scroll to position [2059, 0]
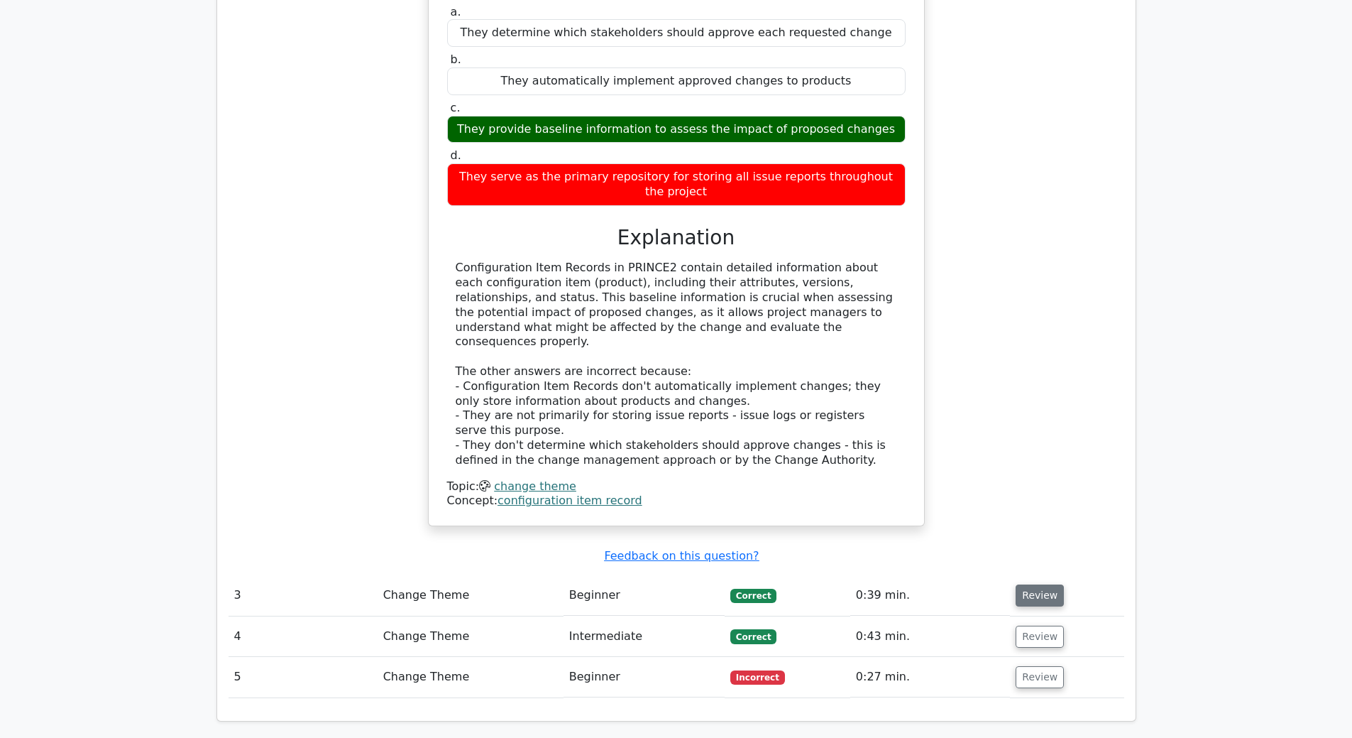
click at [1026, 584] on button "Review" at bounding box center [1040, 595] width 48 height 22
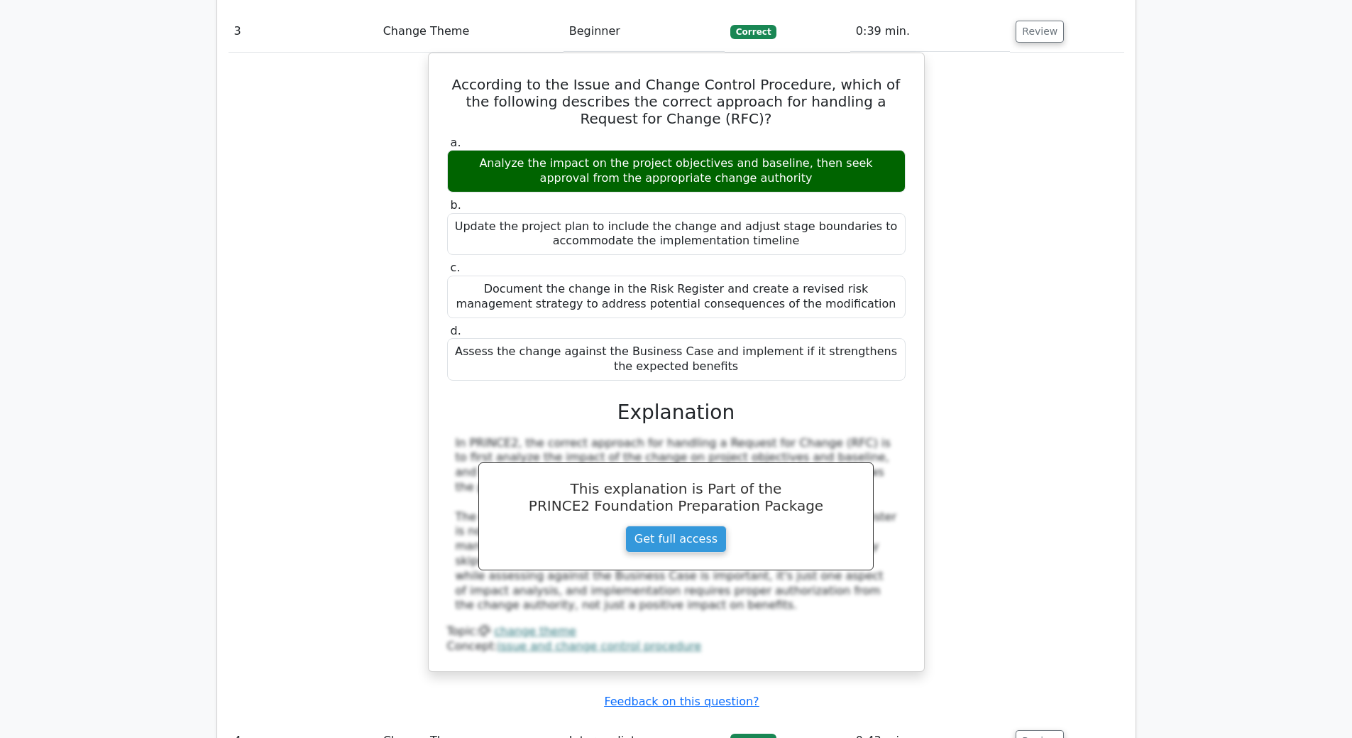
scroll to position [2697, 0]
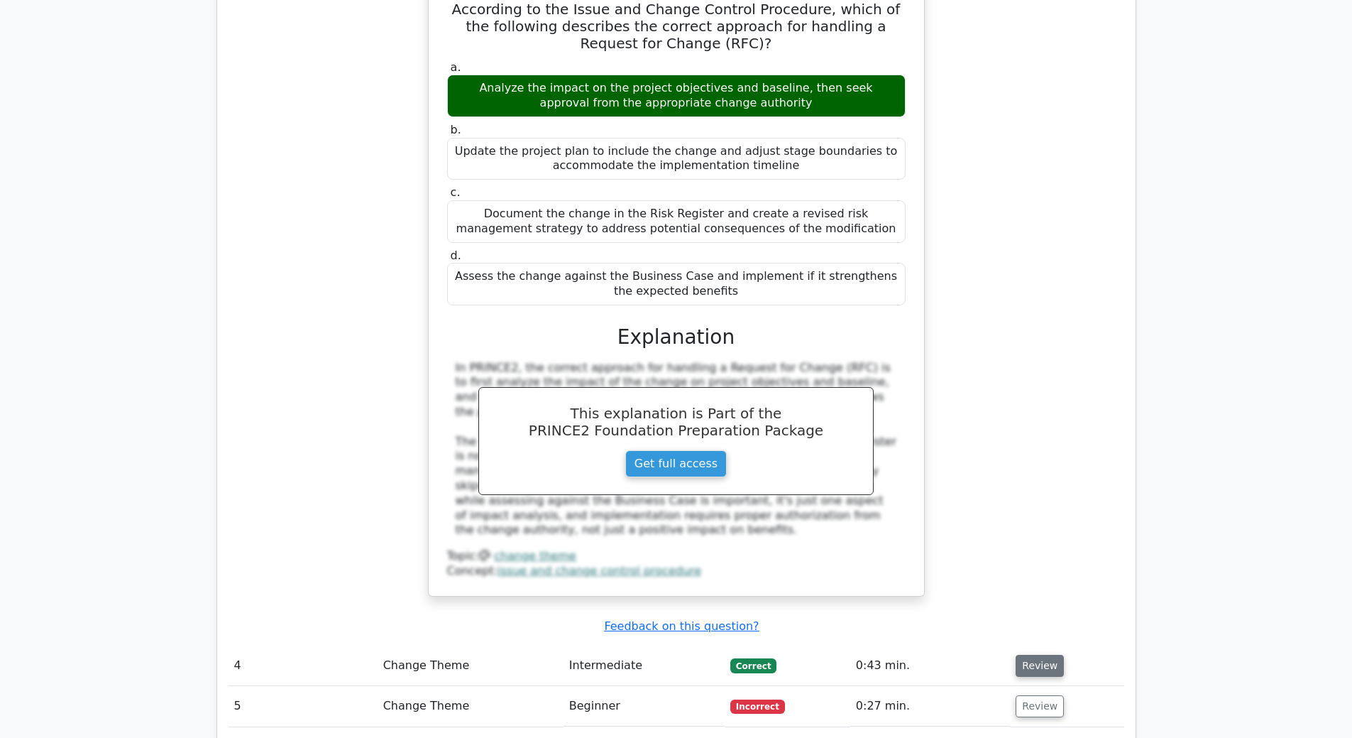
click at [1020, 654] on button "Review" at bounding box center [1040, 665] width 48 height 22
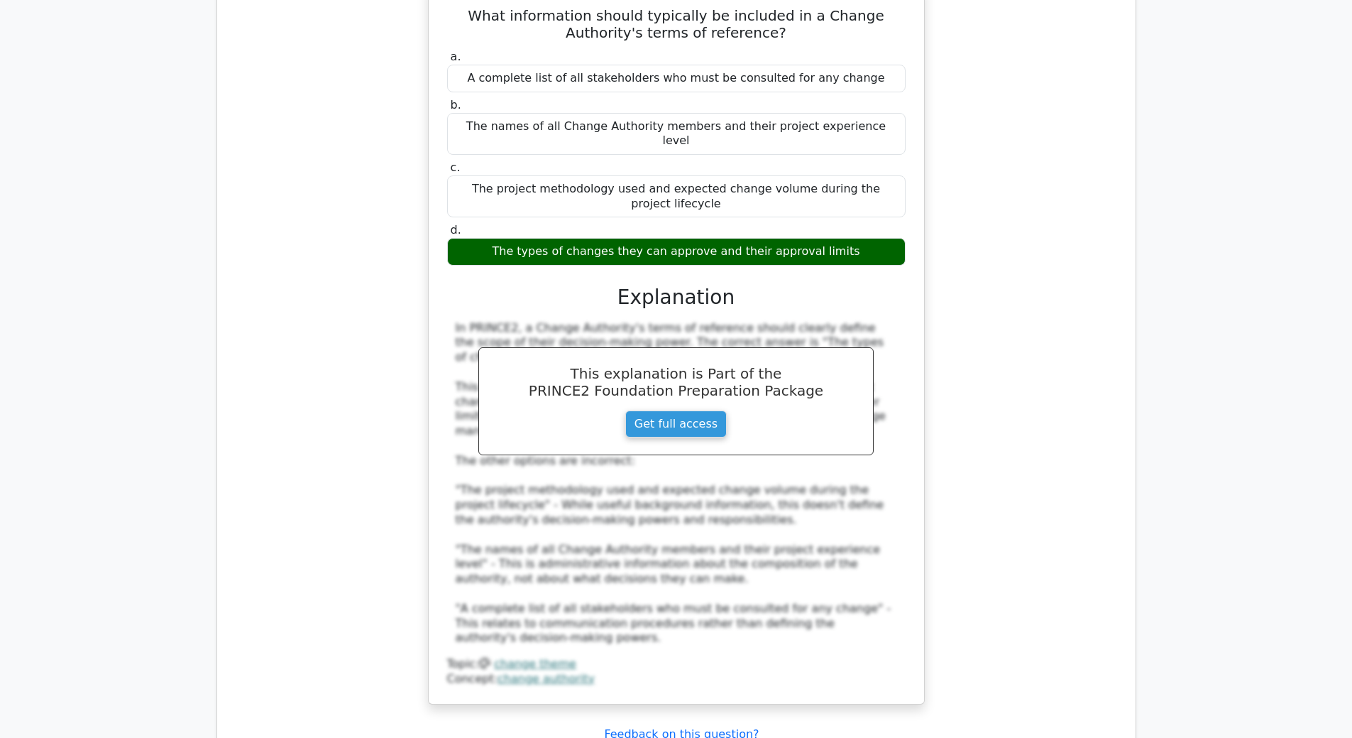
scroll to position [3407, 0]
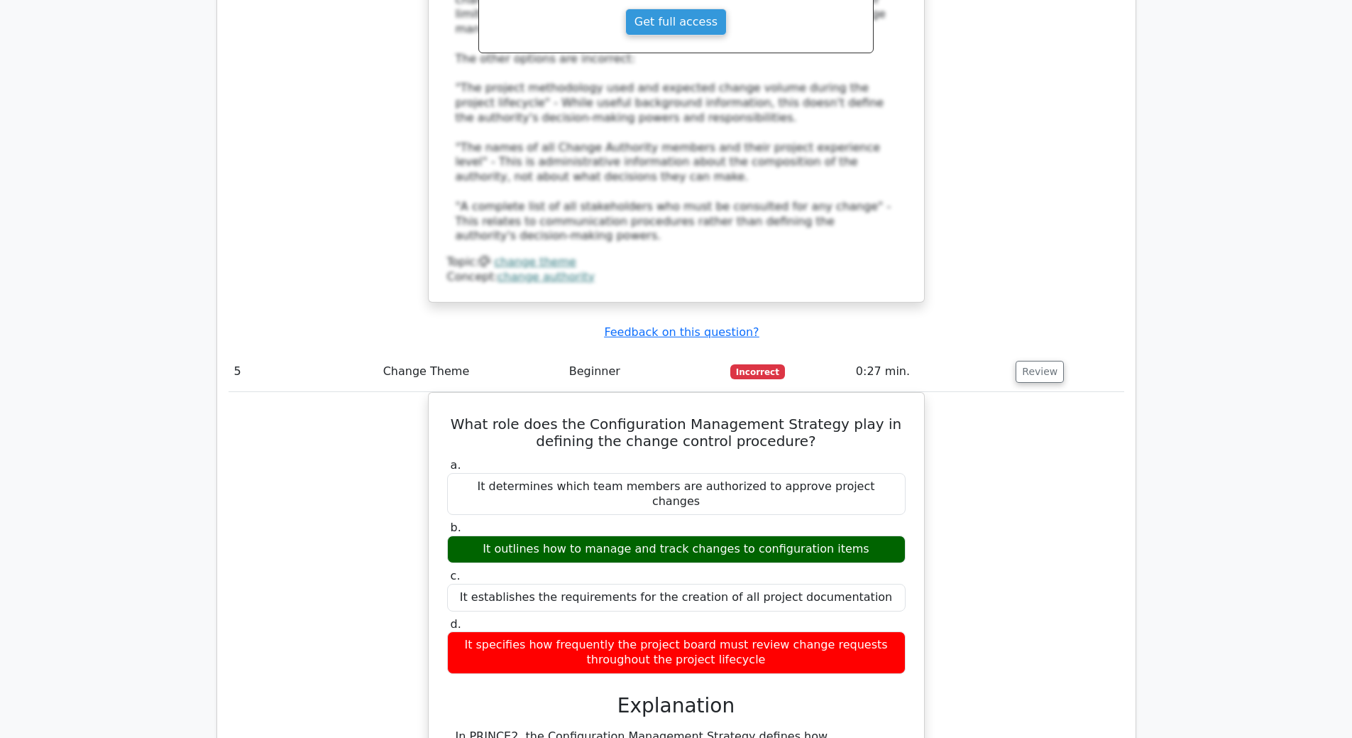
scroll to position [3833, 0]
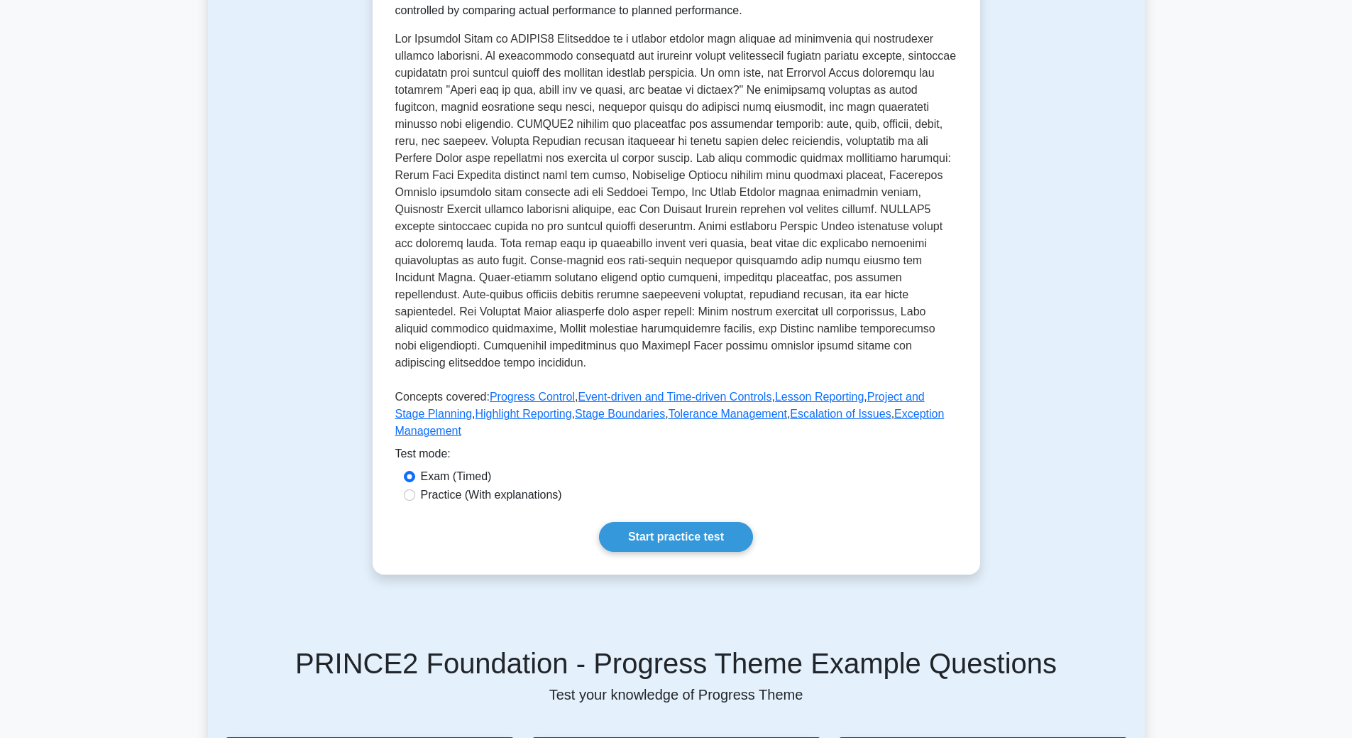
scroll to position [355, 0]
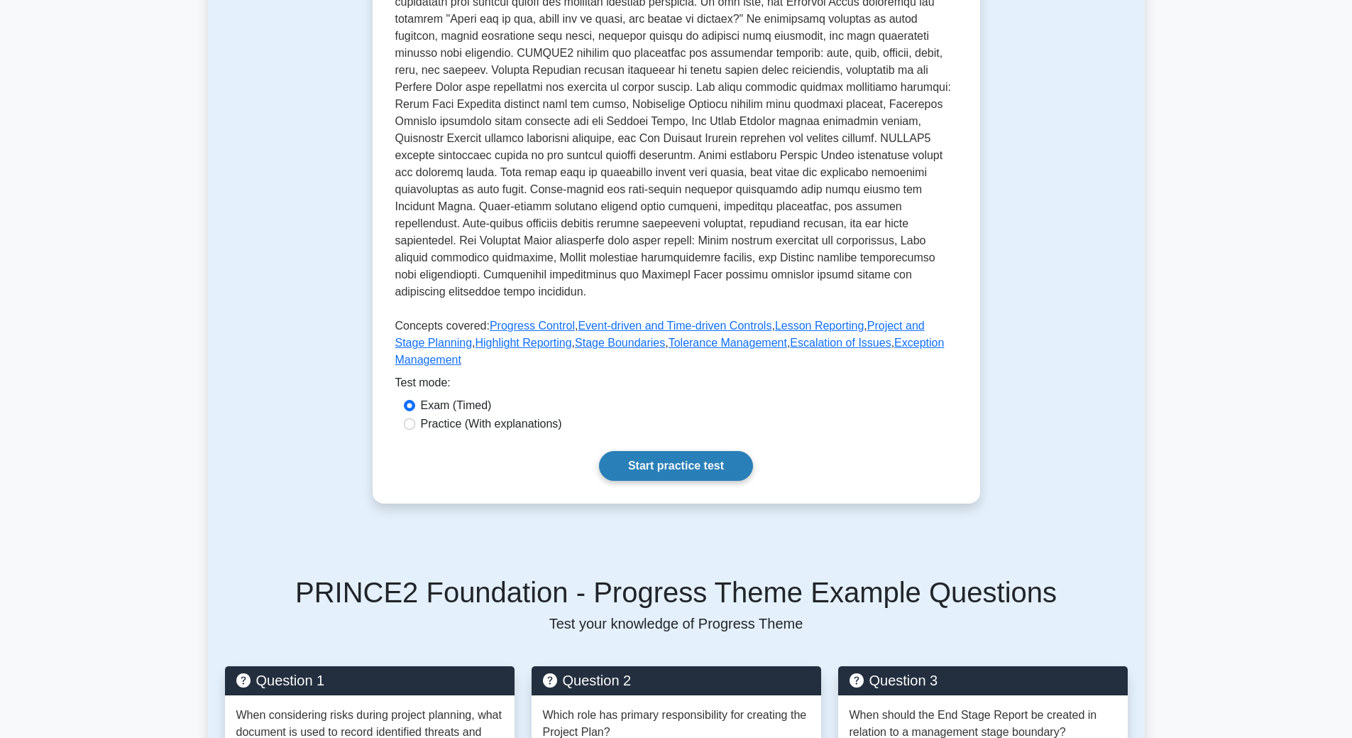
click at [687, 451] on link "Start practice test" at bounding box center [676, 466] width 154 height 30
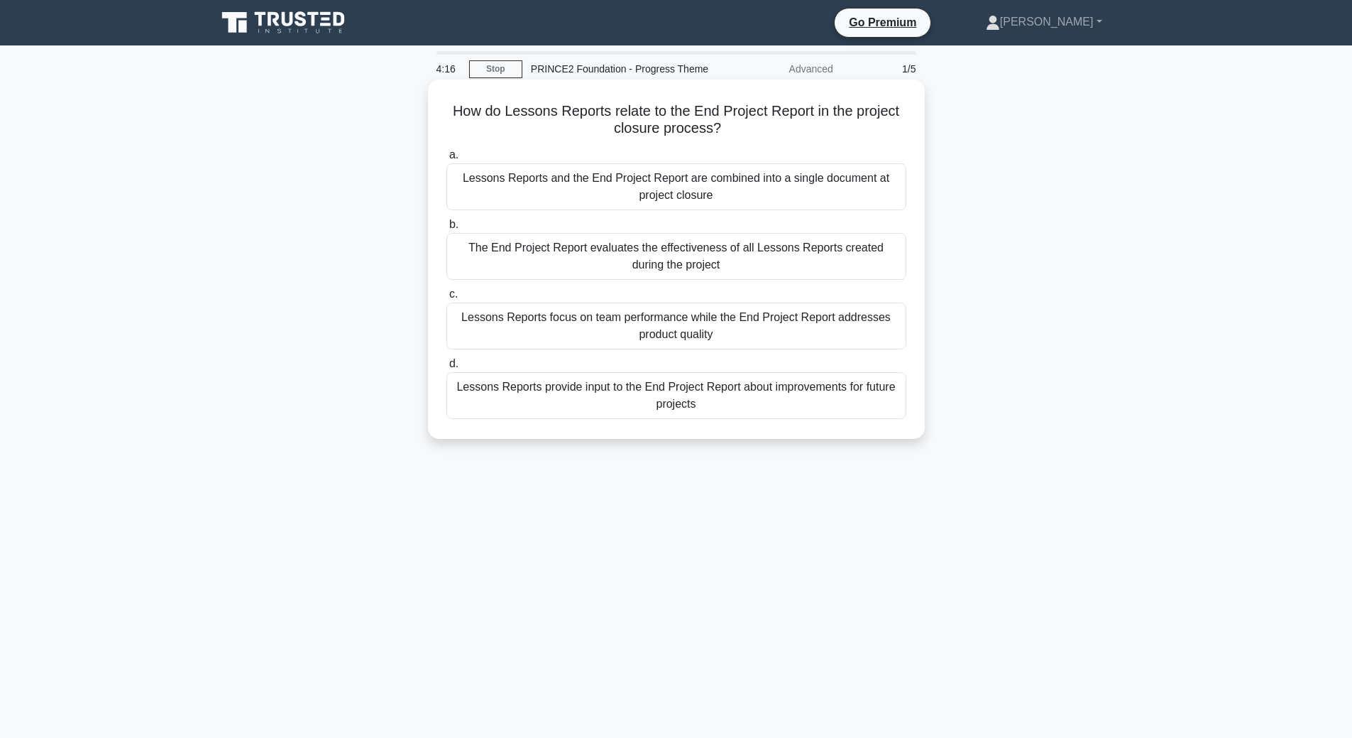
click at [809, 400] on div "Lessons Reports provide input to the End Project Report about improvements for …" at bounding box center [676, 395] width 460 height 47
click at [446, 368] on input "d. Lessons Reports provide input to the End Project Report about improvements f…" at bounding box center [446, 363] width 0 height 9
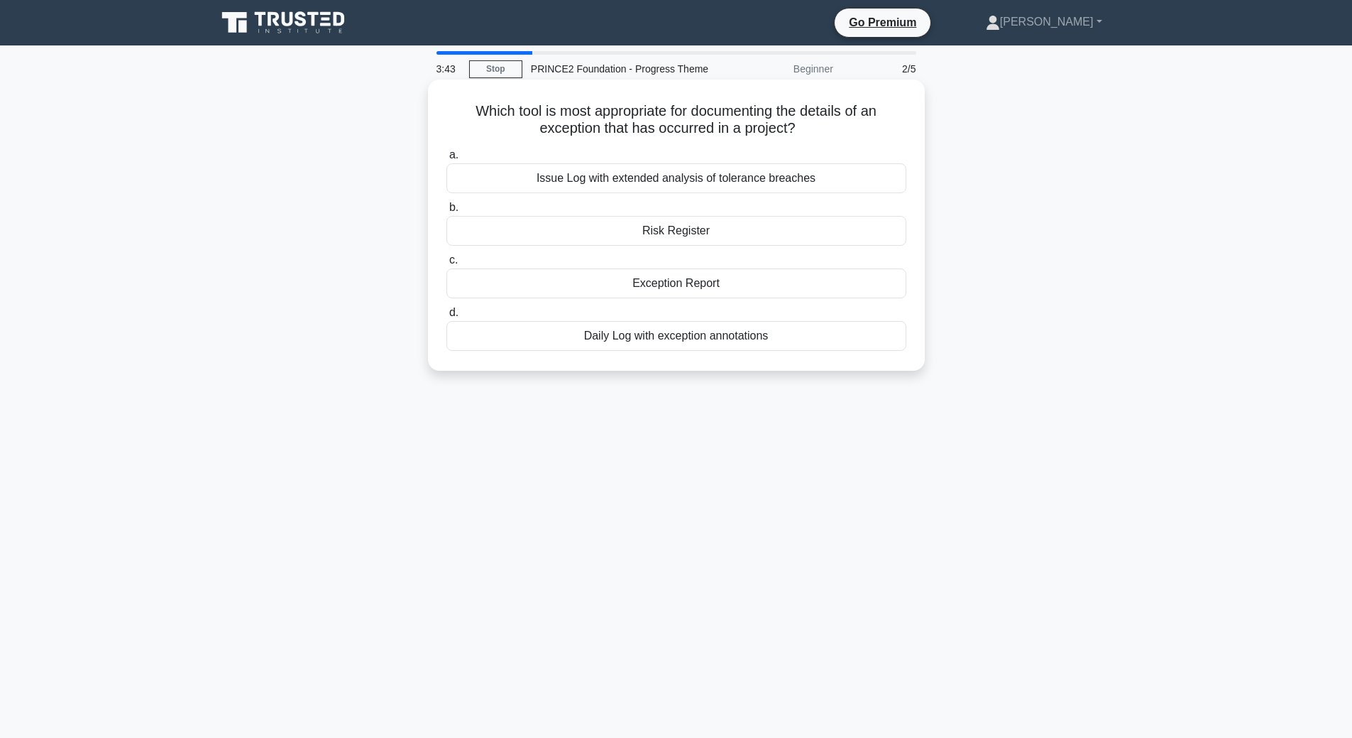
click at [728, 337] on div "Daily Log with exception annotations" at bounding box center [676, 336] width 460 height 30
click at [446, 317] on input "d. Daily Log with exception annotations" at bounding box center [446, 312] width 0 height 9
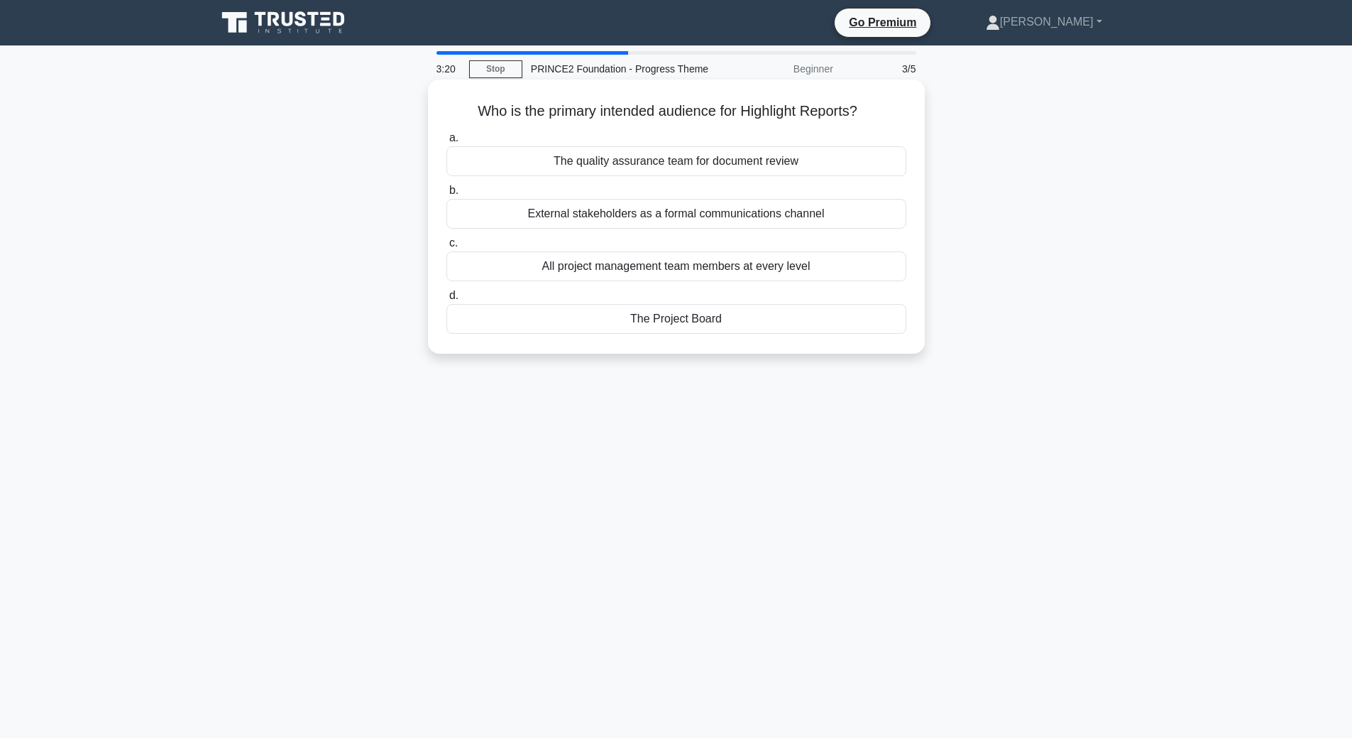
click at [749, 327] on div "The Project Board" at bounding box center [676, 319] width 460 height 30
click at [446, 300] on input "d. The Project Board" at bounding box center [446, 295] width 0 height 9
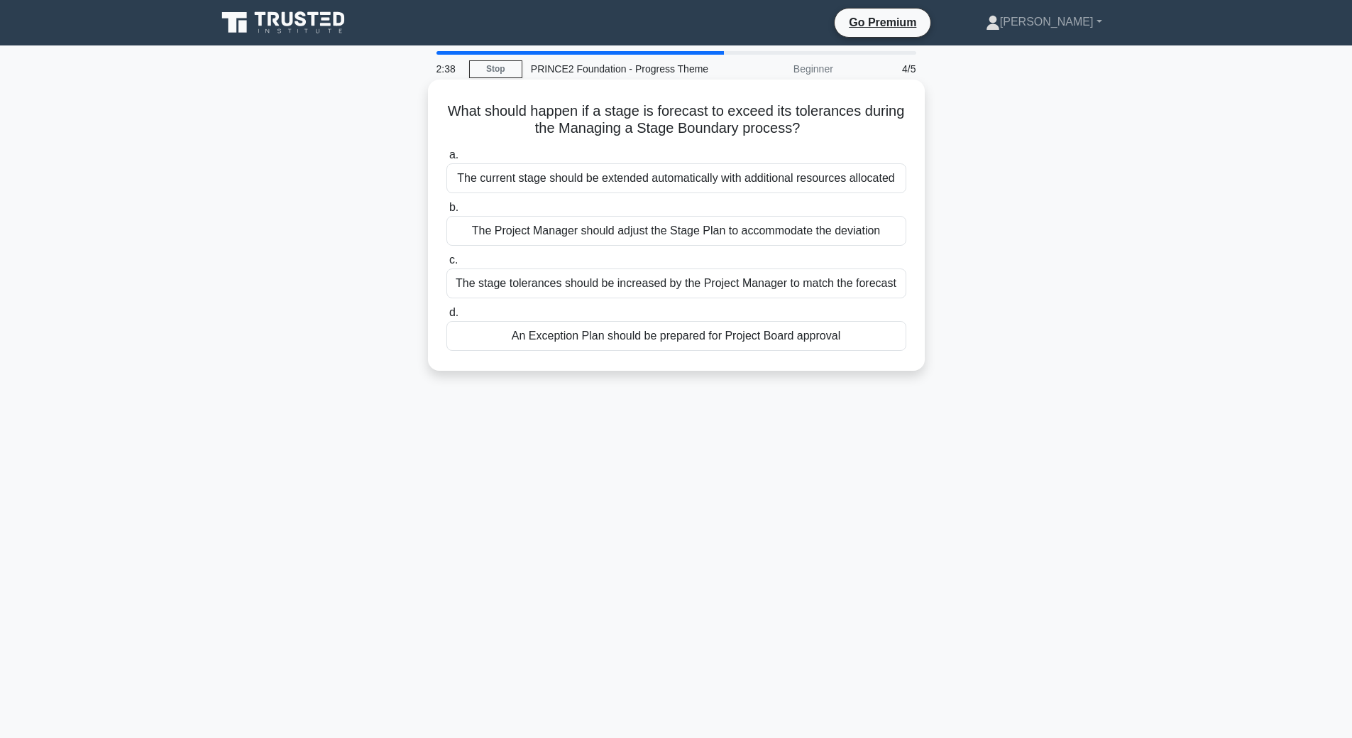
click at [876, 334] on div "An Exception Plan should be prepared for Project Board approval" at bounding box center [676, 336] width 460 height 30
click at [446, 317] on input "d. An Exception Plan should be prepared for Project Board approval" at bounding box center [446, 312] width 0 height 9
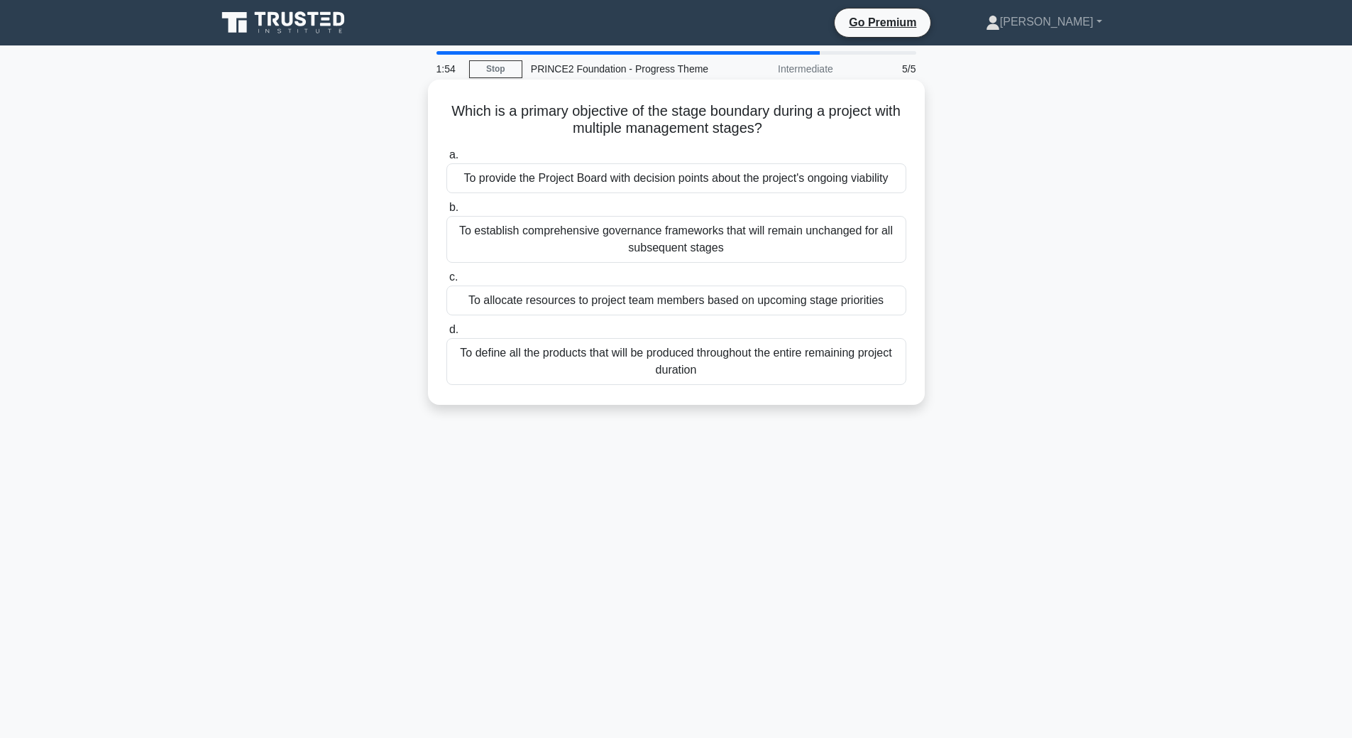
click at [829, 307] on div "To allocate resources to project team members based on upcoming stage priorities" at bounding box center [676, 300] width 460 height 30
click at [446, 282] on input "c. To allocate resources to project team members based on upcoming stage priori…" at bounding box center [446, 277] width 0 height 9
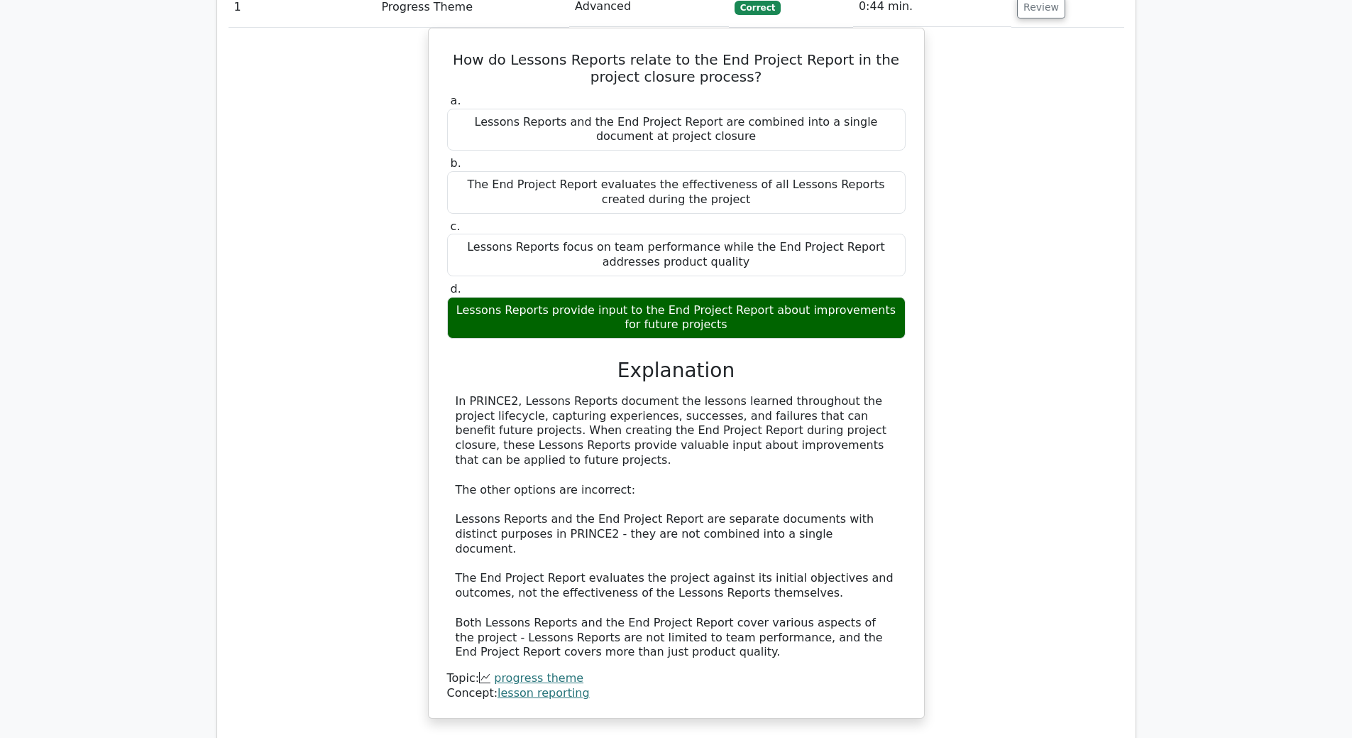
scroll to position [1278, 0]
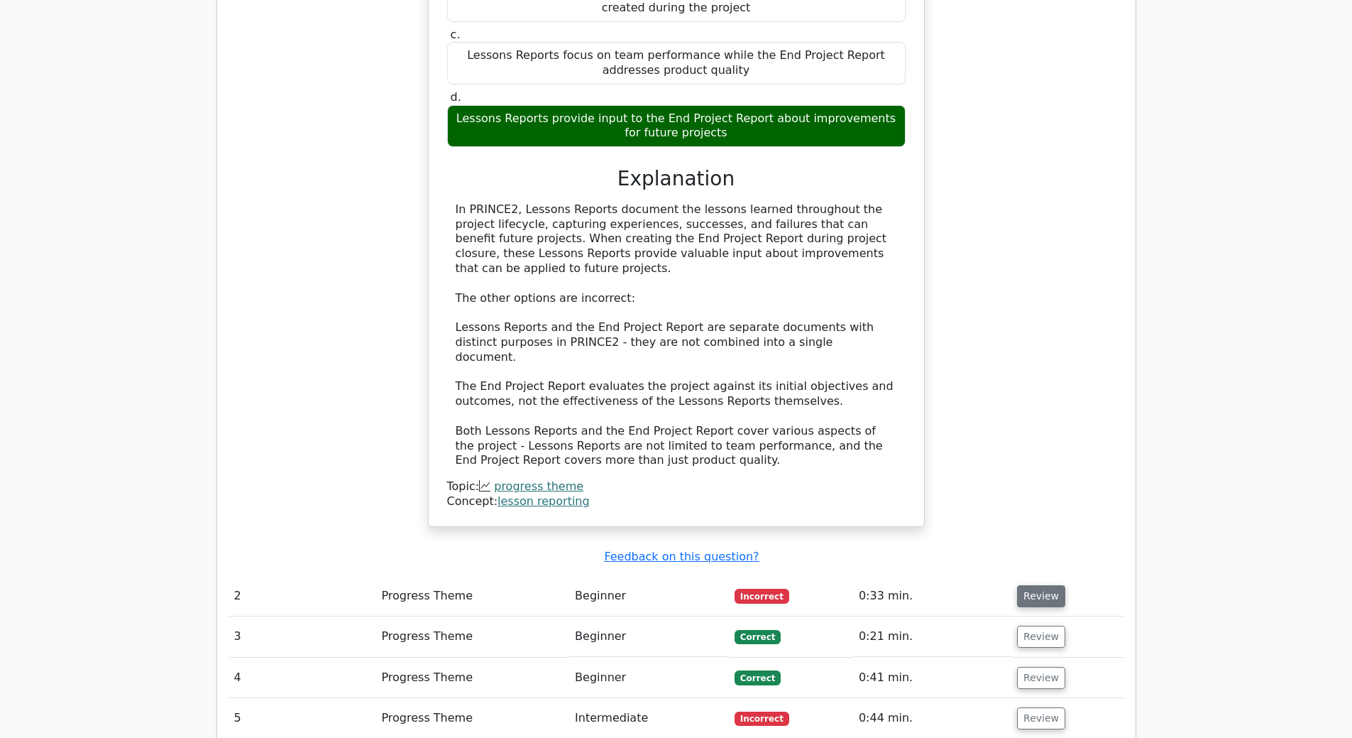
click at [1036, 585] on button "Review" at bounding box center [1041, 596] width 48 height 22
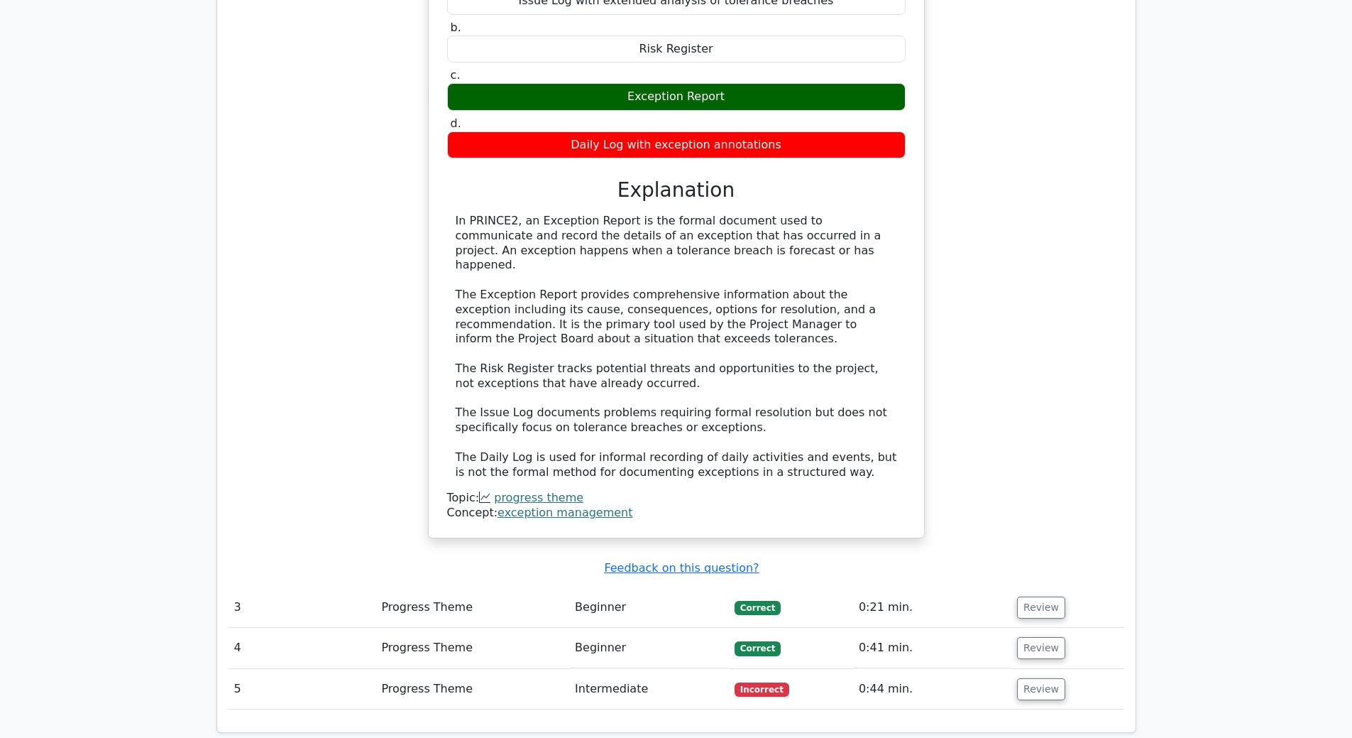
scroll to position [2059, 0]
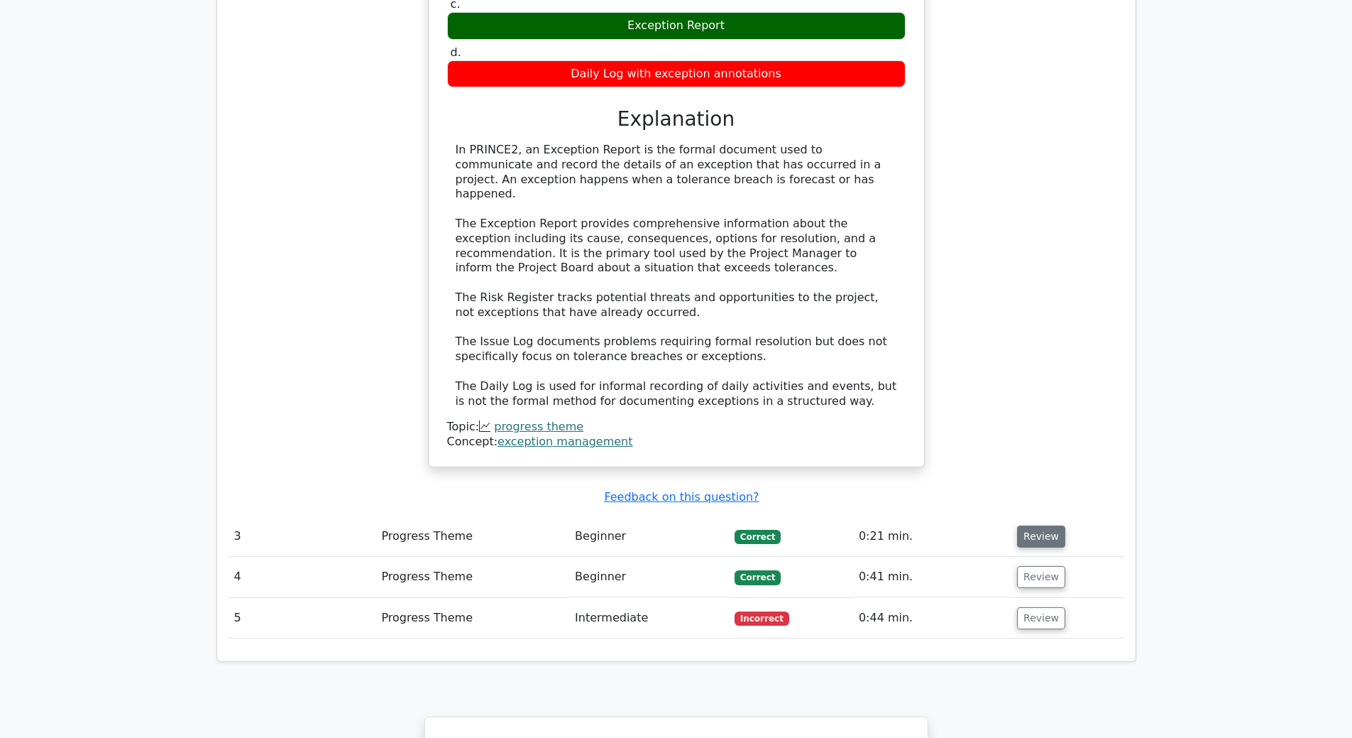
click at [1028, 525] on button "Review" at bounding box center [1041, 536] width 48 height 22
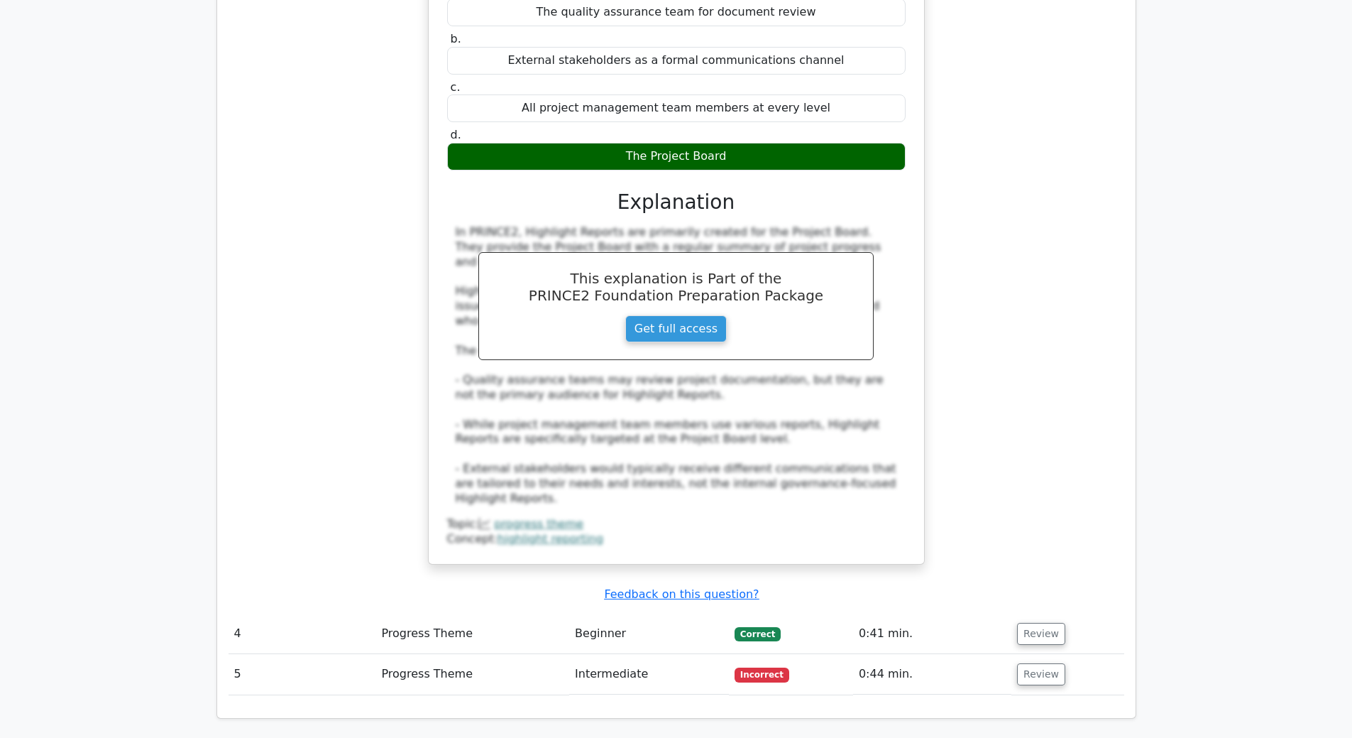
scroll to position [2768, 0]
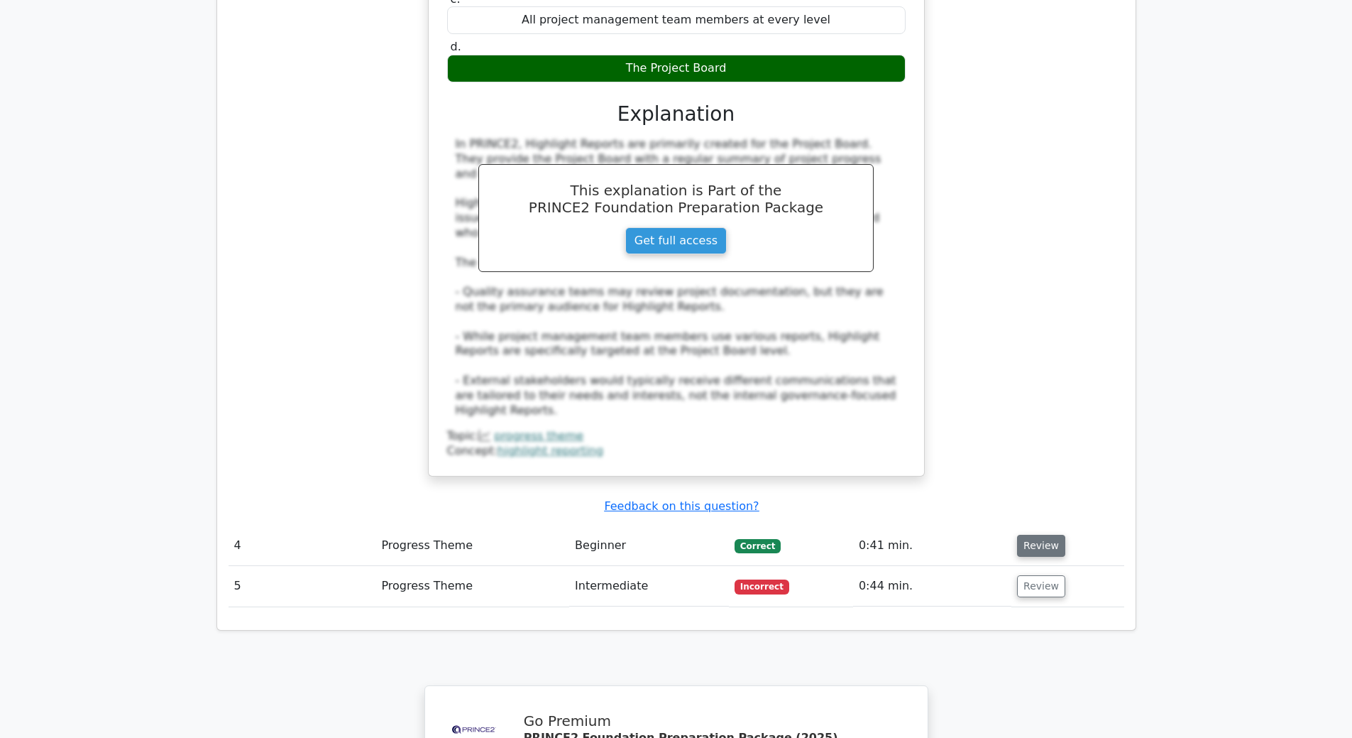
click at [1043, 535] on button "Review" at bounding box center [1041, 546] width 48 height 22
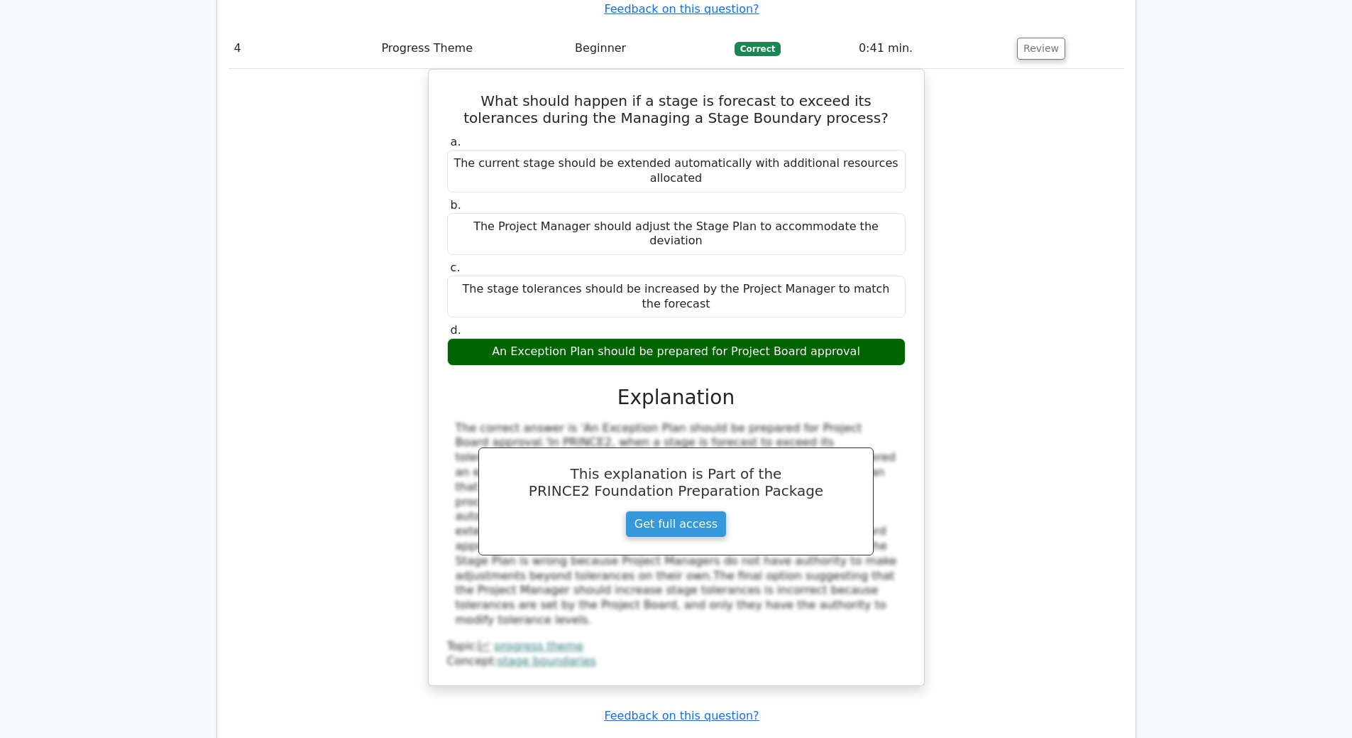
scroll to position [3336, 0]
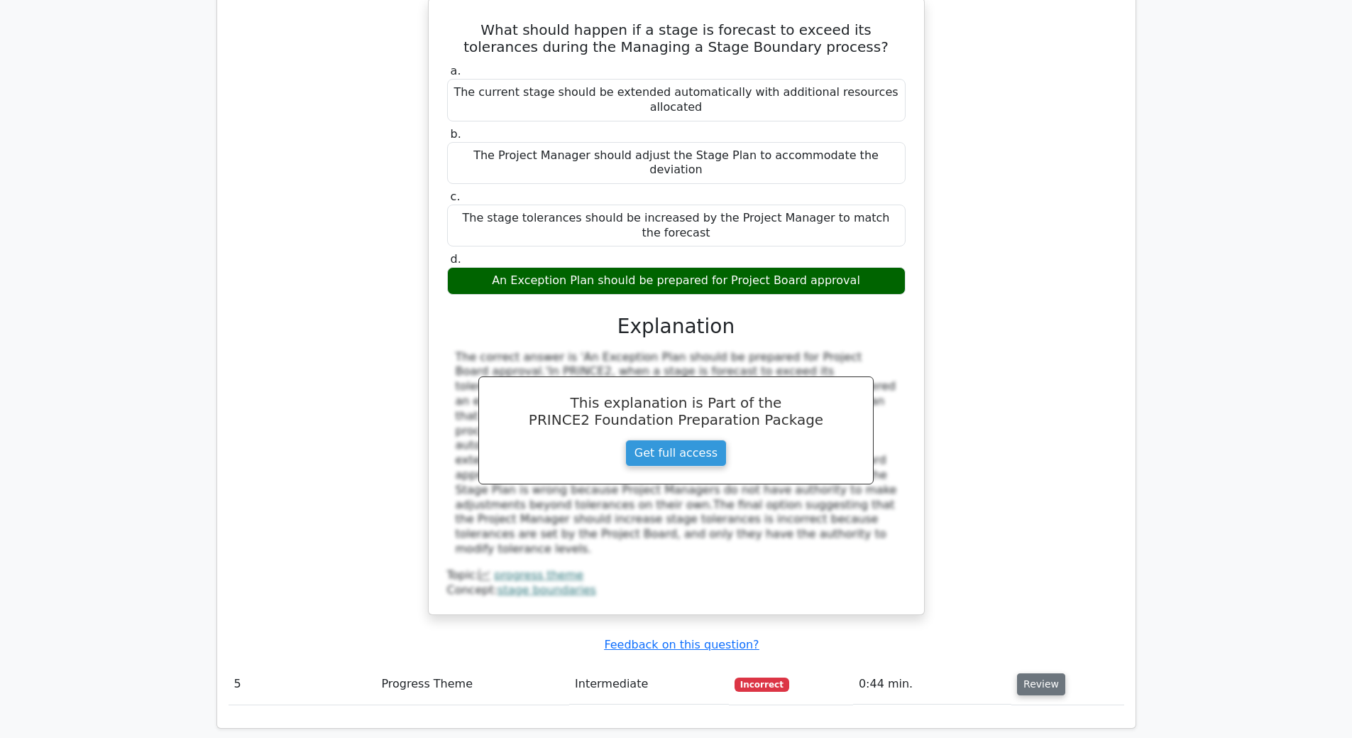
click at [1038, 673] on button "Review" at bounding box center [1041, 684] width 48 height 22
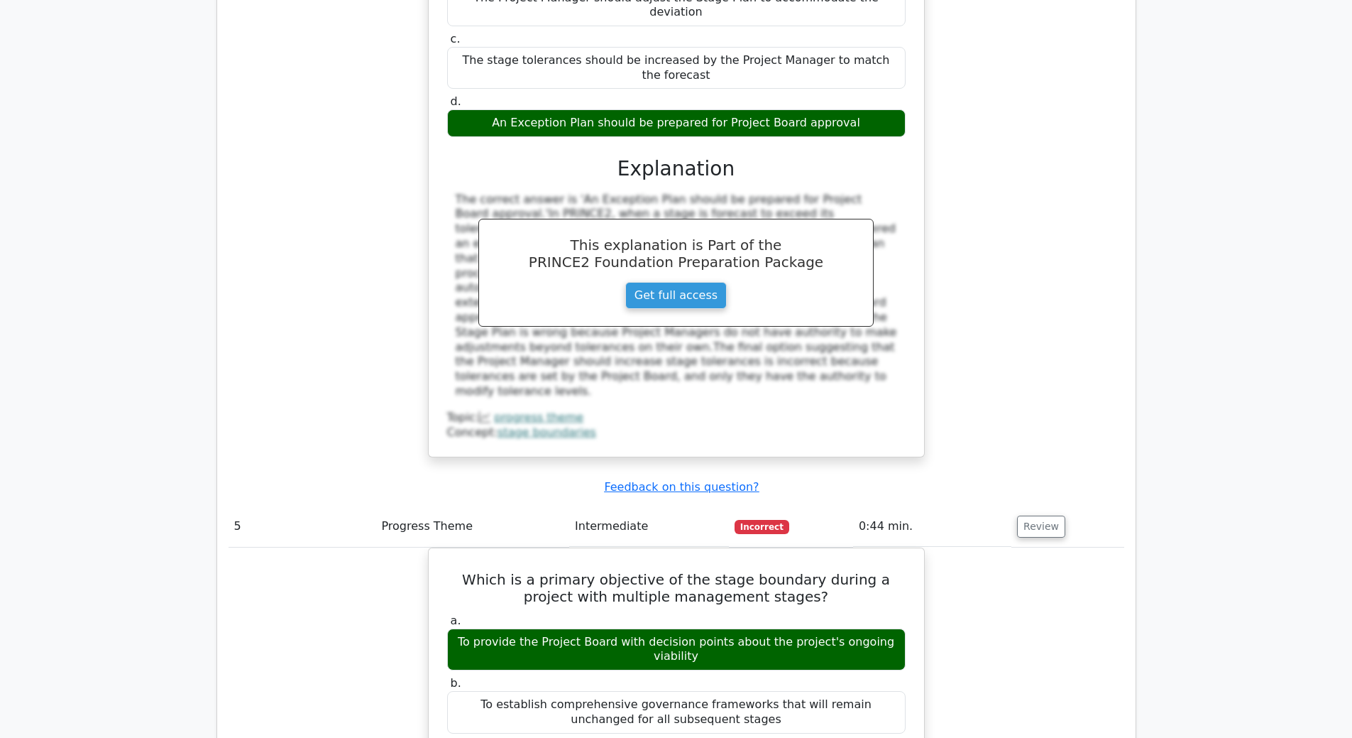
scroll to position [3549, 0]
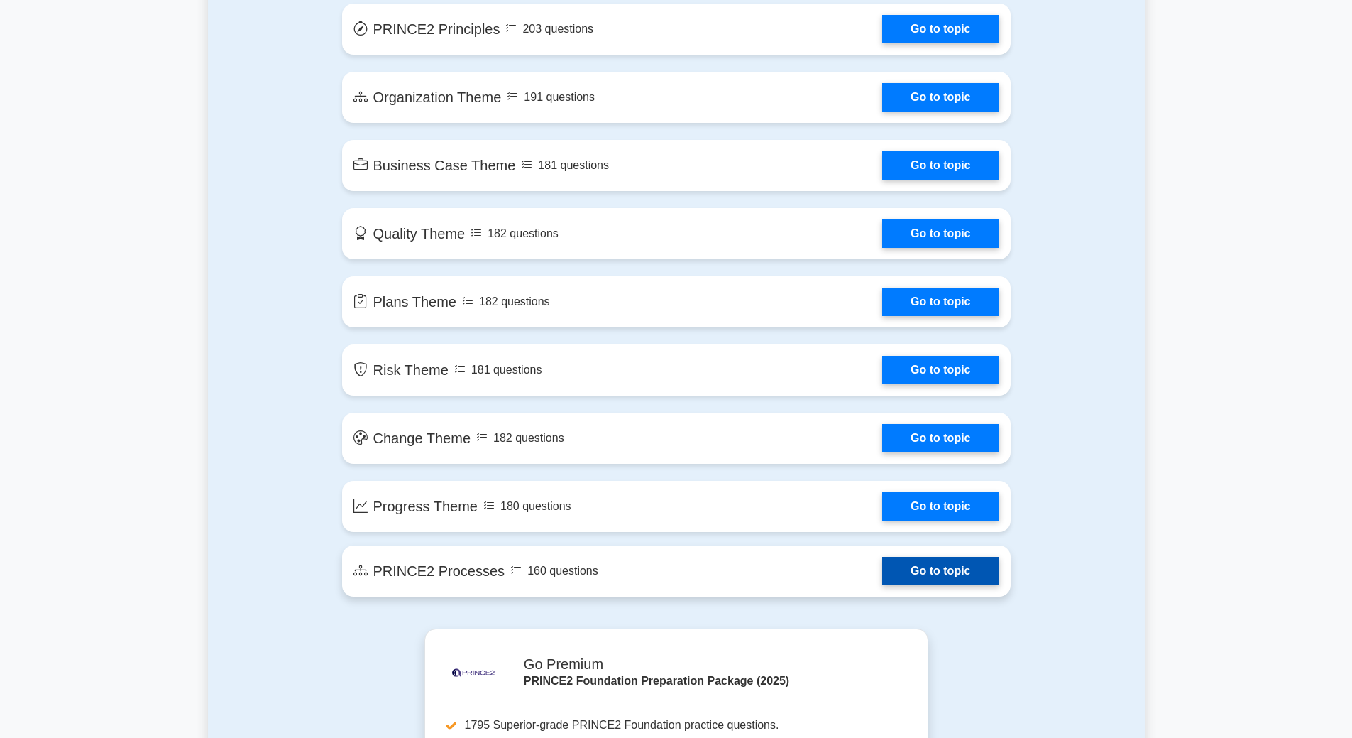
click at [928, 574] on link "Go to topic" at bounding box center [940, 571] width 116 height 28
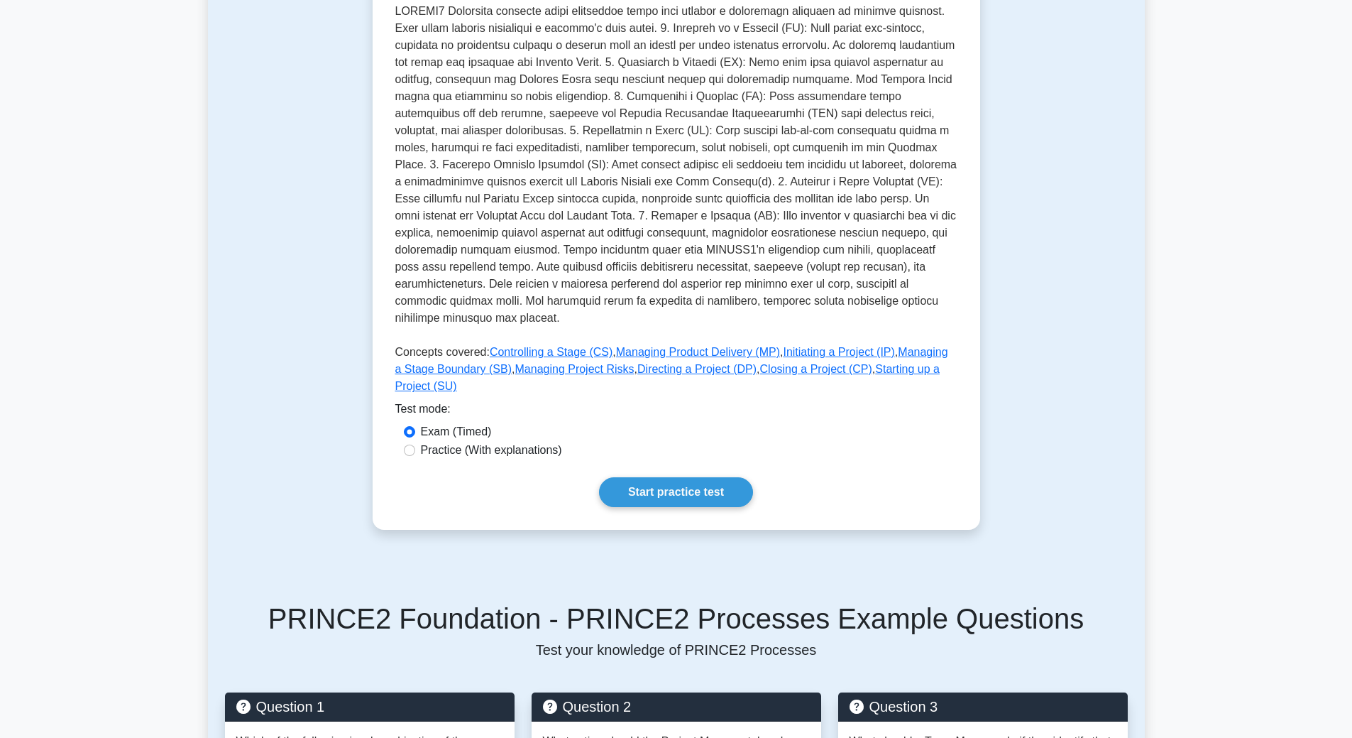
scroll to position [355, 0]
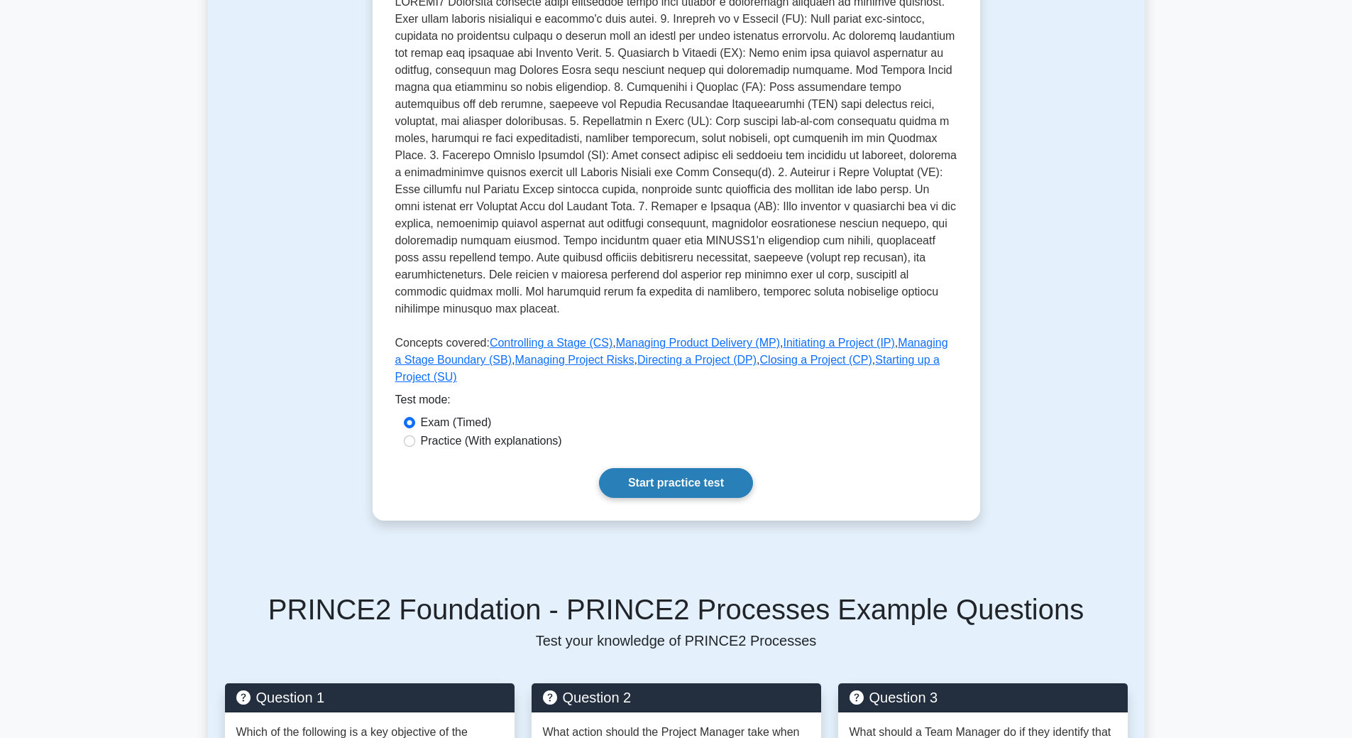
click at [676, 468] on link "Start practice test" at bounding box center [676, 483] width 154 height 30
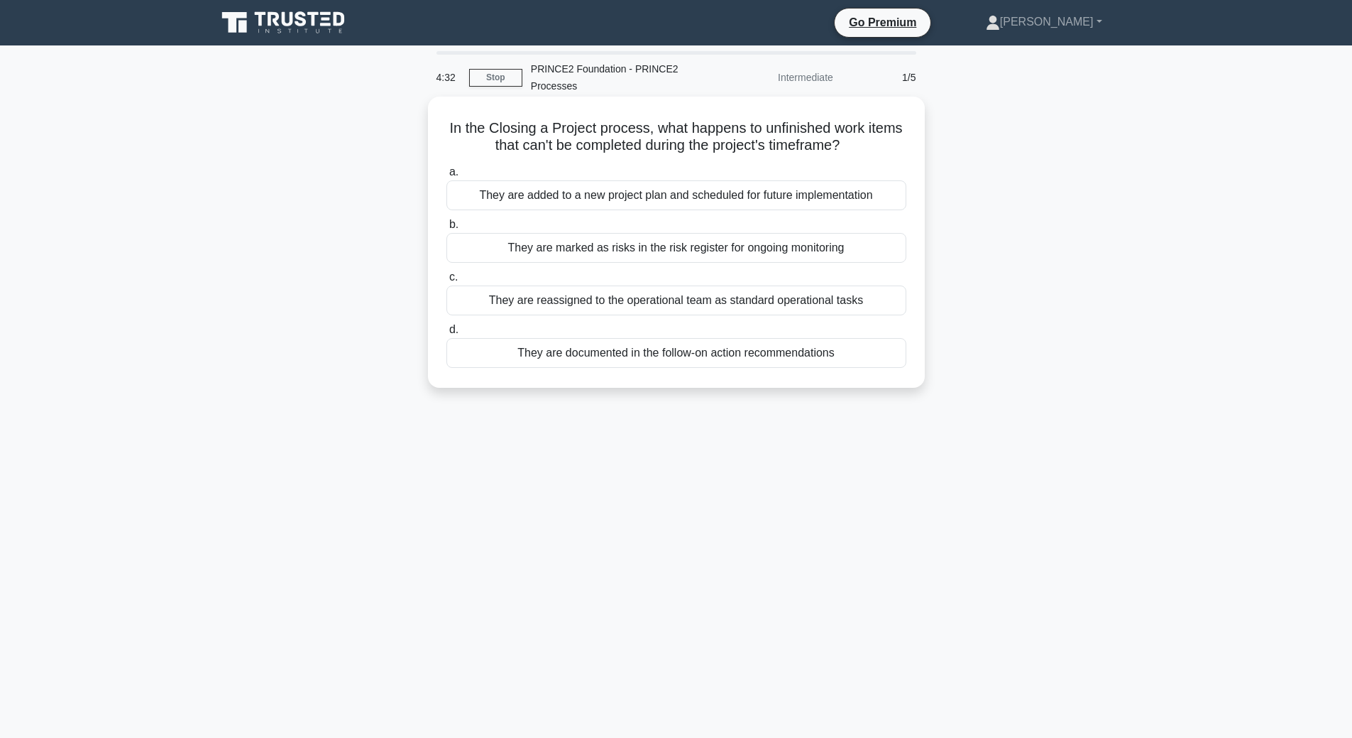
click at [595, 204] on div "They are added to a new project plan and scheduled for future implementation" at bounding box center [676, 195] width 460 height 30
click at [446, 177] on input "a. They are added to a new project plan and scheduled for future implementation" at bounding box center [446, 172] width 0 height 9
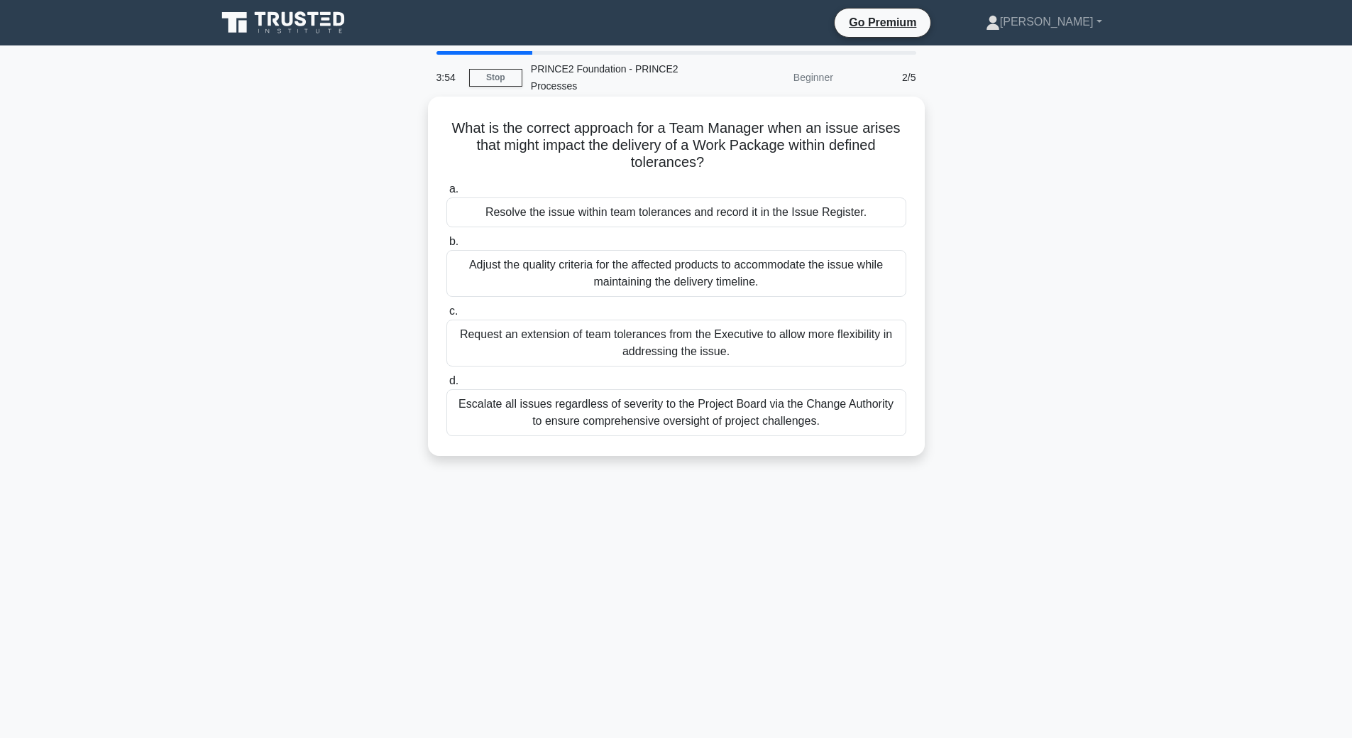
click at [801, 214] on div "Resolve the issue within team tolerances and record it in the Issue Register." at bounding box center [676, 212] width 460 height 30
click at [446, 194] on input "a. Resolve the issue within team tolerances and record it in the Issue Register." at bounding box center [446, 189] width 0 height 9
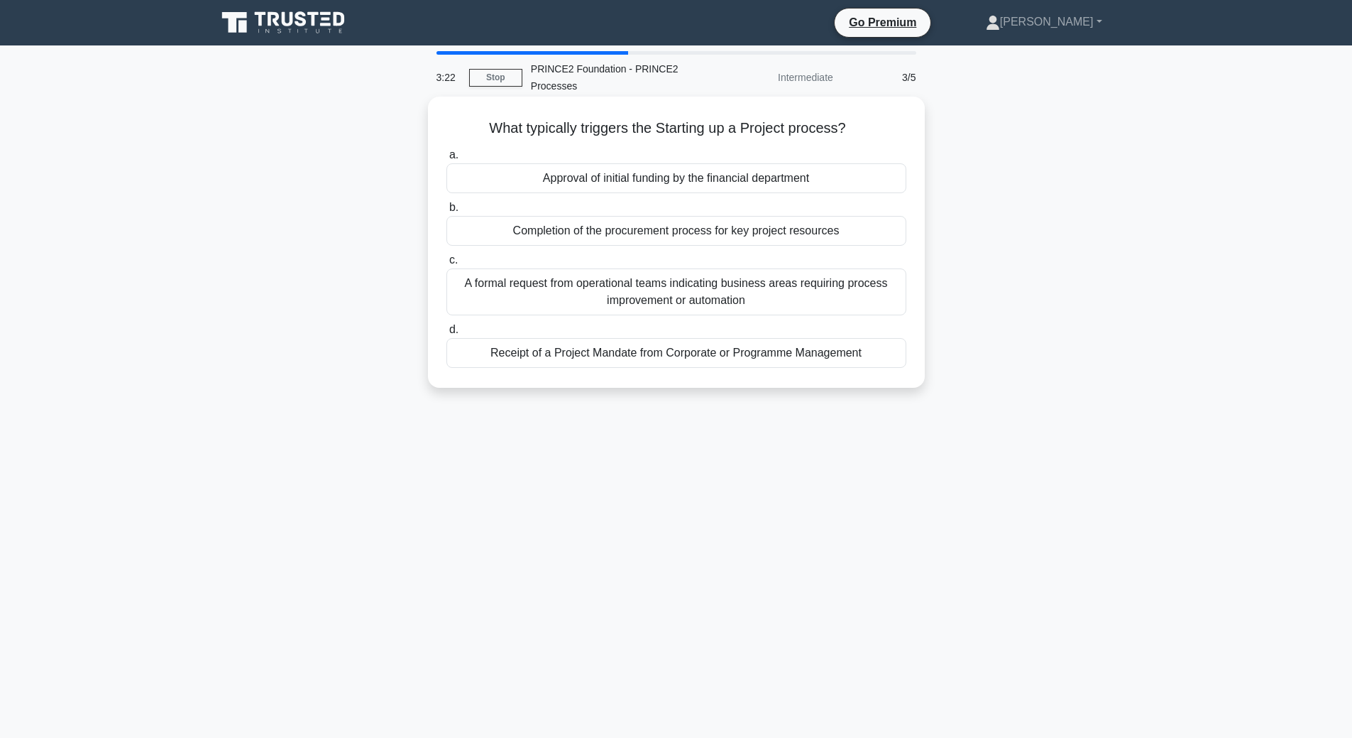
click at [775, 177] on div "Approval of initial funding by the financial department" at bounding box center [676, 178] width 460 height 30
click at [446, 160] on input "a. Approval of initial funding by the financial department" at bounding box center [446, 154] width 0 height 9
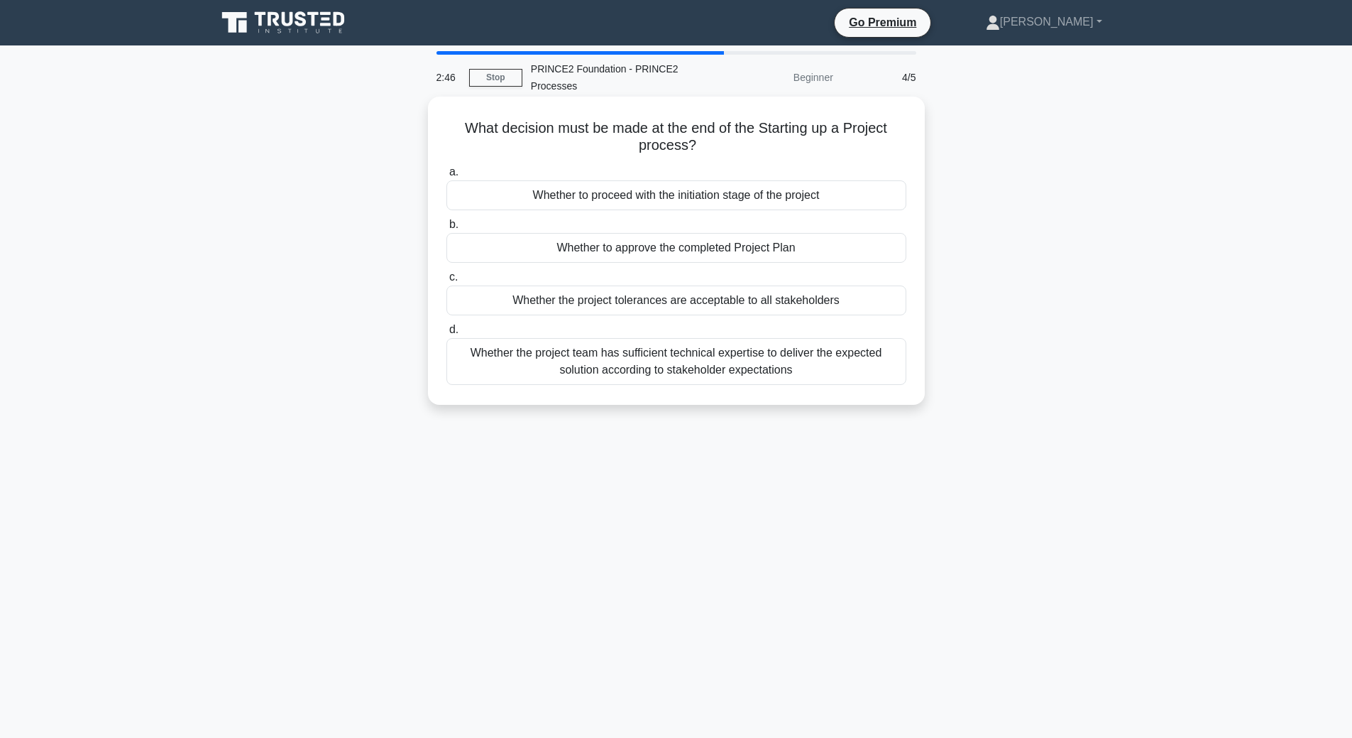
click at [769, 371] on div "Whether the project team has sufficient technical expertise to deliver the expe…" at bounding box center [676, 361] width 460 height 47
click at [446, 334] on input "d. Whether the project team has sufficient technical expertise to deliver the e…" at bounding box center [446, 329] width 0 height 9
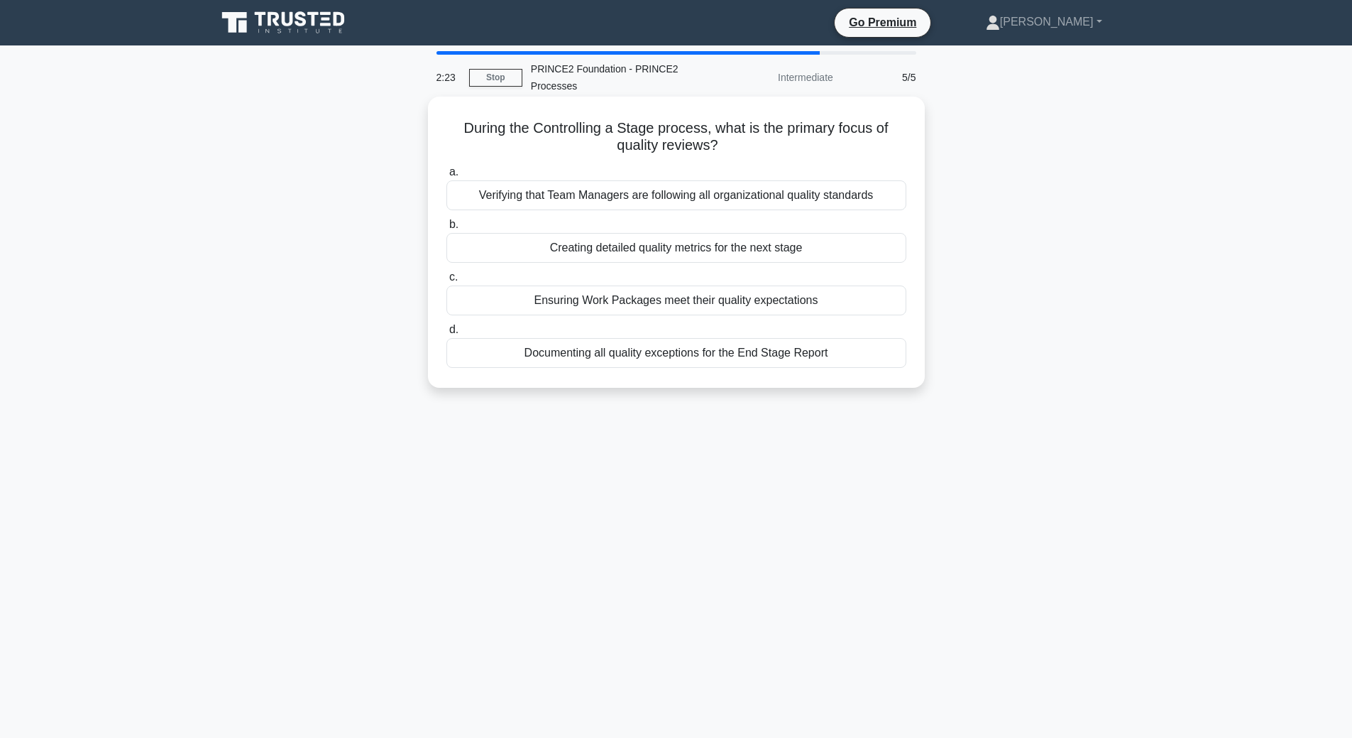
click at [784, 303] on div "Ensuring Work Packages meet their quality expectations" at bounding box center [676, 300] width 460 height 30
click at [446, 282] on input "c. Ensuring Work Packages meet their quality expectations" at bounding box center [446, 277] width 0 height 9
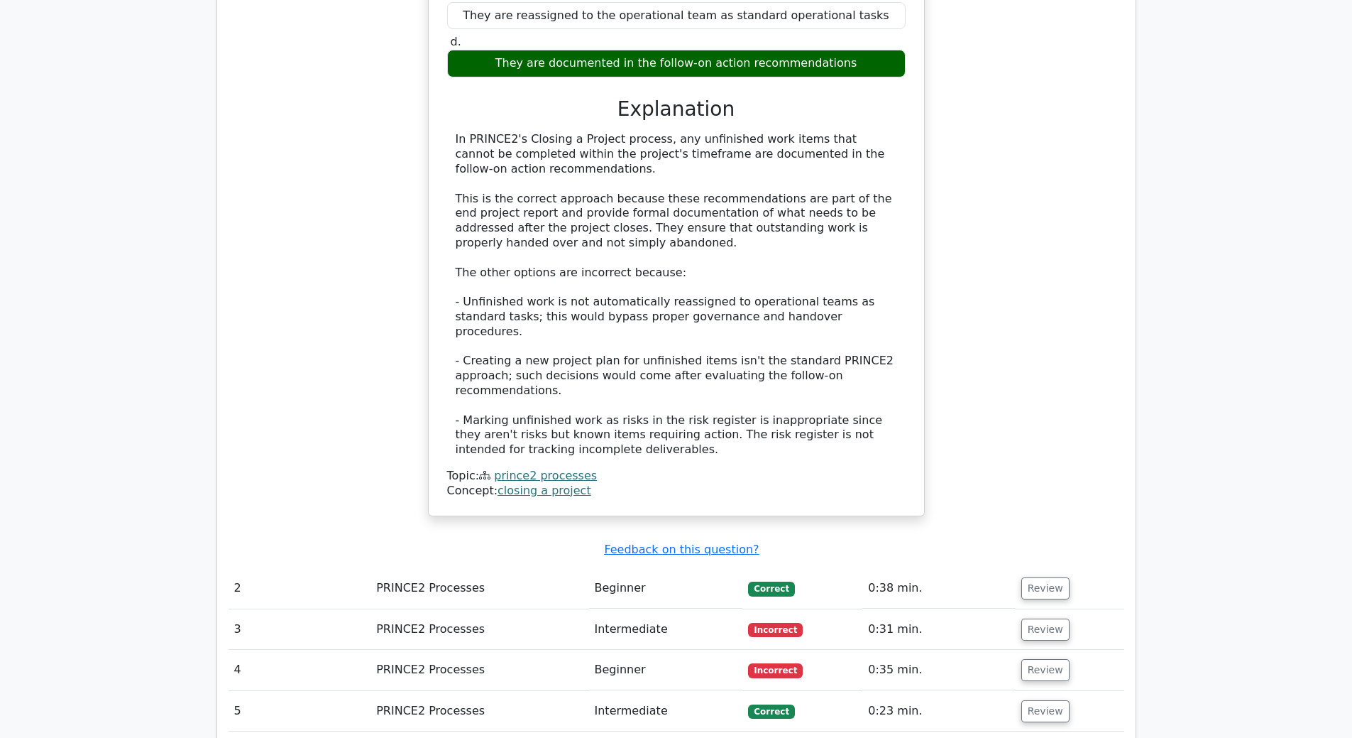
scroll to position [1349, 0]
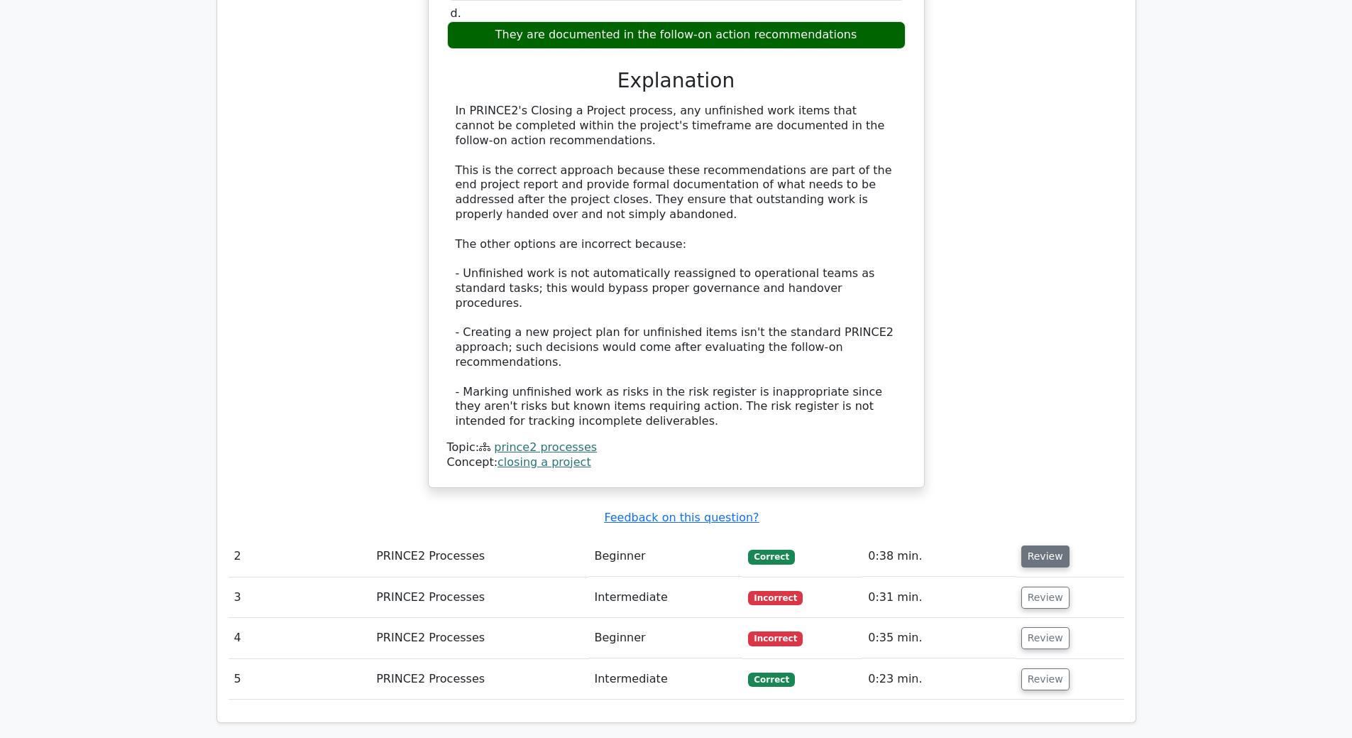
click at [1021, 545] on button "Review" at bounding box center [1045, 556] width 48 height 22
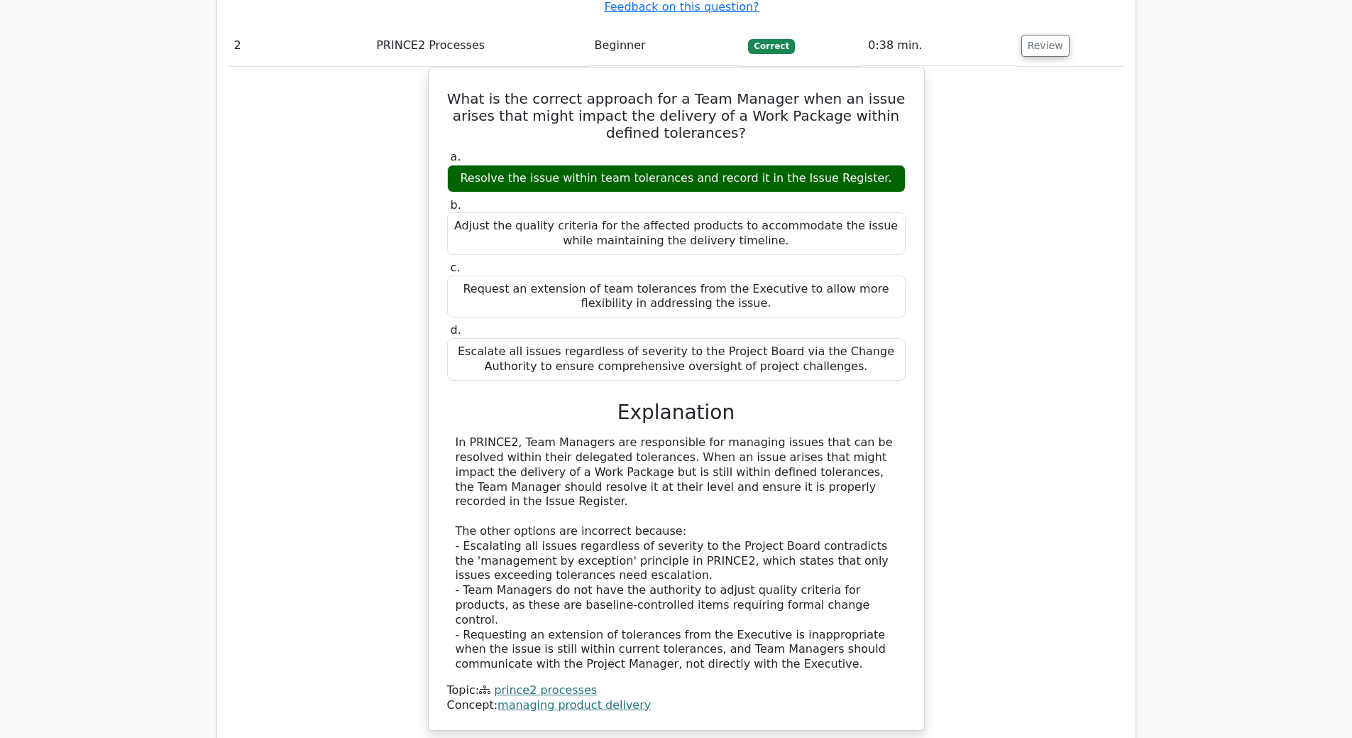
scroll to position [1988, 0]
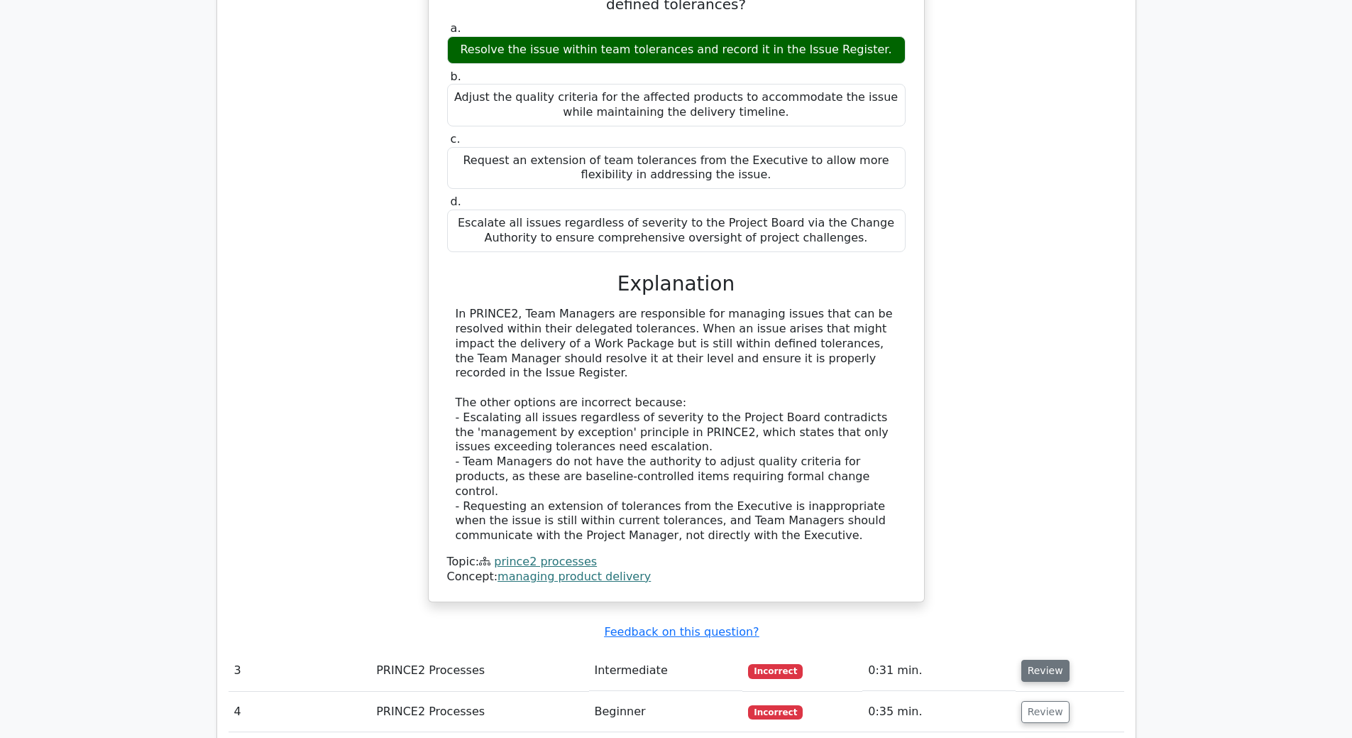
click at [1041, 659] on button "Review" at bounding box center [1045, 670] width 48 height 22
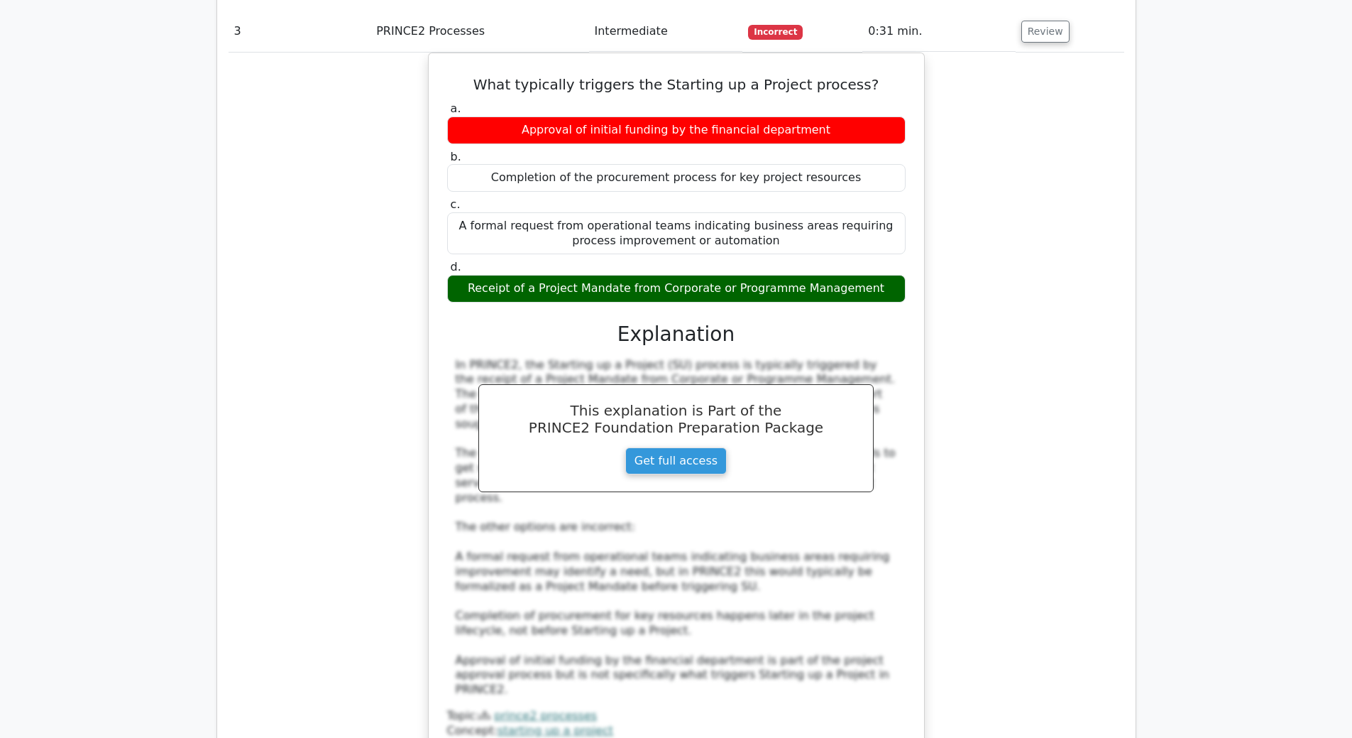
scroll to position [2697, 0]
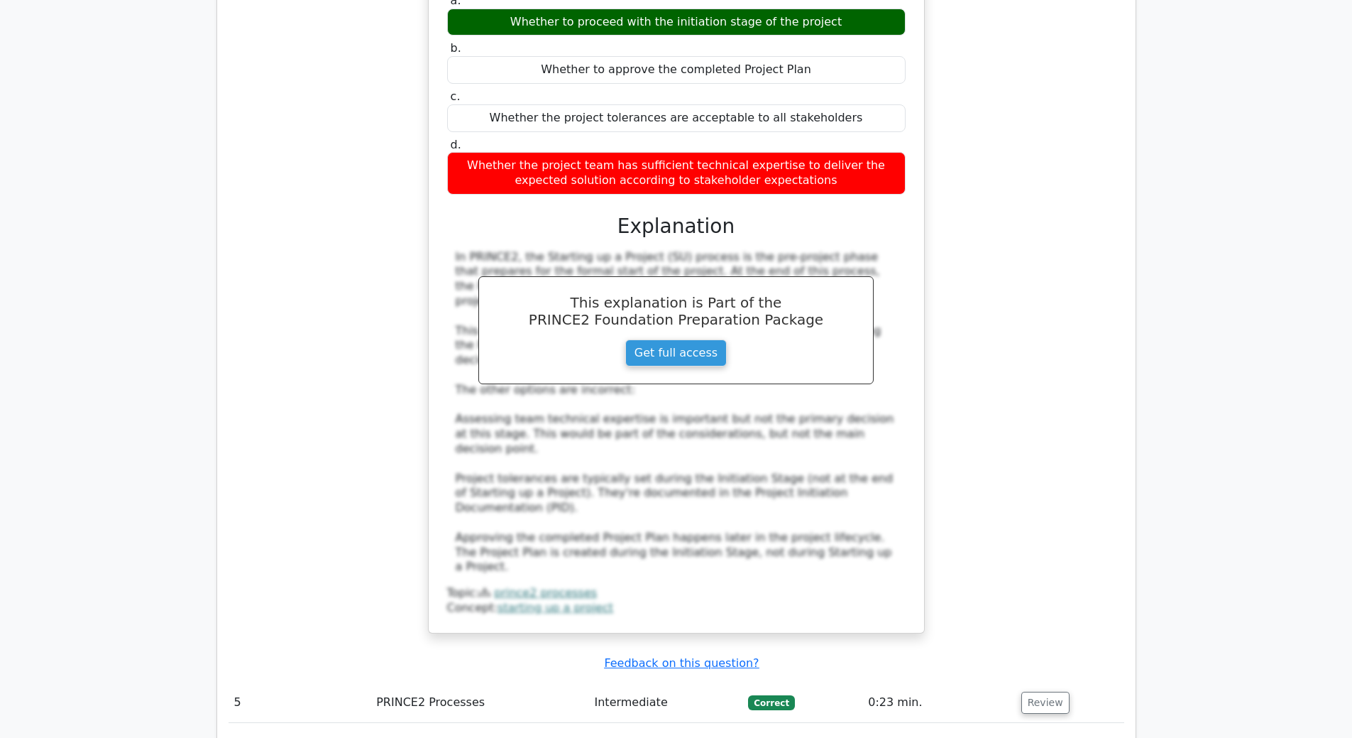
scroll to position [3549, 0]
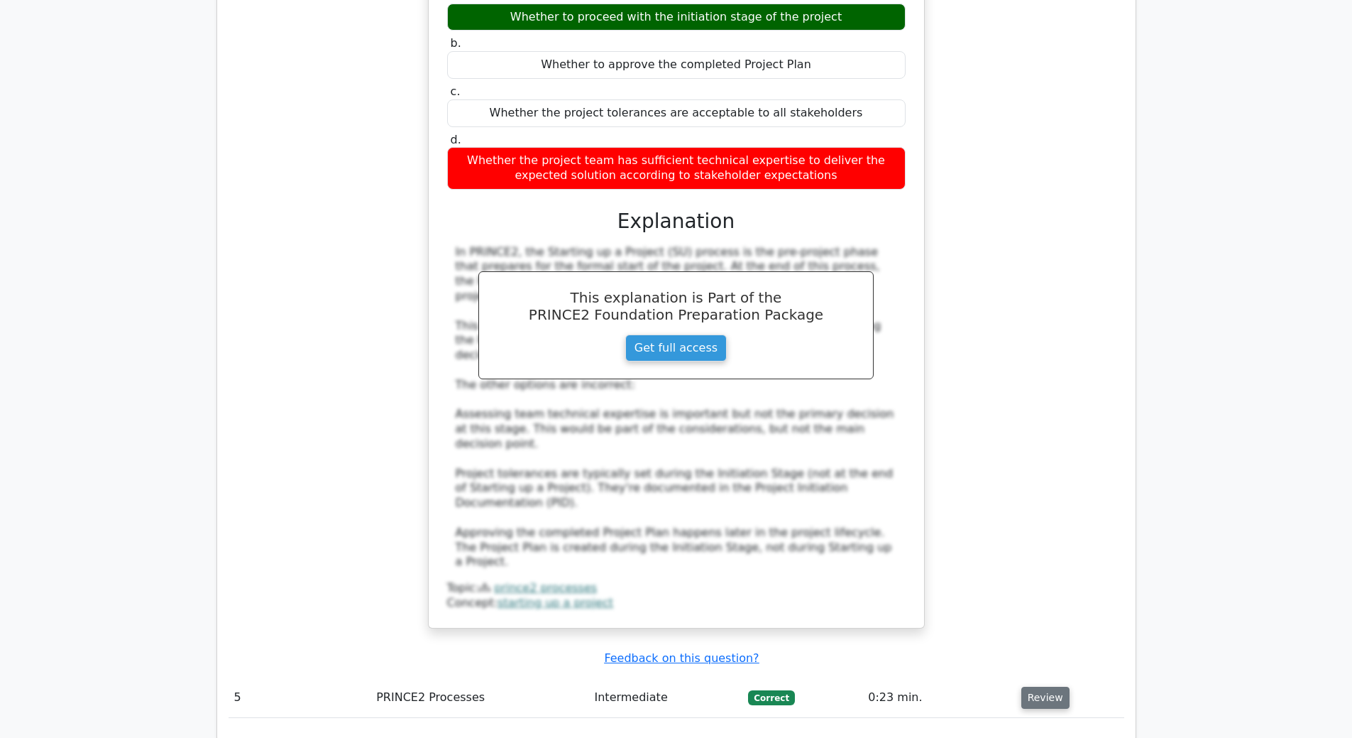
click at [1039, 686] on button "Review" at bounding box center [1045, 697] width 48 height 22
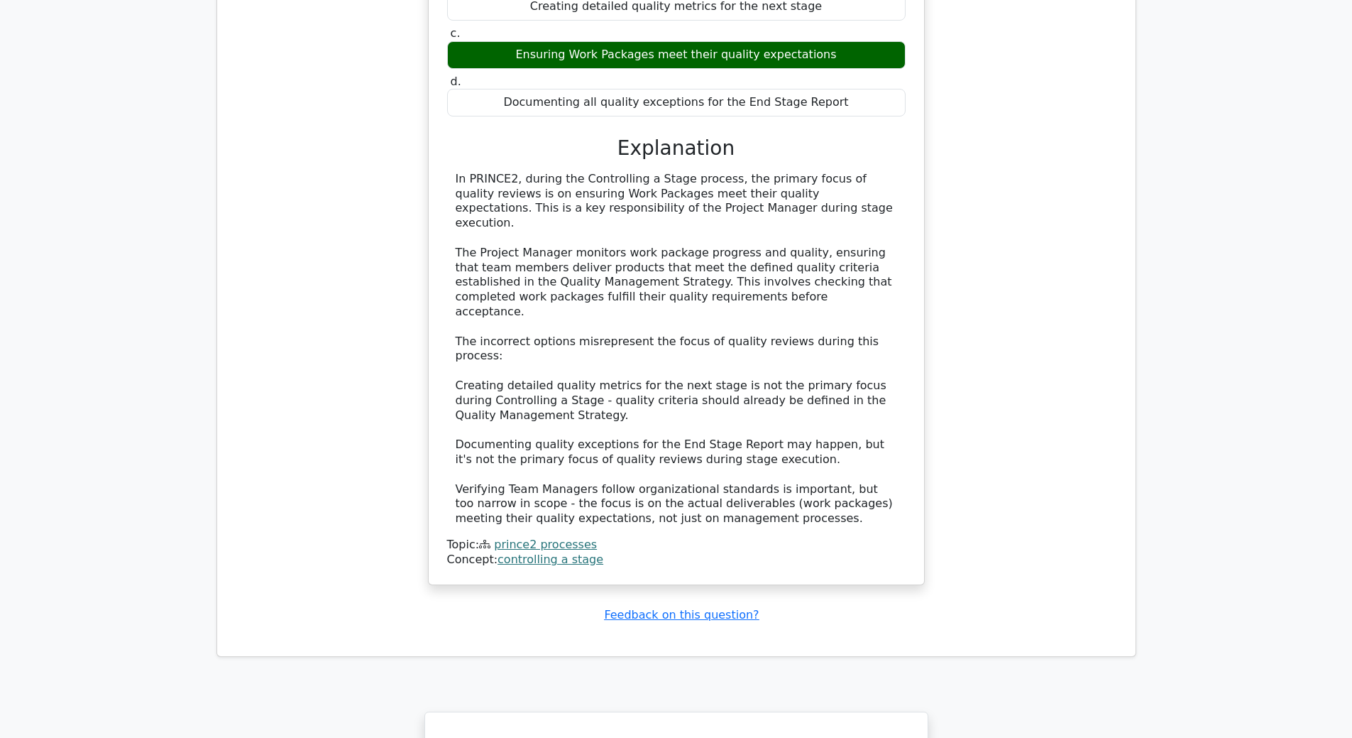
scroll to position [4209, 0]
